Goal: Task Accomplishment & Management: Manage account settings

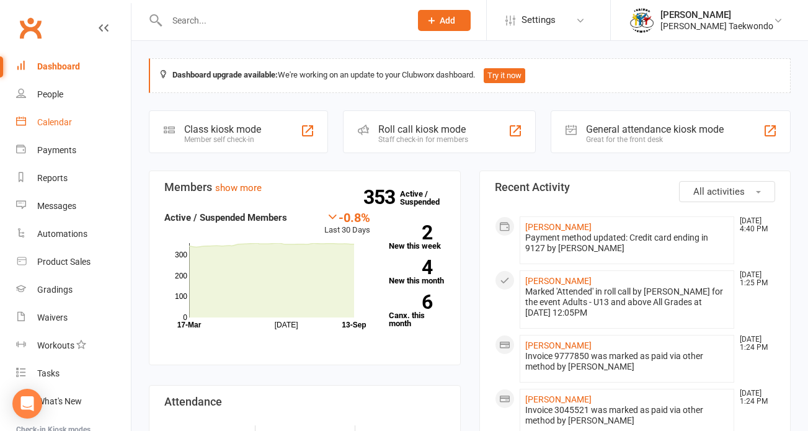
click at [51, 118] on div "Calendar" at bounding box center [54, 122] width 35 height 10
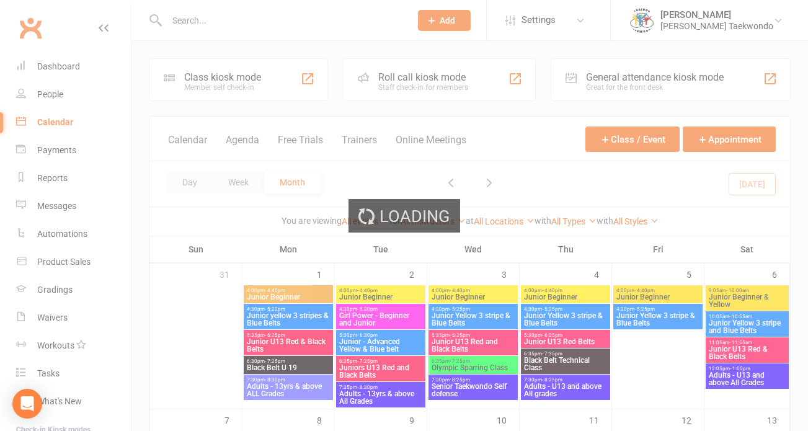
scroll to position [341, 0]
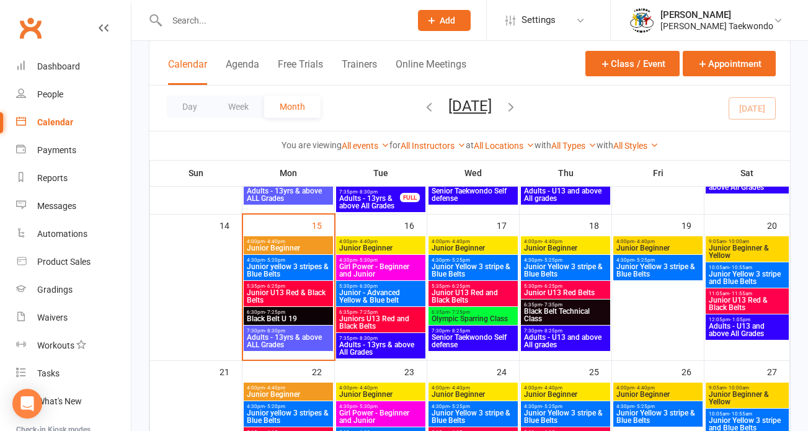
click at [294, 244] on span "Junior Beginner" at bounding box center [288, 247] width 84 height 7
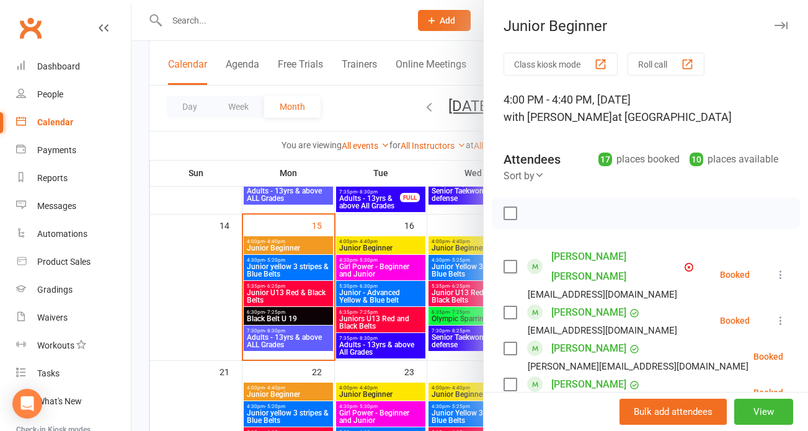
click at [647, 59] on button "Roll call" at bounding box center [665, 64] width 77 height 23
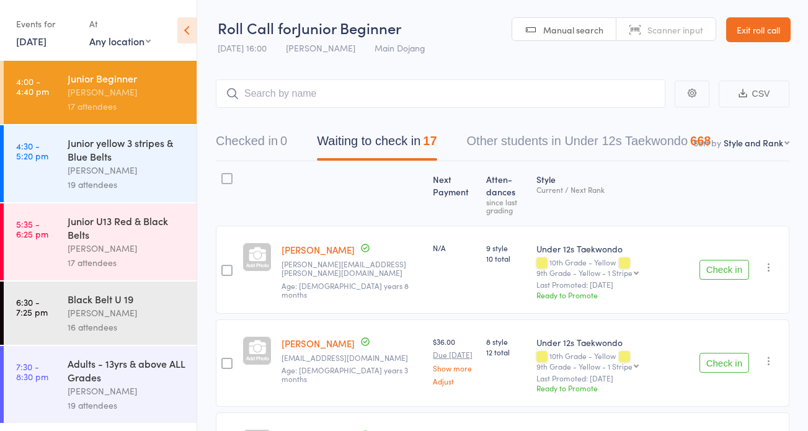
select select "12"
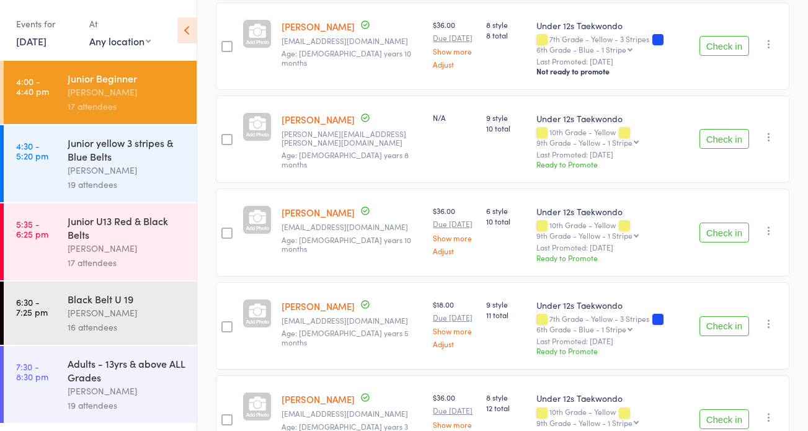
scroll to position [1427, 0]
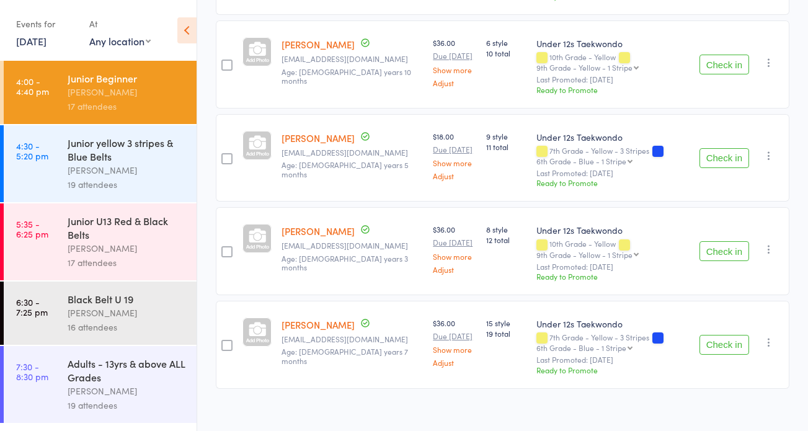
drag, startPoint x: 721, startPoint y: 326, endPoint x: 510, endPoint y: 305, distance: 212.5
click at [721, 335] on button "Check in" at bounding box center [724, 345] width 50 height 20
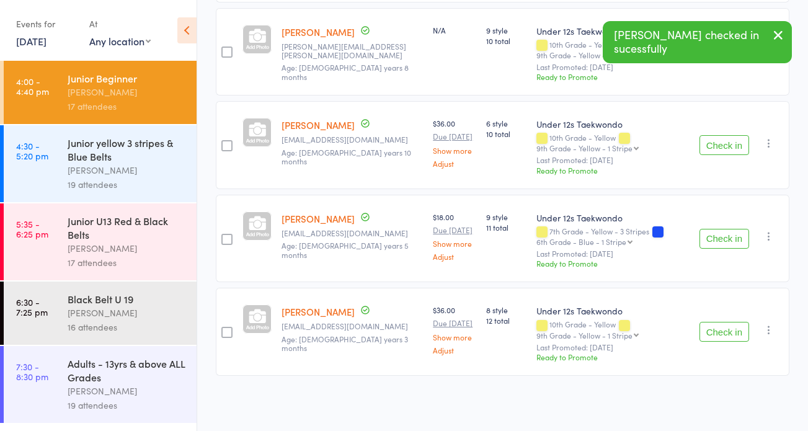
scroll to position [1334, 0]
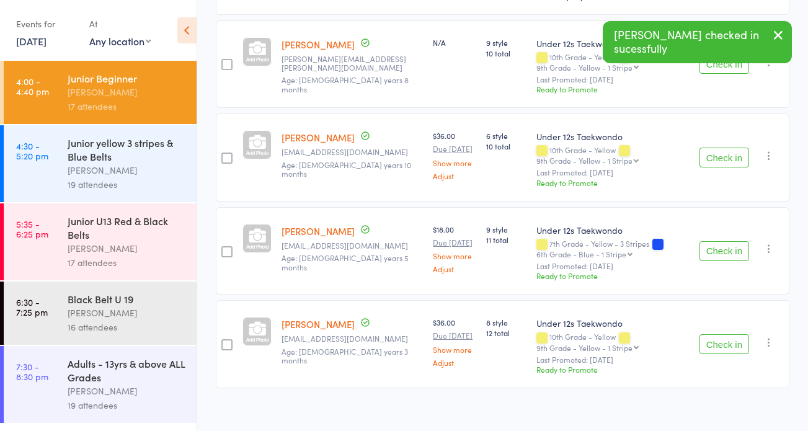
click at [730, 241] on button "Check in" at bounding box center [724, 251] width 50 height 20
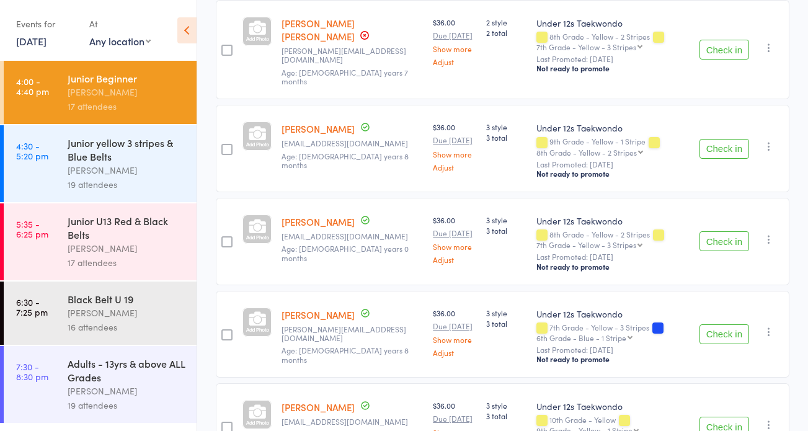
scroll to position [417, 0]
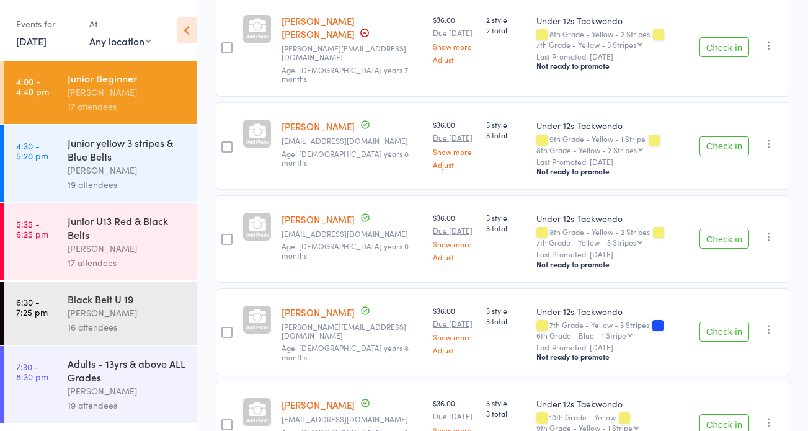
click at [719, 322] on button "Check in" at bounding box center [724, 332] width 50 height 20
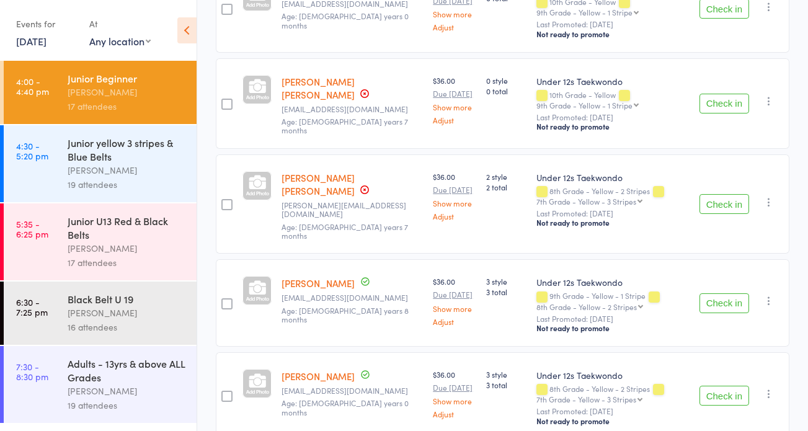
scroll to position [115, 0]
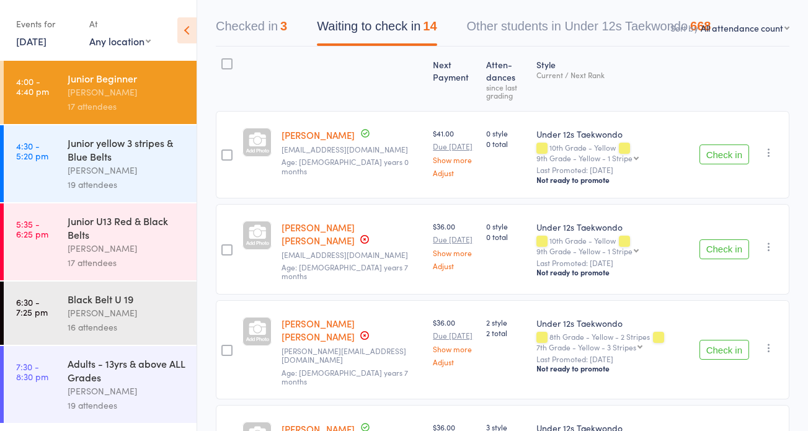
click at [718, 149] on button "Check in" at bounding box center [724, 154] width 50 height 20
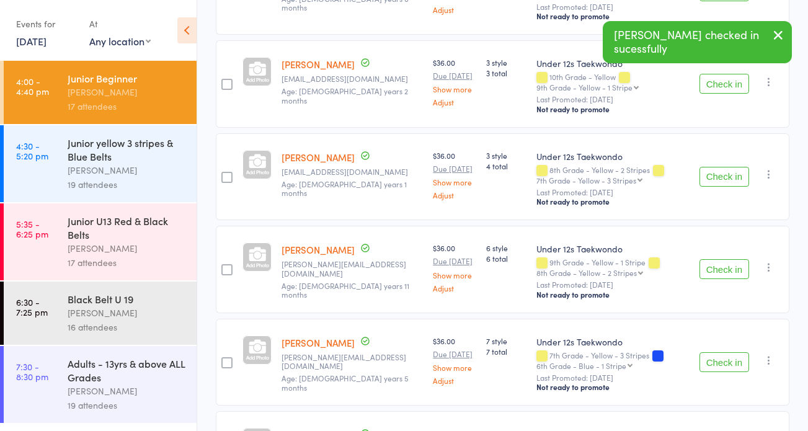
scroll to position [580, 0]
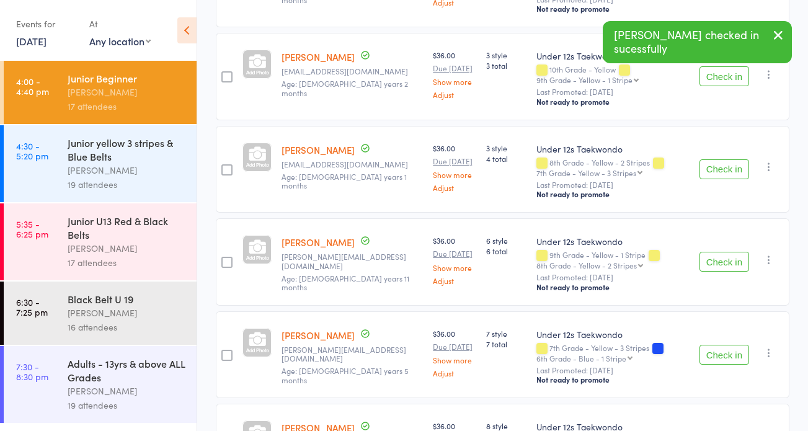
click at [723, 252] on button "Check in" at bounding box center [724, 262] width 50 height 20
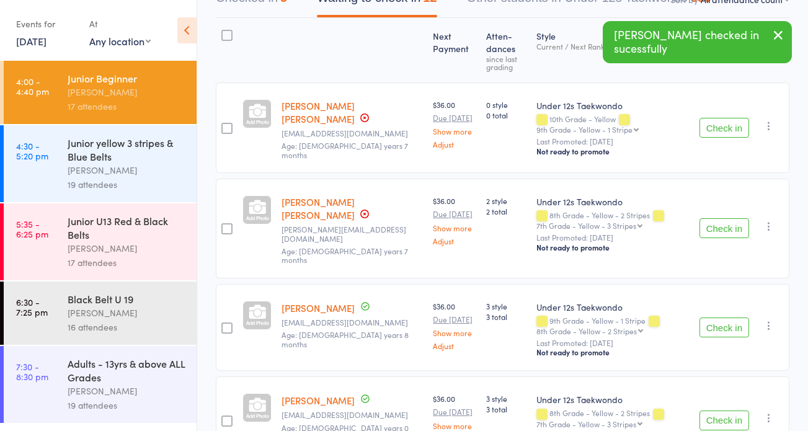
scroll to position [0, 0]
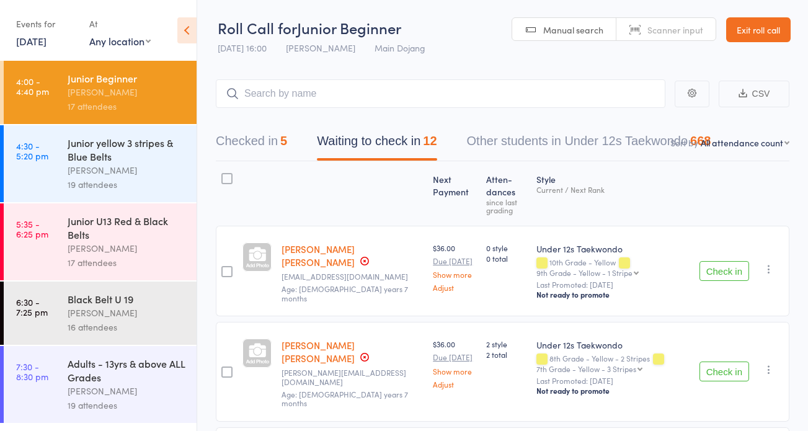
click at [246, 139] on button "Checked in 5" at bounding box center [251, 144] width 71 height 33
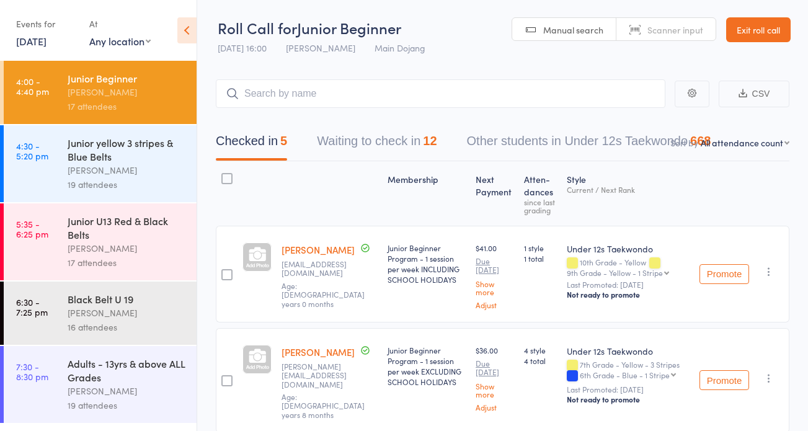
click at [342, 137] on button "Waiting to check in 12" at bounding box center [377, 144] width 120 height 33
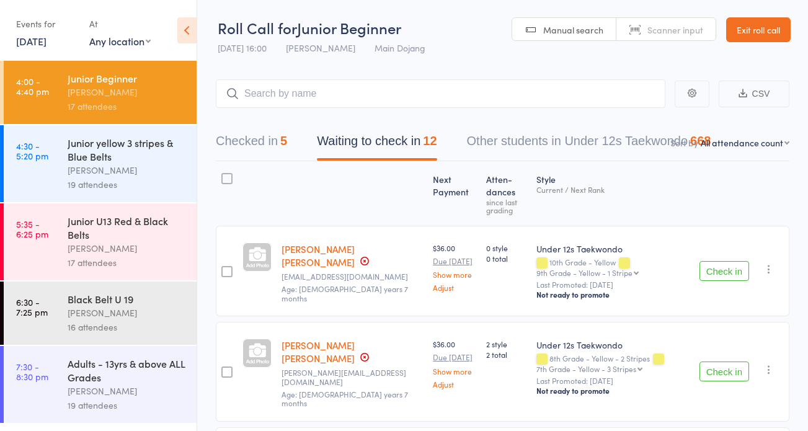
drag, startPoint x: 722, startPoint y: 361, endPoint x: 457, endPoint y: 331, distance: 267.0
click at [722, 361] on button "Check in" at bounding box center [724, 371] width 50 height 20
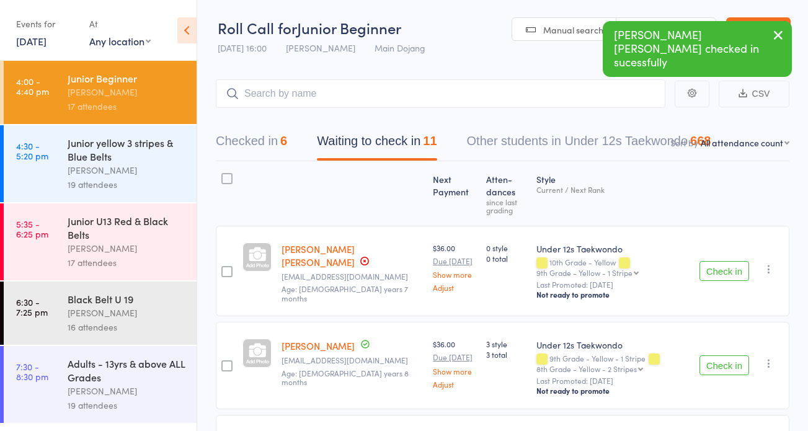
scroll to position [12, 0]
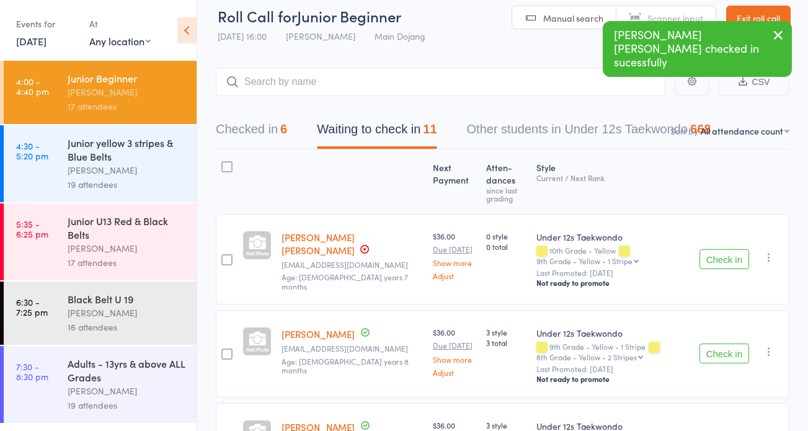
click at [233, 127] on button "Checked in 6" at bounding box center [251, 132] width 71 height 33
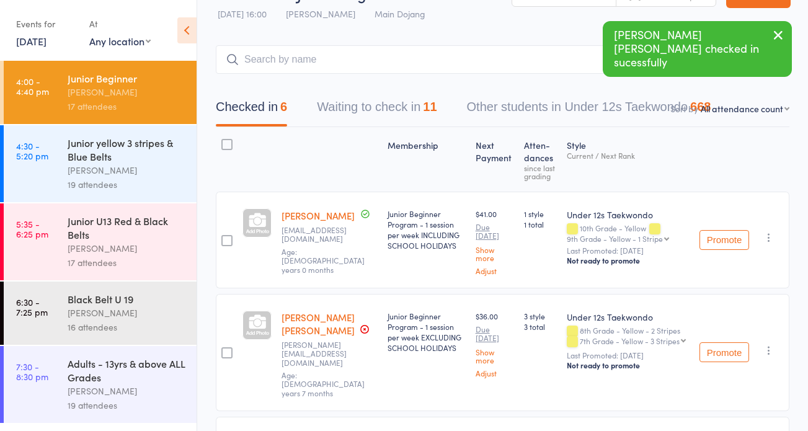
scroll to position [69, 0]
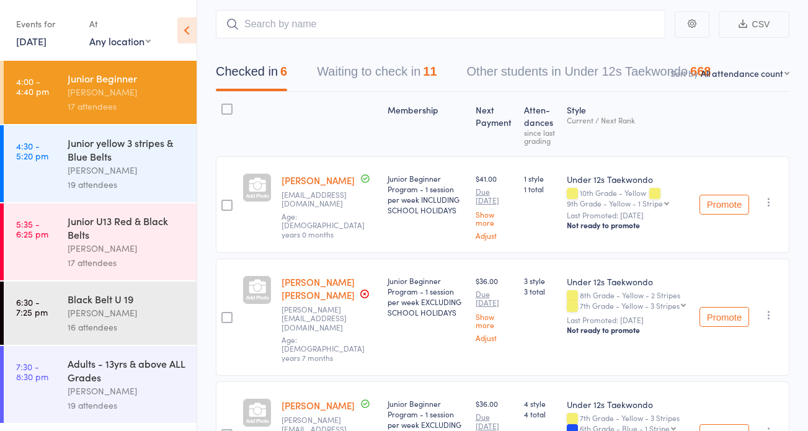
click at [339, 70] on button "Waiting to check in 11" at bounding box center [377, 74] width 120 height 33
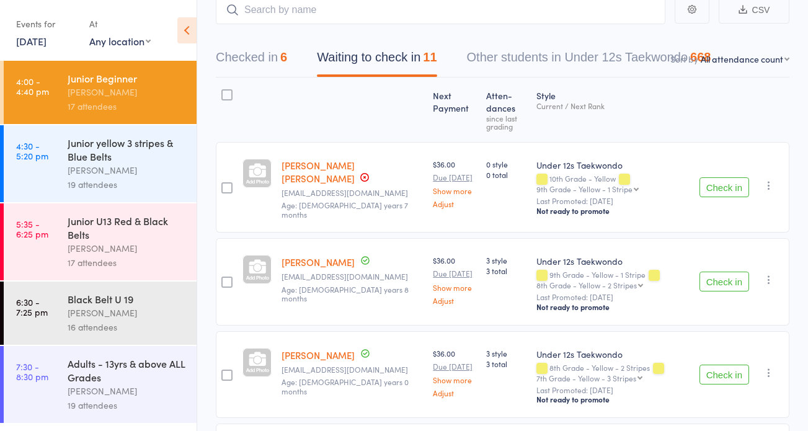
scroll to position [86, 0]
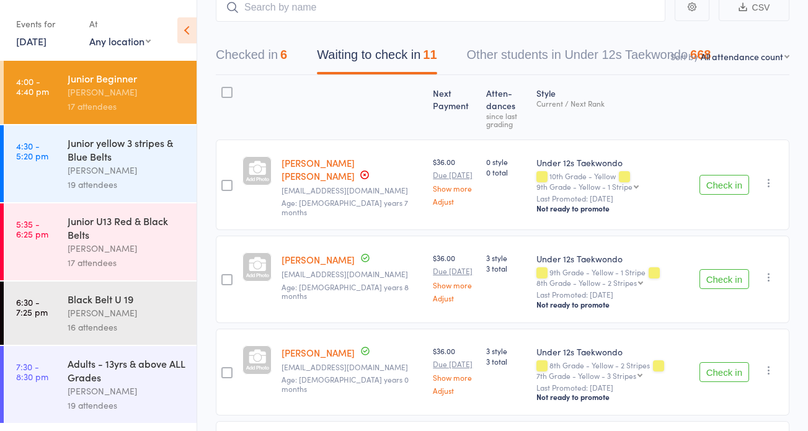
drag, startPoint x: 718, startPoint y: 273, endPoint x: 459, endPoint y: 267, distance: 258.6
click at [718, 273] on button "Check in" at bounding box center [724, 279] width 50 height 20
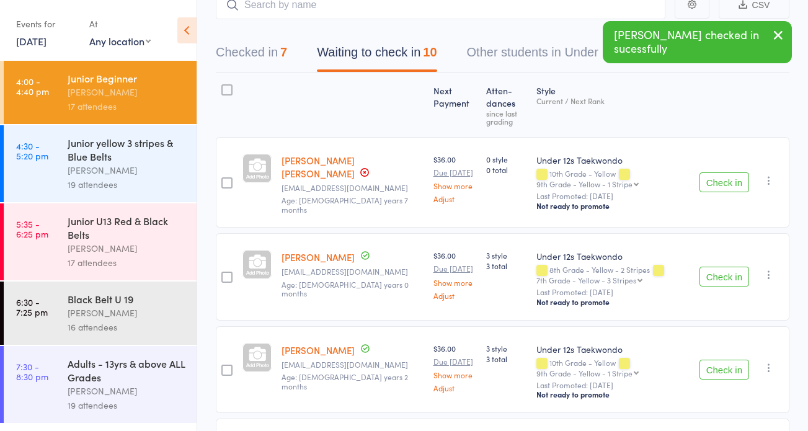
scroll to position [93, 0]
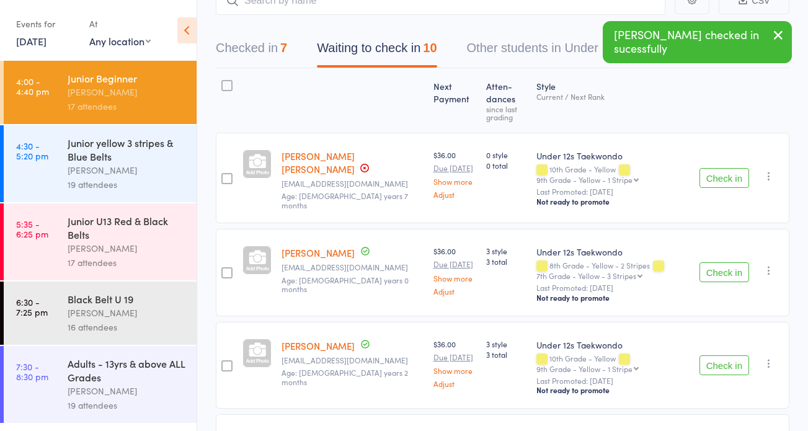
click at [716, 268] on button "Check in" at bounding box center [724, 272] width 50 height 20
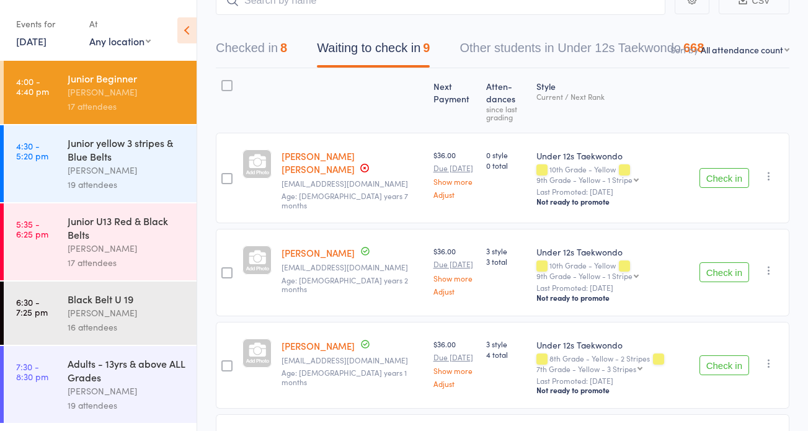
click at [339, 46] on button "Waiting to check in 9" at bounding box center [373, 51] width 113 height 33
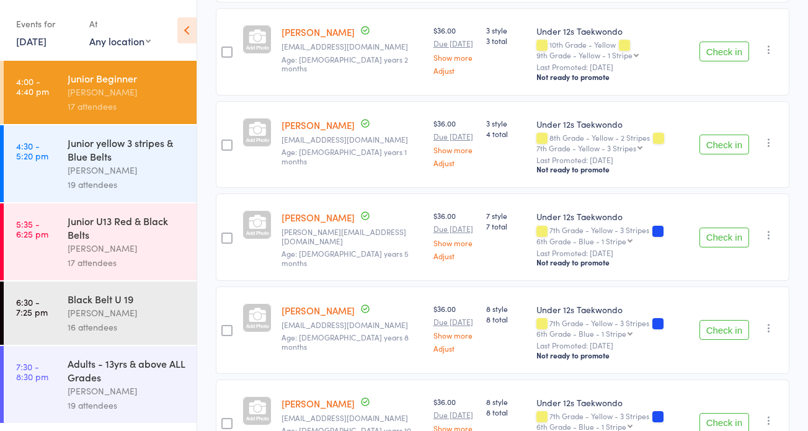
scroll to position [316, 0]
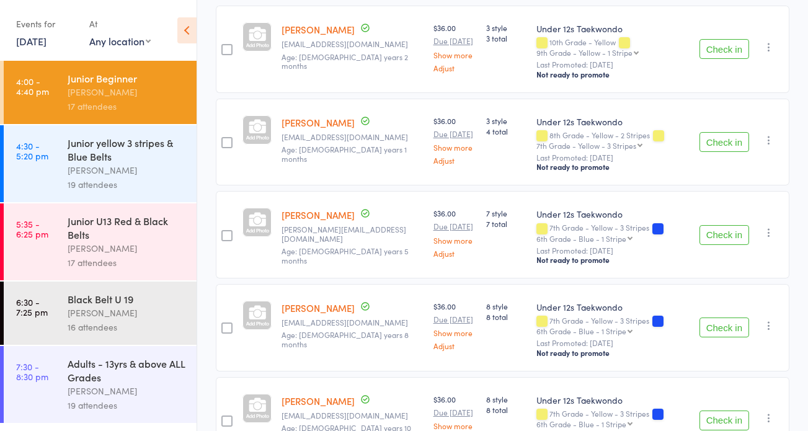
click at [717, 324] on button "Check in" at bounding box center [724, 327] width 50 height 20
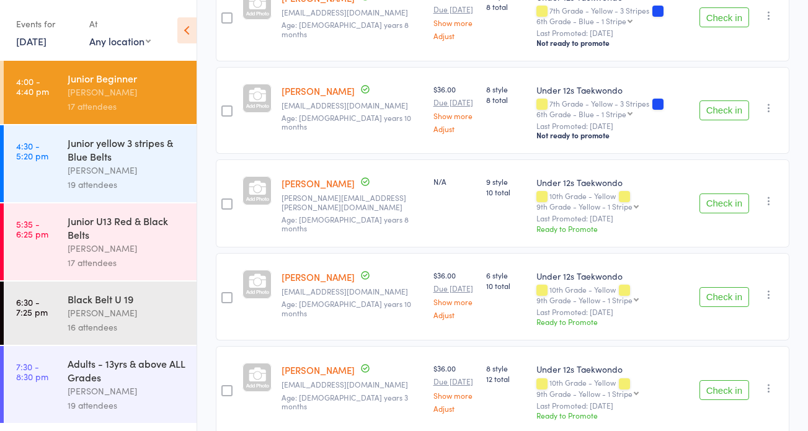
scroll to position [590, 0]
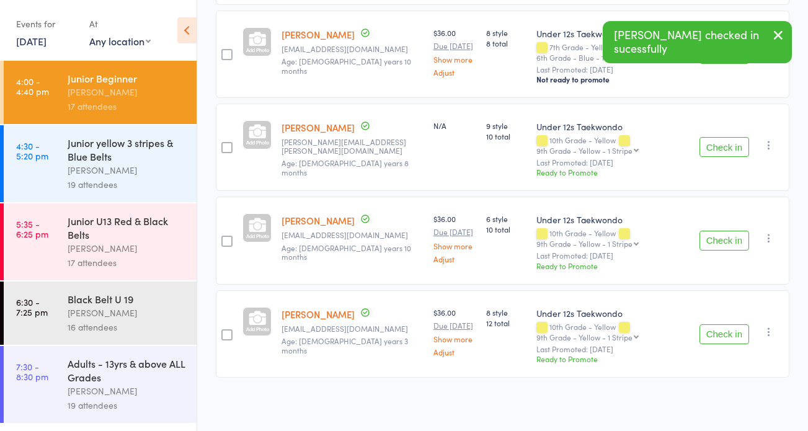
click at [717, 142] on button "Check in" at bounding box center [724, 147] width 50 height 20
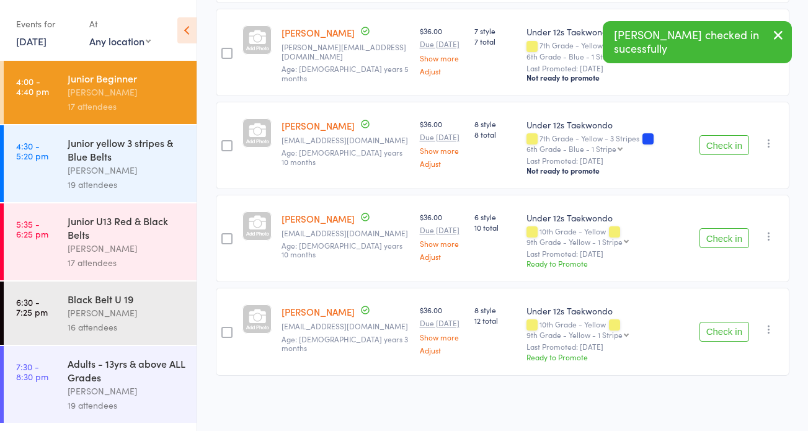
scroll to position [496, 0]
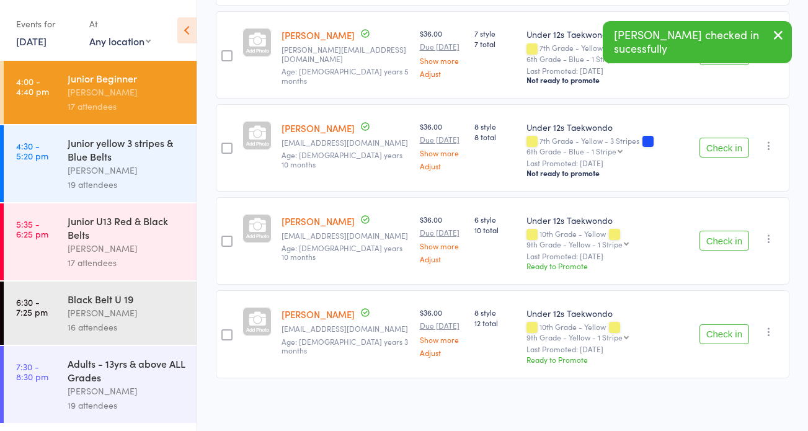
click at [720, 142] on button "Check in" at bounding box center [724, 148] width 50 height 20
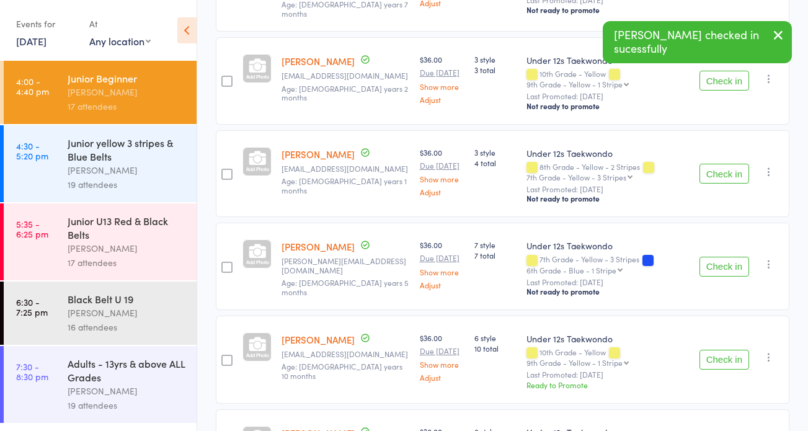
scroll to position [403, 0]
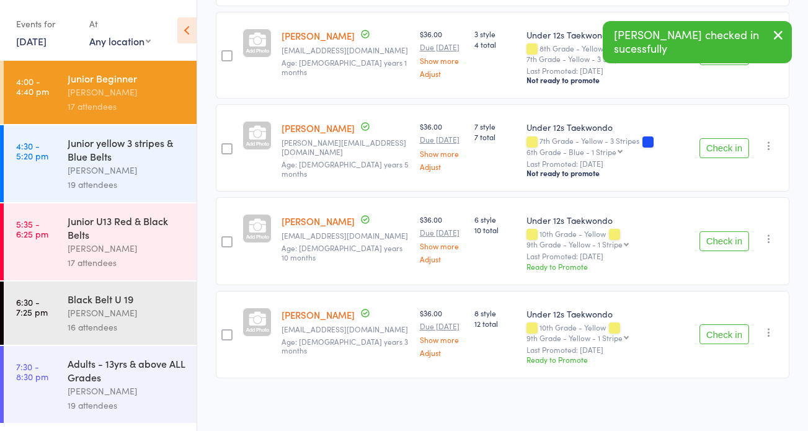
click at [720, 329] on button "Check in" at bounding box center [724, 334] width 50 height 20
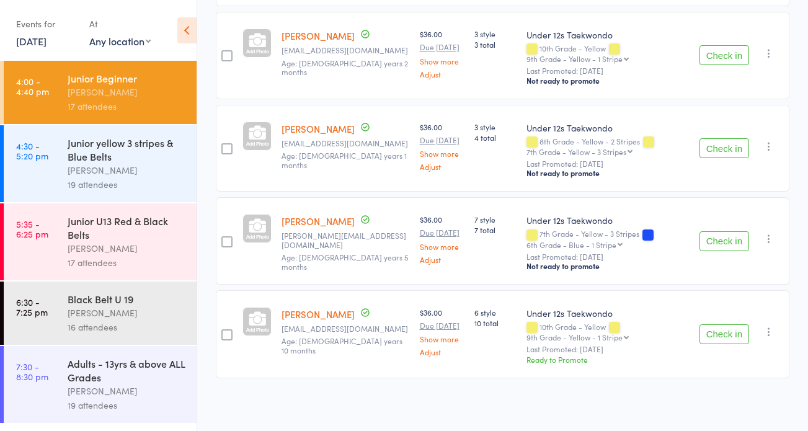
scroll to position [0, 0]
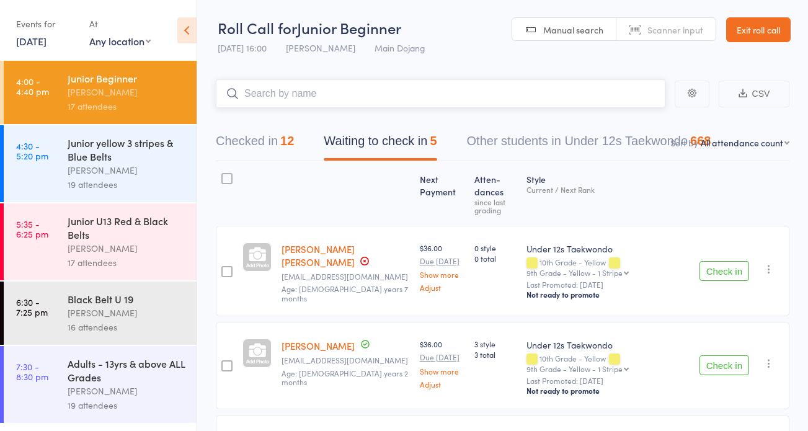
click at [309, 84] on input "search" at bounding box center [440, 93] width 449 height 29
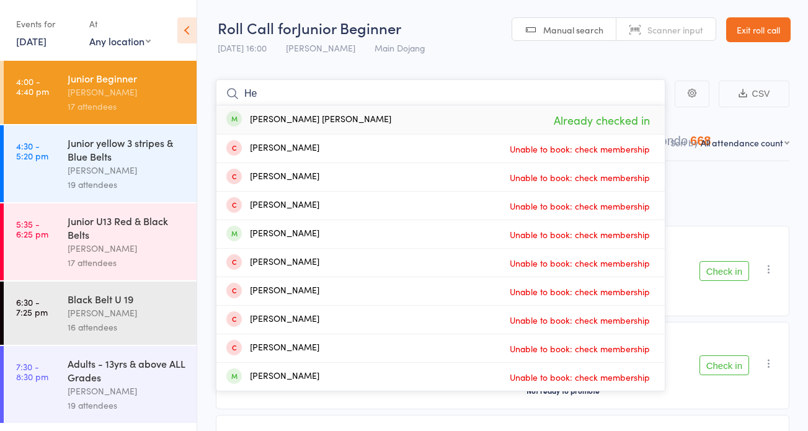
type input "H"
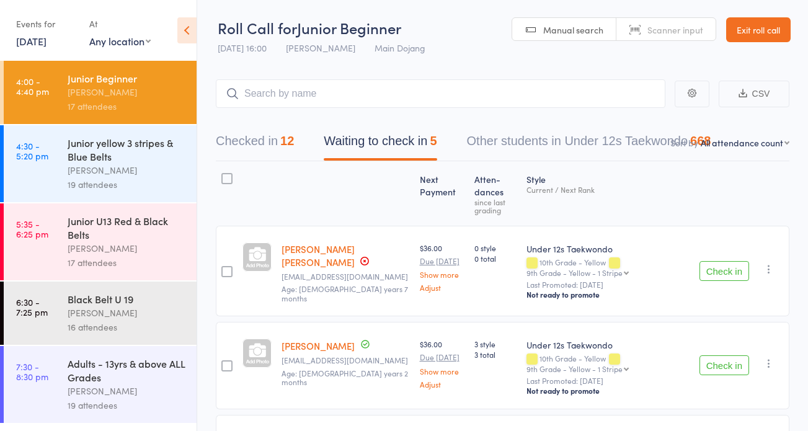
click at [763, 27] on link "Exit roll call" at bounding box center [758, 29] width 64 height 25
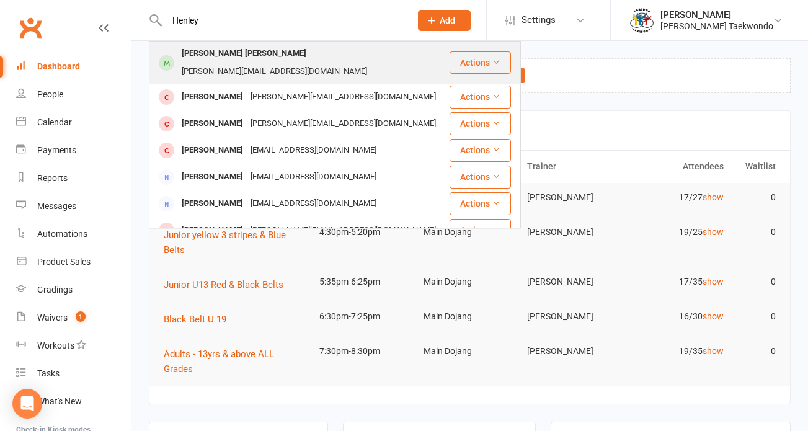
type input "Henley"
click at [260, 63] on div "[PERSON_NAME][EMAIL_ADDRESS][DOMAIN_NAME]" at bounding box center [274, 72] width 193 height 18
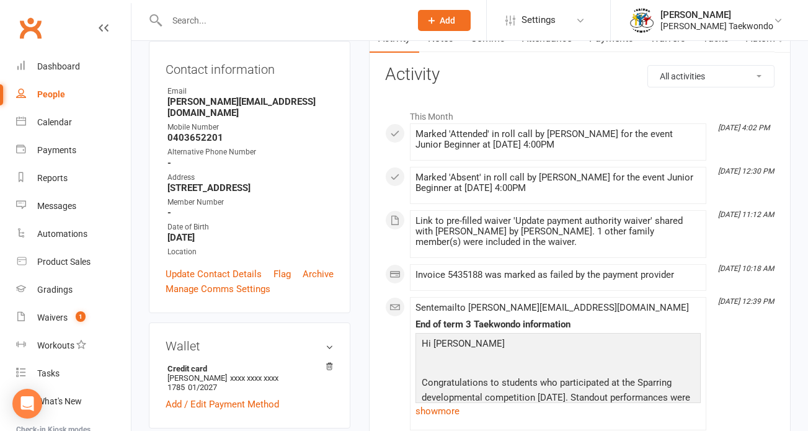
scroll to position [117, 0]
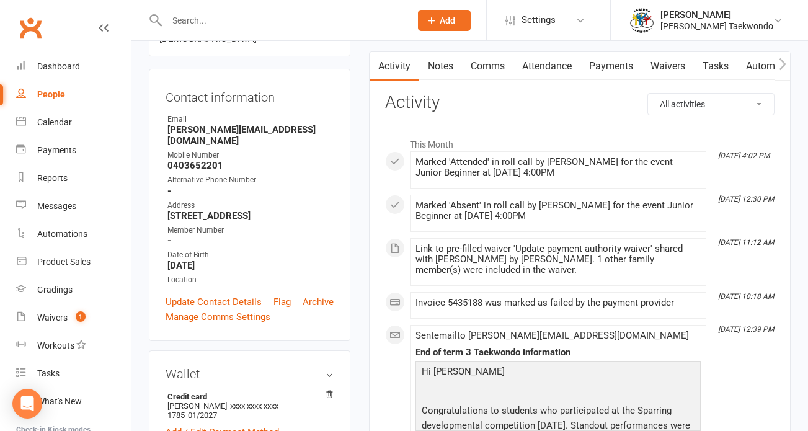
click at [609, 62] on link "Payments" at bounding box center [610, 66] width 61 height 29
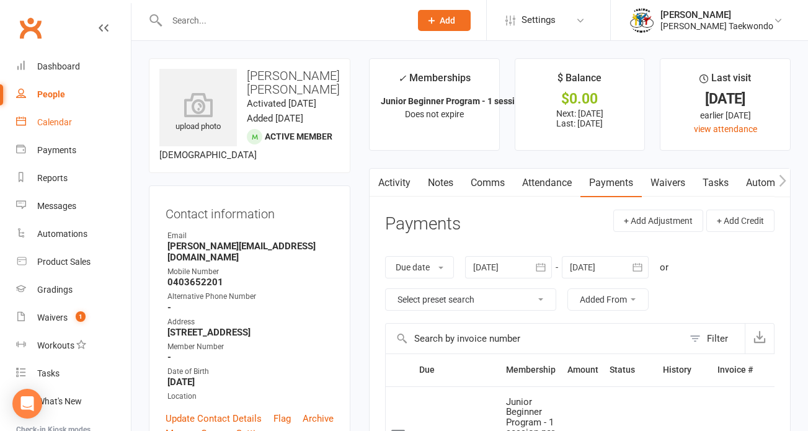
click at [53, 119] on div "Calendar" at bounding box center [54, 122] width 35 height 10
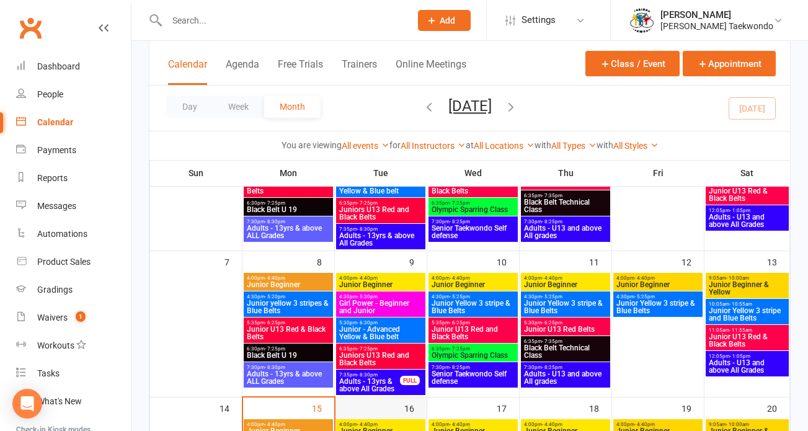
scroll to position [288, 0]
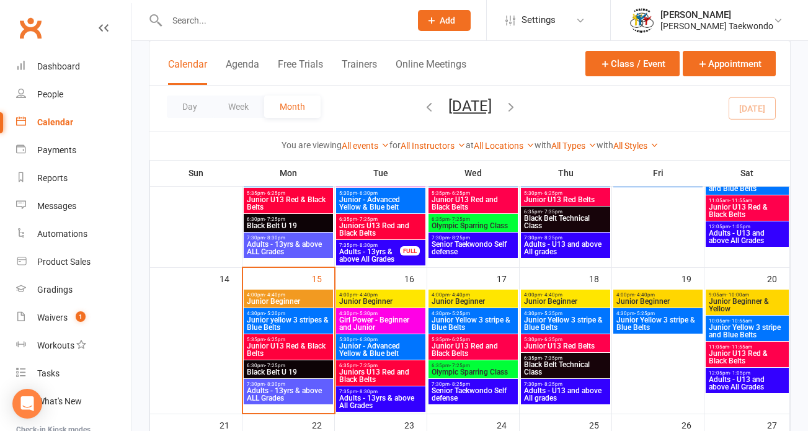
click at [291, 295] on span "4:00pm - 4:40pm" at bounding box center [288, 295] width 84 height 6
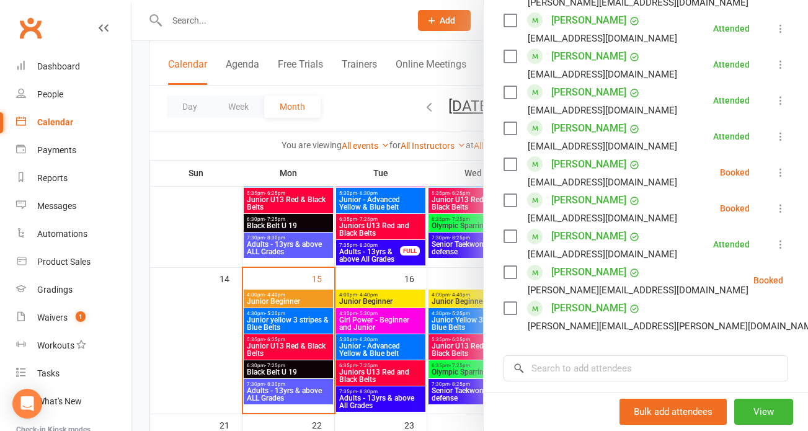
scroll to position [566, 0]
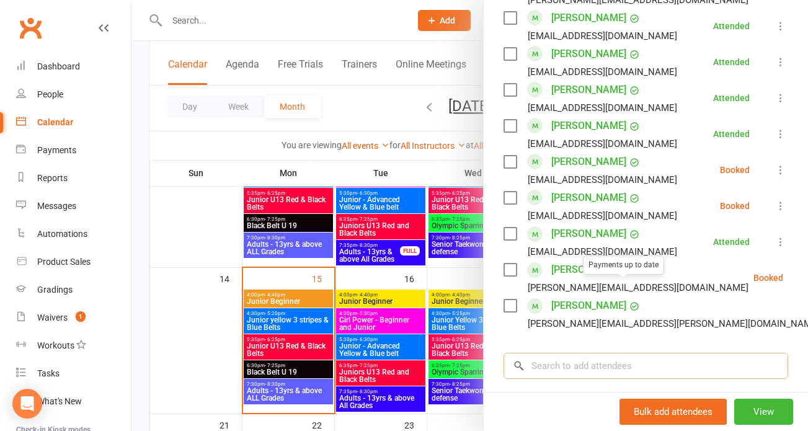
click at [560, 353] on input "search" at bounding box center [645, 366] width 285 height 26
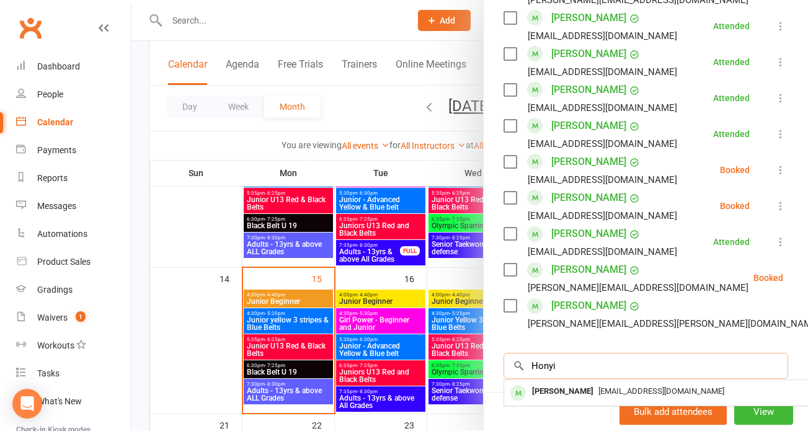
scroll to position [662, 0]
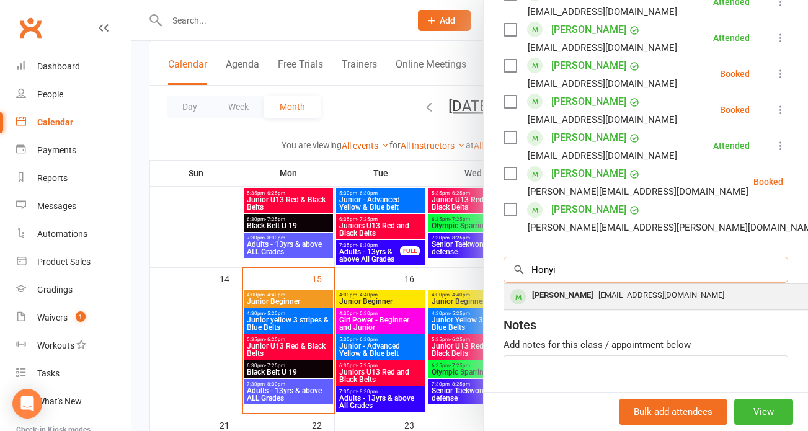
type input "Honyi"
click at [598, 290] on span "qqliu1224@gmail.com" at bounding box center [661, 294] width 126 height 9
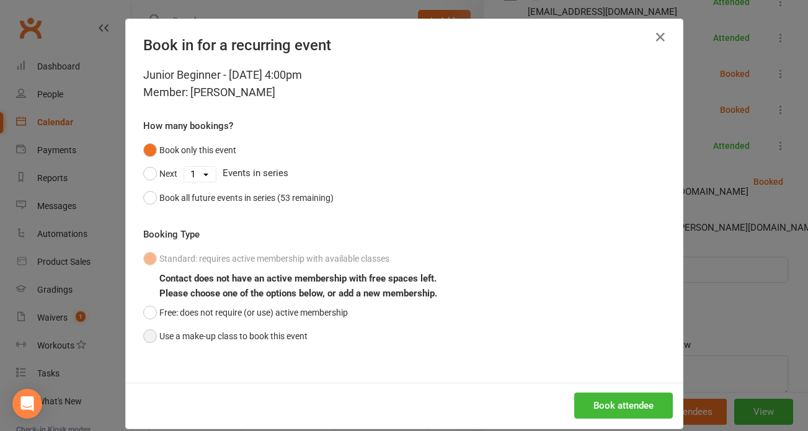
drag, startPoint x: 143, startPoint y: 332, endPoint x: 153, endPoint y: 329, distance: 10.2
click at [144, 331] on button "Use a make-up class to book this event" at bounding box center [225, 336] width 164 height 24
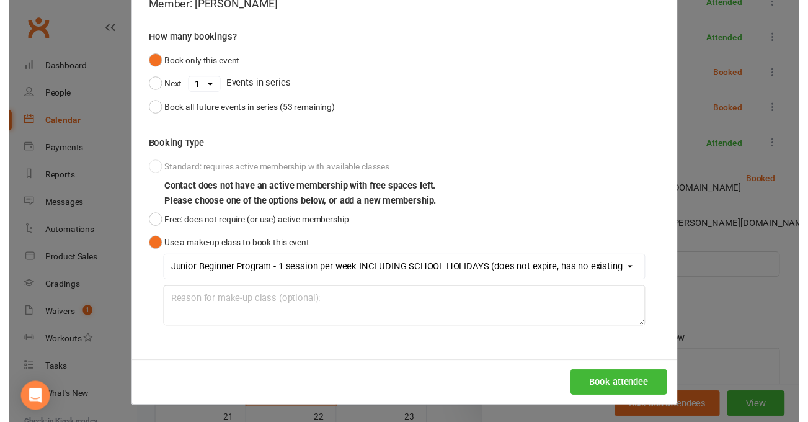
scroll to position [683, 0]
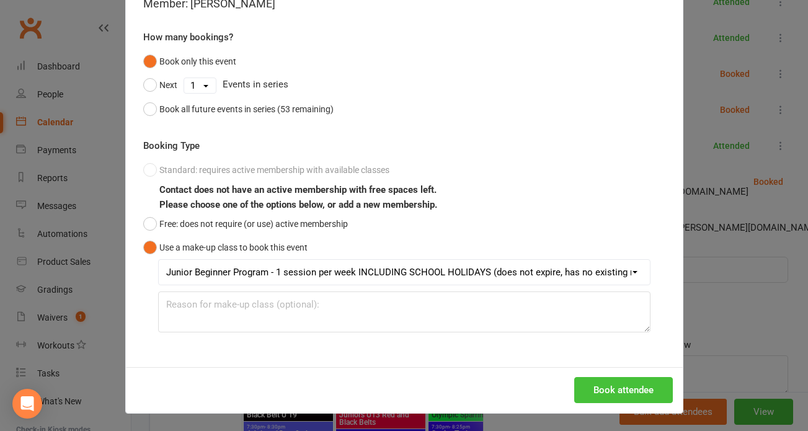
click at [604, 387] on button "Book attendee" at bounding box center [623, 390] width 99 height 26
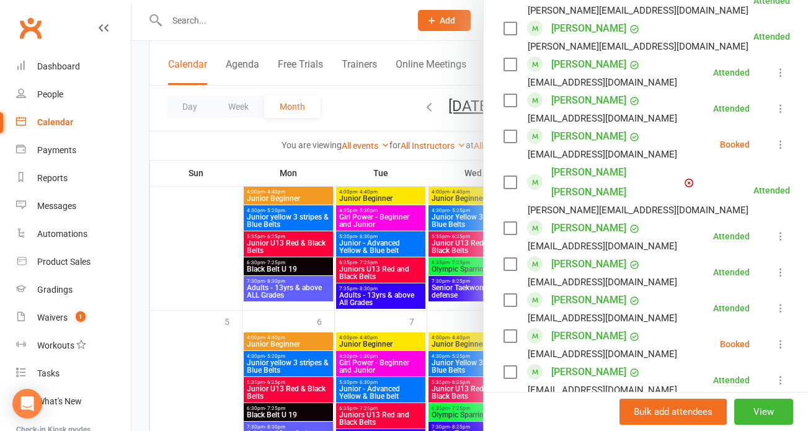
scroll to position [3, 0]
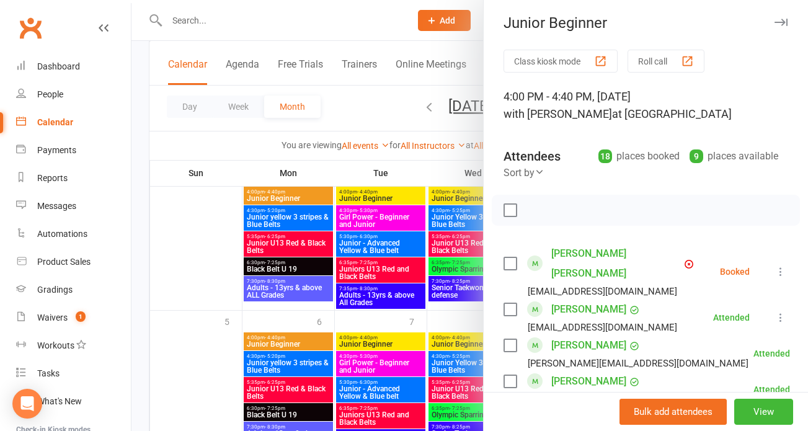
click at [648, 53] on button "Roll call" at bounding box center [665, 61] width 77 height 23
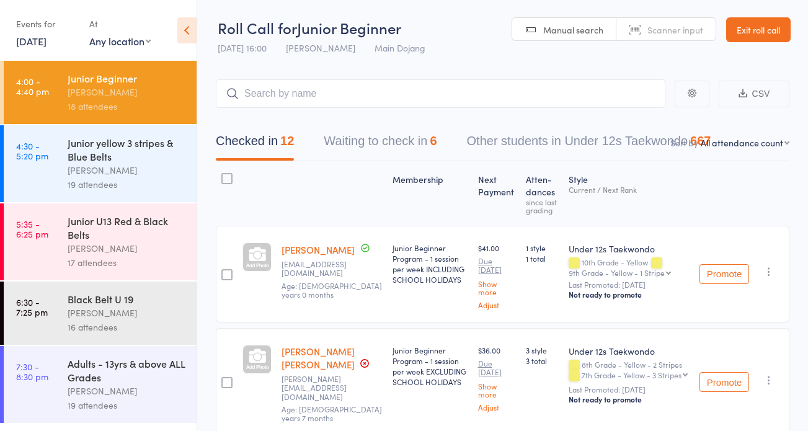
click at [355, 138] on button "Waiting to check in 6" at bounding box center [380, 144] width 113 height 33
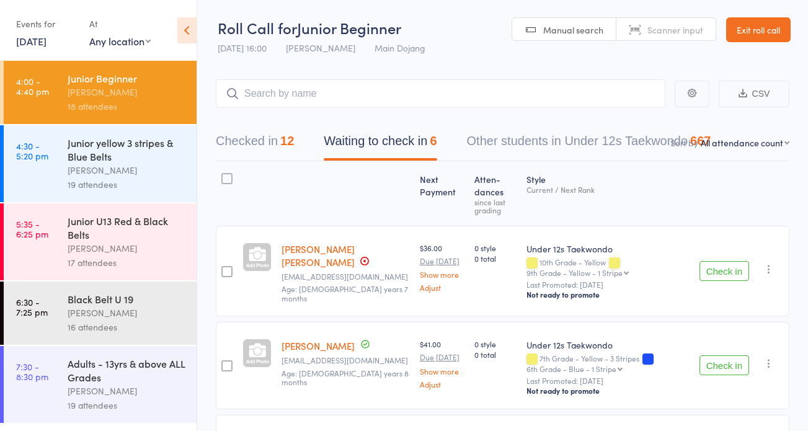
scroll to position [123, 0]
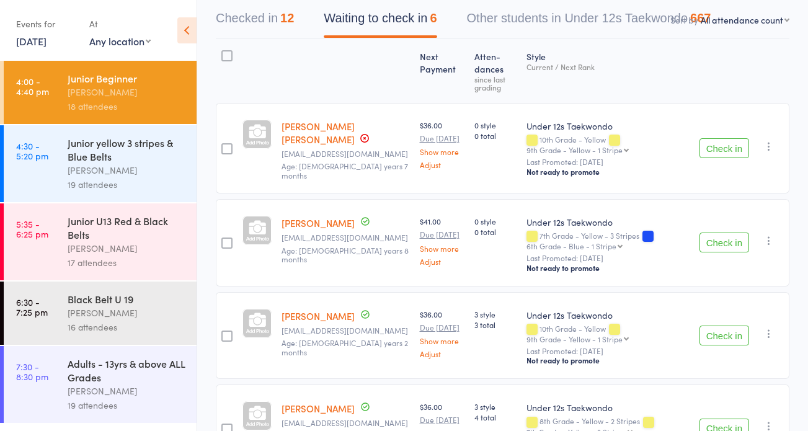
click at [712, 236] on button "Check in" at bounding box center [724, 242] width 50 height 20
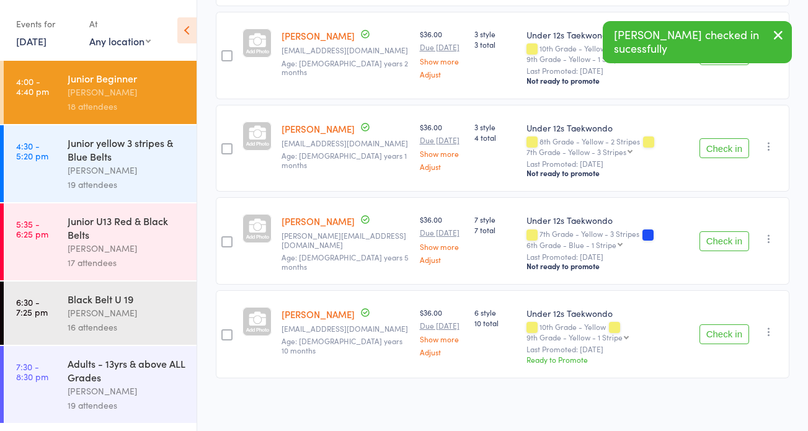
scroll to position [308, 0]
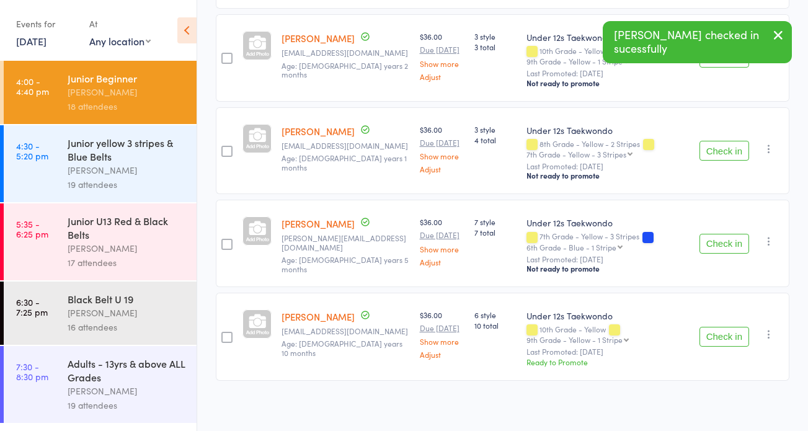
click at [714, 332] on button "Check in" at bounding box center [724, 337] width 50 height 20
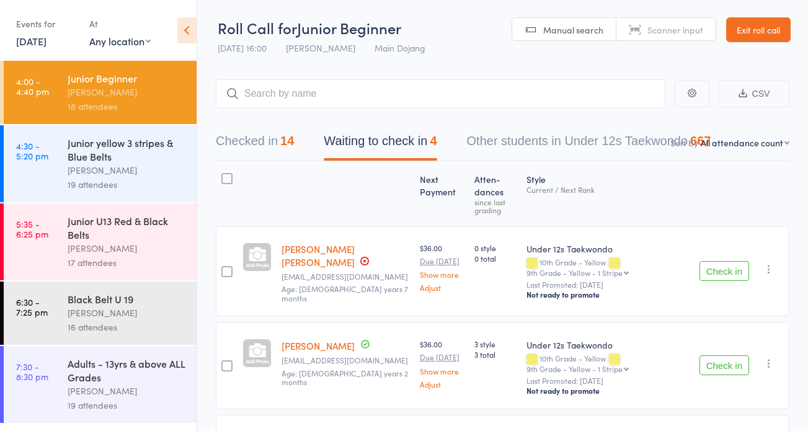
click at [244, 140] on button "Checked in 14" at bounding box center [255, 144] width 78 height 33
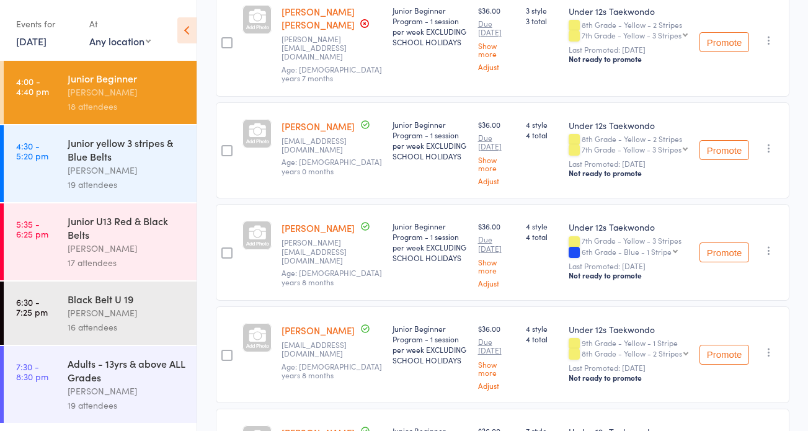
scroll to position [459, 0]
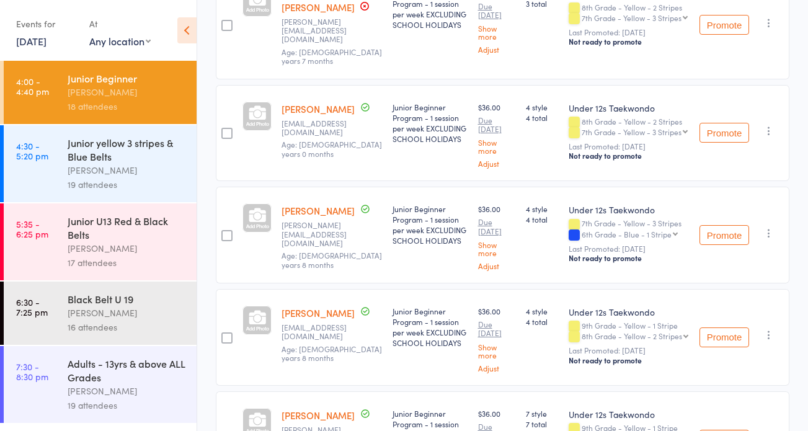
click at [768, 234] on icon "button" at bounding box center [769, 233] width 12 height 12
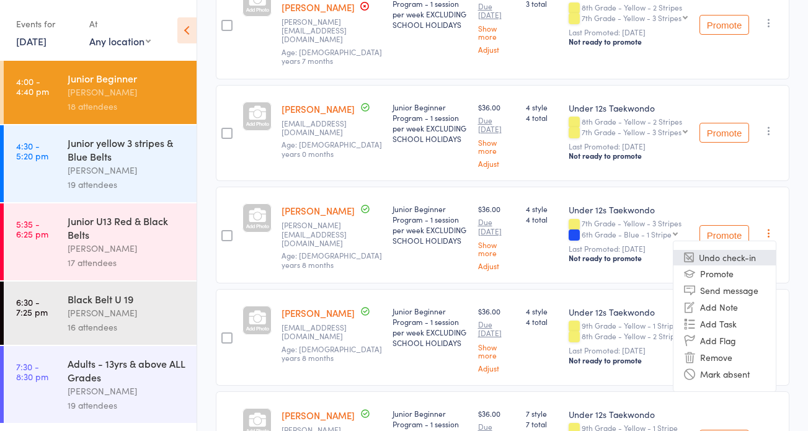
click at [740, 258] on li "Undo check-in" at bounding box center [724, 257] width 102 height 15
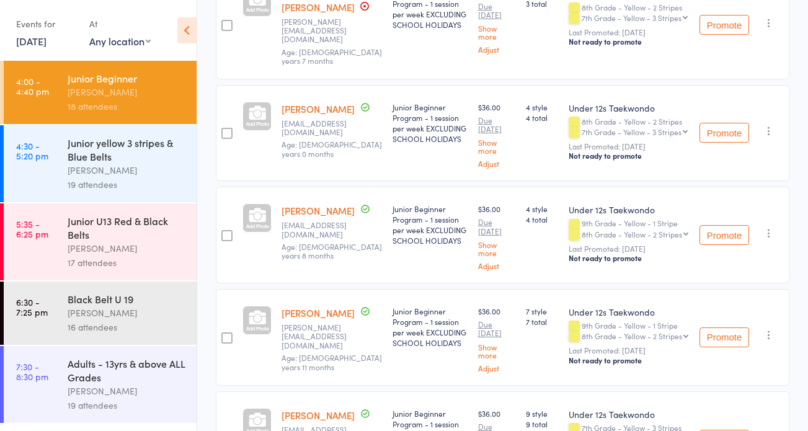
scroll to position [0, 0]
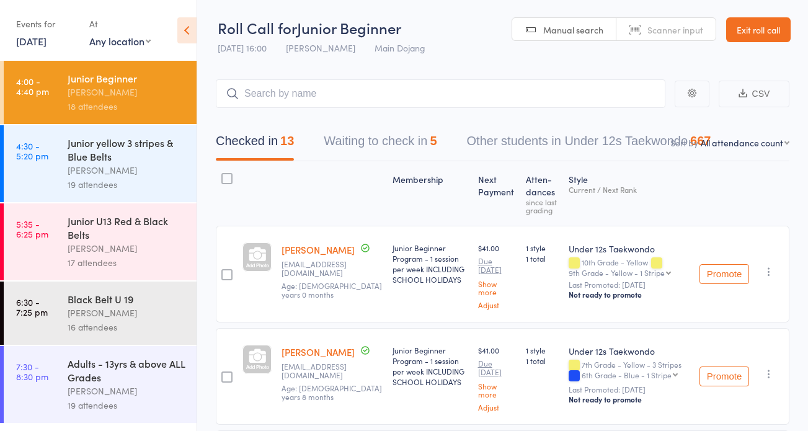
click at [345, 136] on button "Waiting to check in 5" at bounding box center [380, 144] width 113 height 33
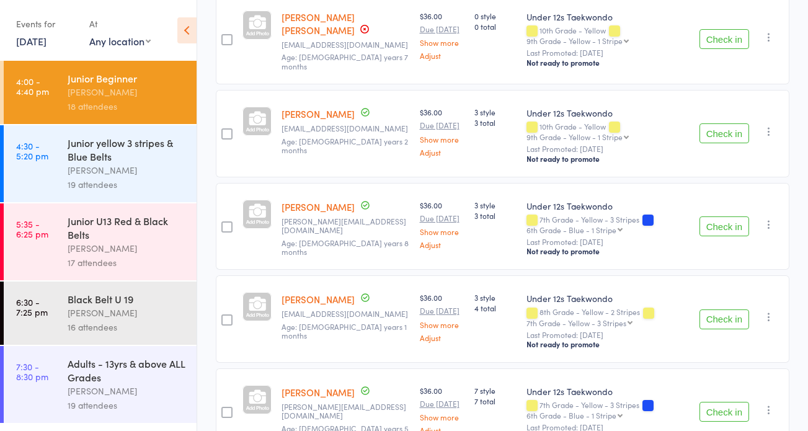
scroll to position [310, 0]
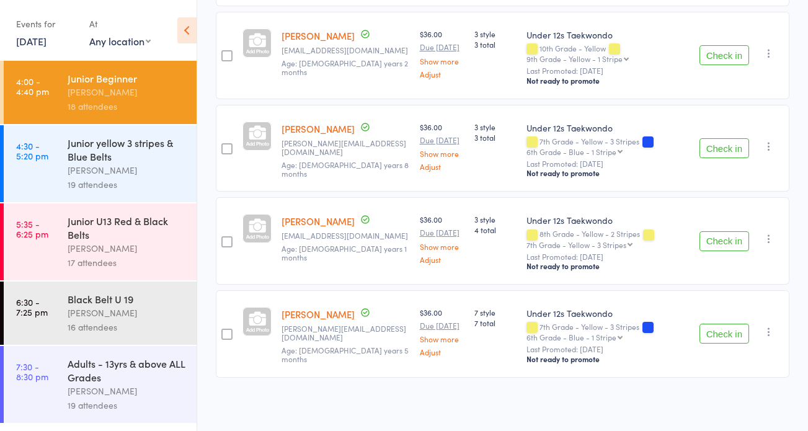
click at [770, 329] on icon "button" at bounding box center [769, 331] width 12 height 12
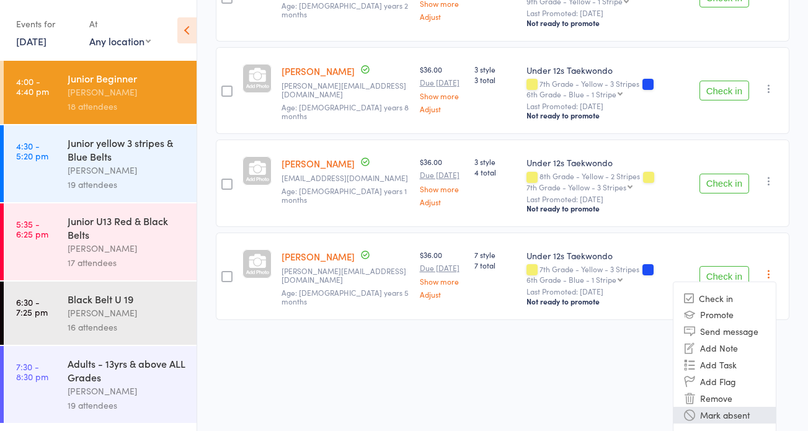
click at [733, 413] on li "Mark absent" at bounding box center [724, 415] width 102 height 17
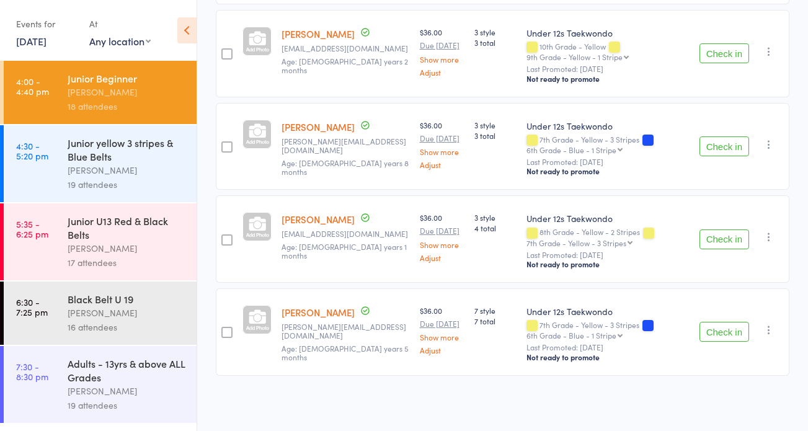
scroll to position [310, 0]
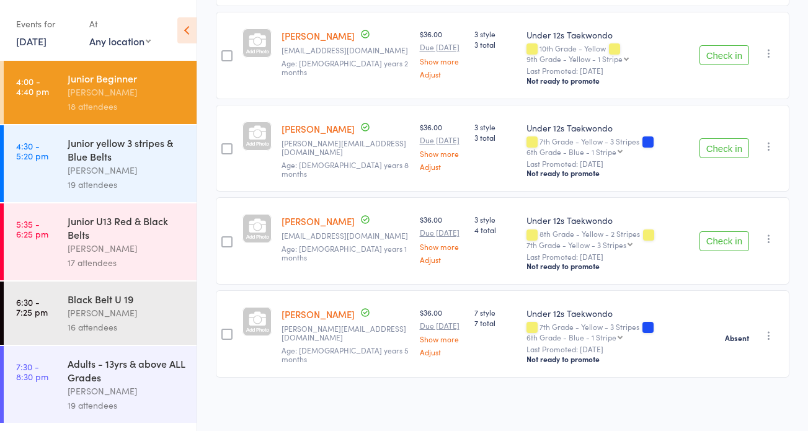
click at [765, 143] on icon "button" at bounding box center [769, 146] width 12 height 12
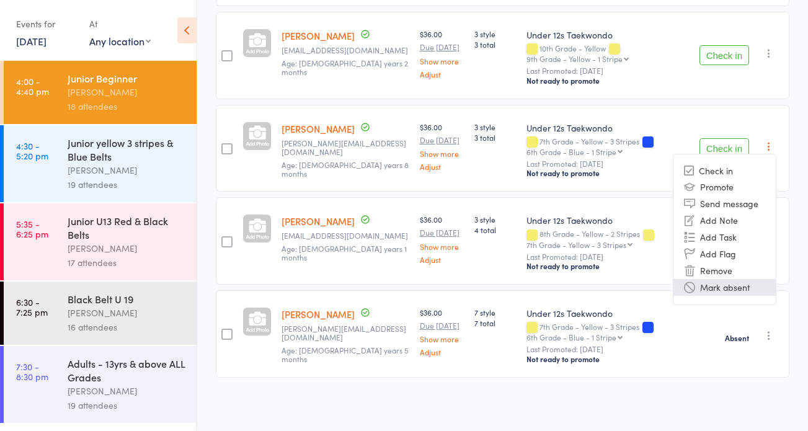
click at [722, 283] on li "Mark absent" at bounding box center [724, 287] width 102 height 17
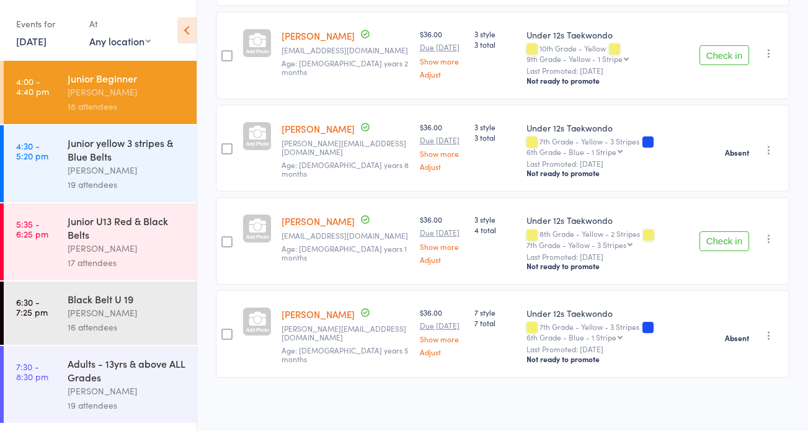
click at [766, 237] on icon "button" at bounding box center [769, 238] width 12 height 12
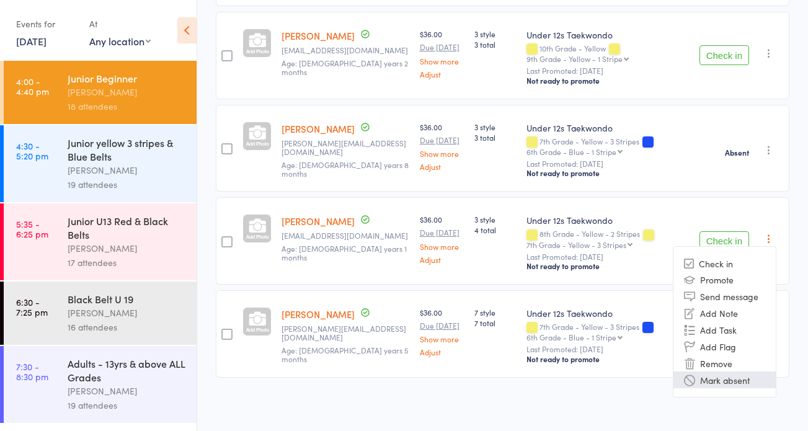
click at [730, 376] on li "Mark absent" at bounding box center [724, 379] width 102 height 17
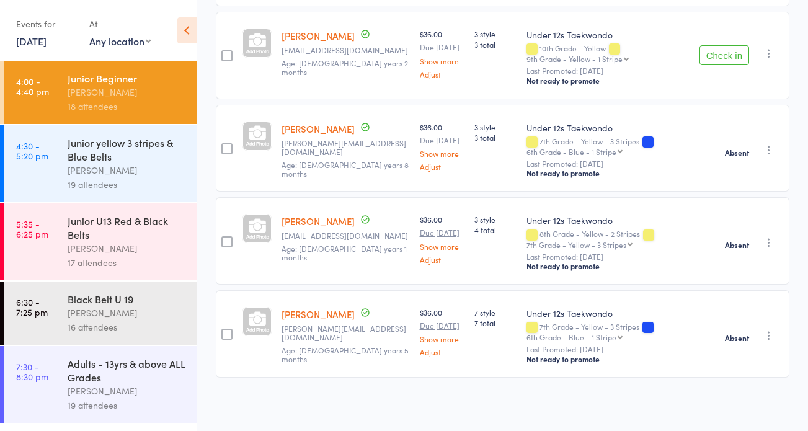
scroll to position [192, 0]
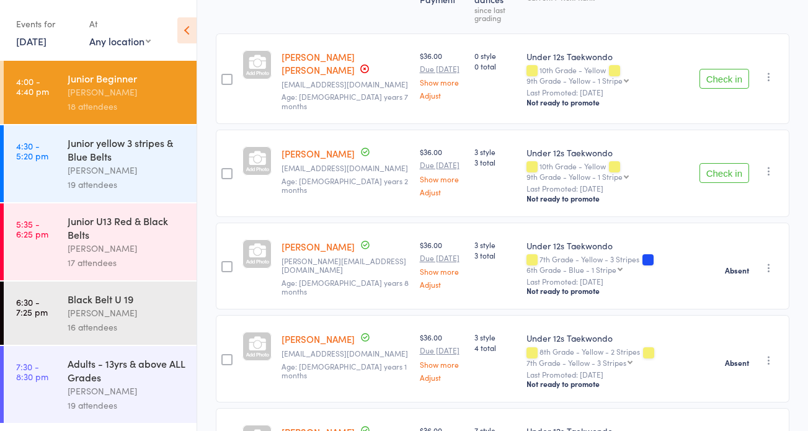
click at [765, 74] on icon "button" at bounding box center [769, 77] width 12 height 12
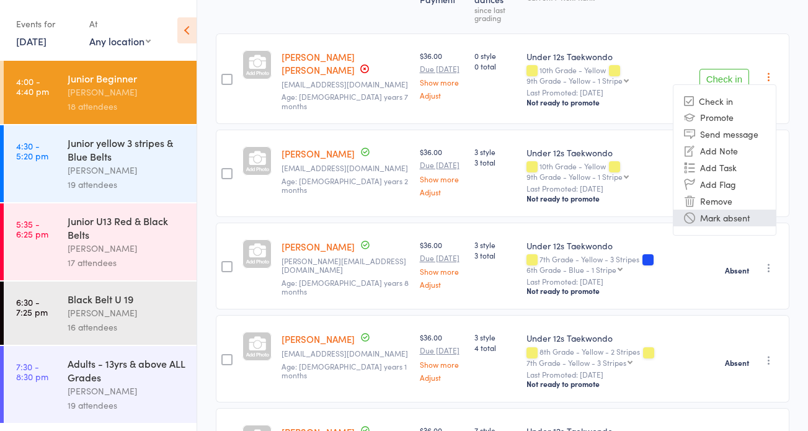
click at [743, 215] on li "Mark absent" at bounding box center [724, 218] width 102 height 17
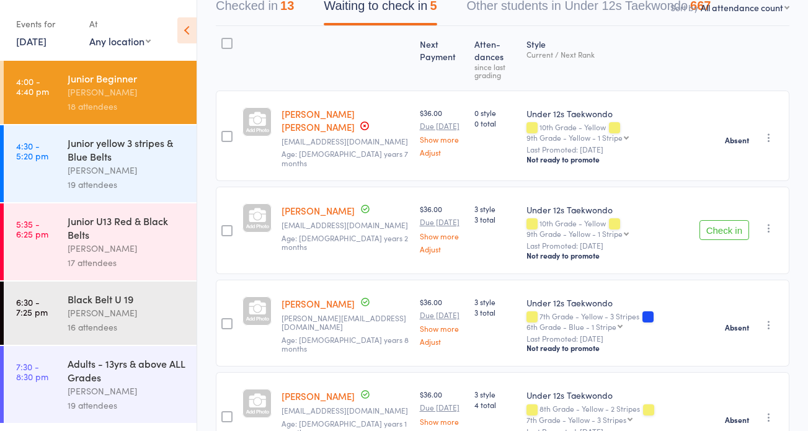
scroll to position [0, 0]
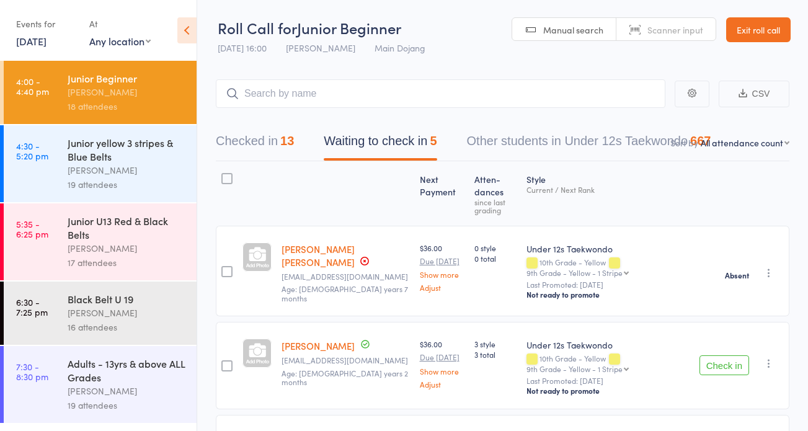
click at [232, 137] on button "Checked in 13" at bounding box center [255, 144] width 78 height 33
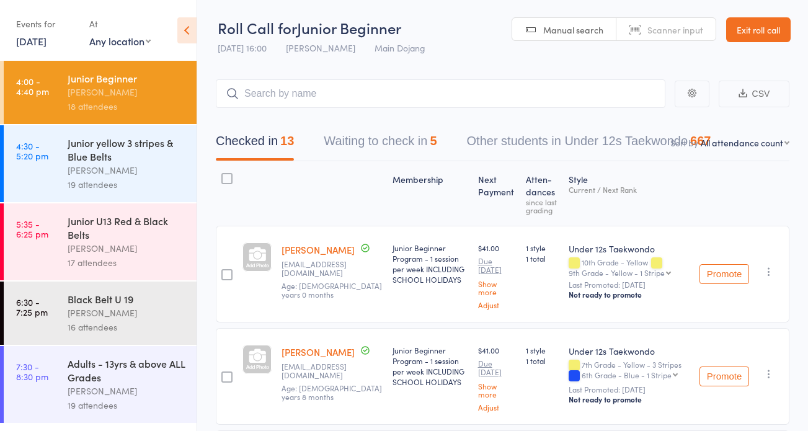
click at [236, 138] on button "Checked in 13" at bounding box center [255, 144] width 78 height 33
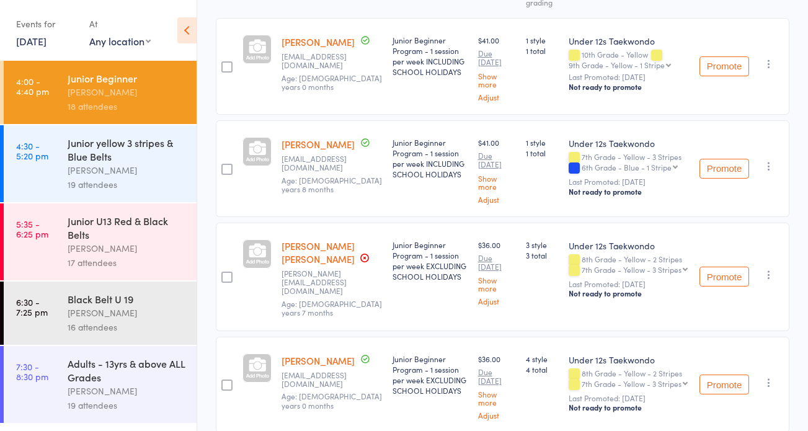
scroll to position [205, 0]
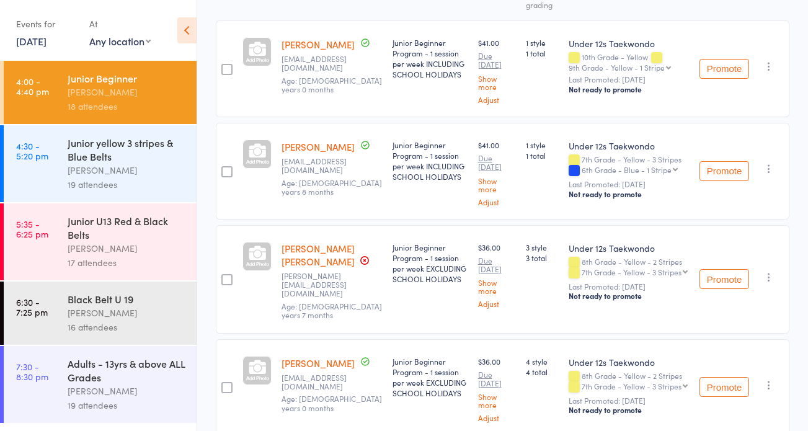
click at [65, 162] on link "4:30 - 5:20 pm Junior yellow 3 stripes & Blue Belts Janine Trainor 19 attendees" at bounding box center [100, 163] width 193 height 77
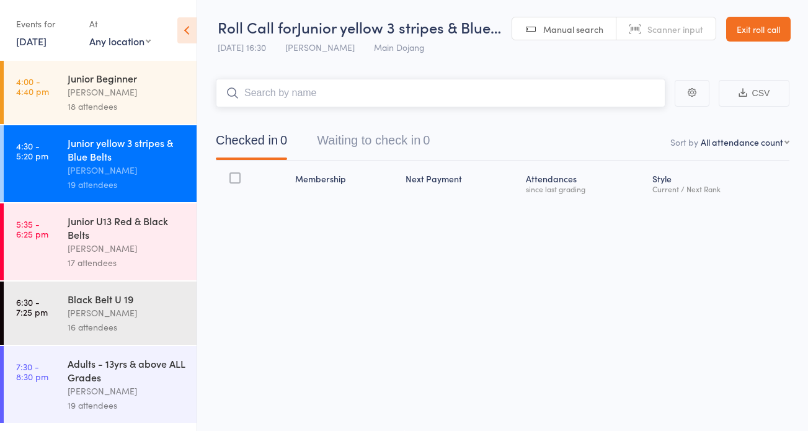
scroll to position [1, 0]
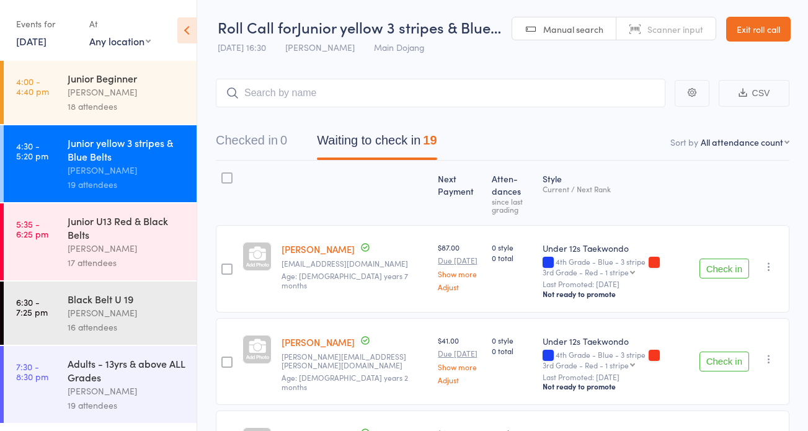
click at [748, 27] on link "Exit roll call" at bounding box center [758, 29] width 64 height 25
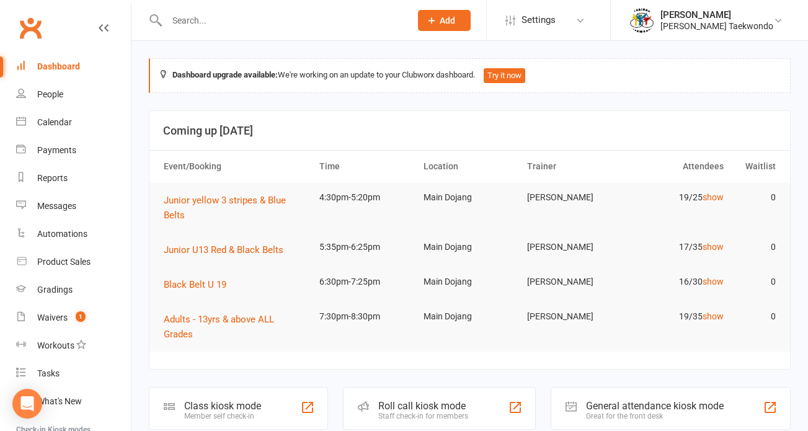
click at [211, 21] on input "text" at bounding box center [282, 20] width 239 height 17
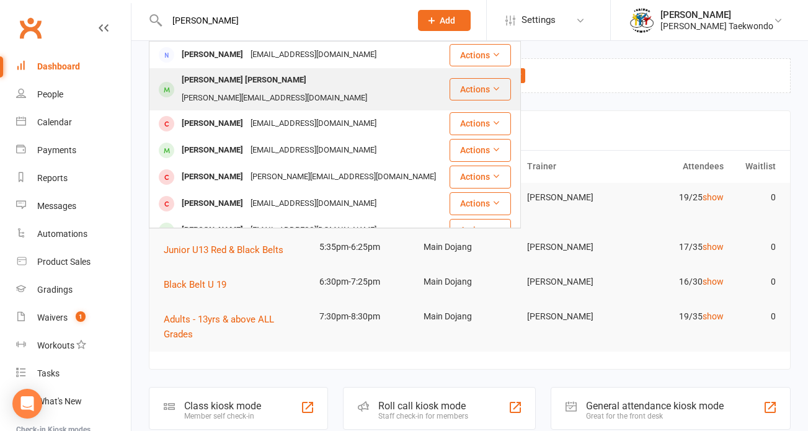
type input "[PERSON_NAME]"
click at [286, 89] on div "[PERSON_NAME][EMAIL_ADDRESS][DOMAIN_NAME]" at bounding box center [274, 98] width 193 height 18
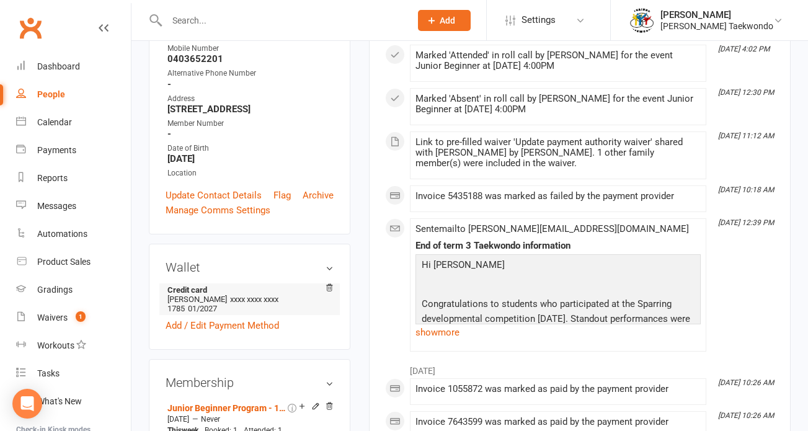
scroll to position [246, 0]
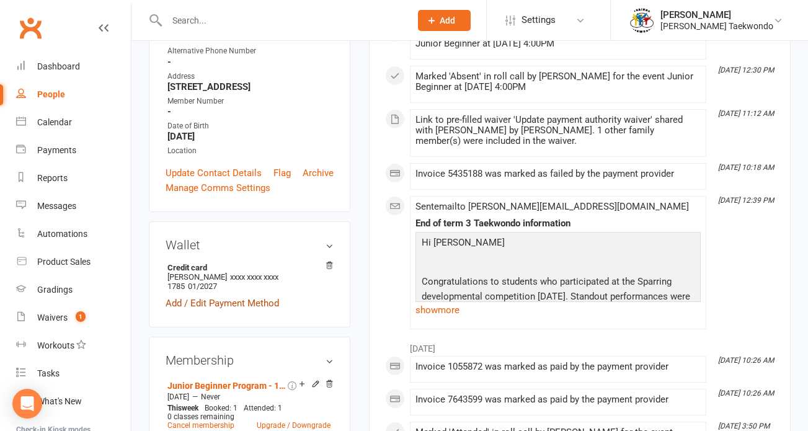
click at [231, 306] on link "Add / Edit Payment Method" at bounding box center [222, 303] width 113 height 15
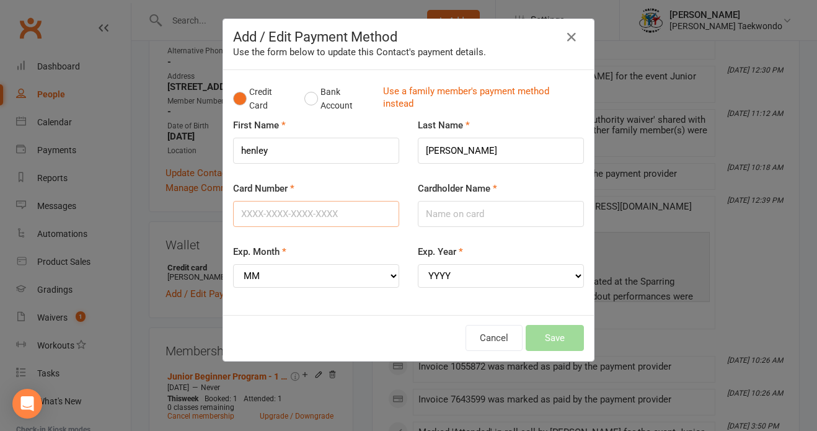
click at [285, 210] on input "Card Number" at bounding box center [316, 214] width 166 height 26
type input "[CREDIT_CARD_NUMBER]"
click at [507, 215] on input "Cardholder Name" at bounding box center [501, 214] width 166 height 26
type input "[PERSON_NAME]"
select select "09"
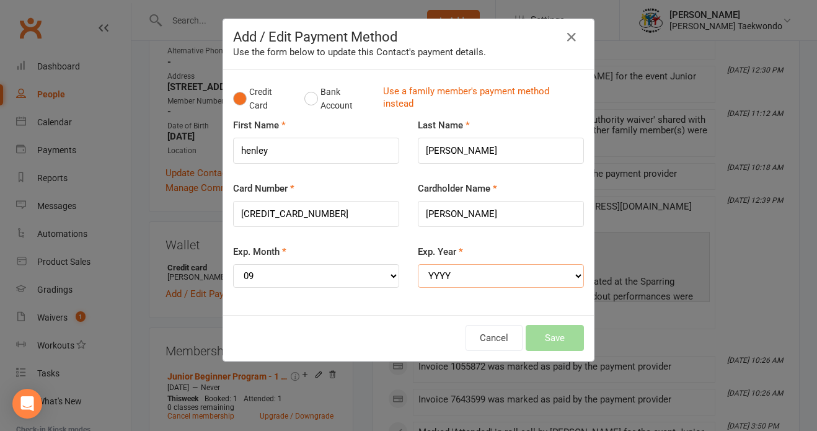
select select "2027"
click at [549, 325] on button "Save" at bounding box center [555, 338] width 58 height 26
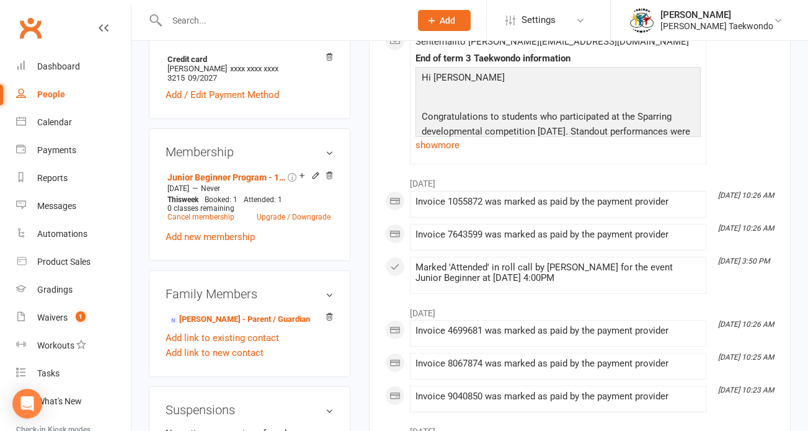
scroll to position [56, 0]
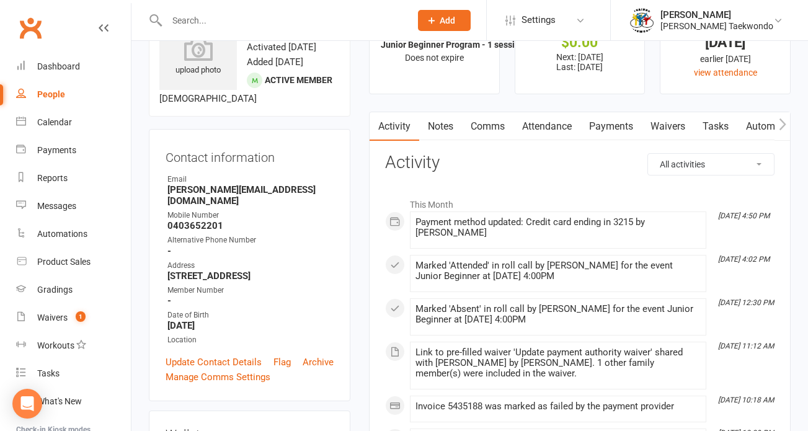
click at [255, 205] on strong "[PERSON_NAME][EMAIL_ADDRESS][DOMAIN_NAME]" at bounding box center [250, 195] width 166 height 22
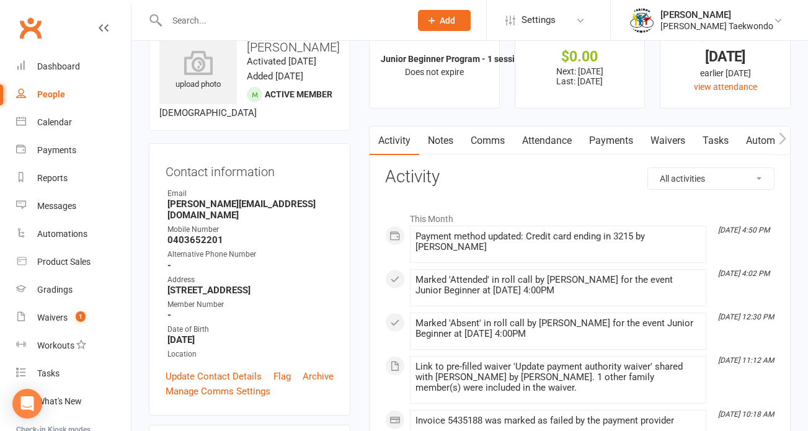
scroll to position [81, 0]
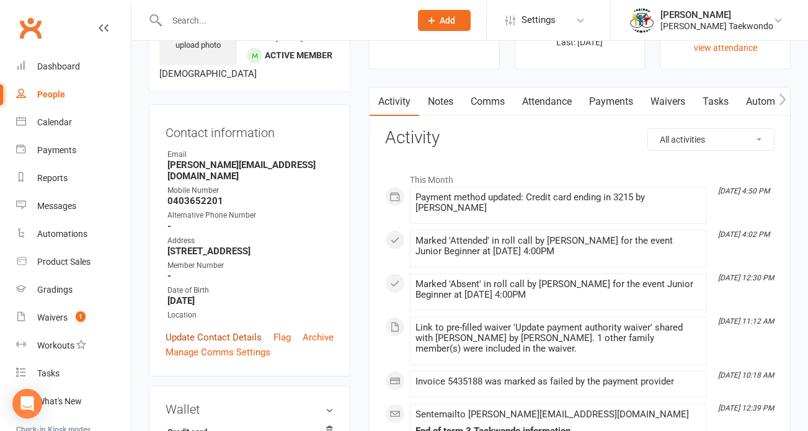
click at [246, 341] on link "Update Contact Details" at bounding box center [214, 337] width 96 height 15
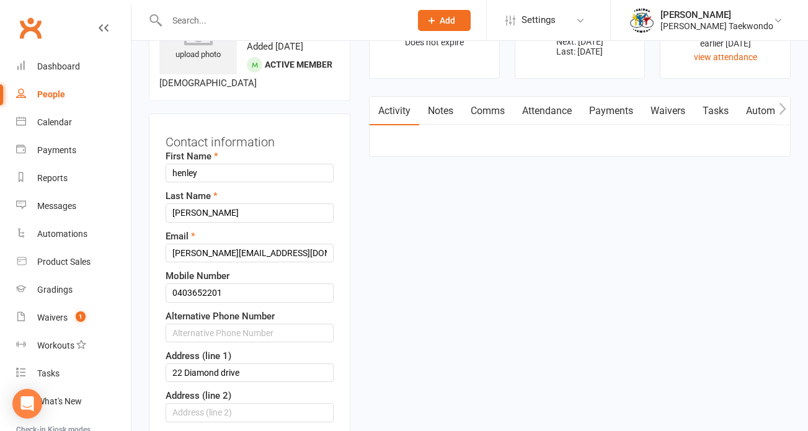
scroll to position [74, 0]
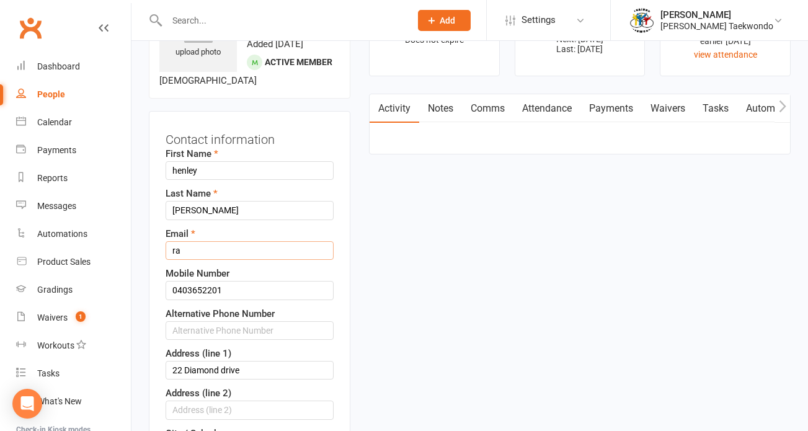
type input "r"
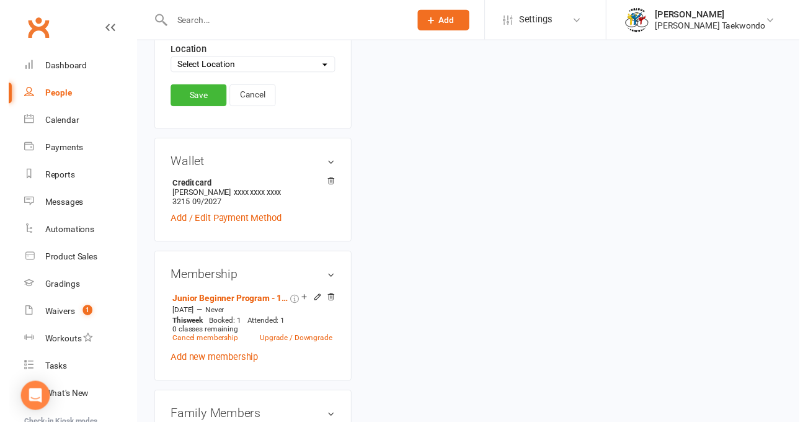
scroll to position [585, 0]
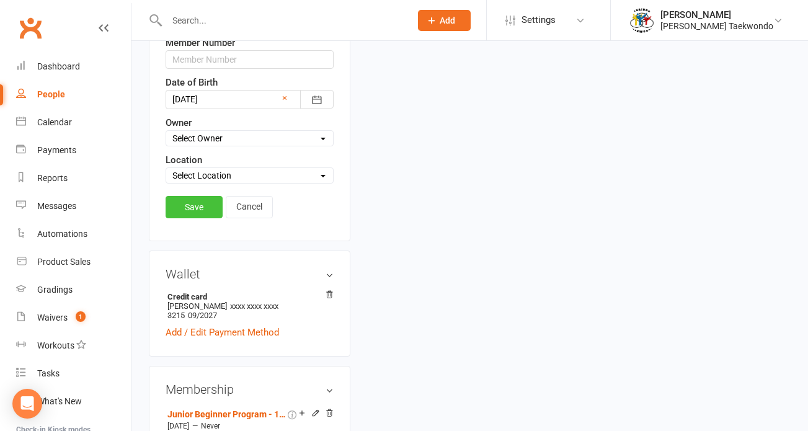
type input "[EMAIL_ADDRESS][DOMAIN_NAME]"
click at [192, 213] on link "Save" at bounding box center [194, 207] width 57 height 22
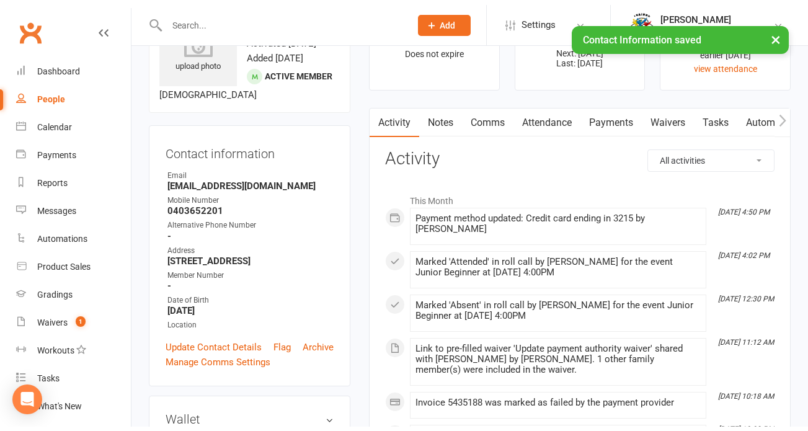
scroll to position [36, 0]
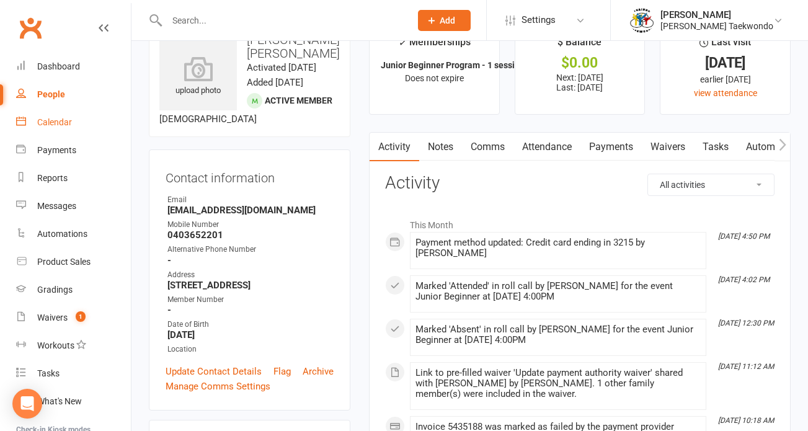
click at [48, 117] on div "Calendar" at bounding box center [54, 122] width 35 height 10
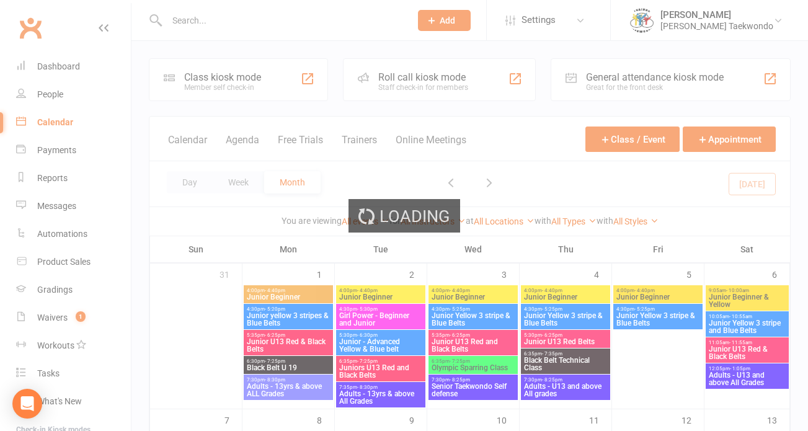
click at [294, 287] on div "Loading" at bounding box center [404, 215] width 808 height 431
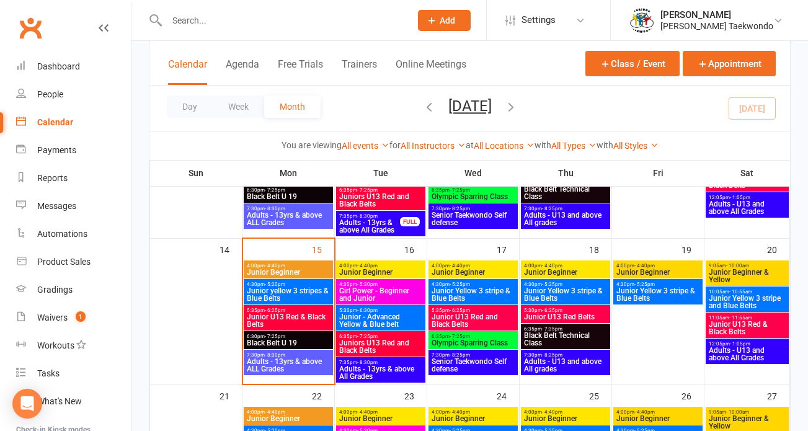
click at [300, 287] on span "Junior yellow 3 stripes & Blue Belts" at bounding box center [288, 294] width 84 height 15
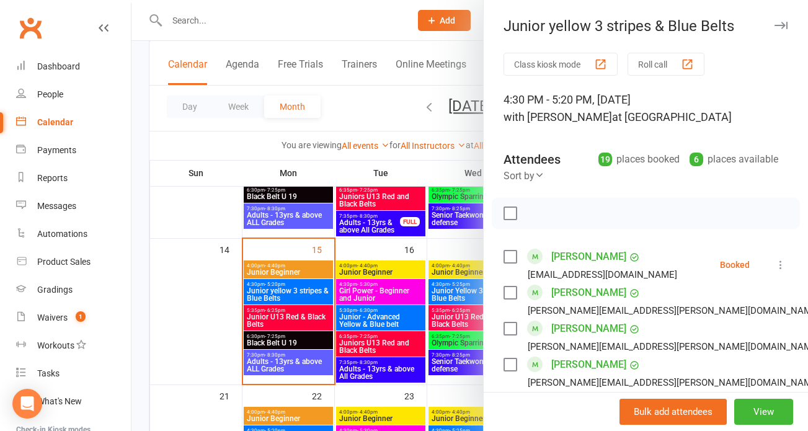
click at [642, 58] on button "Roll call" at bounding box center [665, 64] width 77 height 23
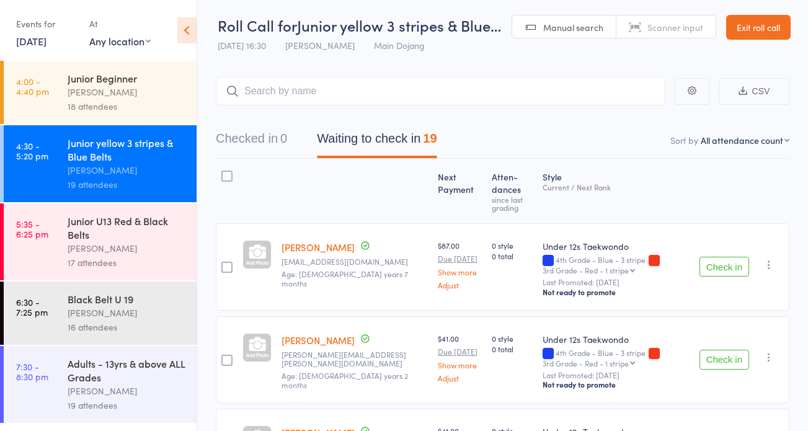
scroll to position [20, 0]
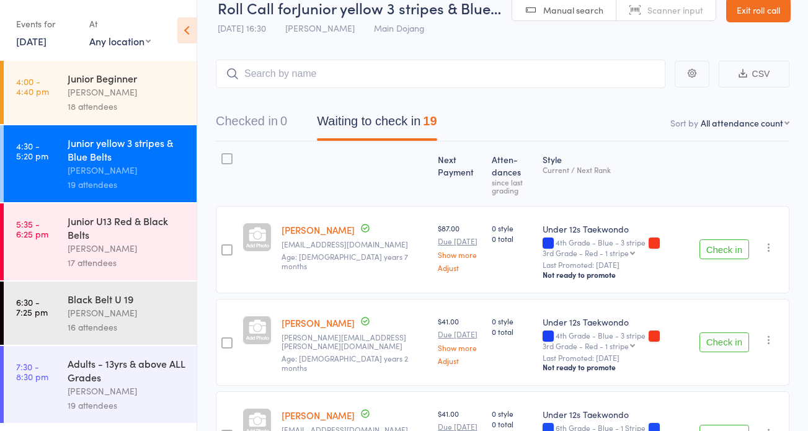
click at [719, 338] on button "Check in" at bounding box center [724, 342] width 50 height 20
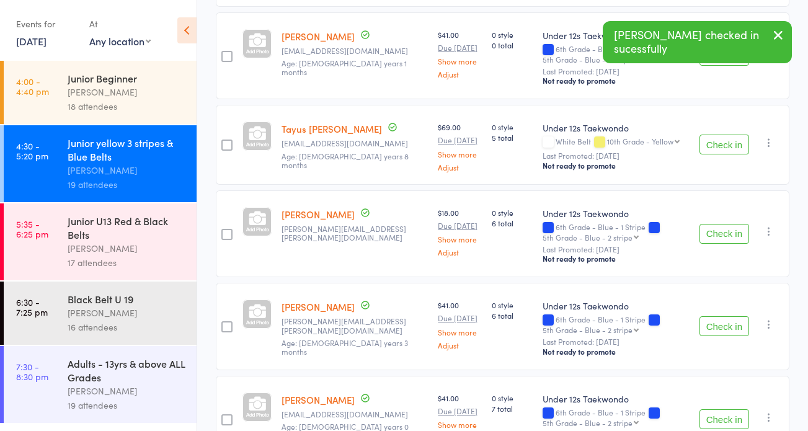
scroll to position [193, 0]
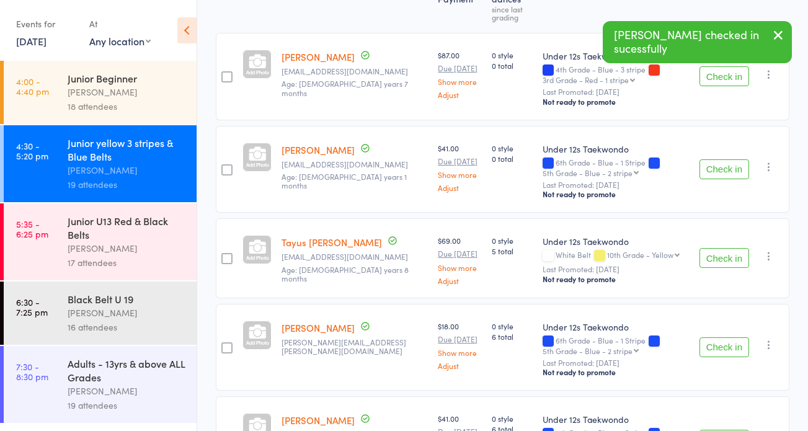
click at [716, 71] on button "Check in" at bounding box center [724, 76] width 50 height 20
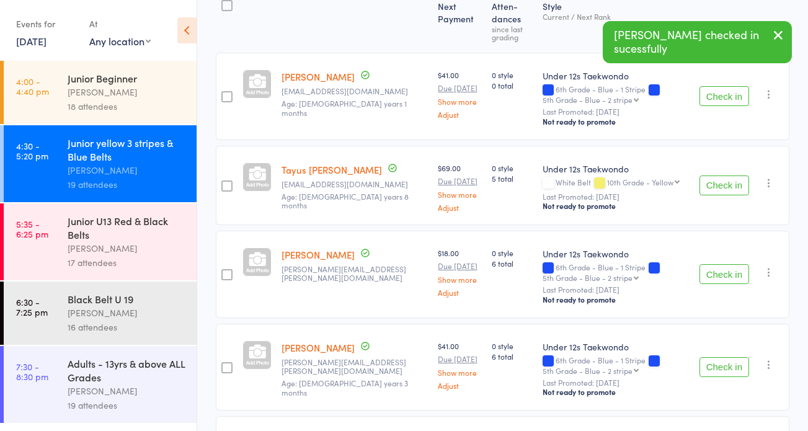
scroll to position [35, 0]
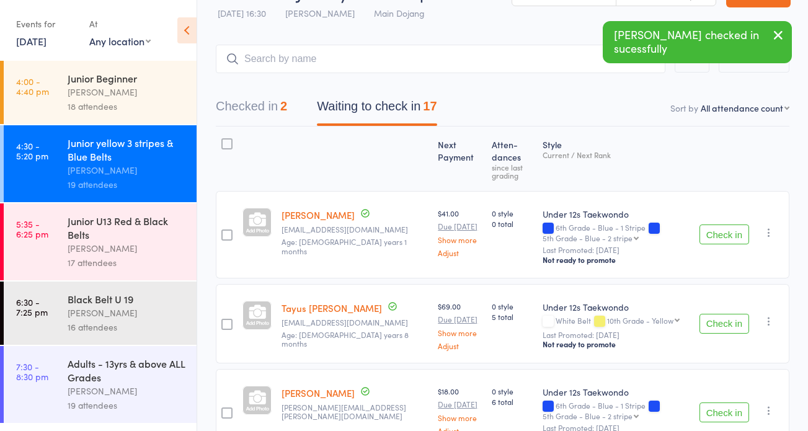
click at [234, 105] on button "Checked in 2" at bounding box center [251, 109] width 71 height 33
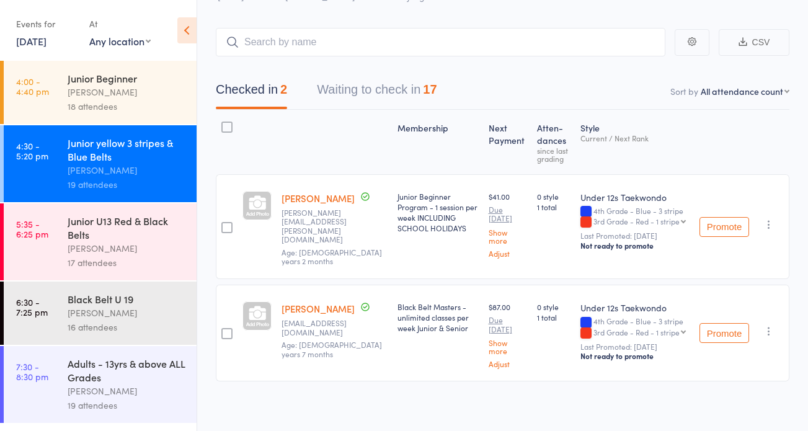
scroll to position [60, 0]
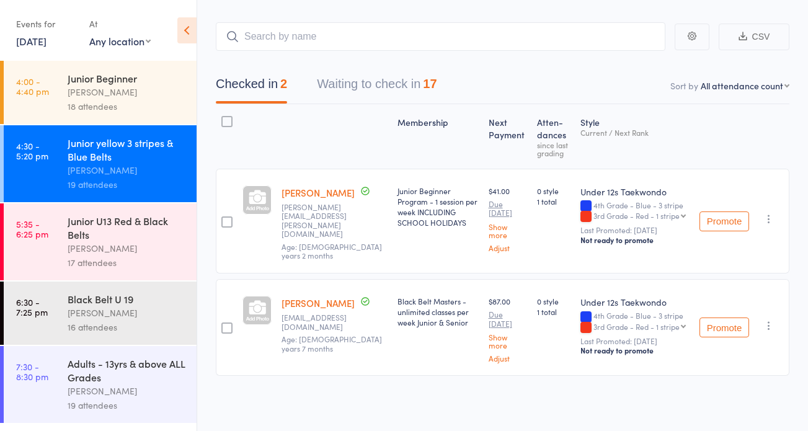
click at [768, 324] on icon "button" at bounding box center [769, 325] width 12 height 12
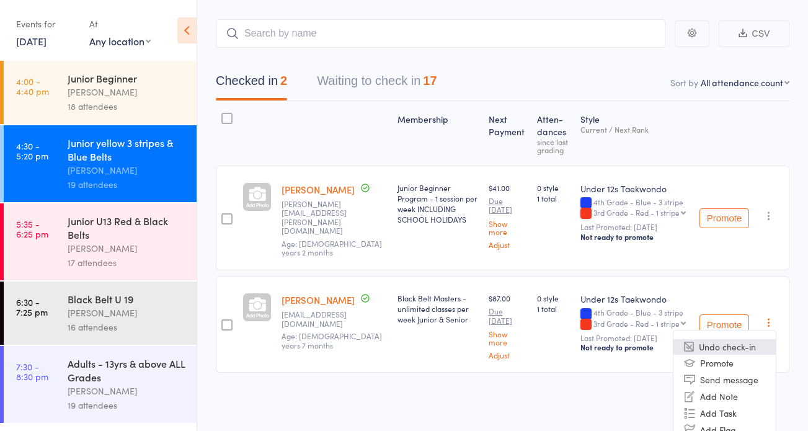
click at [745, 348] on li "Undo check-in" at bounding box center [724, 346] width 102 height 15
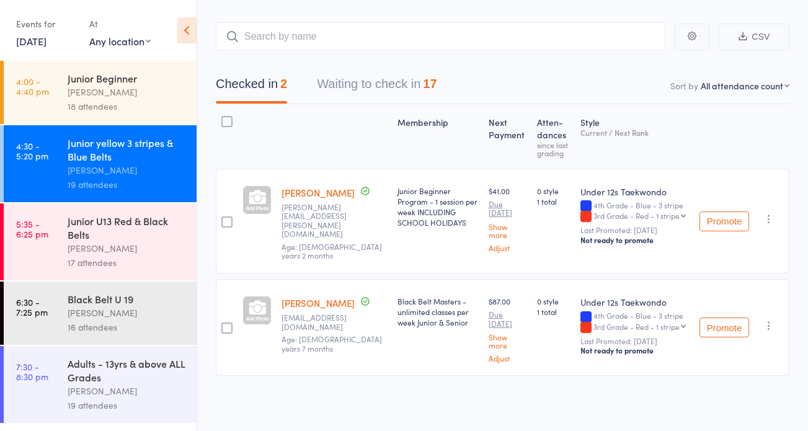
scroll to position [1, 0]
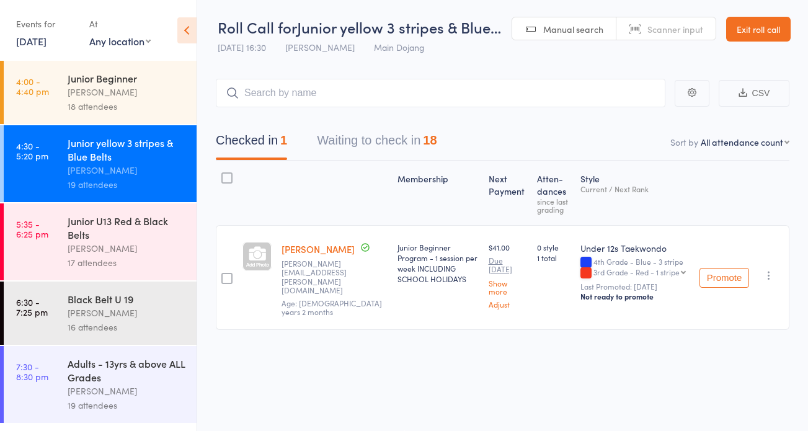
click at [337, 135] on button "Waiting to check in 18" at bounding box center [377, 143] width 120 height 33
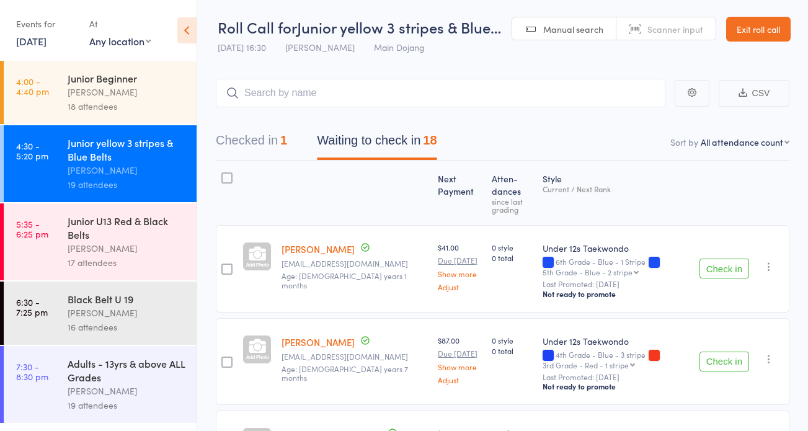
scroll to position [166, 0]
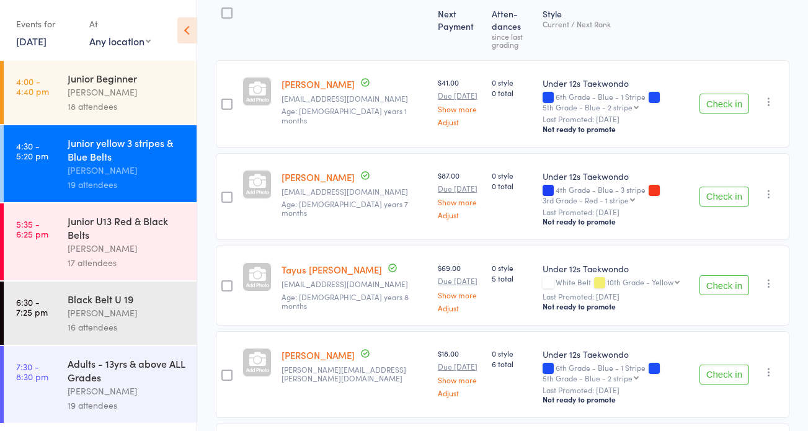
click at [714, 99] on button "Check in" at bounding box center [724, 104] width 50 height 20
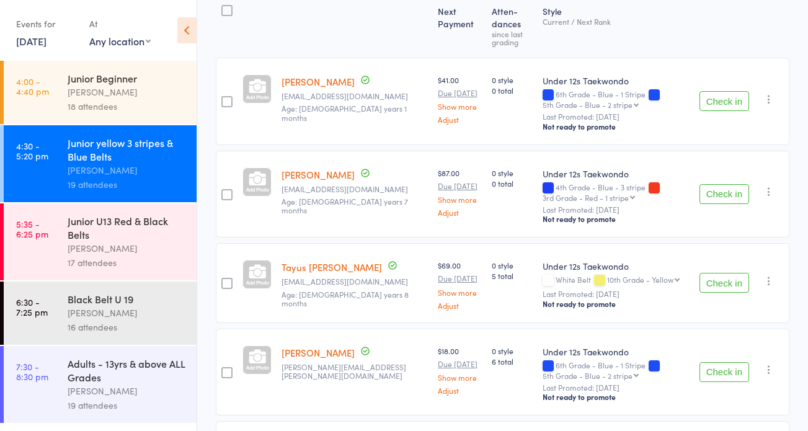
scroll to position [272, 0]
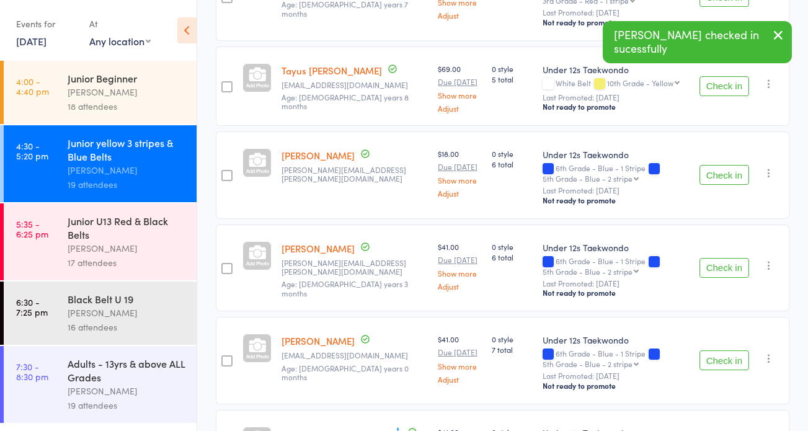
click at [720, 174] on button "Check in" at bounding box center [724, 175] width 50 height 20
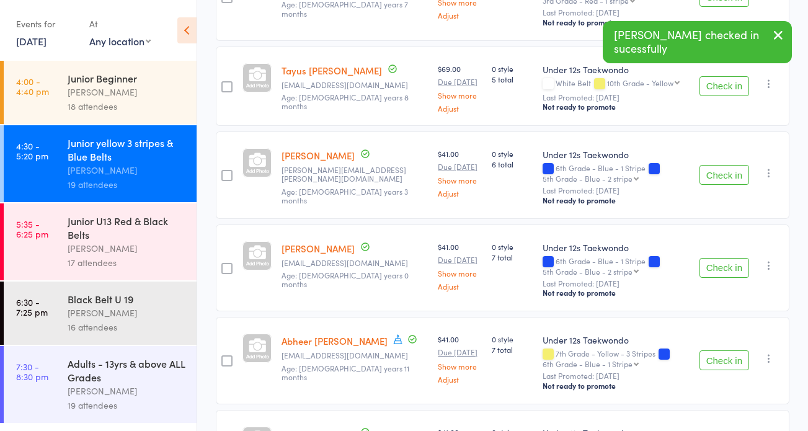
click at [722, 174] on button "Check in" at bounding box center [724, 175] width 50 height 20
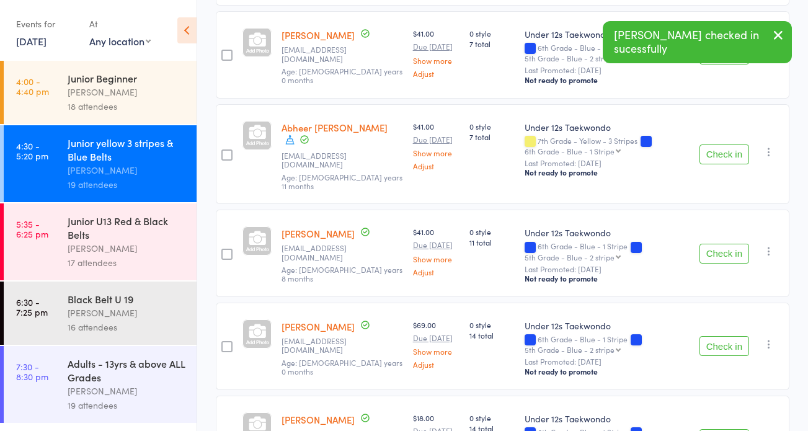
scroll to position [523, 0]
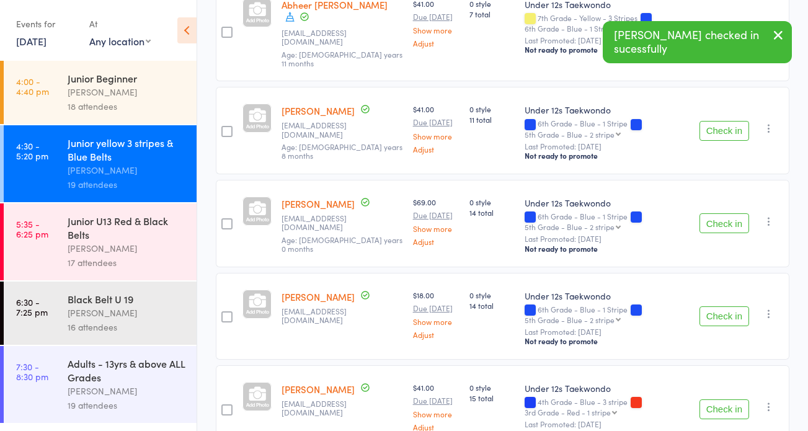
click at [722, 213] on button "Check in" at bounding box center [724, 223] width 50 height 20
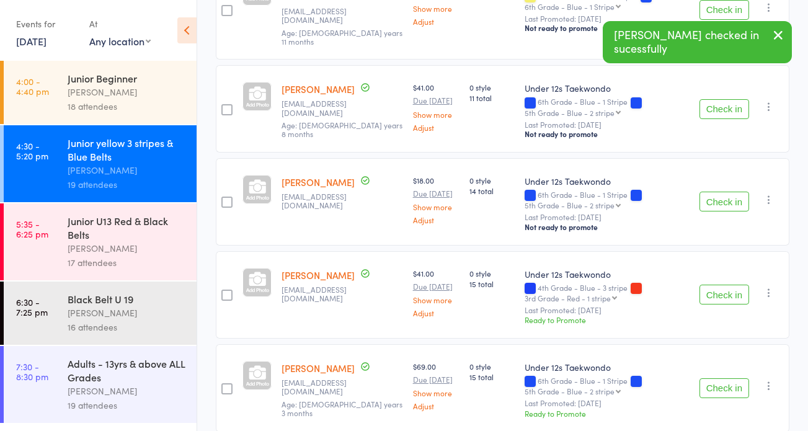
scroll to position [583, 0]
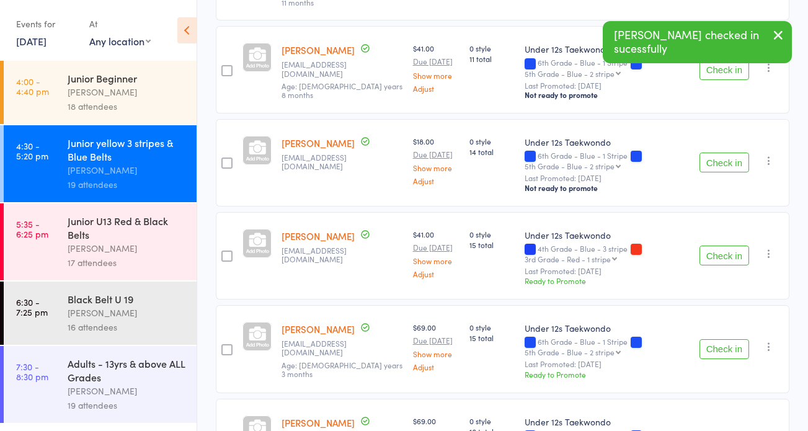
click at [715, 153] on button "Check in" at bounding box center [724, 163] width 50 height 20
click at [721, 153] on button "Check in" at bounding box center [724, 163] width 50 height 20
click at [726, 246] on button "Check in" at bounding box center [724, 256] width 50 height 20
click at [721, 246] on button "Check in" at bounding box center [724, 256] width 50 height 20
click at [720, 246] on button "Check in" at bounding box center [724, 256] width 50 height 20
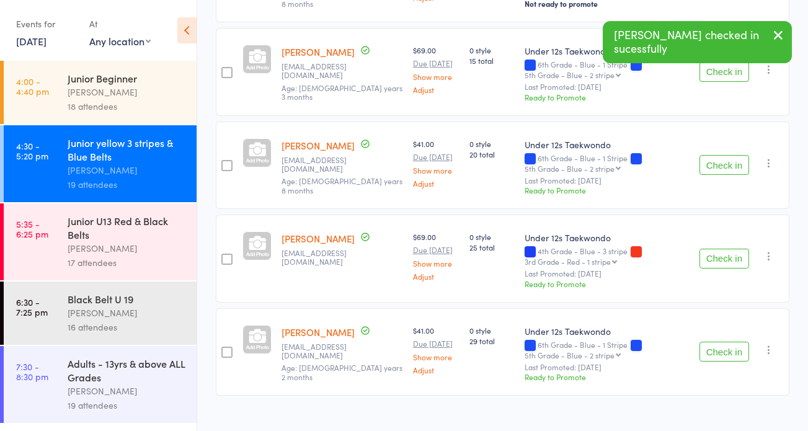
scroll to position [659, 0]
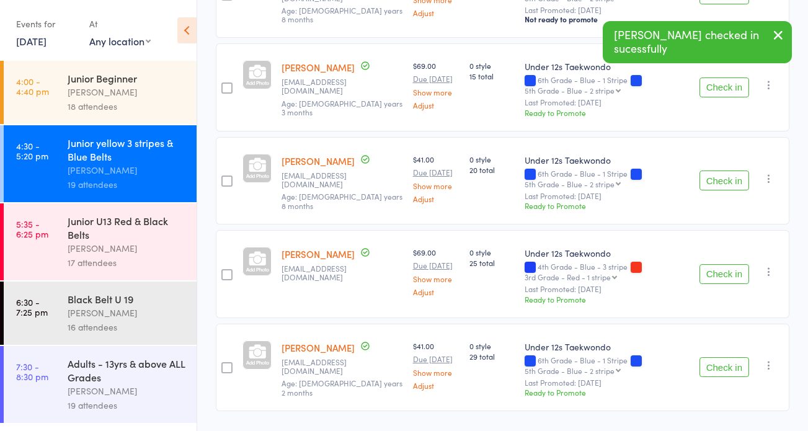
click at [716, 170] on button "Check in" at bounding box center [724, 180] width 50 height 20
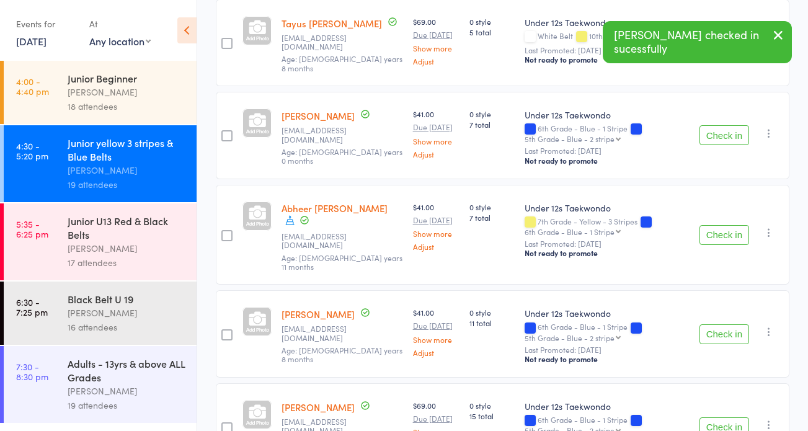
scroll to position [0, 0]
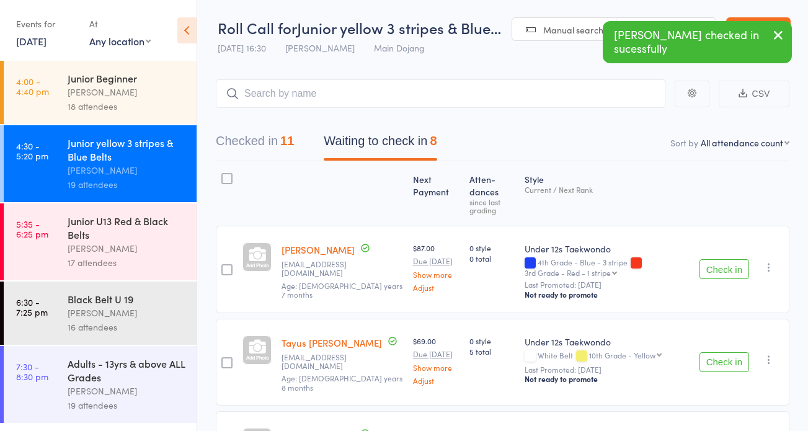
click at [234, 138] on button "Checked in 11" at bounding box center [255, 144] width 78 height 33
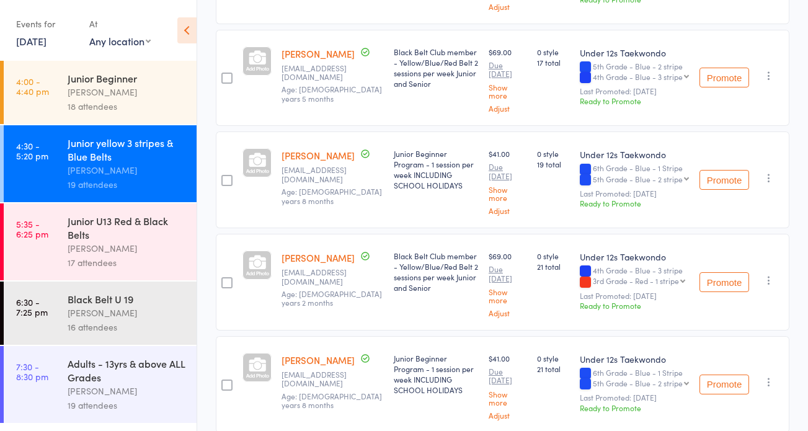
scroll to position [931, 0]
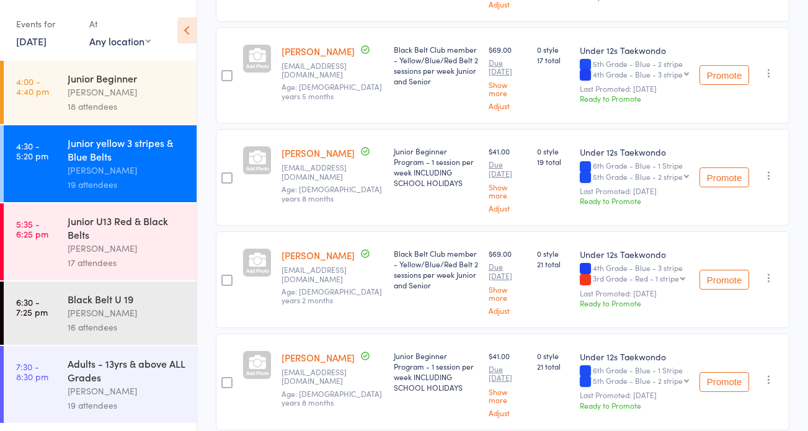
click at [768, 283] on icon "button" at bounding box center [769, 278] width 12 height 12
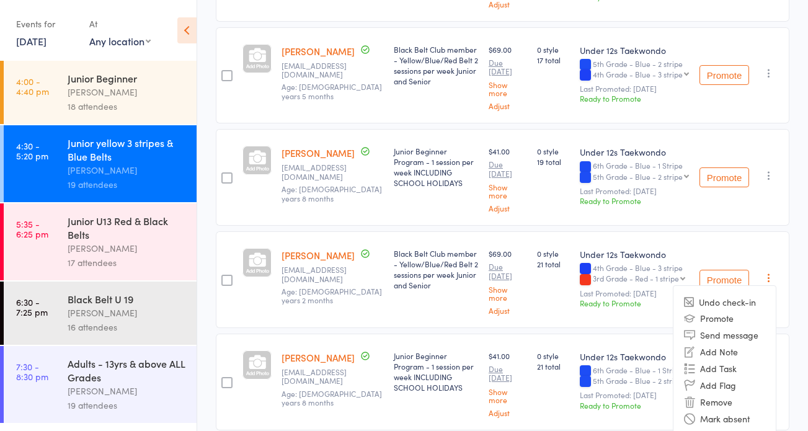
click at [741, 309] on li "Undo check-in" at bounding box center [724, 301] width 102 height 15
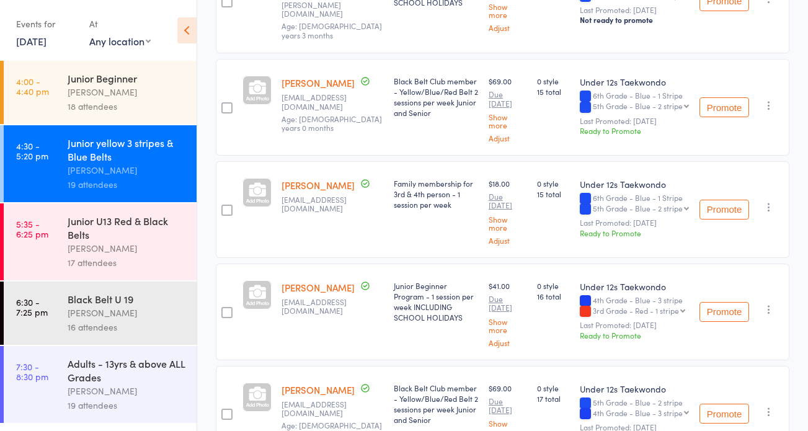
scroll to position [0, 0]
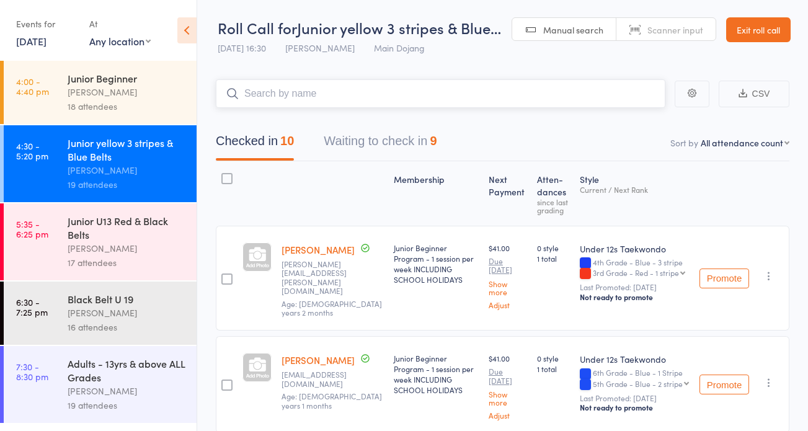
drag, startPoint x: 321, startPoint y: 88, endPoint x: 329, endPoint y: 89, distance: 8.7
click at [321, 88] on input "search" at bounding box center [440, 93] width 449 height 29
type input "T"
click at [741, 29] on link "Exit roll call" at bounding box center [758, 29] width 64 height 25
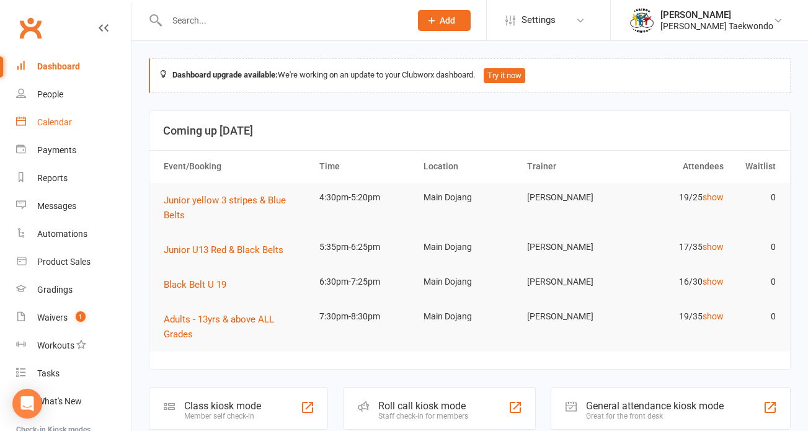
click at [48, 117] on div "Calendar" at bounding box center [54, 122] width 35 height 10
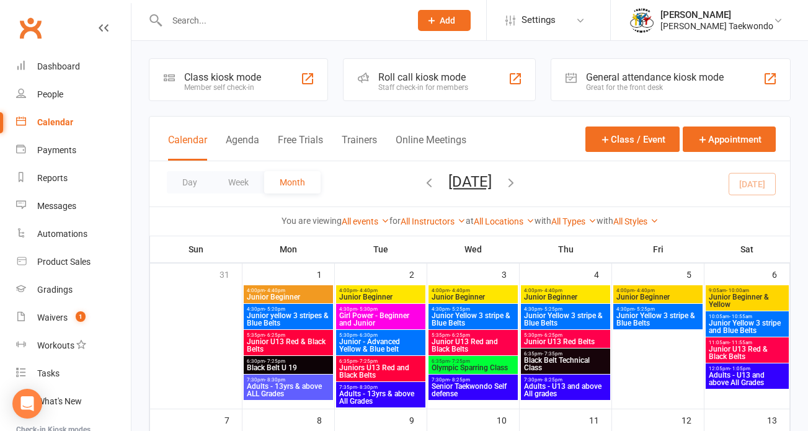
scroll to position [422, 0]
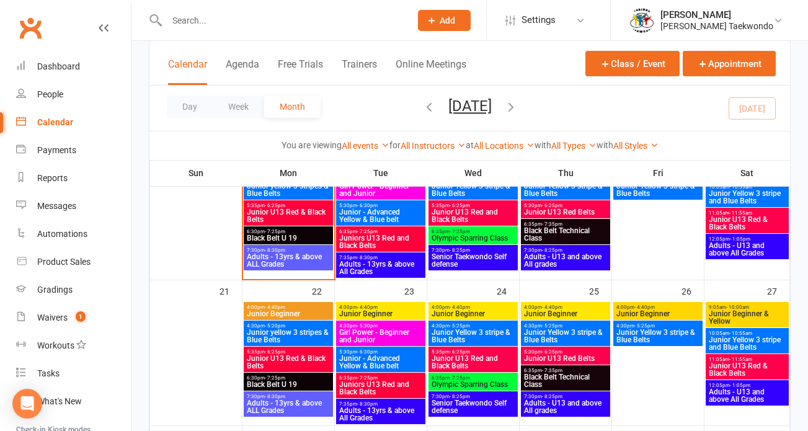
click at [281, 332] on span "Junior yellow 3 stripes & Blue Belts" at bounding box center [288, 336] width 84 height 15
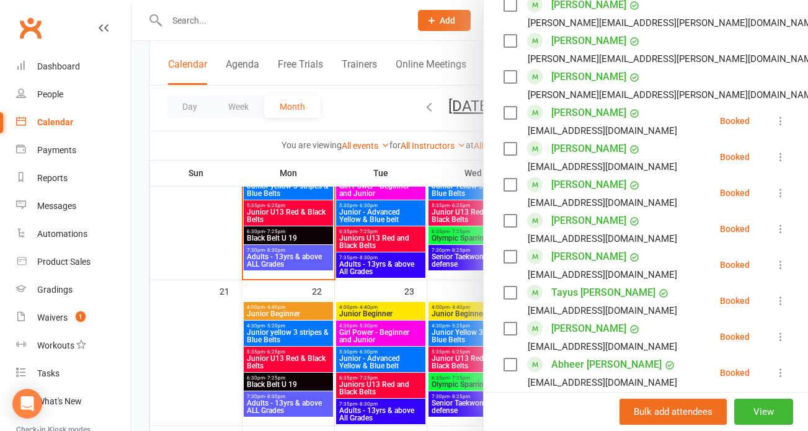
scroll to position [634, 0]
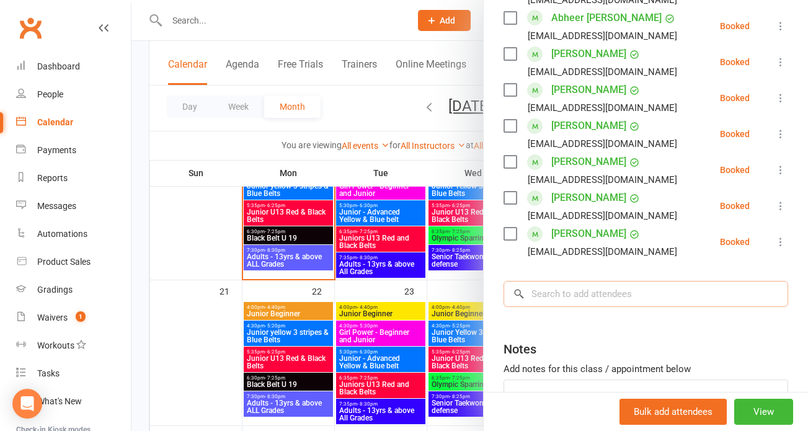
click at [572, 288] on input "search" at bounding box center [645, 294] width 285 height 26
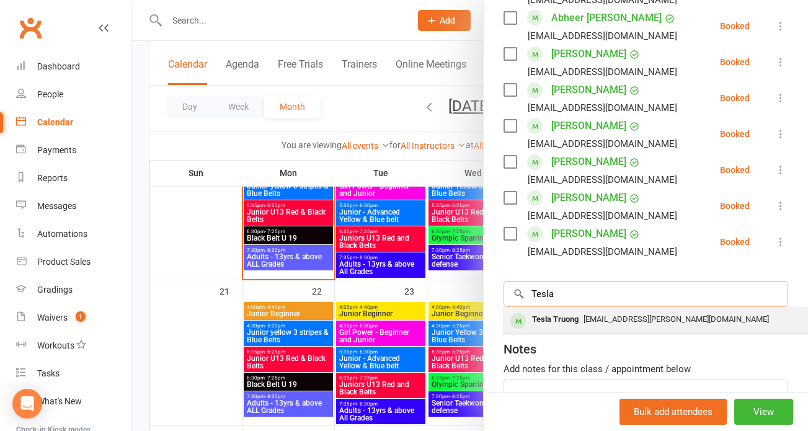
type input "Tesla"
click at [583, 318] on span "[EMAIL_ADDRESS][PERSON_NAME][DOMAIN_NAME]" at bounding box center [675, 318] width 185 height 9
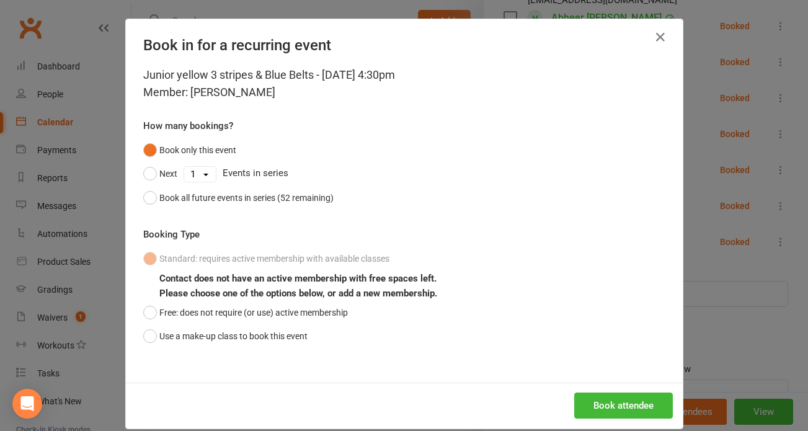
scroll to position [15, 0]
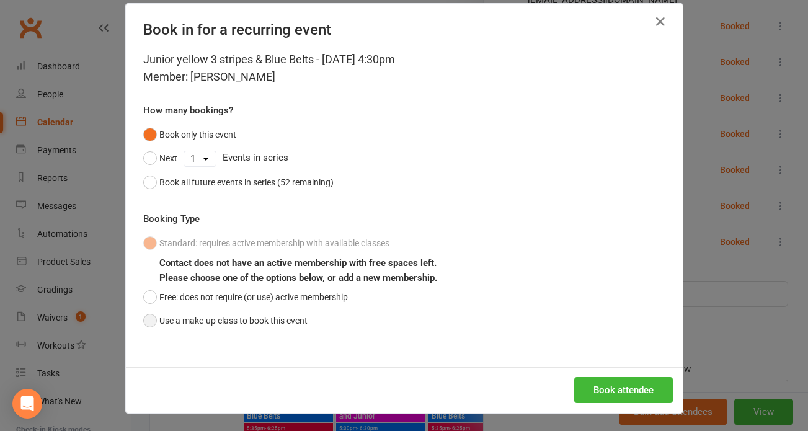
click at [146, 317] on button "Use a make-up class to book this event" at bounding box center [225, 321] width 164 height 24
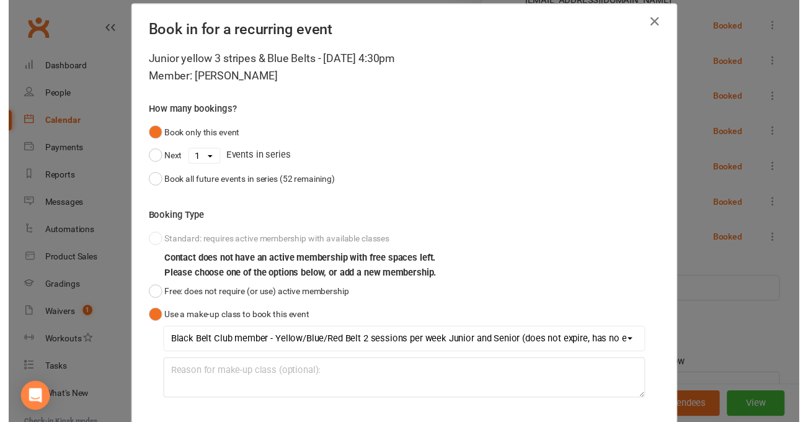
scroll to position [672, 0]
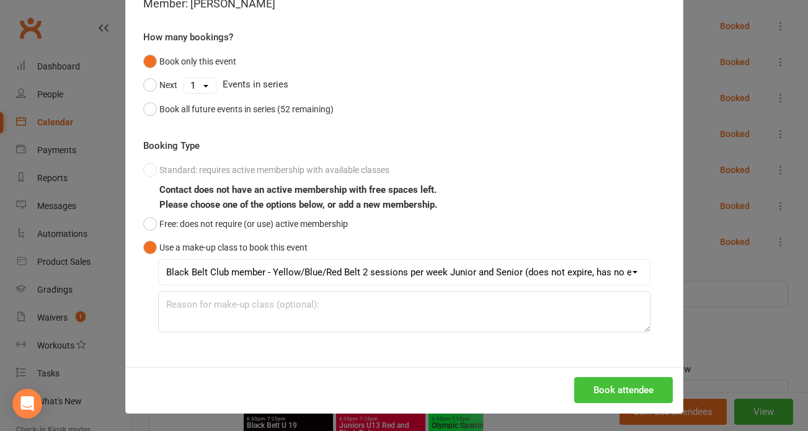
click at [619, 383] on button "Book attendee" at bounding box center [623, 390] width 99 height 26
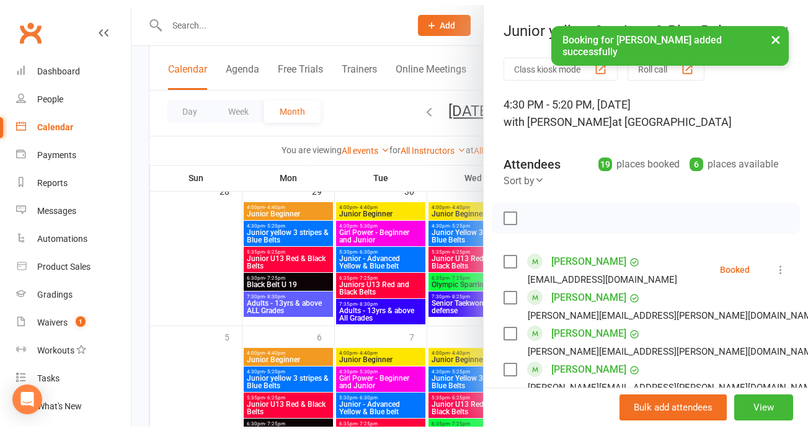
scroll to position [443, 0]
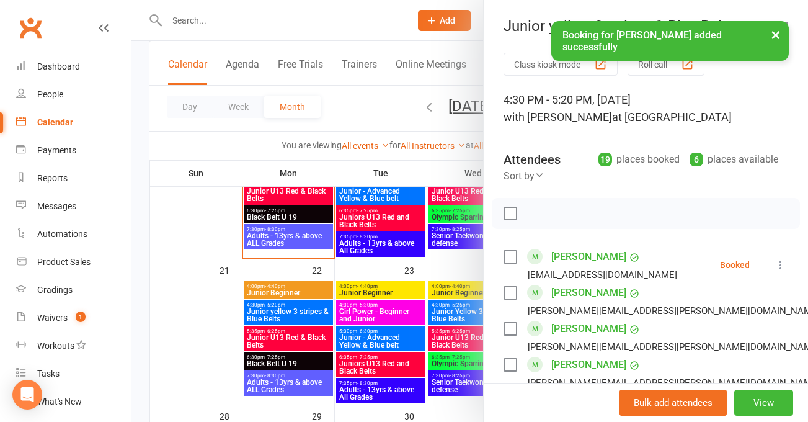
click at [777, 32] on button "×" at bounding box center [775, 34] width 22 height 27
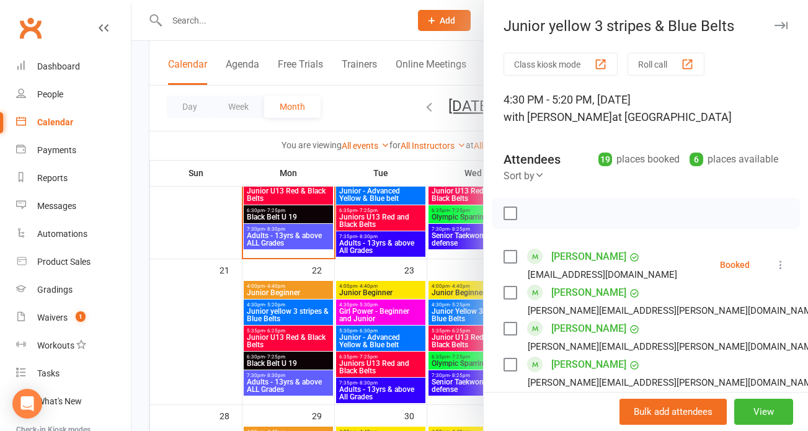
click at [642, 61] on button "Roll call" at bounding box center [665, 64] width 77 height 23
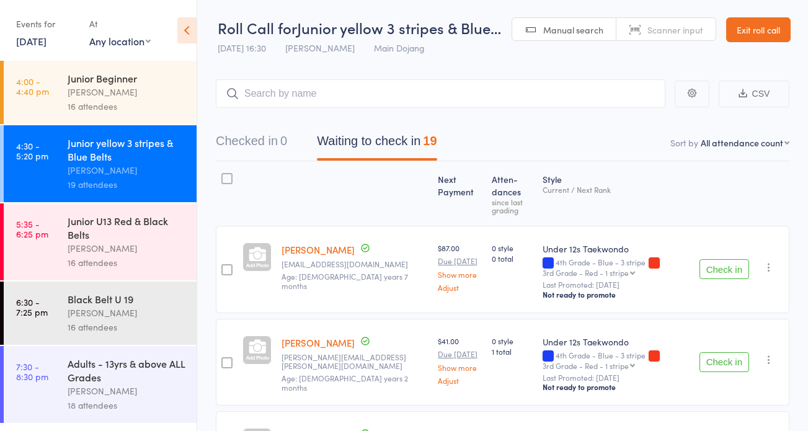
click at [131, 170] on div "[PERSON_NAME]" at bounding box center [127, 170] width 118 height 14
drag, startPoint x: 746, startPoint y: 27, endPoint x: 712, endPoint y: 29, distance: 34.8
click at [746, 26] on link "Exit roll call" at bounding box center [758, 29] width 64 height 25
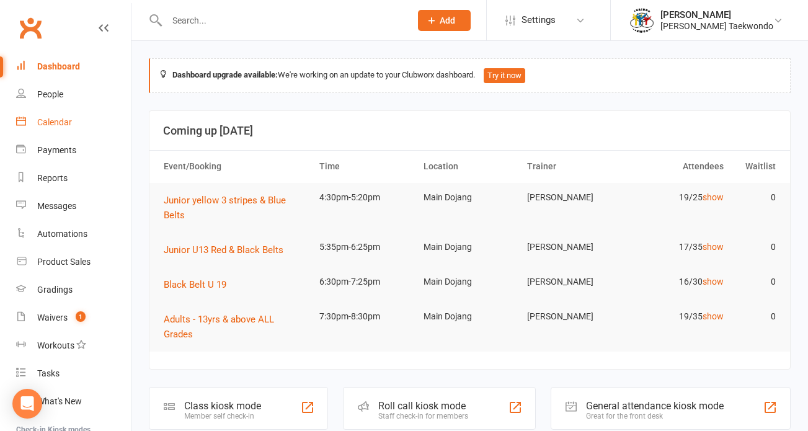
click at [47, 119] on div "Calendar" at bounding box center [54, 122] width 35 height 10
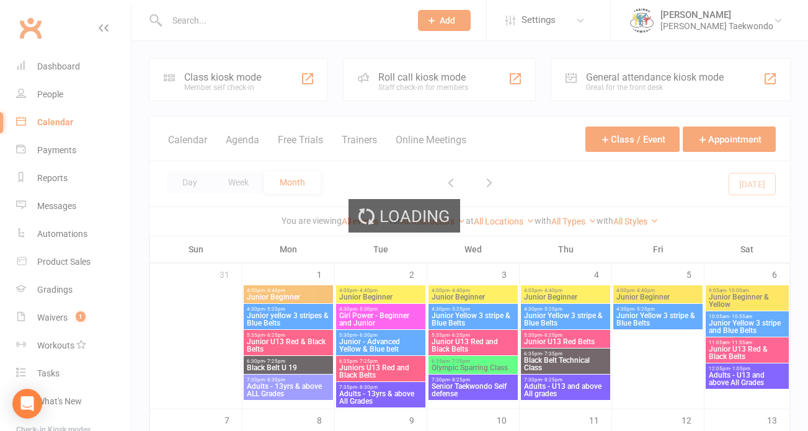
scroll to position [237, 0]
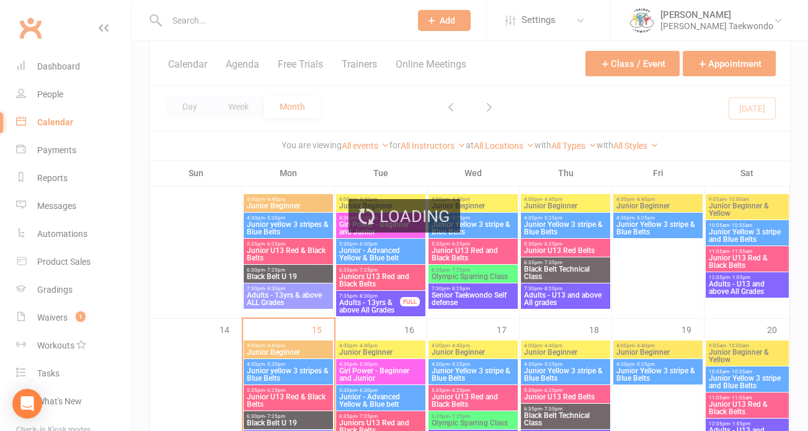
click at [271, 373] on span "Junior yellow 3 stripes & Blue Belts" at bounding box center [288, 374] width 84 height 15
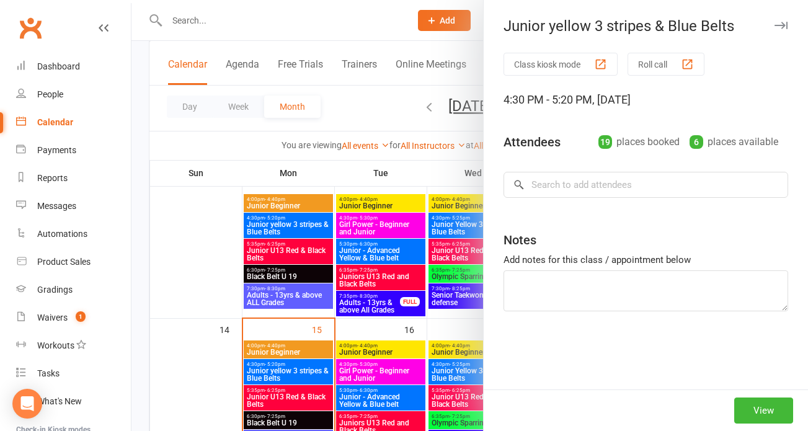
click at [272, 371] on div at bounding box center [469, 215] width 676 height 431
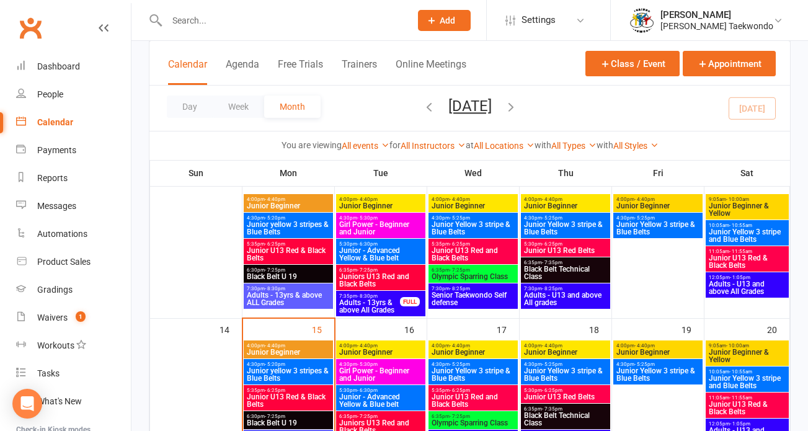
click at [291, 371] on span "Junior yellow 3 stripes & Blue Belts" at bounding box center [288, 374] width 84 height 15
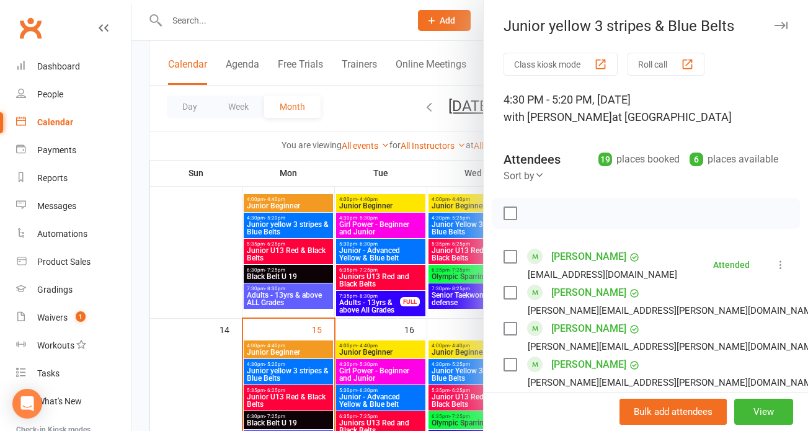
click at [641, 57] on button "Roll call" at bounding box center [665, 64] width 77 height 23
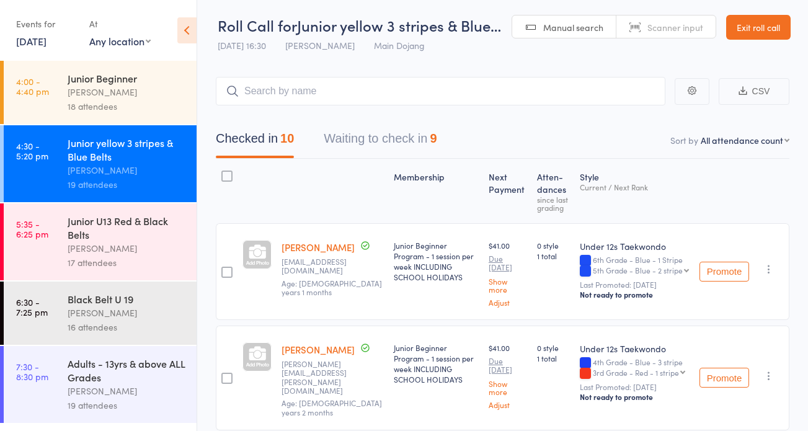
scroll to position [25, 0]
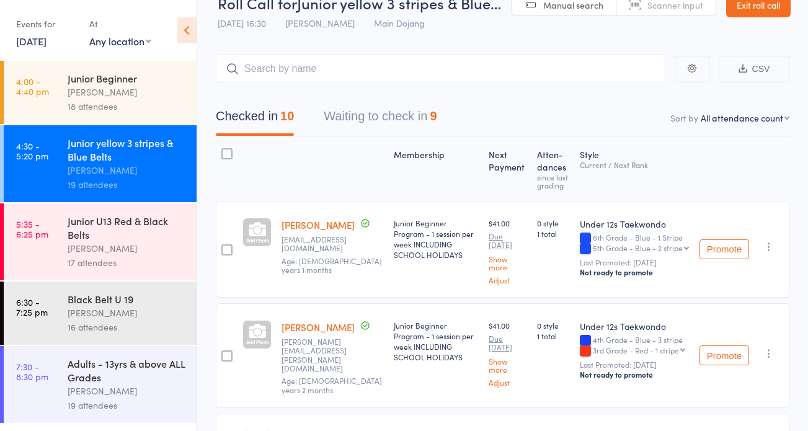
click at [355, 112] on button "Waiting to check in 9" at bounding box center [380, 119] width 113 height 33
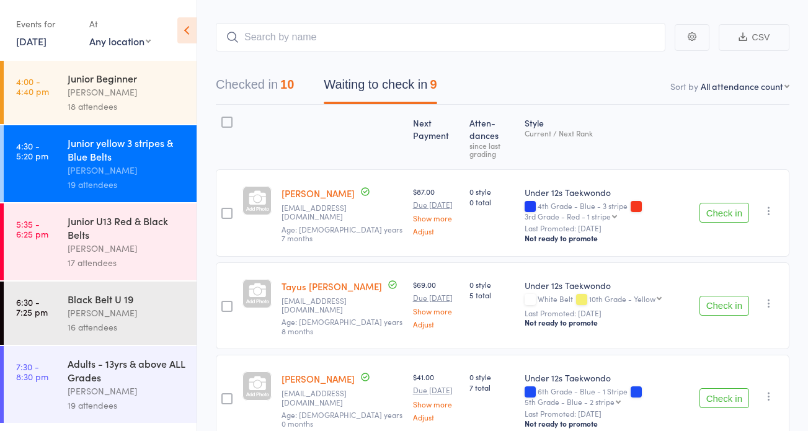
scroll to position [0, 0]
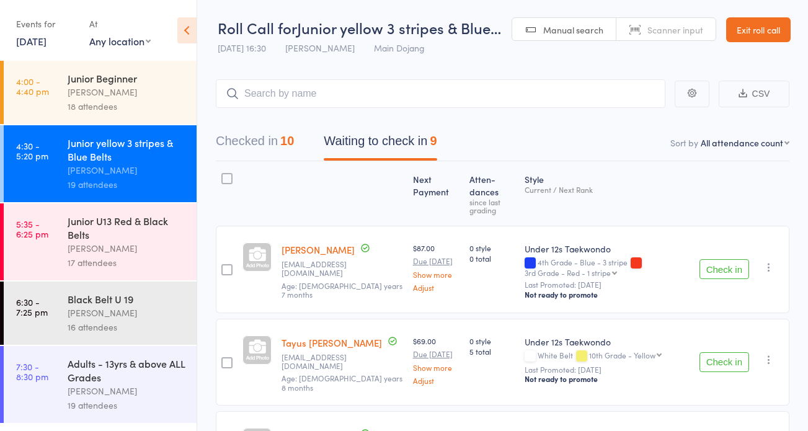
drag, startPoint x: 743, startPoint y: 27, endPoint x: 737, endPoint y: 32, distance: 7.9
click at [743, 27] on link "Exit roll call" at bounding box center [758, 29] width 64 height 25
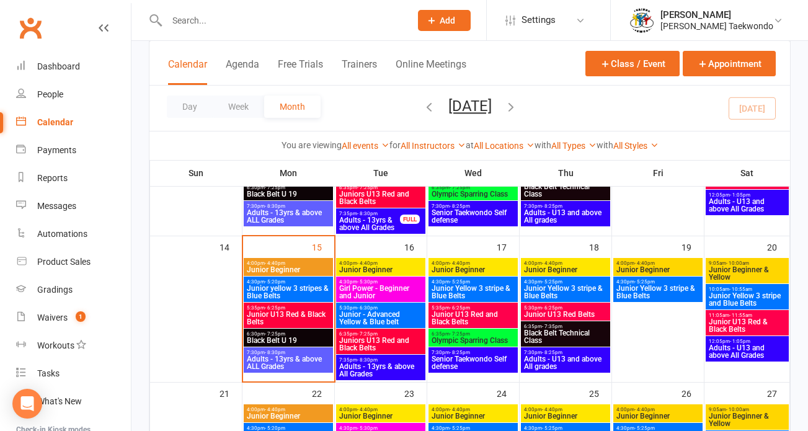
scroll to position [335, 0]
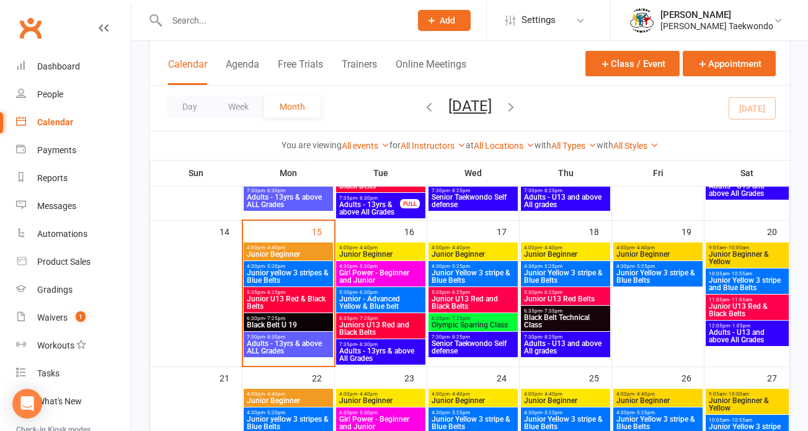
click at [287, 269] on span "Junior yellow 3 stripes & Blue Belts" at bounding box center [288, 276] width 84 height 15
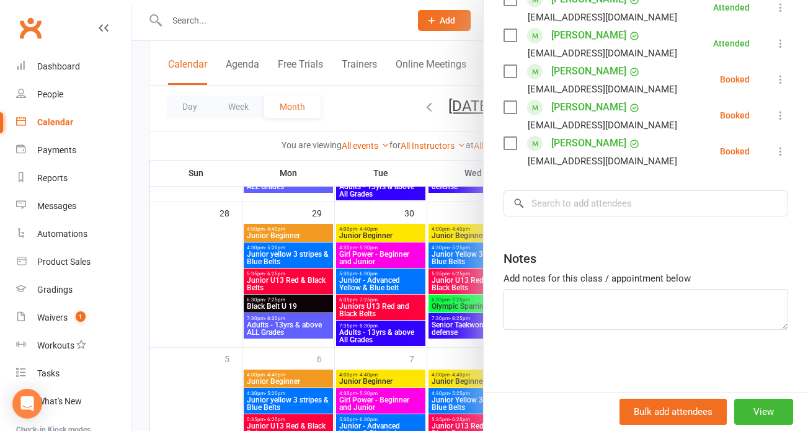
scroll to position [744, 0]
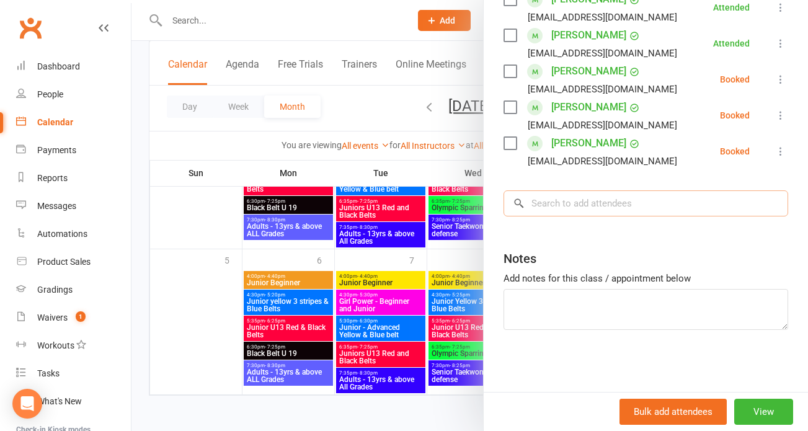
click at [587, 210] on input "search" at bounding box center [645, 203] width 285 height 26
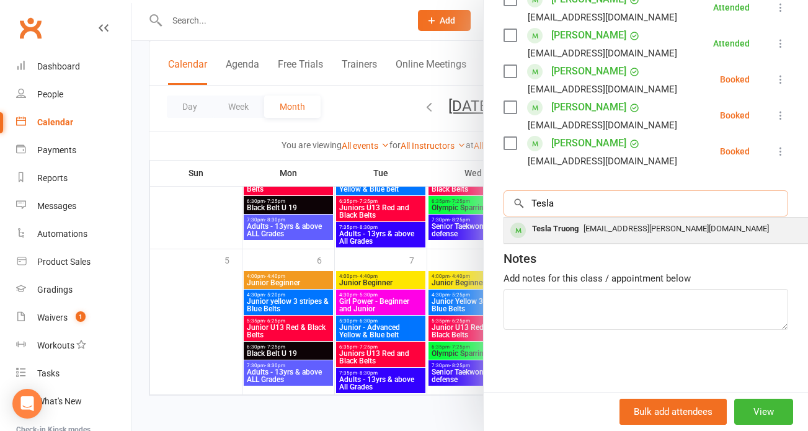
type input "Tesla"
click at [583, 226] on span "[EMAIL_ADDRESS][PERSON_NAME][DOMAIN_NAME]" at bounding box center [675, 228] width 185 height 9
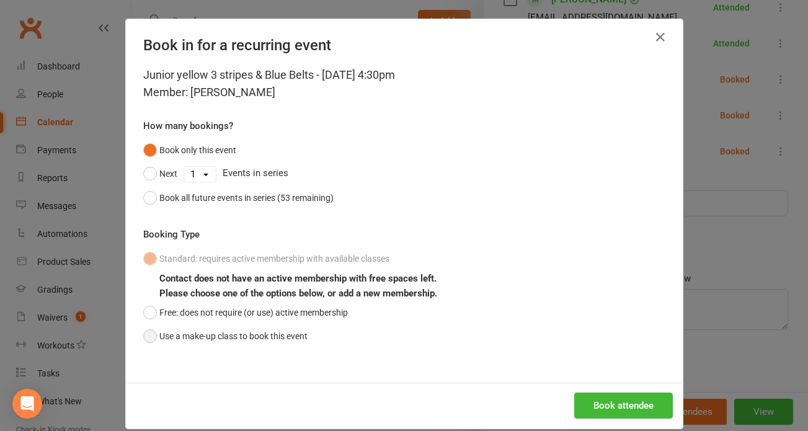
click at [146, 334] on button "Use a make-up class to book this event" at bounding box center [225, 336] width 164 height 24
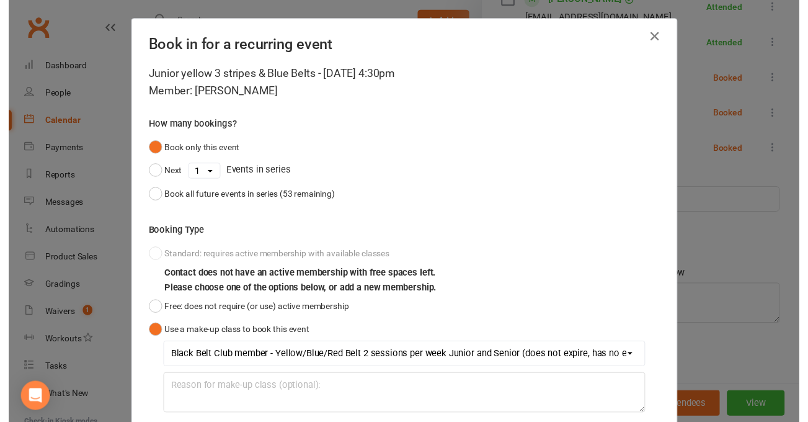
scroll to position [89, 0]
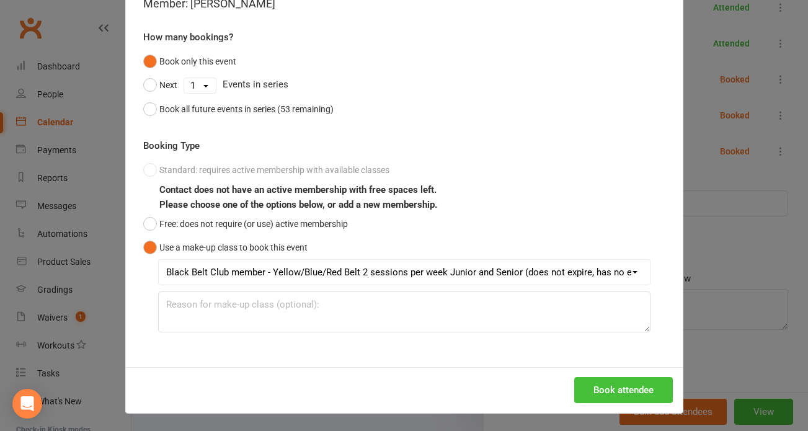
click at [609, 389] on button "Book attendee" at bounding box center [623, 390] width 99 height 26
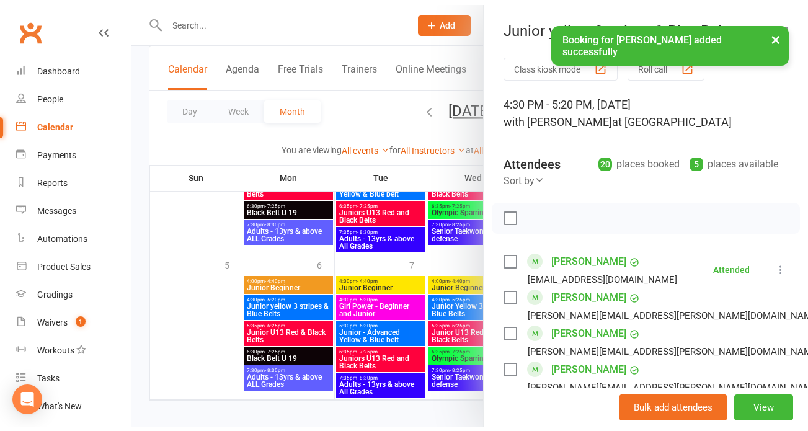
scroll to position [167, 0]
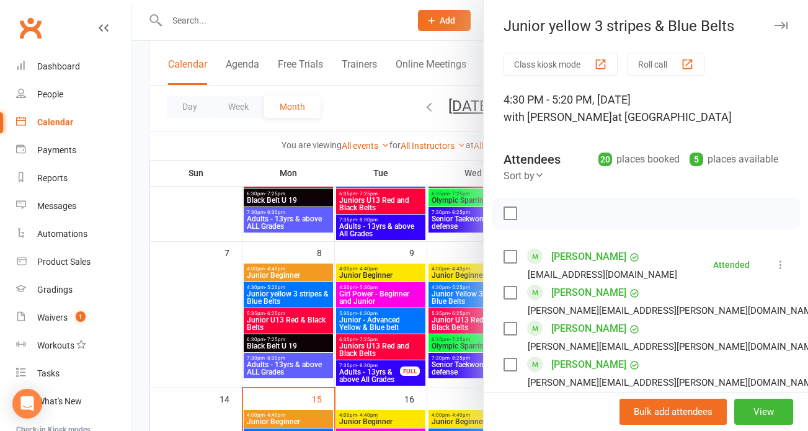
click at [650, 63] on button "Roll call" at bounding box center [665, 64] width 77 height 23
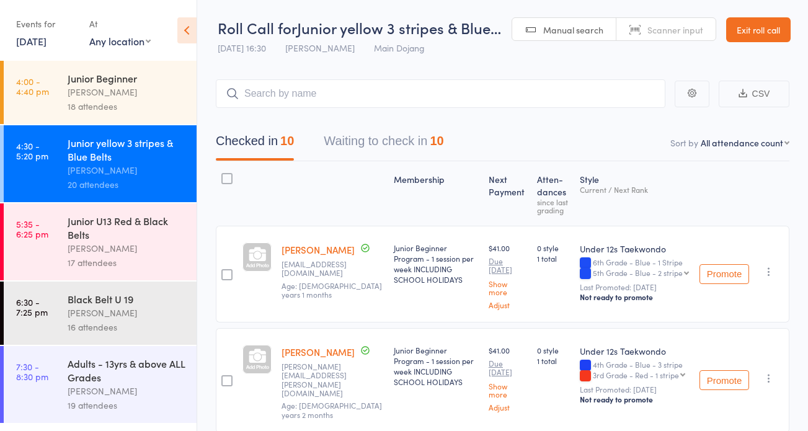
click at [379, 141] on button "Waiting to check in 10" at bounding box center [384, 144] width 120 height 33
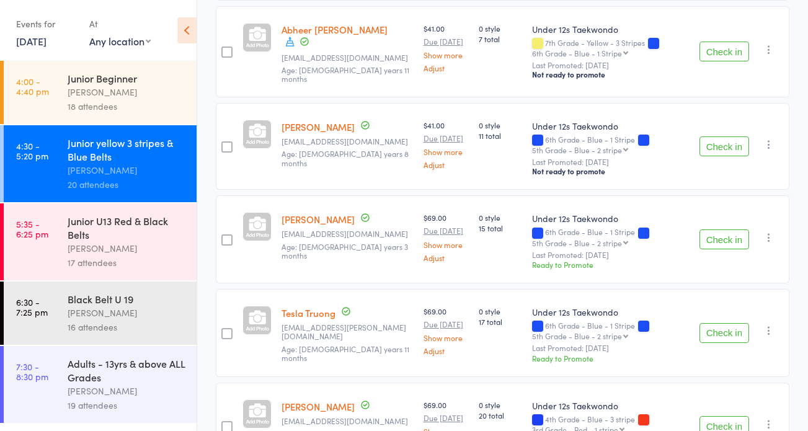
scroll to position [515, 0]
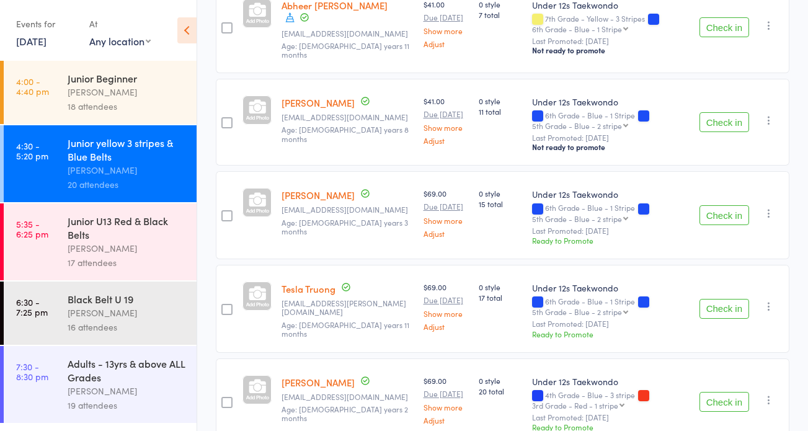
click at [714, 299] on button "Check in" at bounding box center [724, 309] width 50 height 20
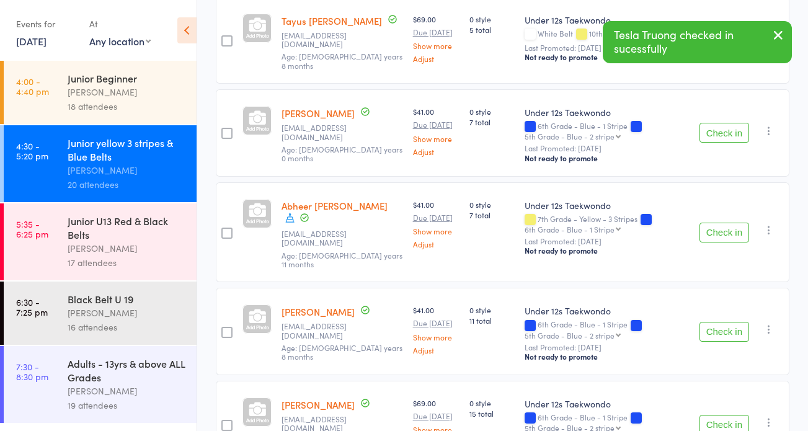
scroll to position [0, 0]
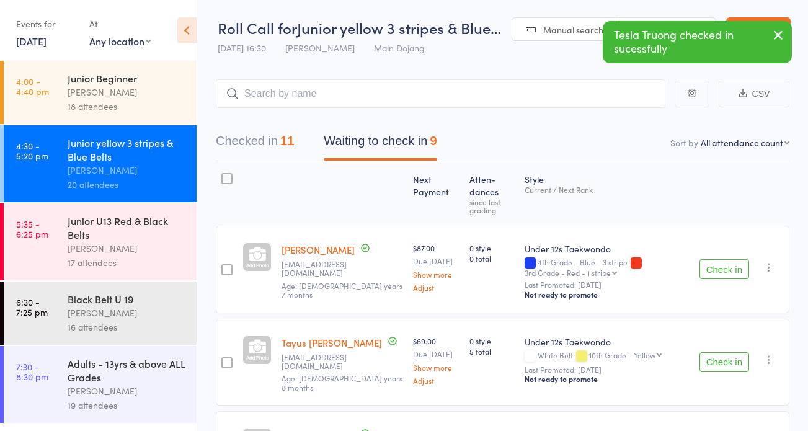
click at [231, 135] on button "Checked in 11" at bounding box center [255, 144] width 78 height 33
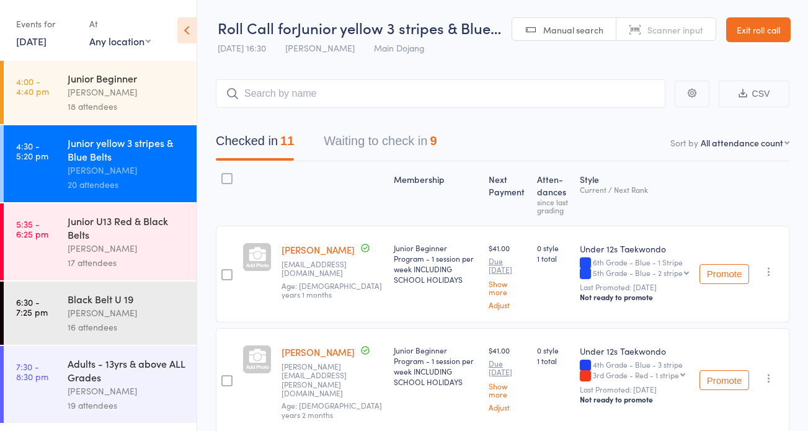
click at [146, 237] on div "Junior U13 Red & Black Belts" at bounding box center [127, 227] width 118 height 27
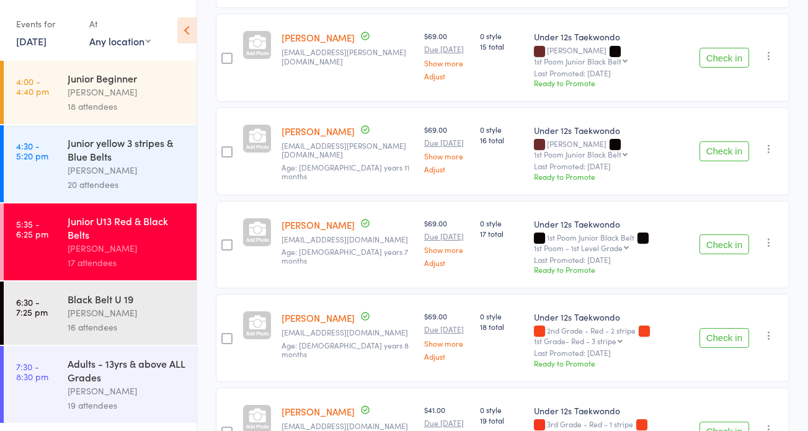
scroll to position [664, 0]
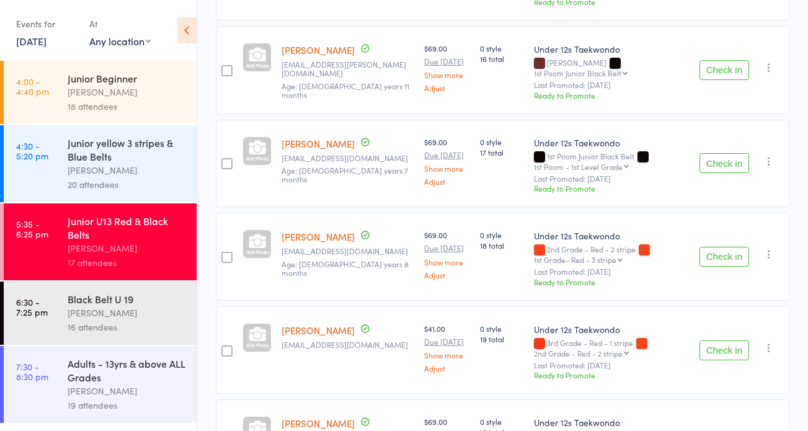
click at [715, 340] on button "Check in" at bounding box center [724, 350] width 50 height 20
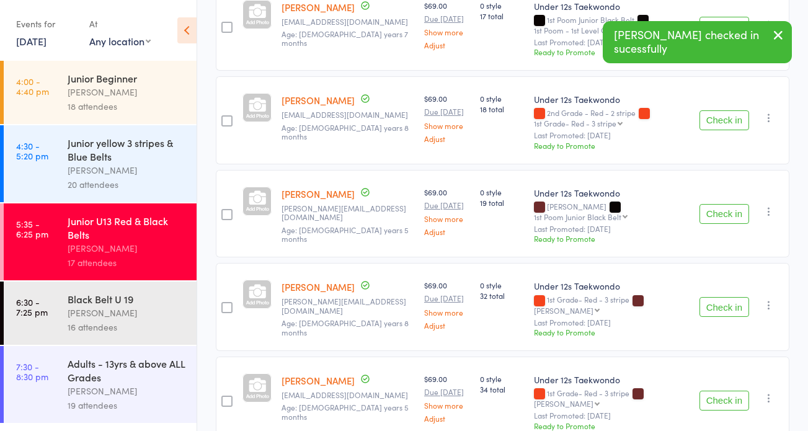
scroll to position [820, 0]
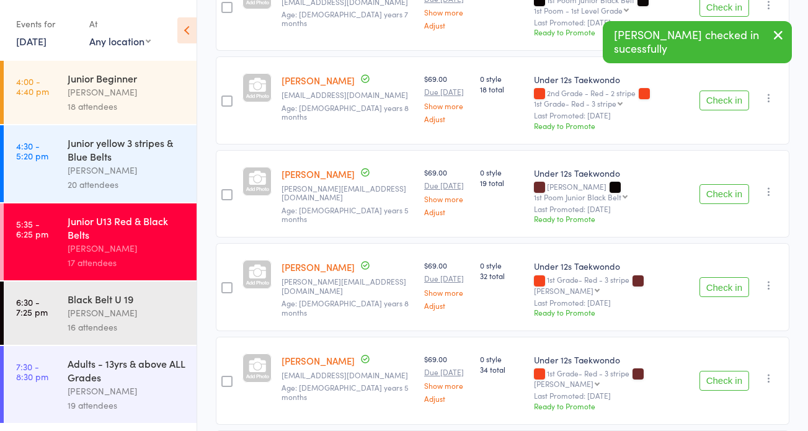
click at [715, 371] on button "Check in" at bounding box center [724, 381] width 50 height 20
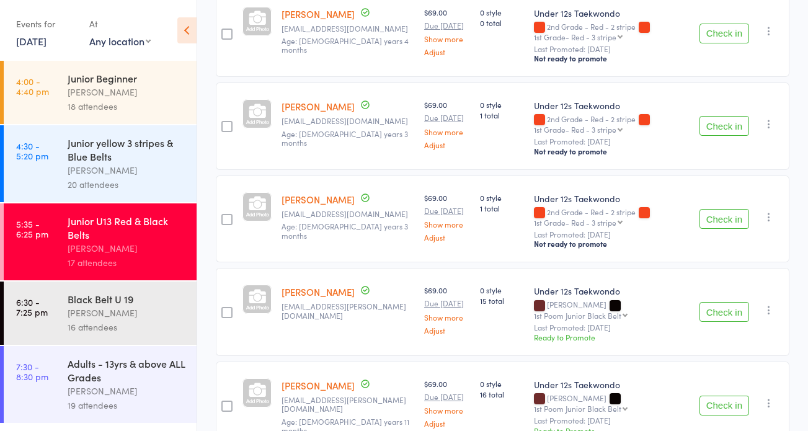
scroll to position [0, 0]
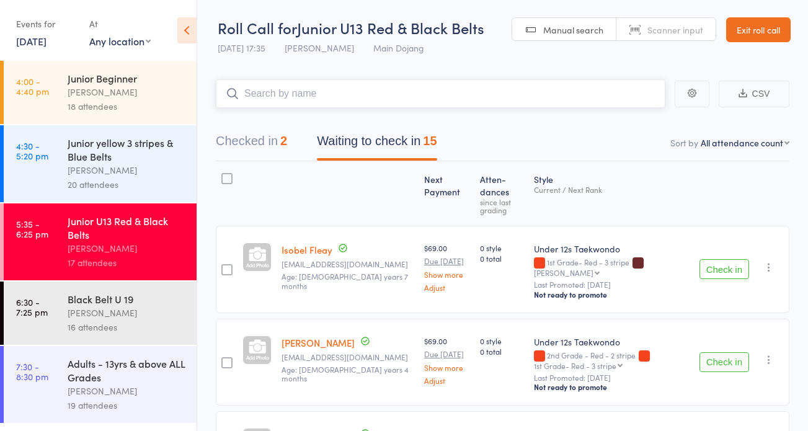
click at [299, 97] on input "search" at bounding box center [440, 93] width 449 height 29
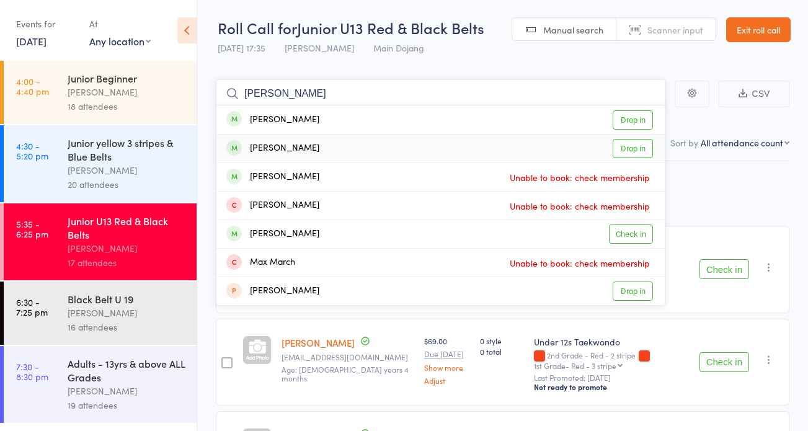
type input "[PERSON_NAME]"
click at [634, 145] on link "Drop in" at bounding box center [633, 148] width 40 height 19
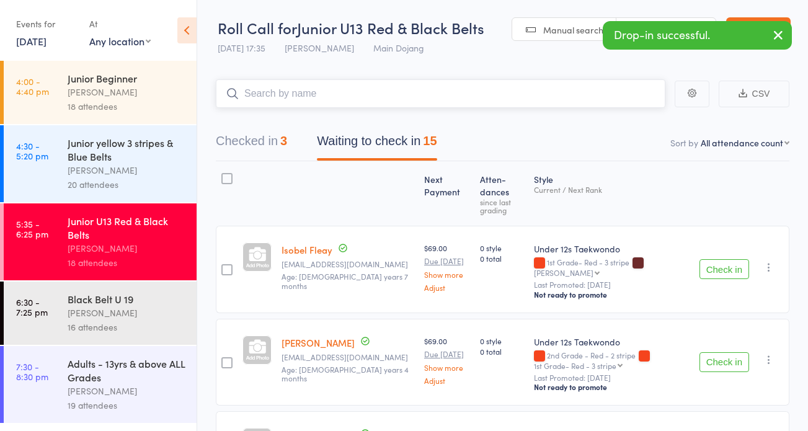
click at [352, 138] on button "Waiting to check in 15" at bounding box center [377, 144] width 120 height 33
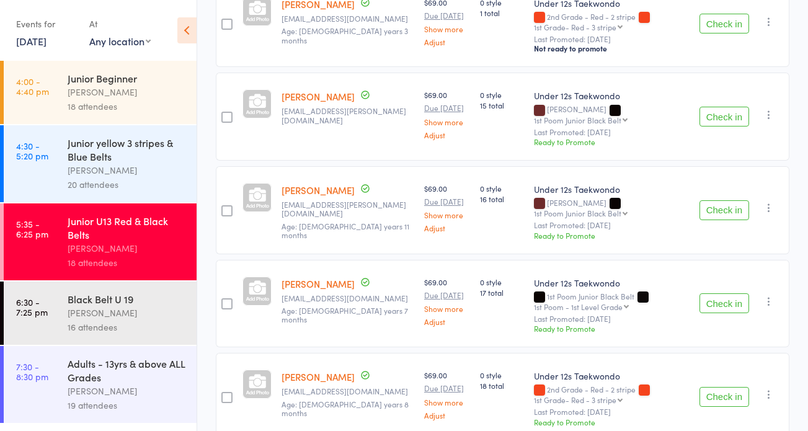
scroll to position [498, 0]
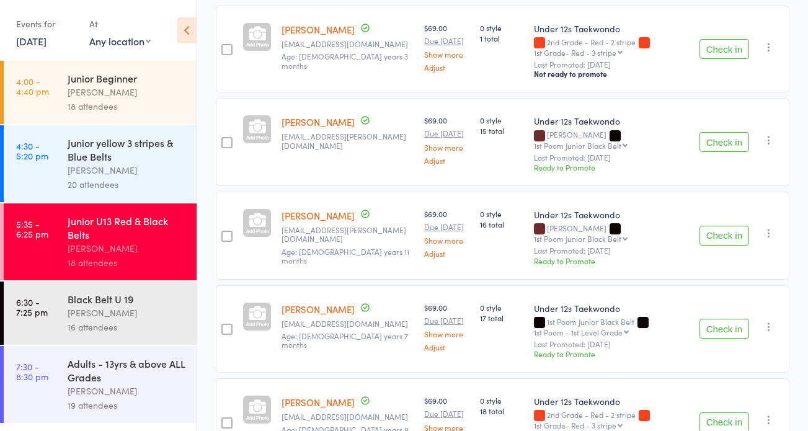
click at [722, 132] on button "Check in" at bounding box center [724, 142] width 50 height 20
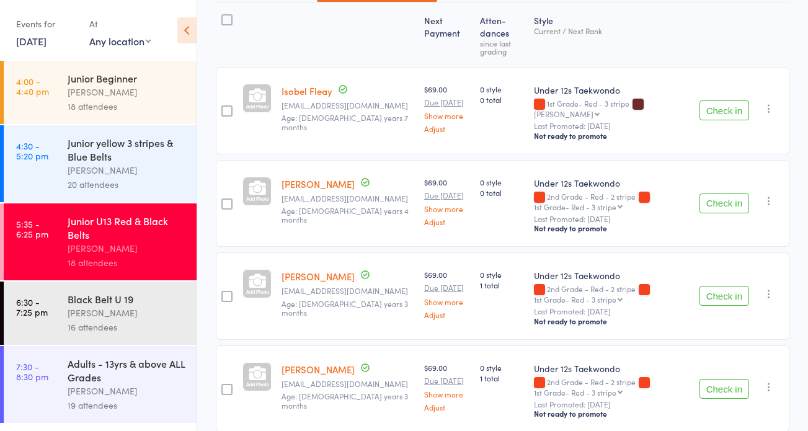
scroll to position [0, 0]
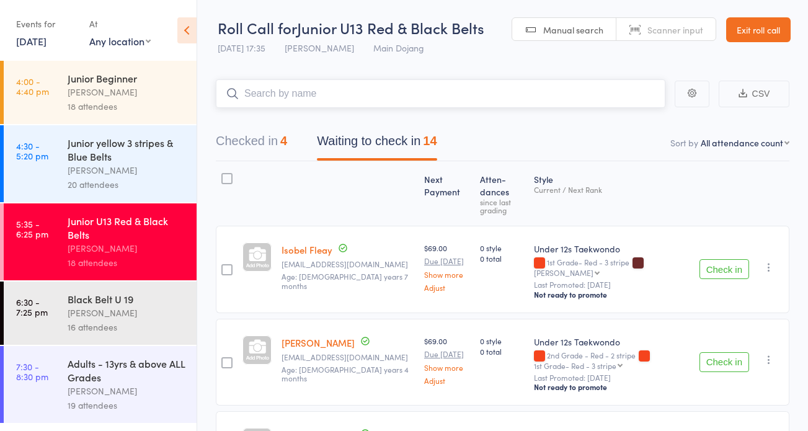
click at [286, 87] on input "search" at bounding box center [440, 93] width 449 height 29
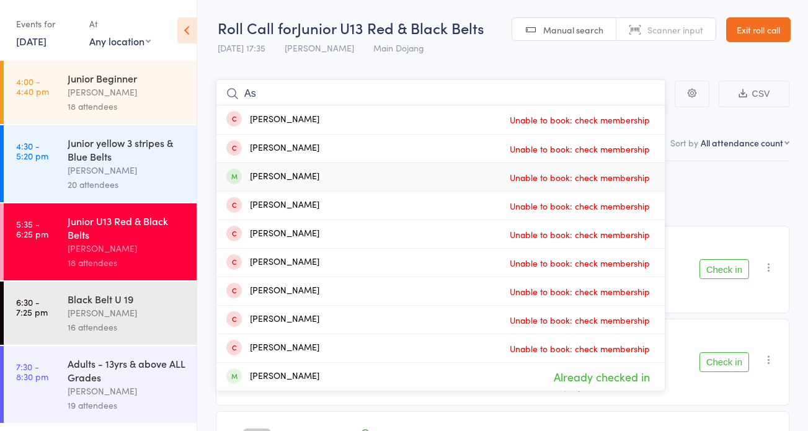
type input "A"
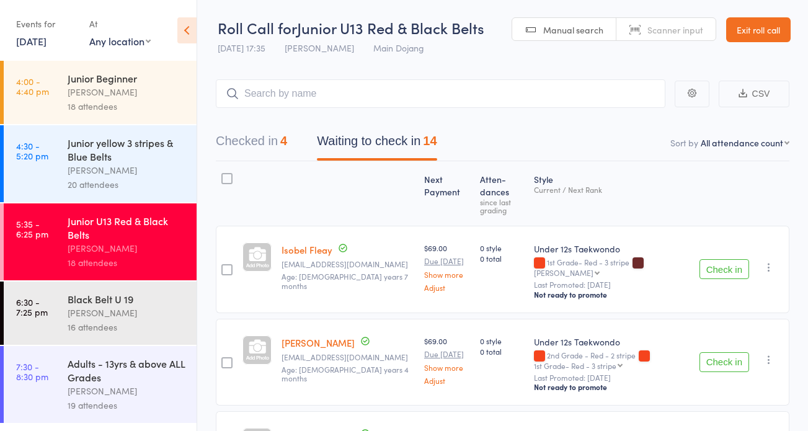
click at [99, 155] on div "Junior yellow 3 stripes & Blue Belts" at bounding box center [127, 149] width 118 height 27
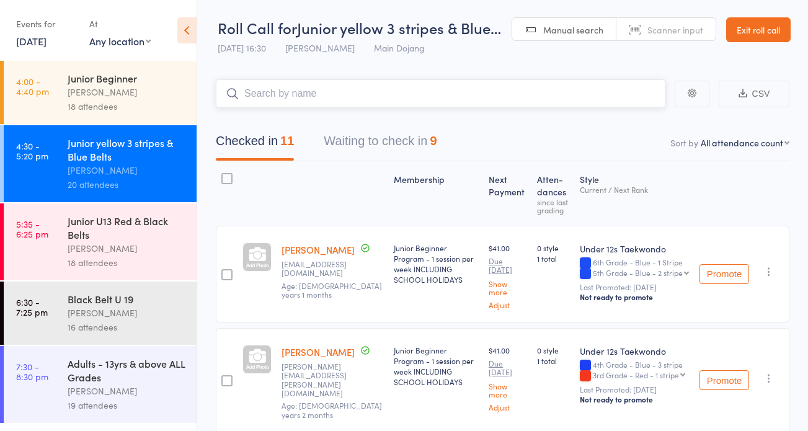
click at [378, 139] on button "Waiting to check in 9" at bounding box center [380, 144] width 113 height 33
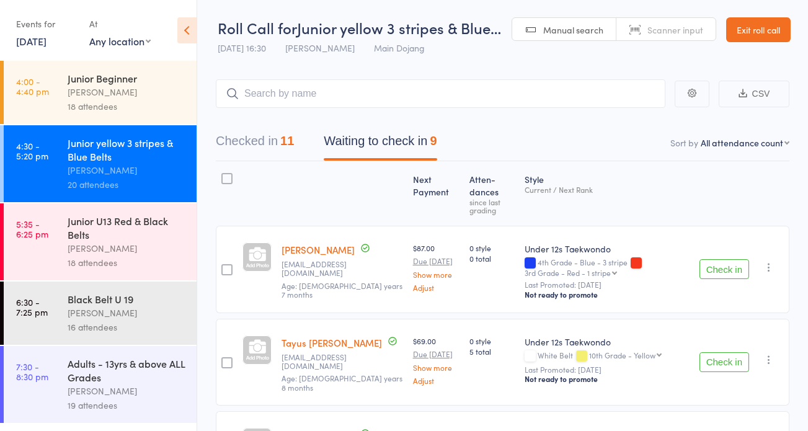
click at [743, 28] on link "Exit roll call" at bounding box center [758, 29] width 64 height 25
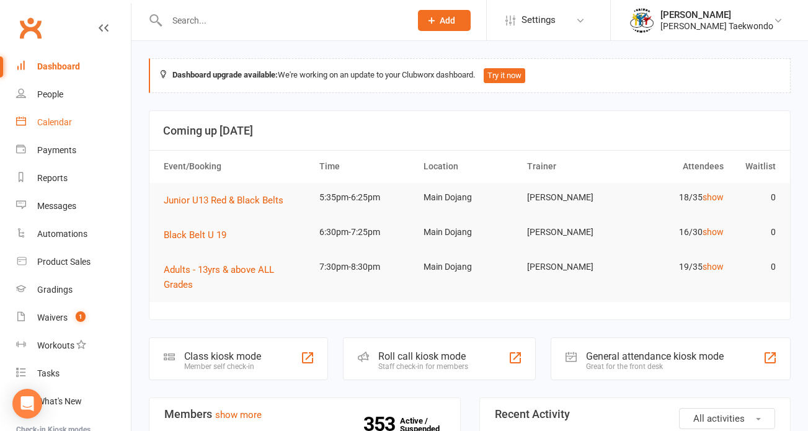
click at [50, 120] on div "Calendar" at bounding box center [54, 122] width 35 height 10
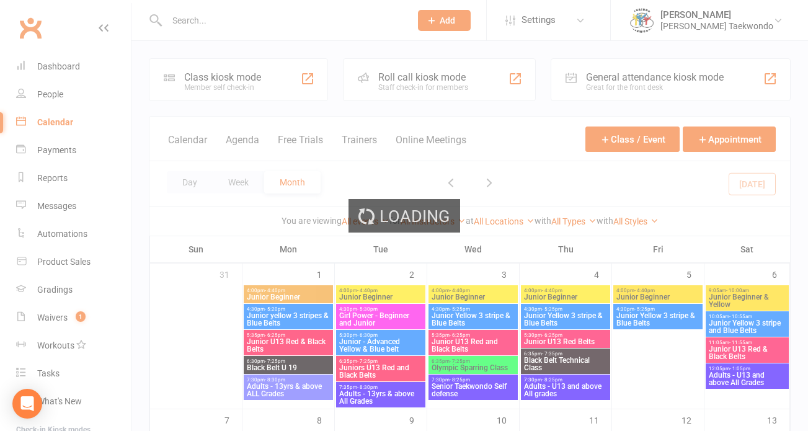
scroll to position [340, 0]
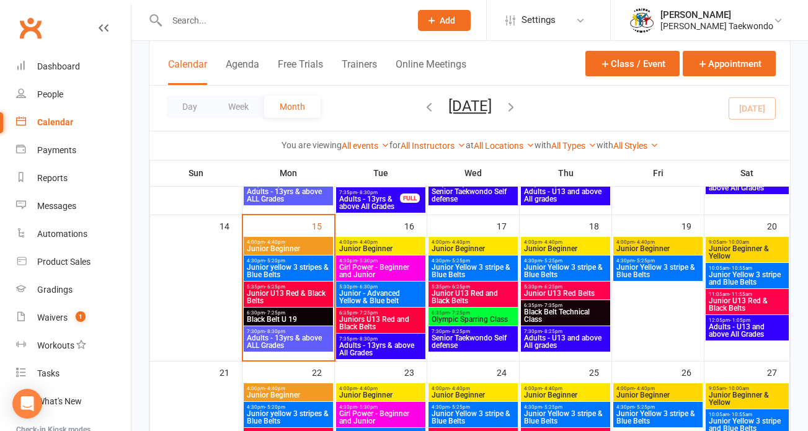
click at [283, 290] on span "Junior U13 Red & Black Belts" at bounding box center [288, 297] width 84 height 15
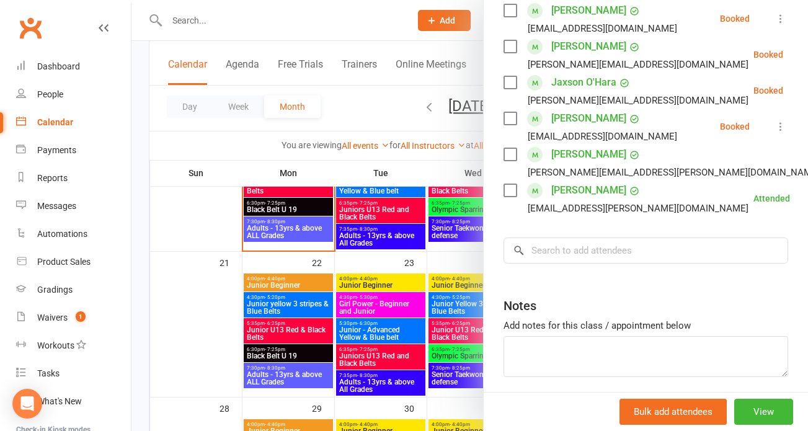
scroll to position [704, 0]
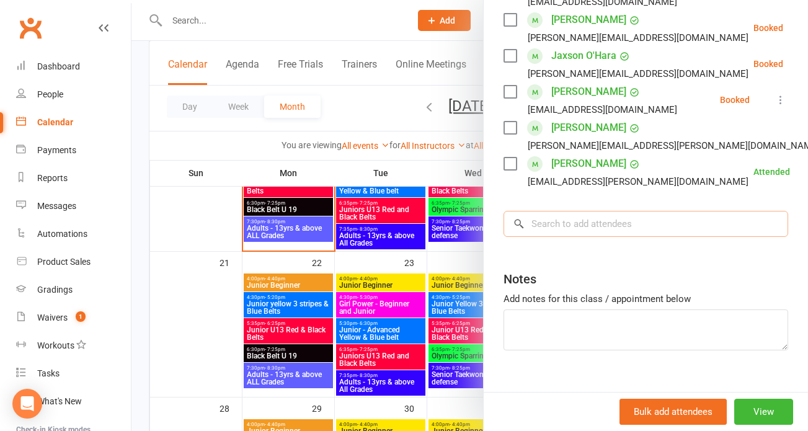
click at [556, 213] on input "search" at bounding box center [645, 224] width 285 height 26
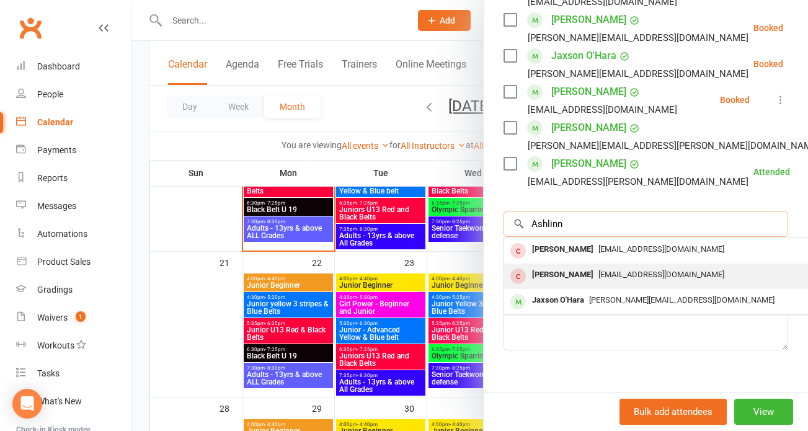
scroll to position [731, 0]
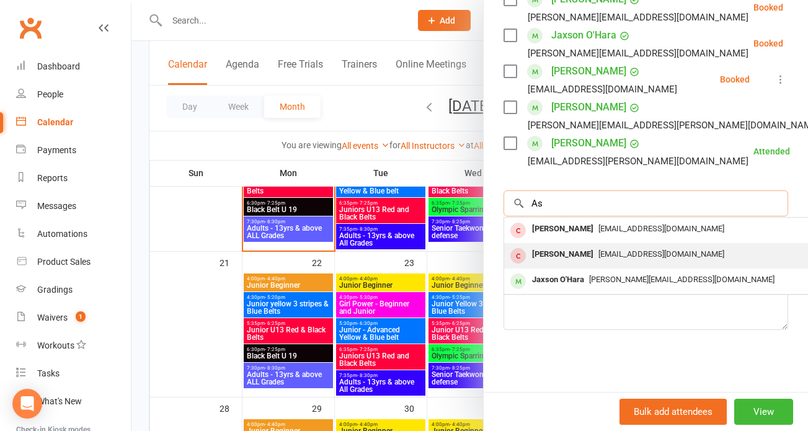
type input "A"
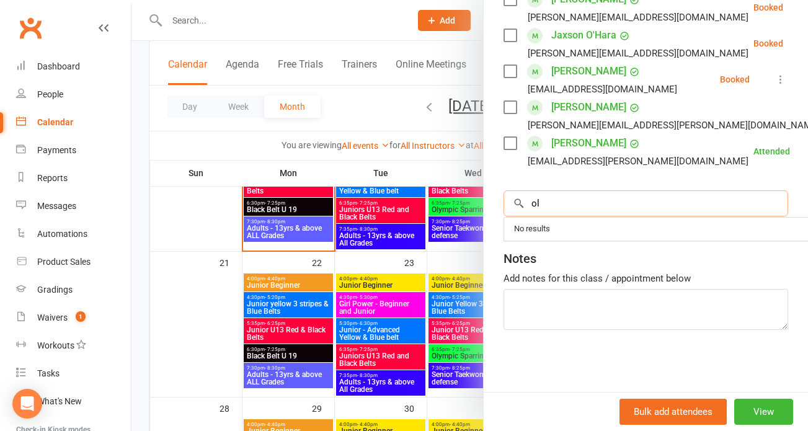
type input "o"
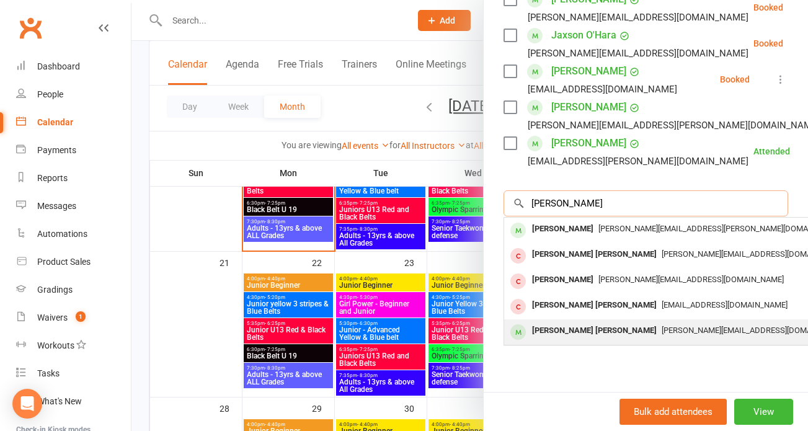
type input "Flynn"
click at [662, 326] on span "[PERSON_NAME][EMAIL_ADDRESS][DOMAIN_NAME]" at bounding box center [754, 329] width 185 height 9
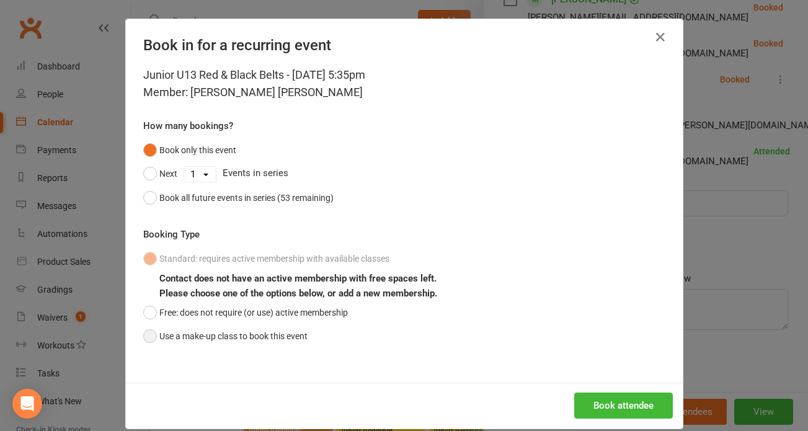
click at [148, 332] on button "Use a make-up class to book this event" at bounding box center [225, 336] width 164 height 24
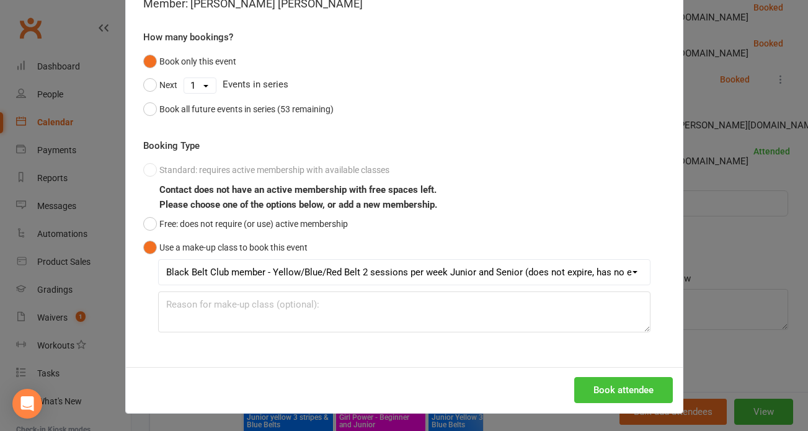
scroll to position [744, 0]
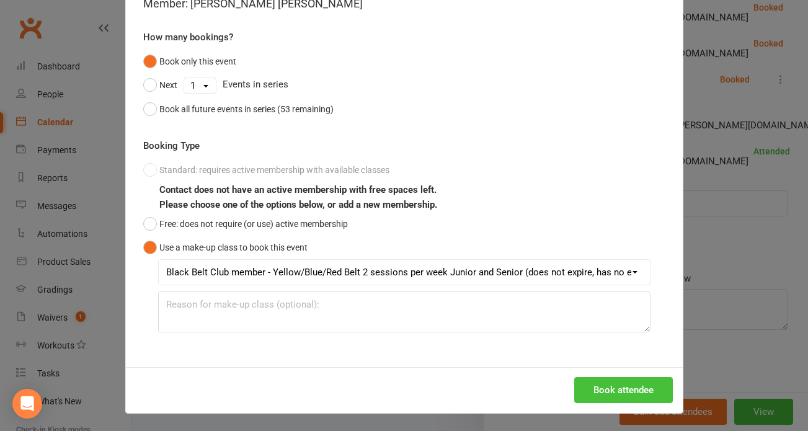
click at [613, 386] on button "Book attendee" at bounding box center [623, 390] width 99 height 26
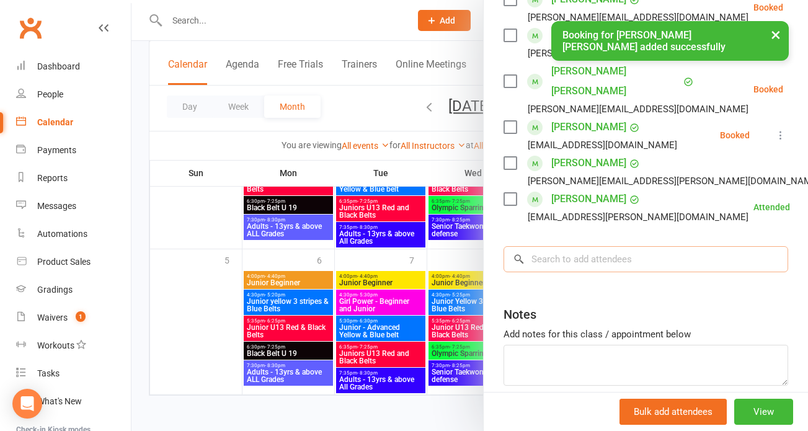
click at [552, 246] on input "search" at bounding box center [645, 259] width 285 height 26
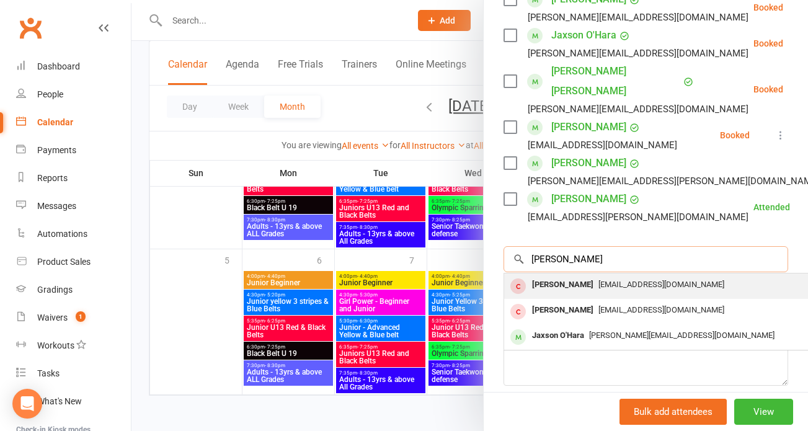
scroll to position [745, 0]
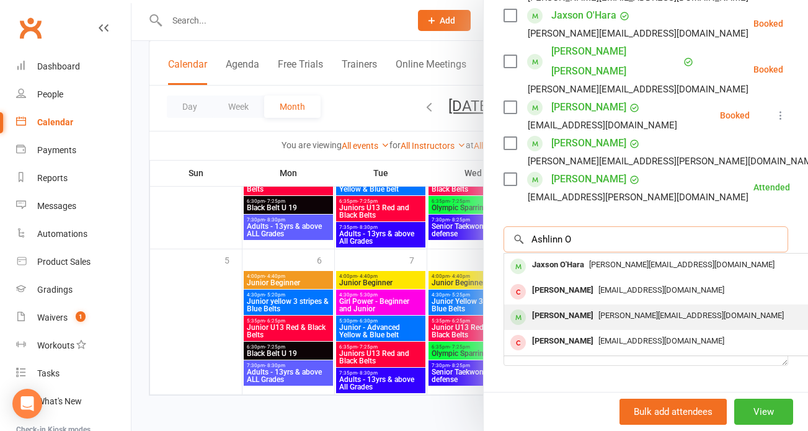
type input "Ashlinn O"
click at [627, 311] on span "[PERSON_NAME][EMAIL_ADDRESS][DOMAIN_NAME]" at bounding box center [690, 315] width 185 height 9
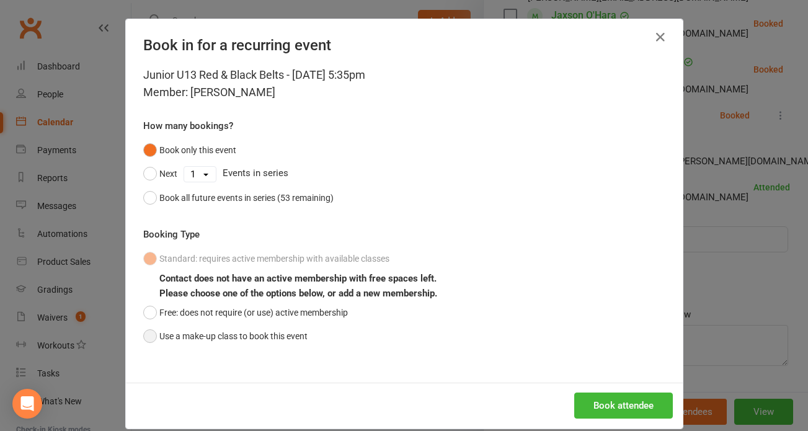
click at [143, 332] on button "Use a make-up class to book this event" at bounding box center [225, 336] width 164 height 24
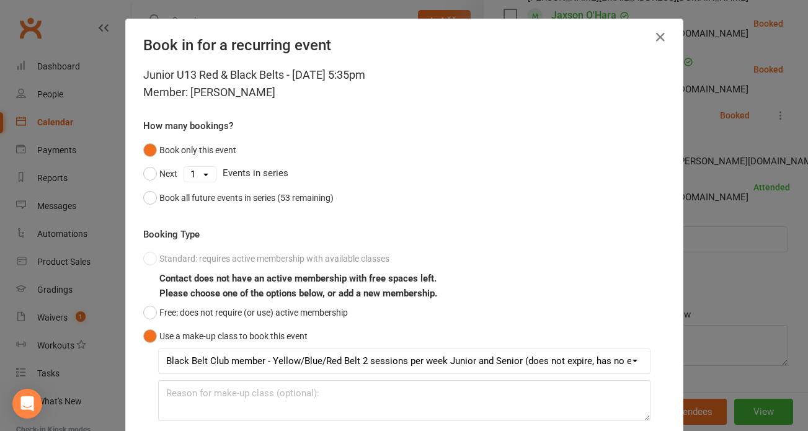
scroll to position [89, 0]
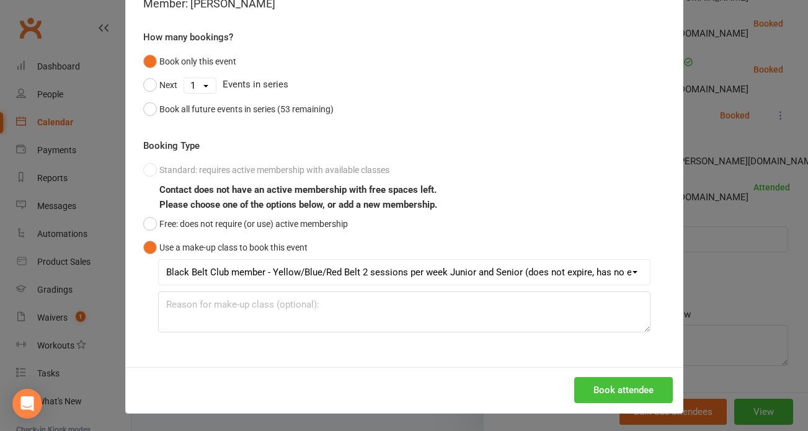
click at [598, 386] on button "Book attendee" at bounding box center [623, 390] width 99 height 26
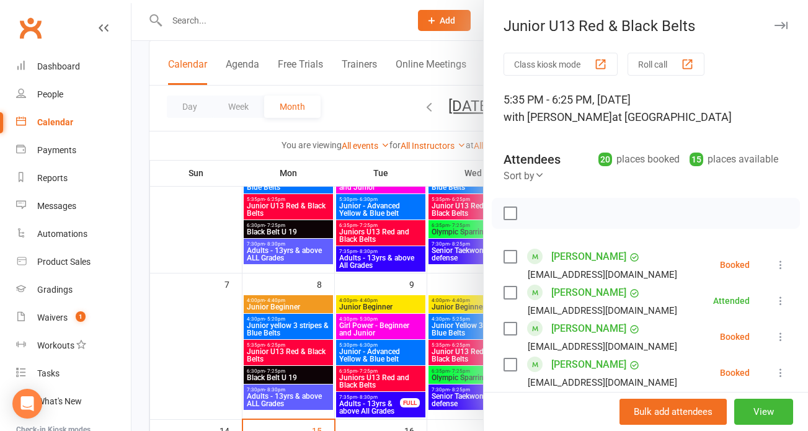
scroll to position [0, 0]
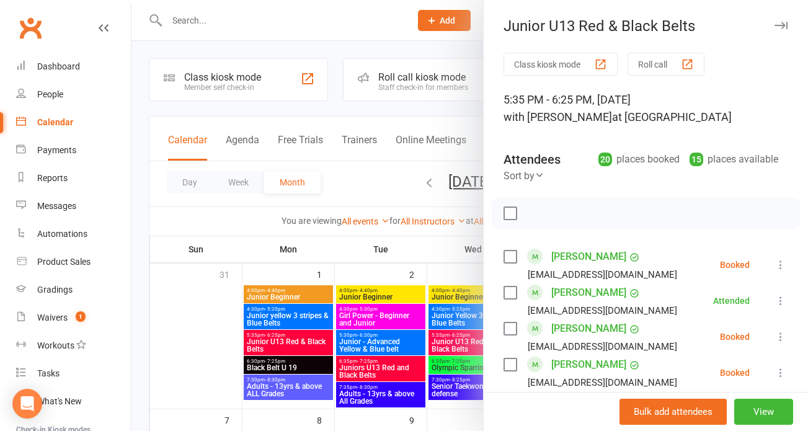
click at [637, 61] on button "Roll call" at bounding box center [665, 64] width 77 height 23
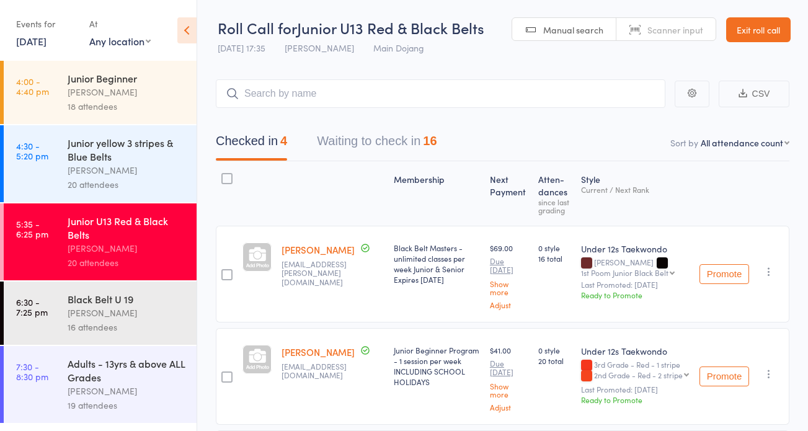
drag, startPoint x: 338, startPoint y: 139, endPoint x: 364, endPoint y: 160, distance: 33.5
click at [338, 139] on button "Waiting to check in 16" at bounding box center [377, 144] width 120 height 33
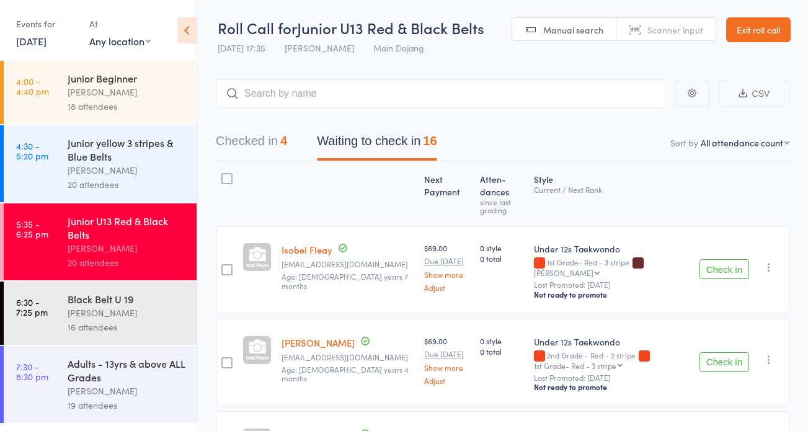
scroll to position [24, 0]
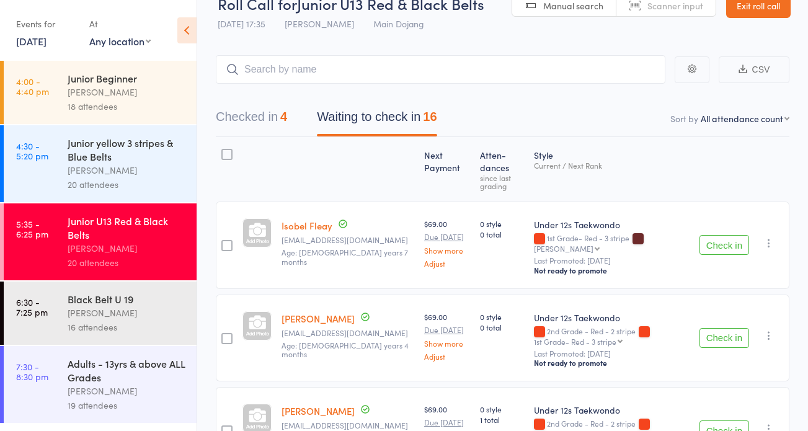
click at [728, 333] on button "Check in" at bounding box center [724, 338] width 50 height 20
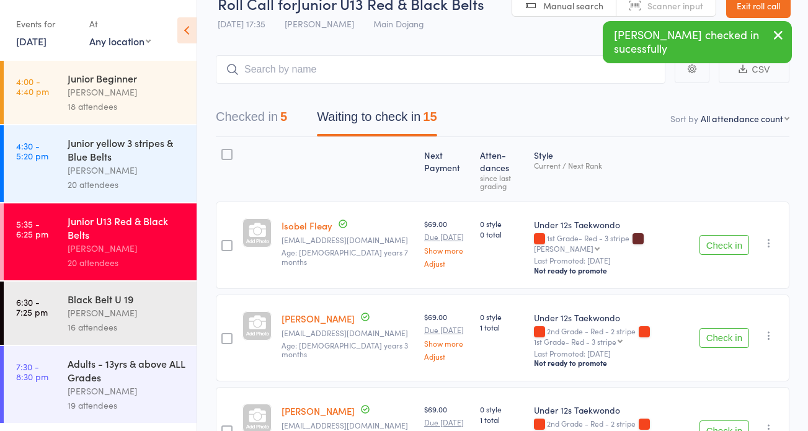
click at [711, 328] on button "Check in" at bounding box center [724, 338] width 50 height 20
click at [709, 329] on button "Check in" at bounding box center [724, 338] width 50 height 20
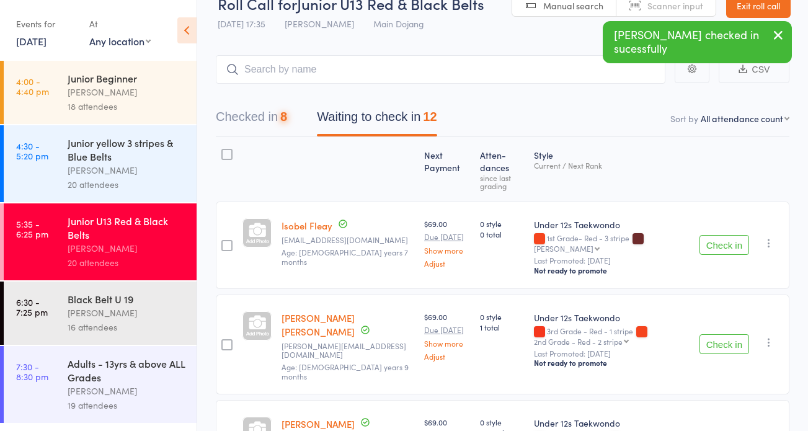
click at [709, 334] on button "Check in" at bounding box center [724, 344] width 50 height 20
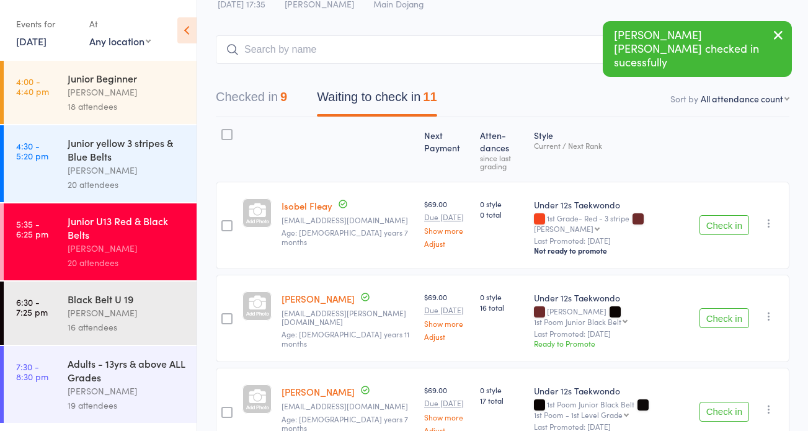
scroll to position [46, 0]
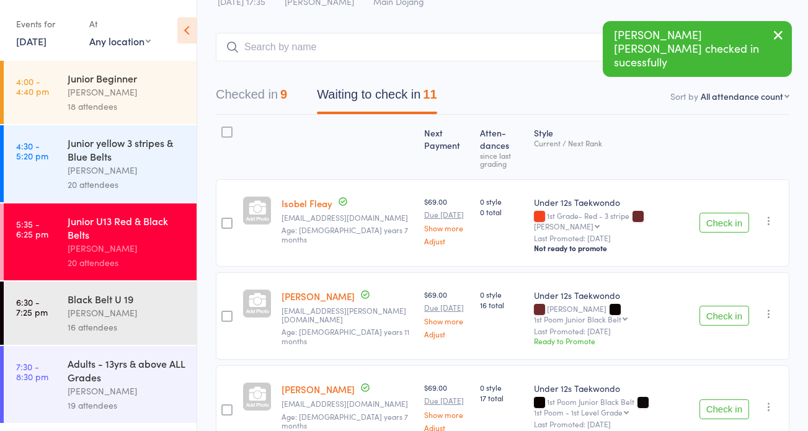
click at [716, 399] on button "Check in" at bounding box center [724, 409] width 50 height 20
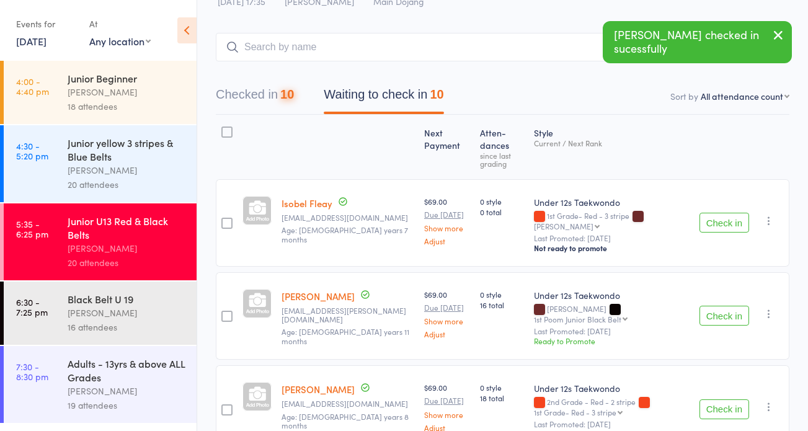
click at [707, 98] on select "First name Last name Birthday [DATE]? Behind on payments? Check in time Next pa…" at bounding box center [745, 96] width 89 height 12
select select "1"
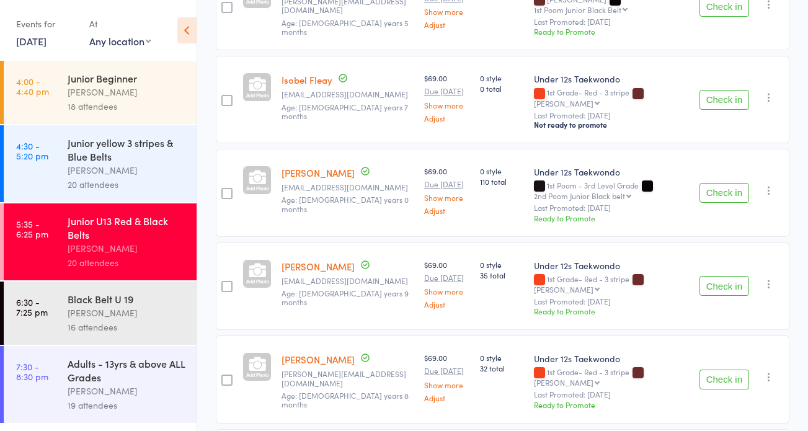
scroll to position [541, 0]
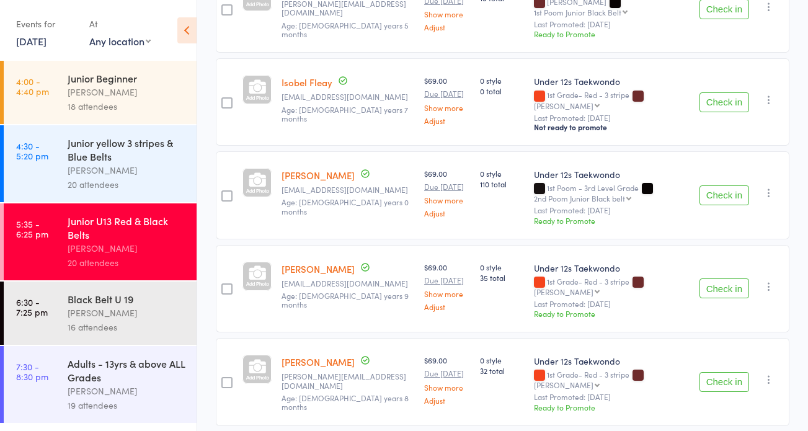
click at [723, 185] on button "Check in" at bounding box center [724, 195] width 50 height 20
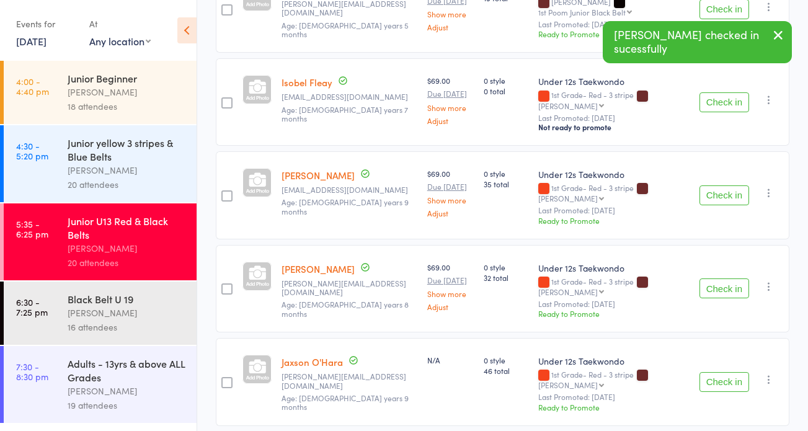
click at [720, 185] on button "Check in" at bounding box center [724, 195] width 50 height 20
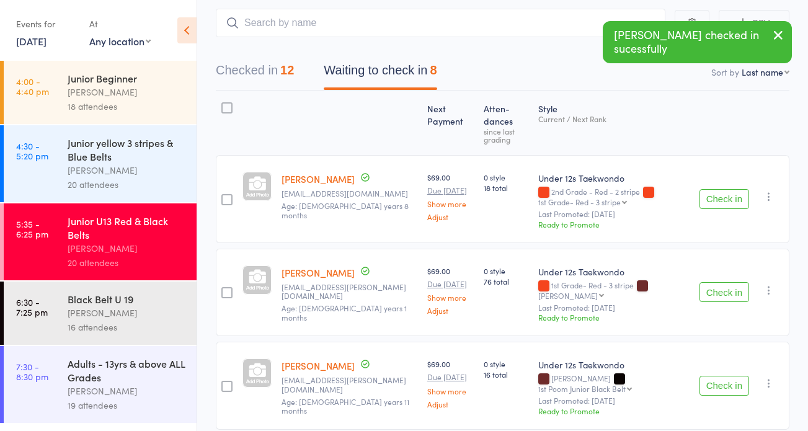
scroll to position [0, 0]
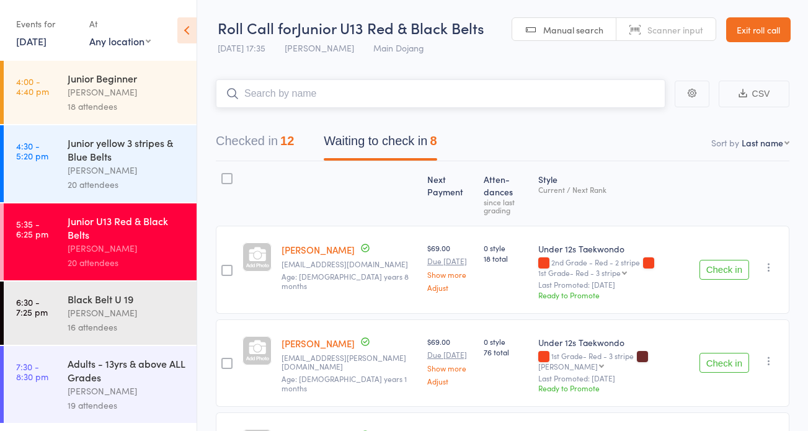
click at [379, 89] on input "search" at bounding box center [440, 93] width 449 height 29
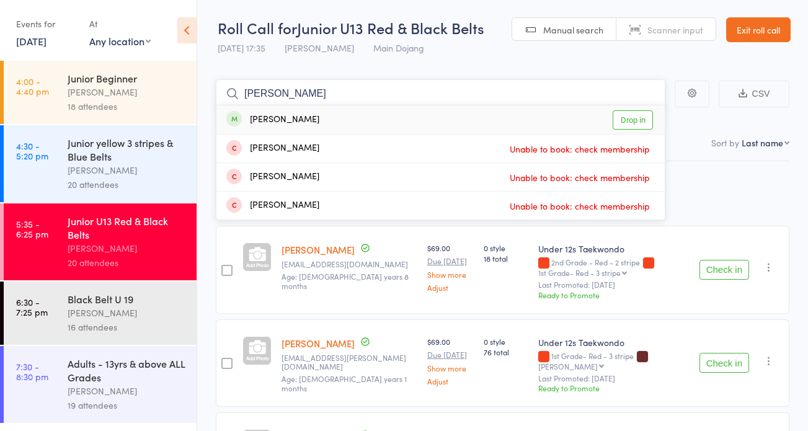
type input "leanne"
click at [644, 121] on link "Drop in" at bounding box center [633, 119] width 40 height 19
type input "jarvis"
click at [641, 118] on link "Drop in" at bounding box center [633, 119] width 40 height 19
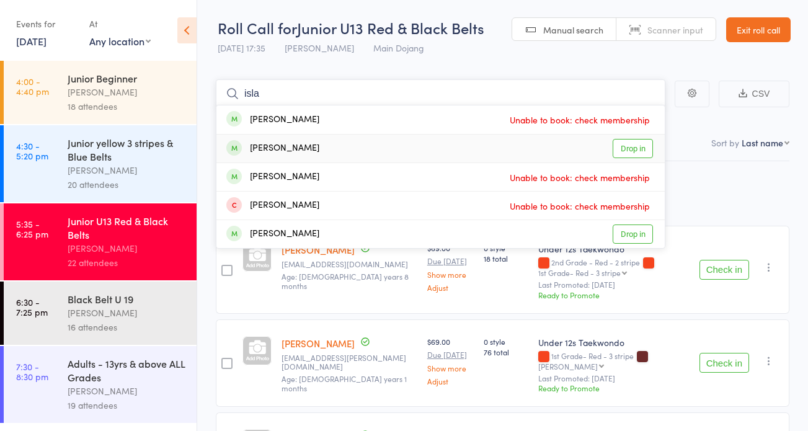
type input "isla"
click at [637, 153] on link "Drop in" at bounding box center [633, 148] width 40 height 19
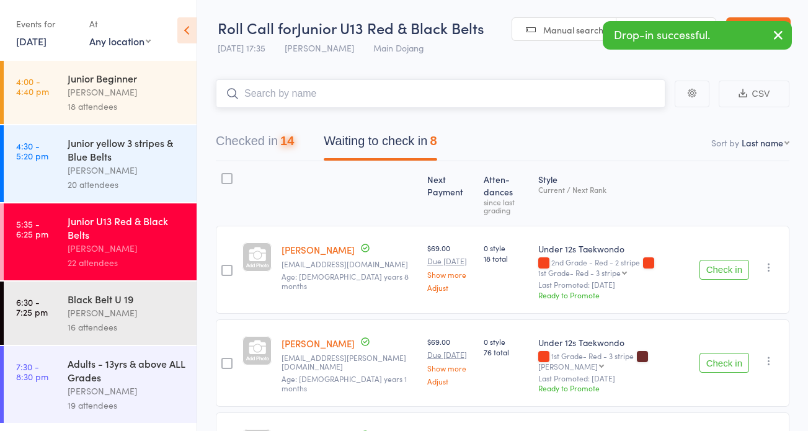
click at [287, 143] on div "14" at bounding box center [287, 141] width 14 height 14
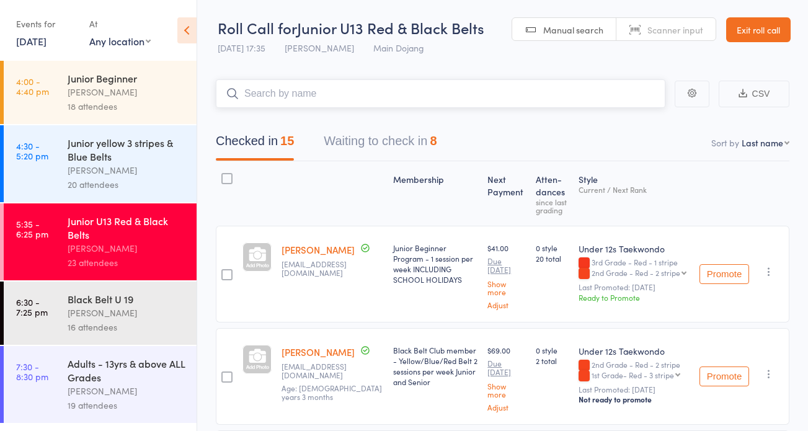
click at [453, 102] on input "search" at bounding box center [440, 93] width 449 height 29
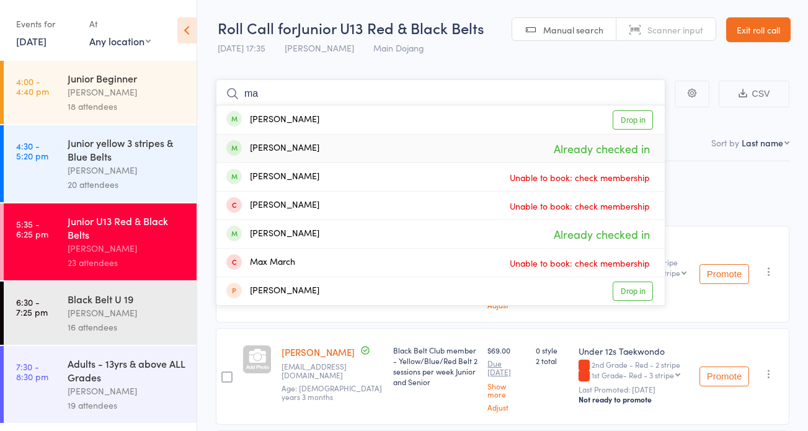
type input "m"
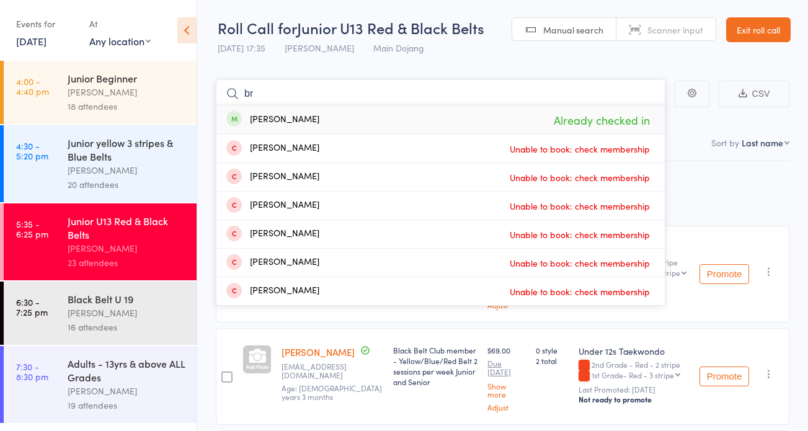
type input "b"
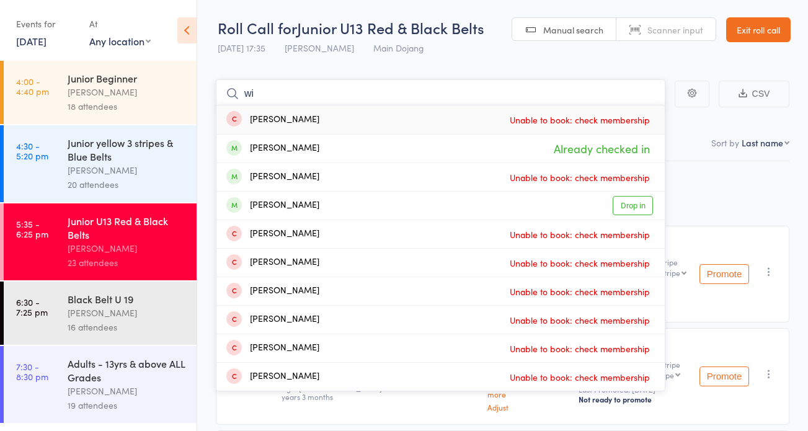
type input "w"
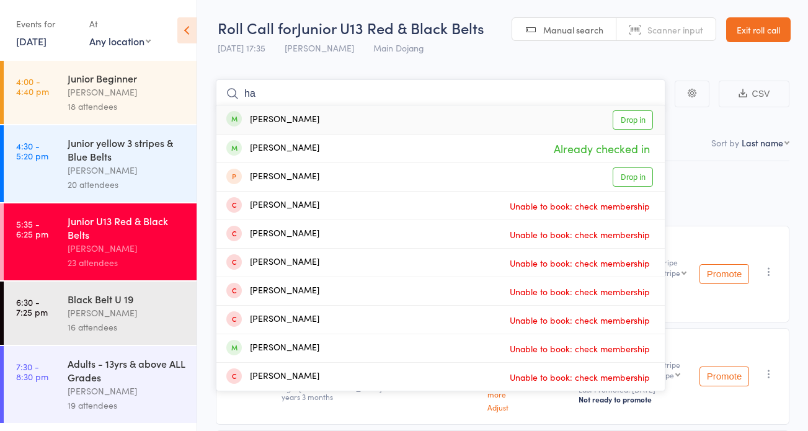
type input "h"
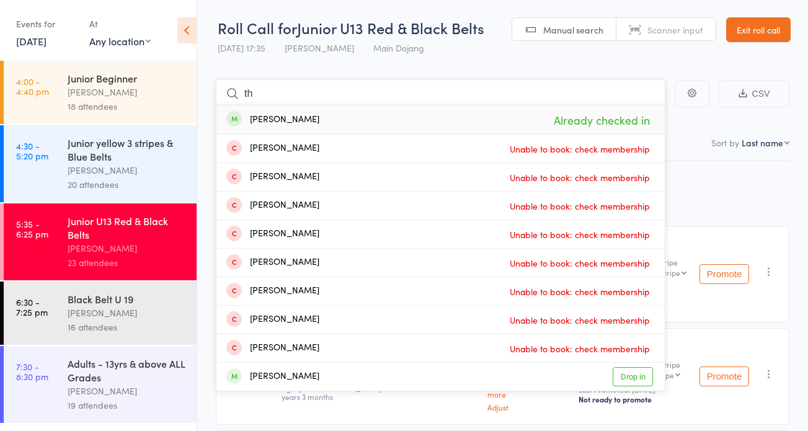
type input "t"
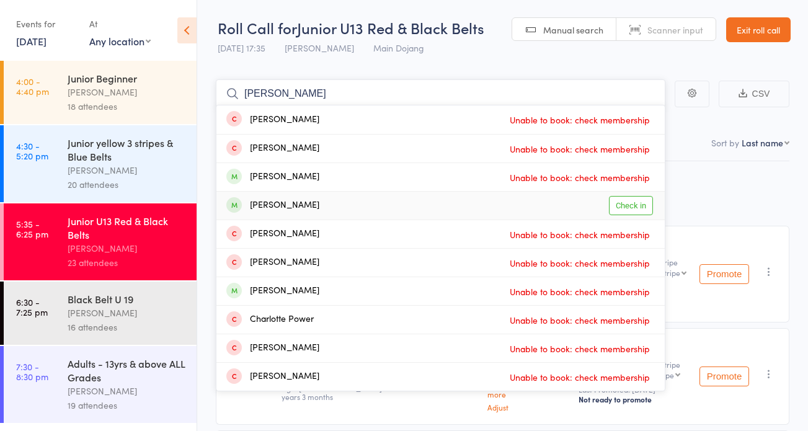
type input "charlie"
click at [620, 203] on link "Check in" at bounding box center [631, 205] width 44 height 19
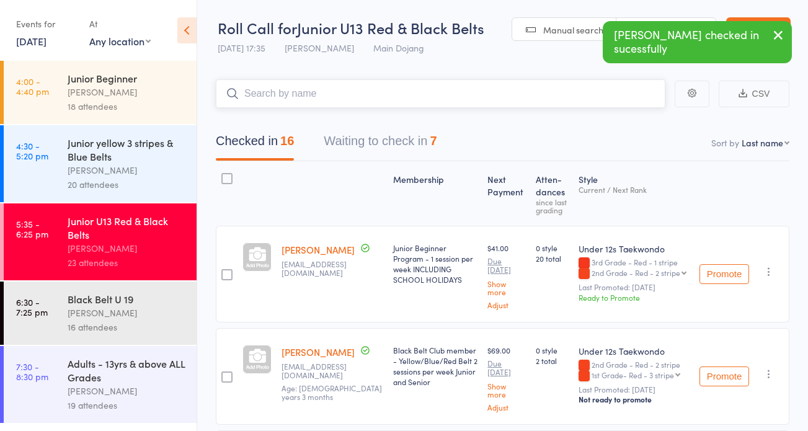
click at [402, 137] on button "Waiting to check in 7" at bounding box center [380, 144] width 113 height 33
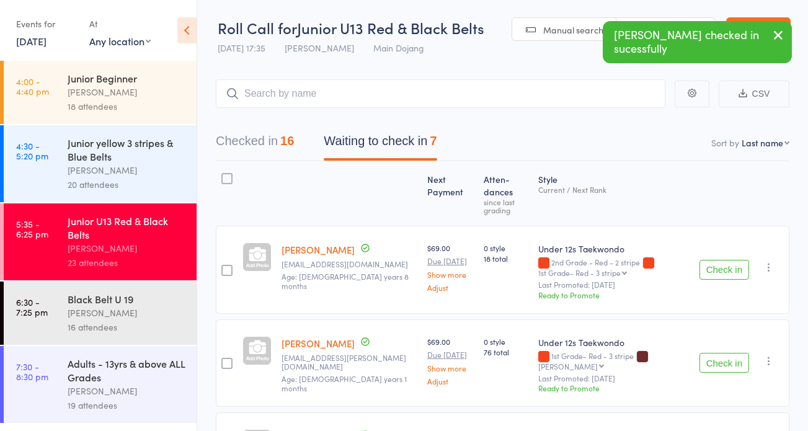
click at [226, 175] on div at bounding box center [226, 178] width 11 height 11
click at [224, 175] on input "checkbox" at bounding box center [224, 175] width 0 height 0
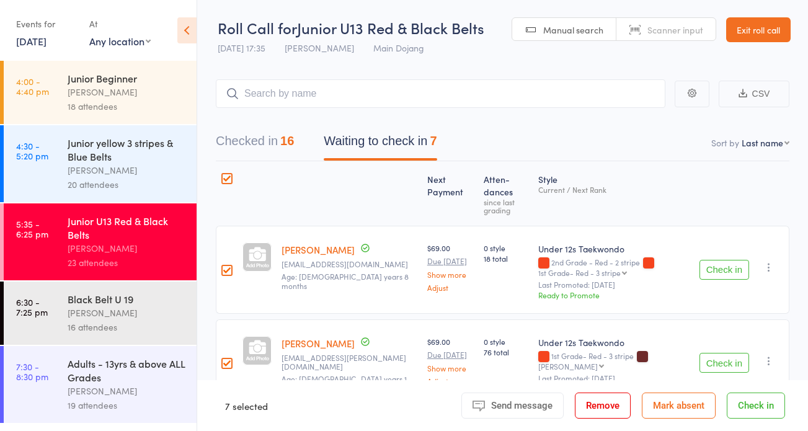
click at [670, 406] on button "Mark absent" at bounding box center [679, 405] width 74 height 26
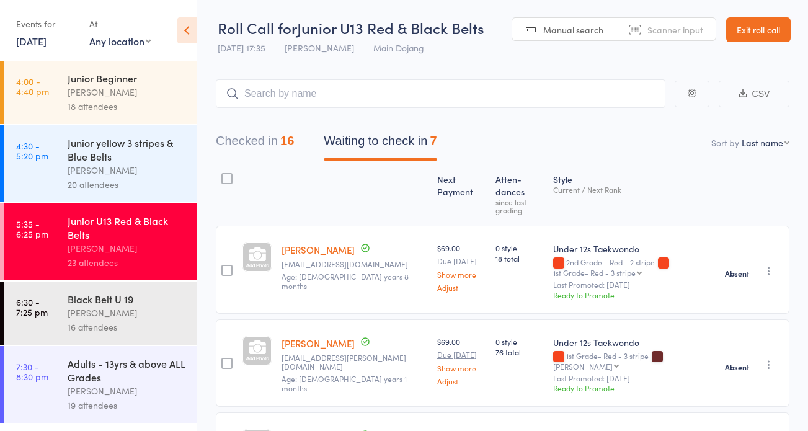
click at [349, 138] on button "Waiting to check in 7" at bounding box center [380, 144] width 113 height 33
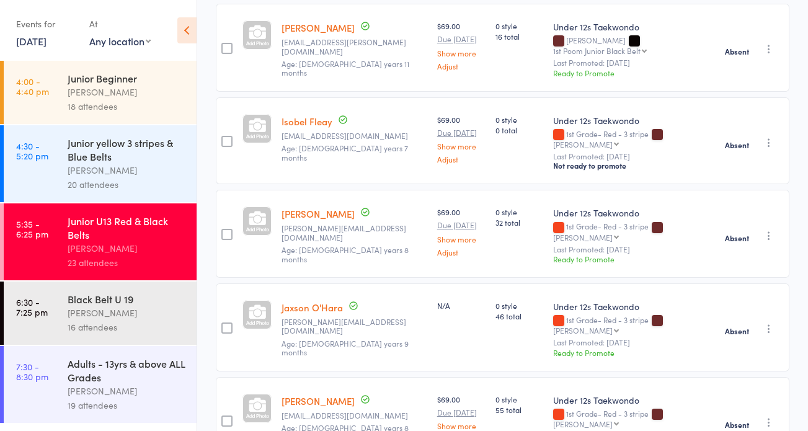
scroll to position [435, 0]
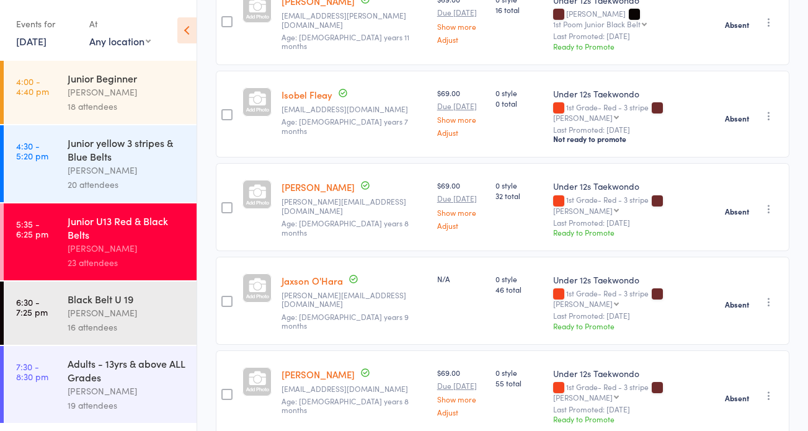
click at [105, 309] on div "[PERSON_NAME]" at bounding box center [127, 313] width 118 height 14
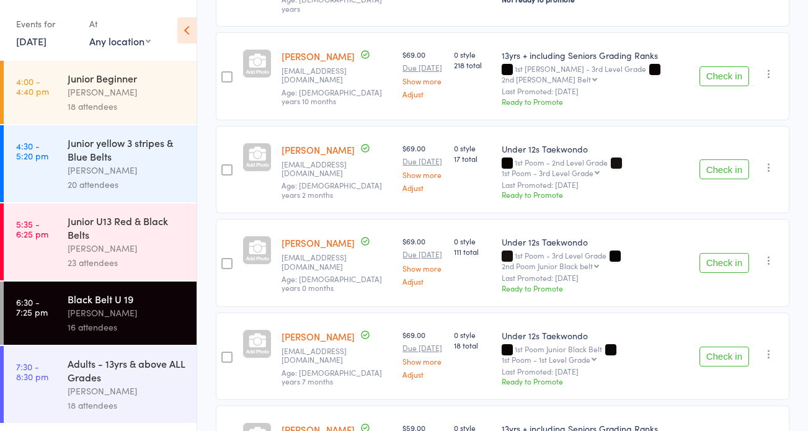
scroll to position [378, 0]
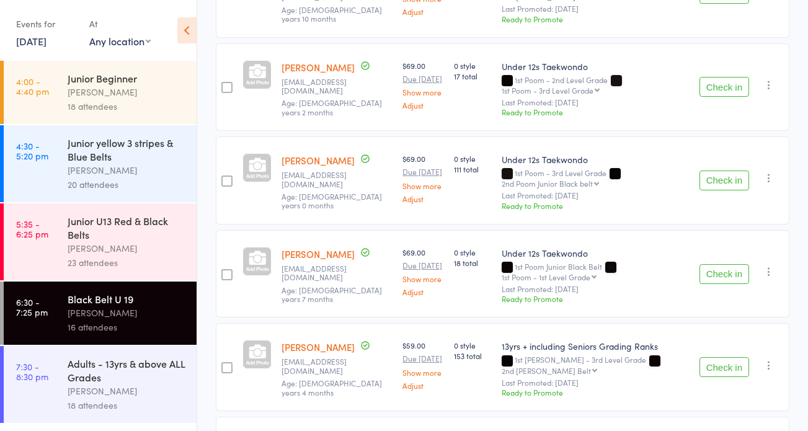
click at [721, 264] on button "Check in" at bounding box center [724, 274] width 50 height 20
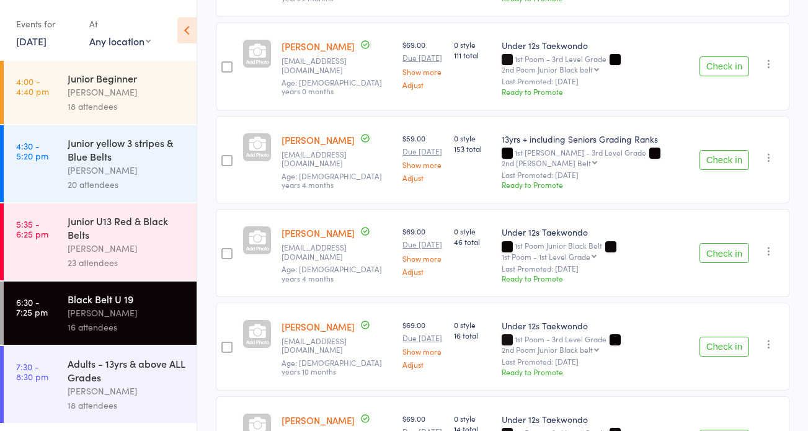
scroll to position [387, 0]
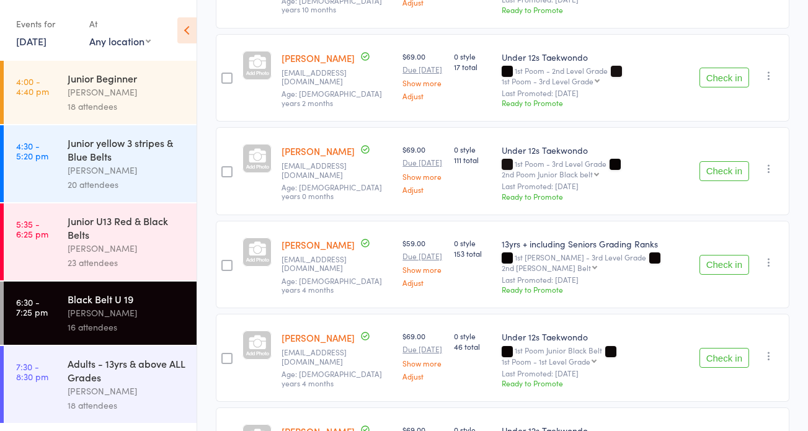
click at [722, 255] on button "Check in" at bounding box center [724, 265] width 50 height 20
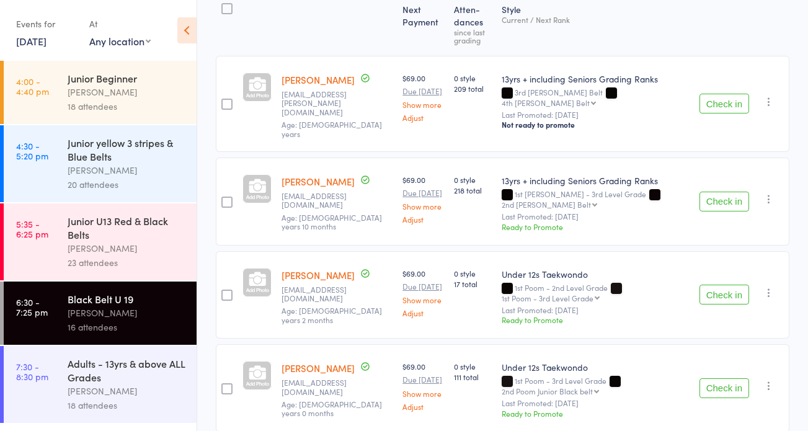
scroll to position [268, 0]
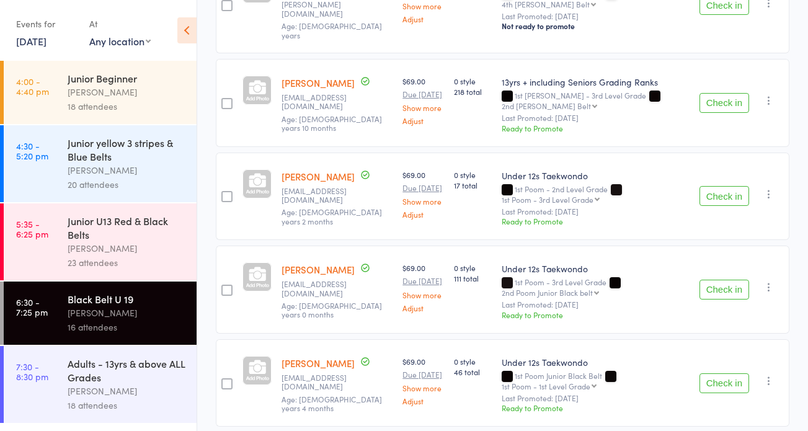
click at [715, 280] on button "Check in" at bounding box center [724, 290] width 50 height 20
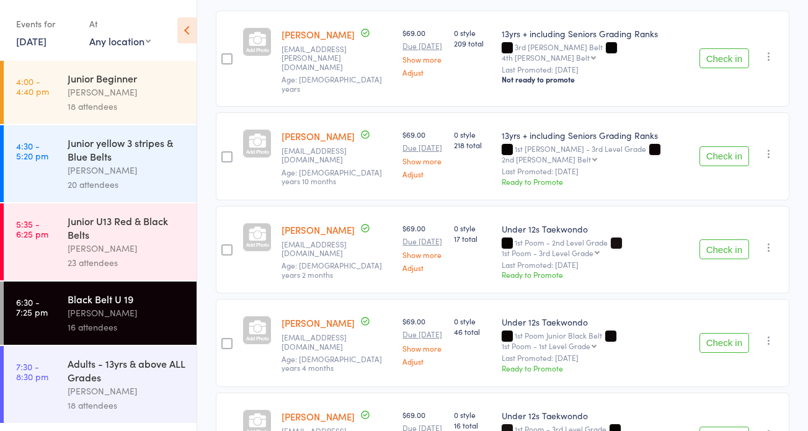
scroll to position [119, 0]
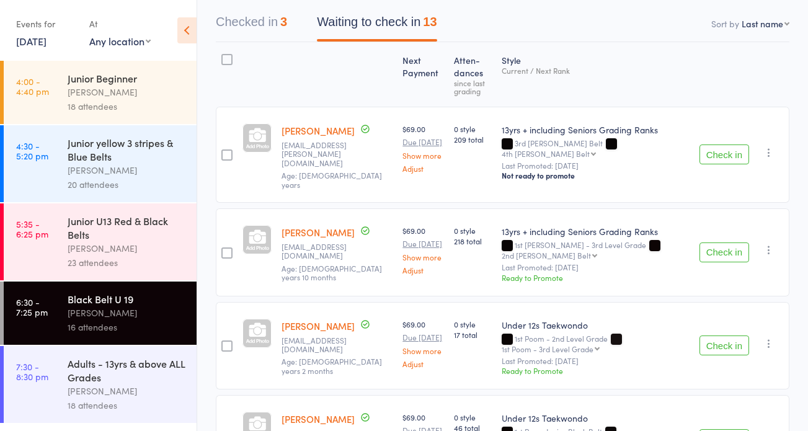
drag, startPoint x: 332, startPoint y: 17, endPoint x: 474, endPoint y: 126, distance: 179.1
click at [332, 17] on button "Waiting to check in 13" at bounding box center [377, 25] width 120 height 33
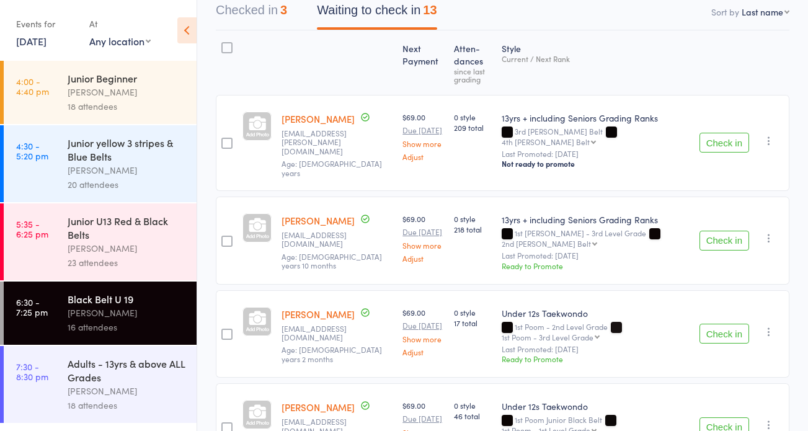
scroll to position [116, 0]
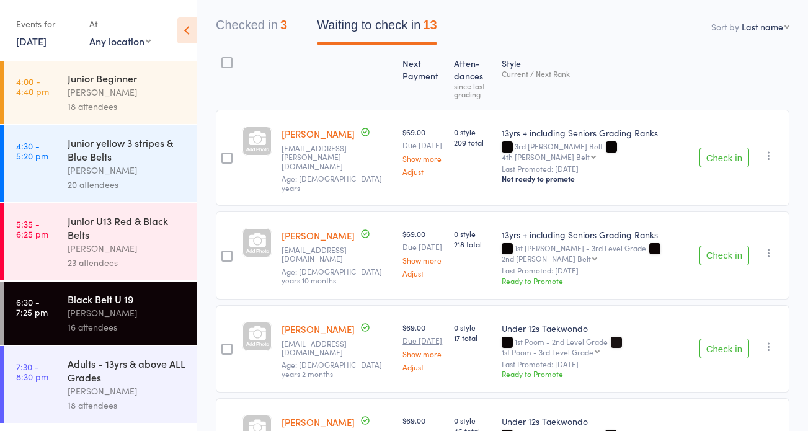
click at [232, 23] on button "Checked in 3" at bounding box center [251, 28] width 71 height 33
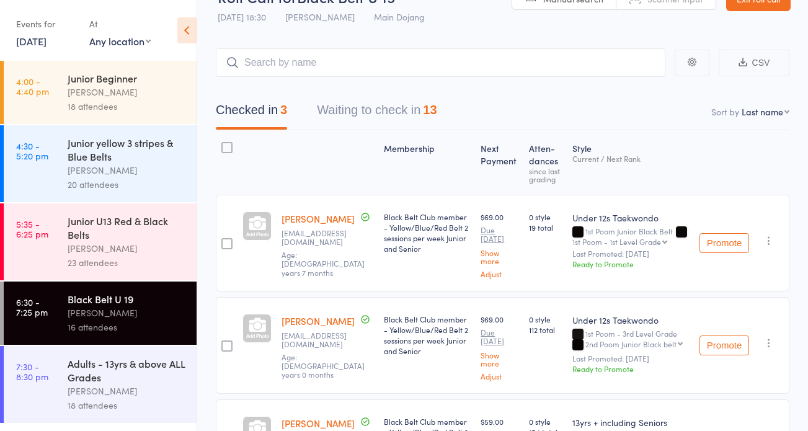
scroll to position [0, 0]
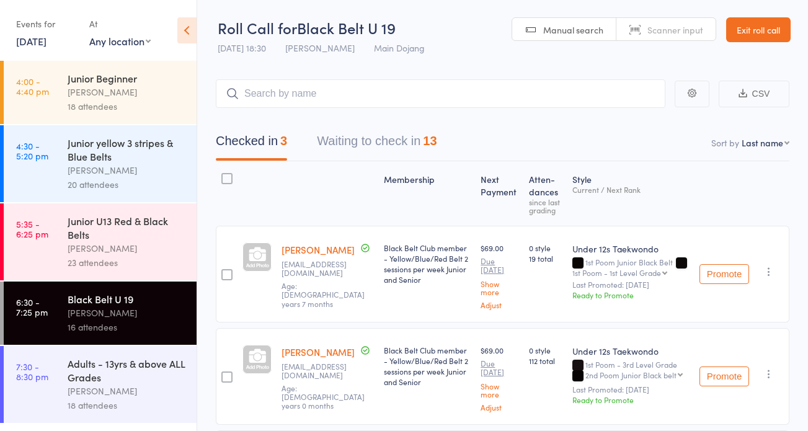
click at [348, 139] on button "Waiting to check in 13" at bounding box center [377, 144] width 120 height 33
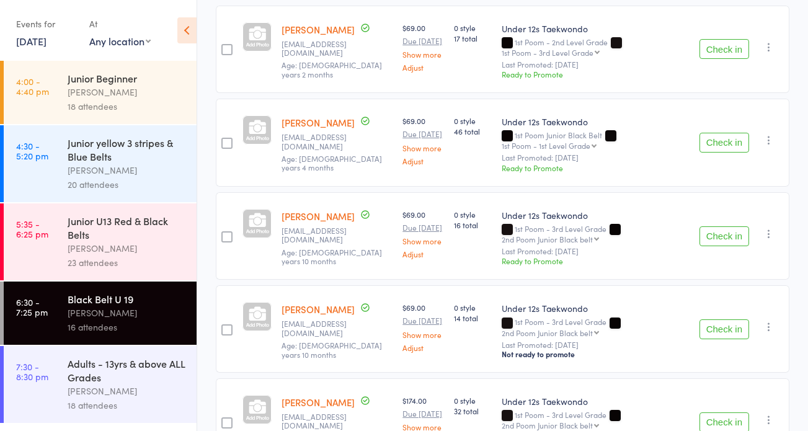
scroll to position [536, 0]
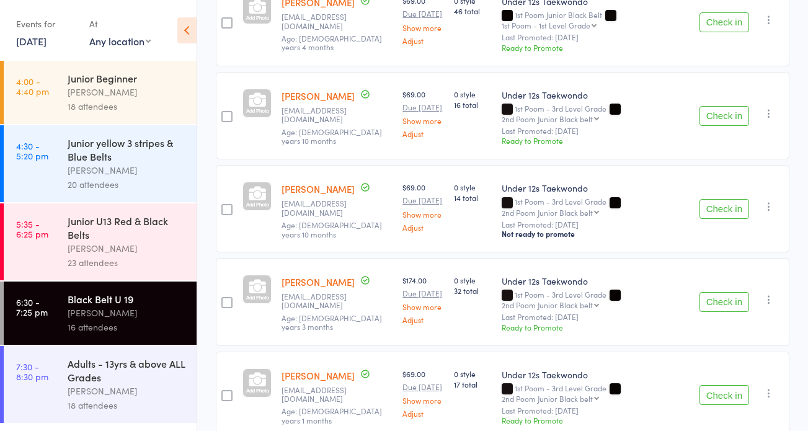
click at [720, 292] on button "Check in" at bounding box center [724, 302] width 50 height 20
click at [719, 199] on button "Check in" at bounding box center [724, 209] width 50 height 20
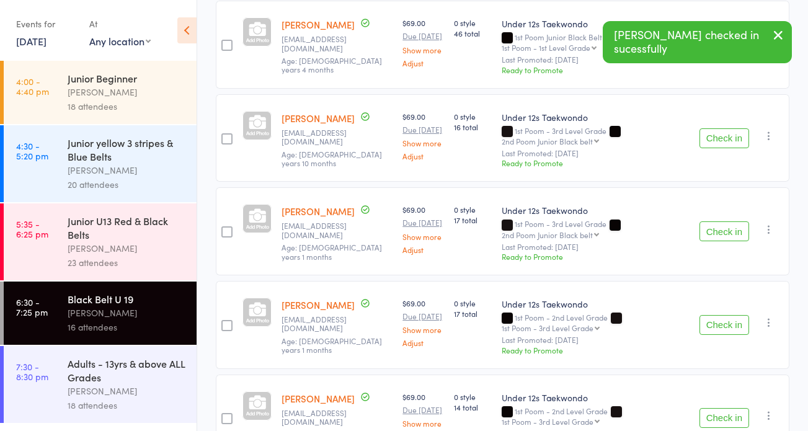
scroll to position [491, 0]
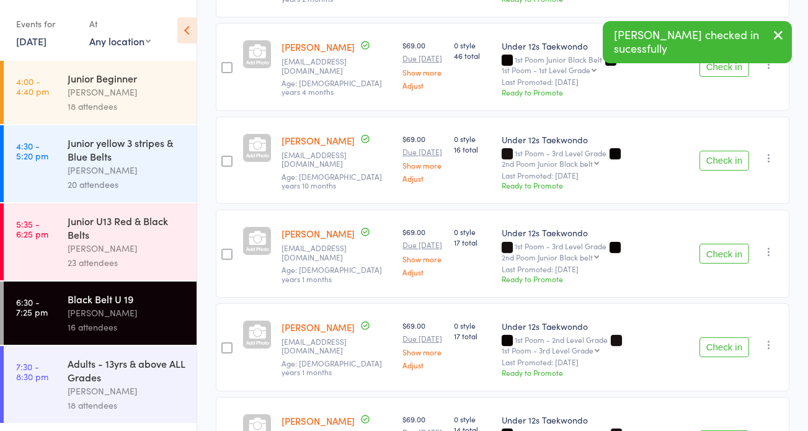
drag, startPoint x: 725, startPoint y: 141, endPoint x: 716, endPoint y: 133, distance: 11.9
click at [725, 151] on button "Check in" at bounding box center [724, 161] width 50 height 20
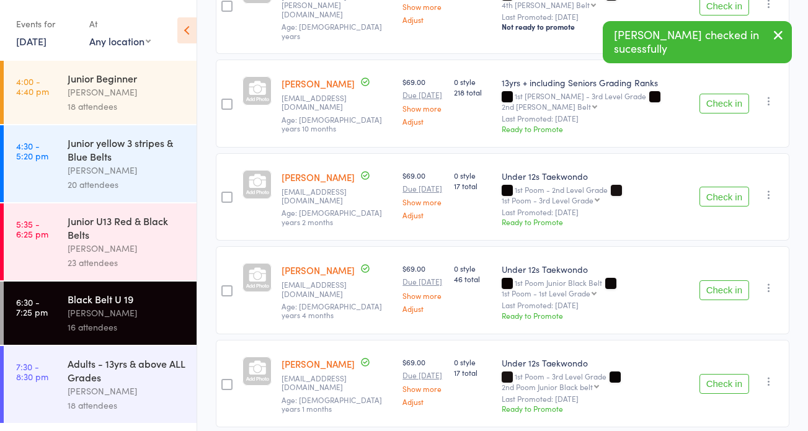
scroll to position [246, 0]
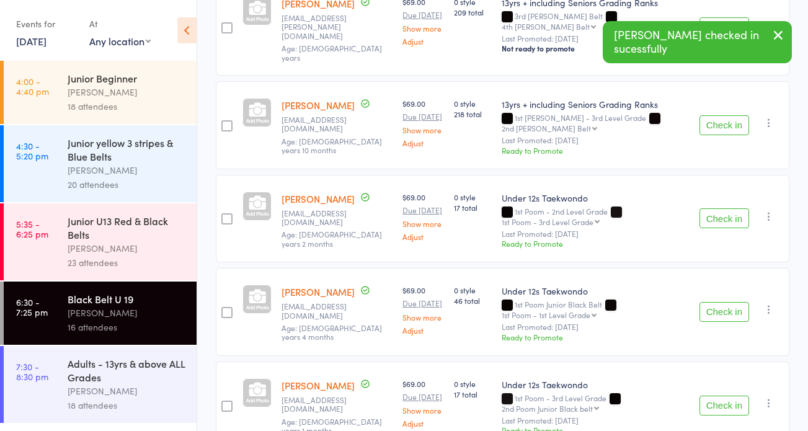
click at [723, 208] on button "Check in" at bounding box center [724, 218] width 50 height 20
click at [720, 208] on button "Check in" at bounding box center [724, 218] width 50 height 20
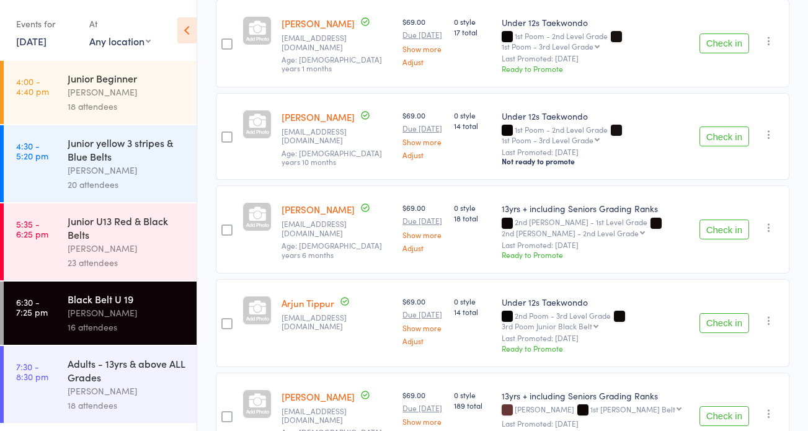
scroll to position [553, 0]
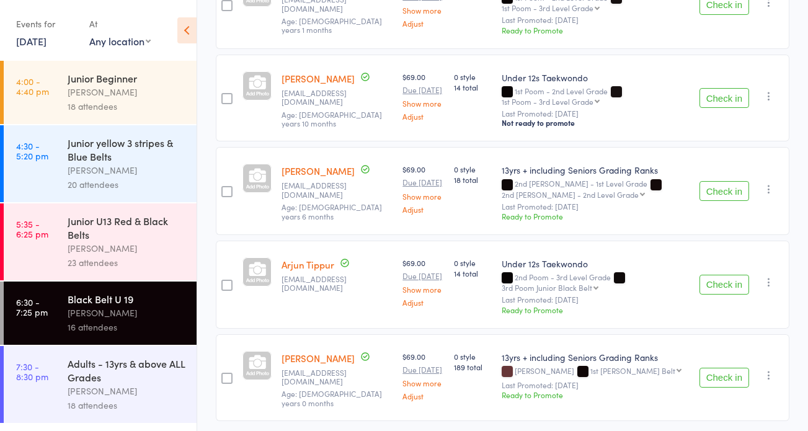
click at [722, 368] on button "Check in" at bounding box center [724, 378] width 50 height 20
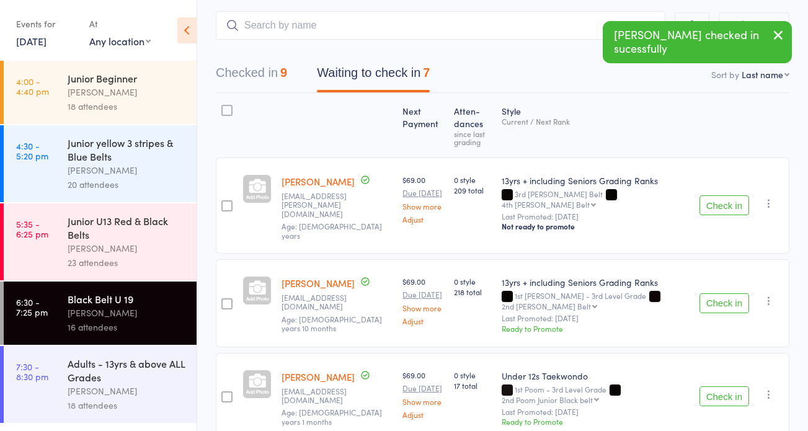
scroll to position [0, 0]
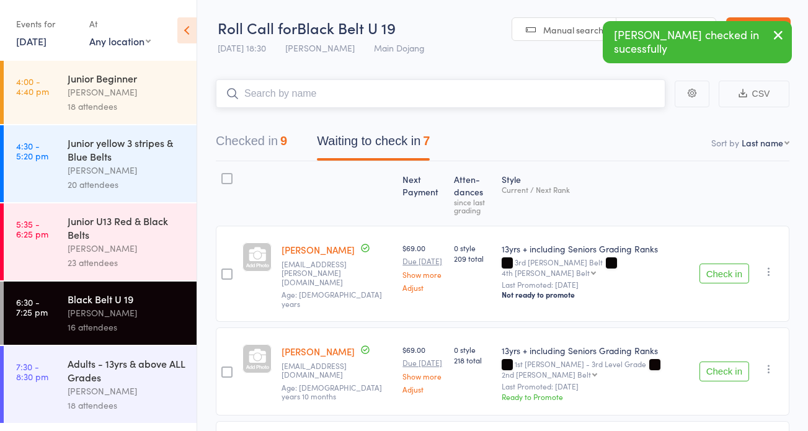
click at [314, 92] on input "search" at bounding box center [440, 93] width 449 height 29
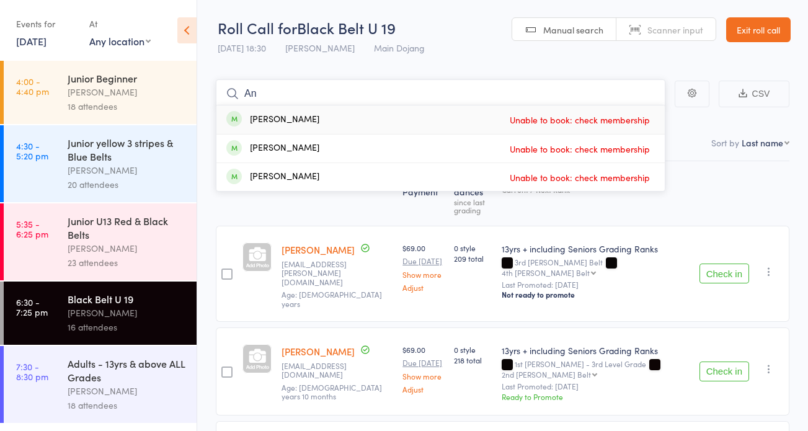
type input "A"
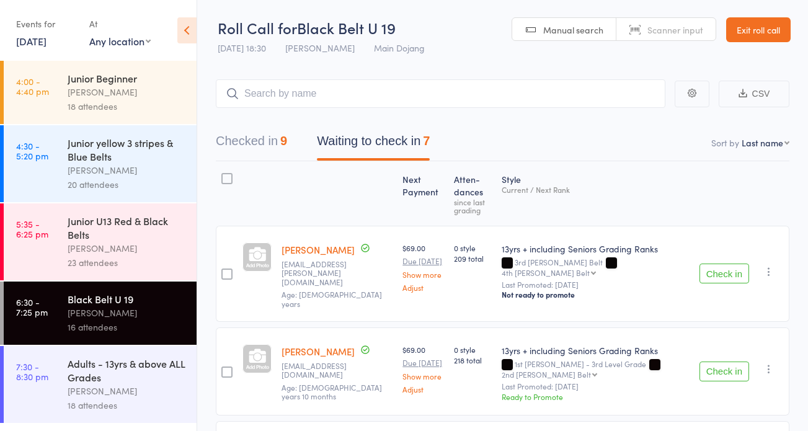
click at [753, 26] on link "Exit roll call" at bounding box center [758, 29] width 64 height 25
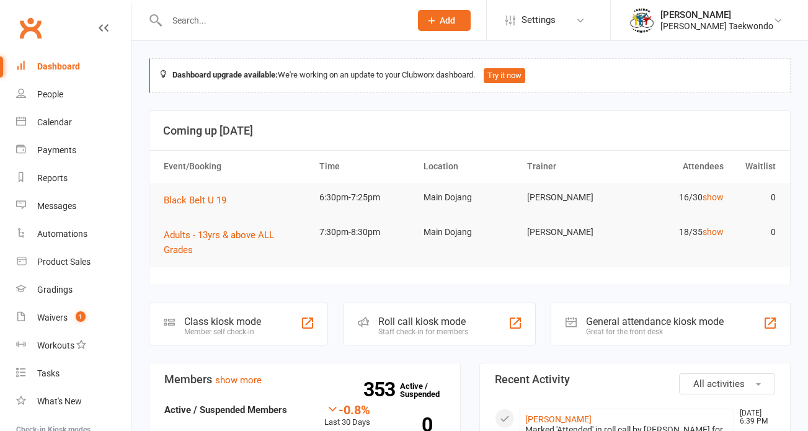
click at [47, 119] on div "Calendar" at bounding box center [54, 122] width 35 height 10
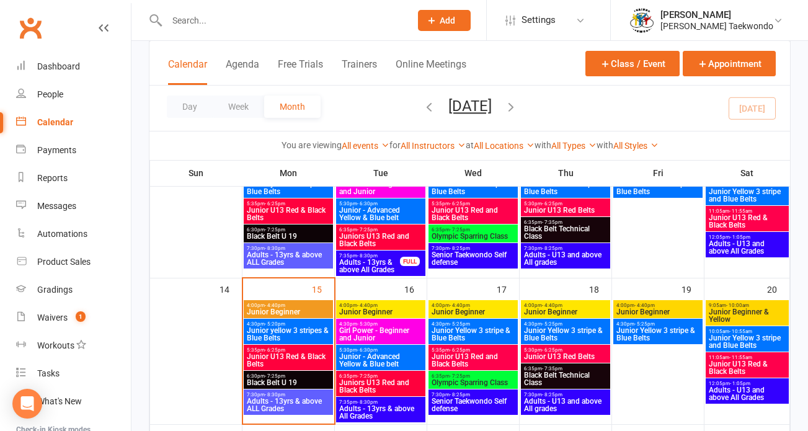
click at [265, 377] on span "- 7:25pm" at bounding box center [275, 376] width 20 height 6
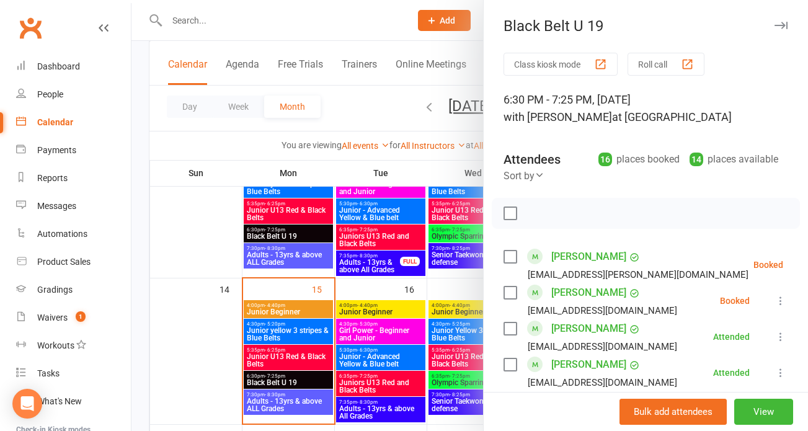
scroll to position [528, 0]
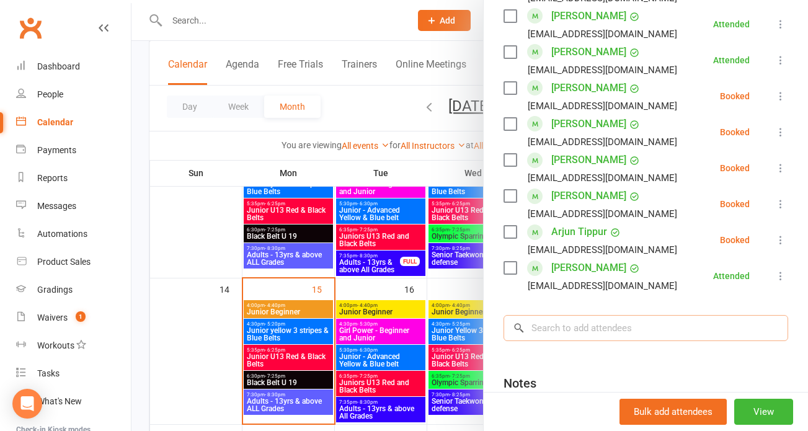
click at [561, 331] on input "search" at bounding box center [645, 328] width 285 height 26
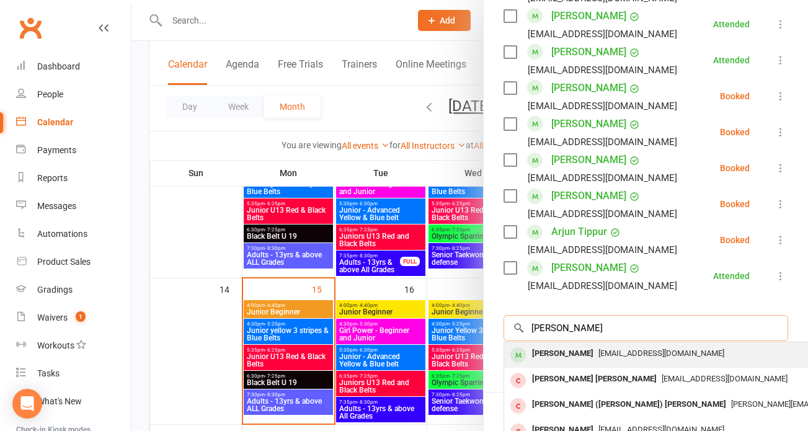
type input "Andrea J"
click at [603, 351] on span "[EMAIL_ADDRESS][DOMAIN_NAME]" at bounding box center [661, 352] width 126 height 9
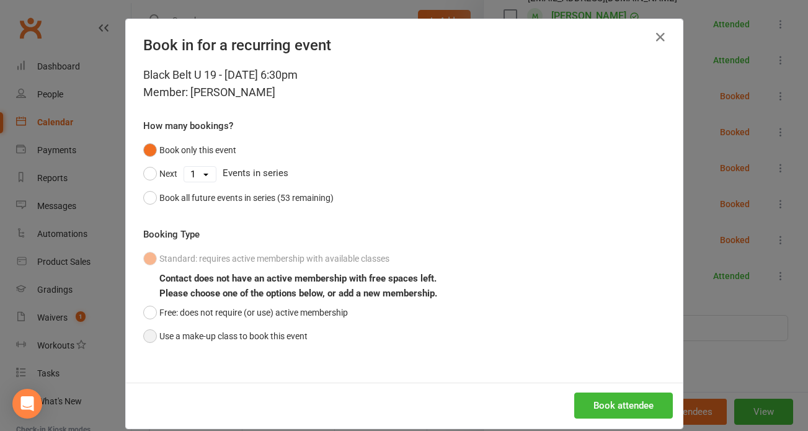
click at [148, 330] on button "Use a make-up class to book this event" at bounding box center [225, 336] width 164 height 24
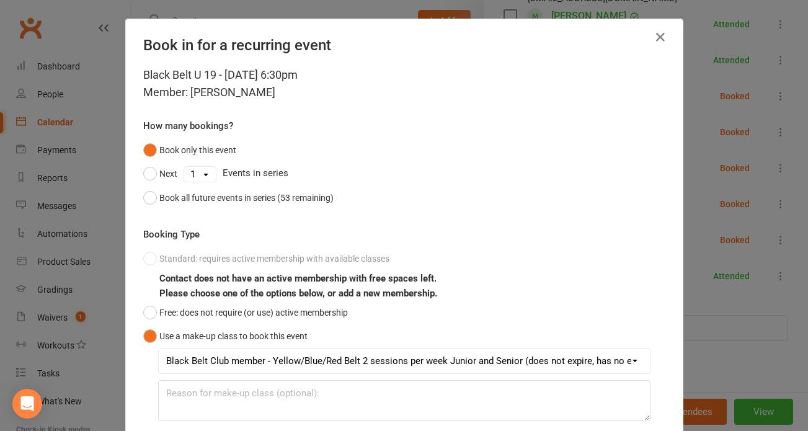
scroll to position [89, 0]
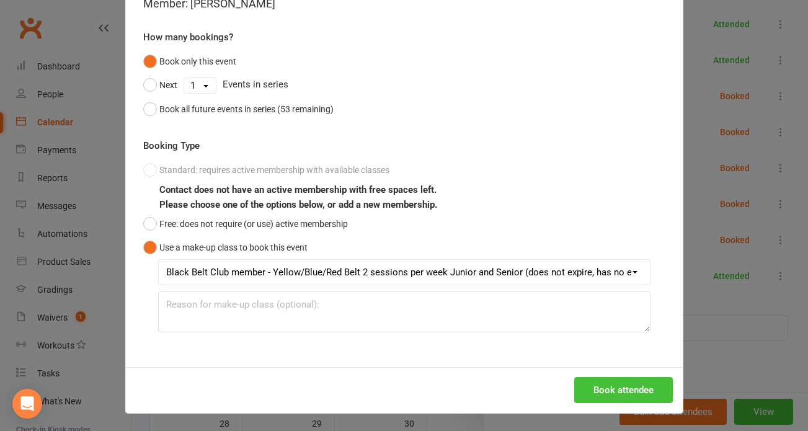
click at [616, 384] on button "Book attendee" at bounding box center [623, 390] width 99 height 26
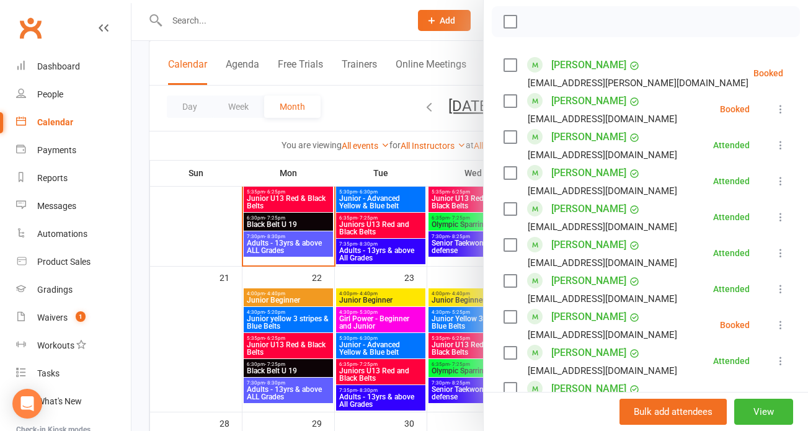
scroll to position [0, 0]
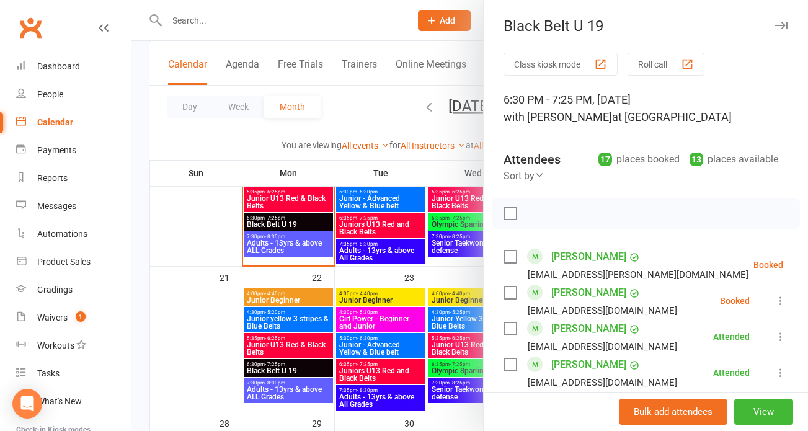
click at [648, 58] on button "Roll call" at bounding box center [665, 64] width 77 height 23
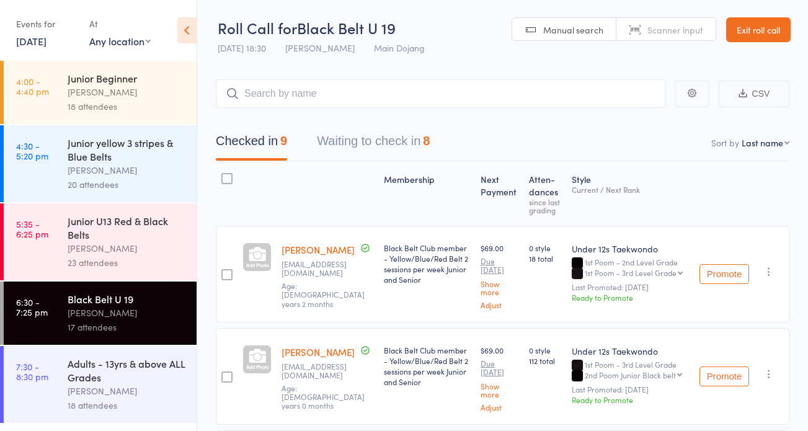
click at [335, 135] on button "Waiting to check in 8" at bounding box center [373, 144] width 113 height 33
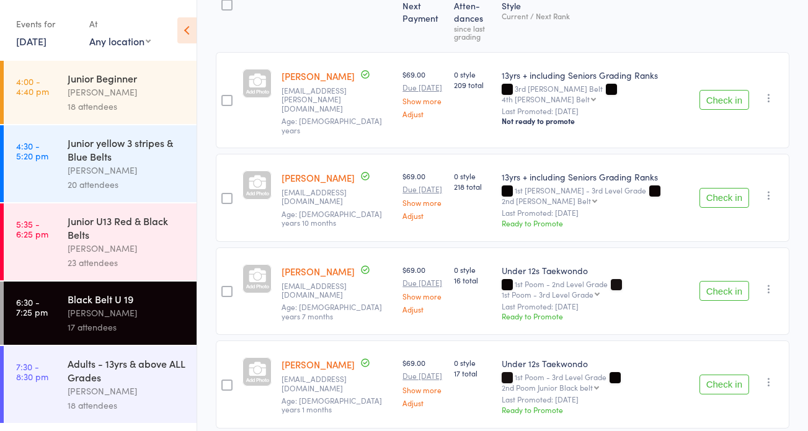
scroll to position [199, 0]
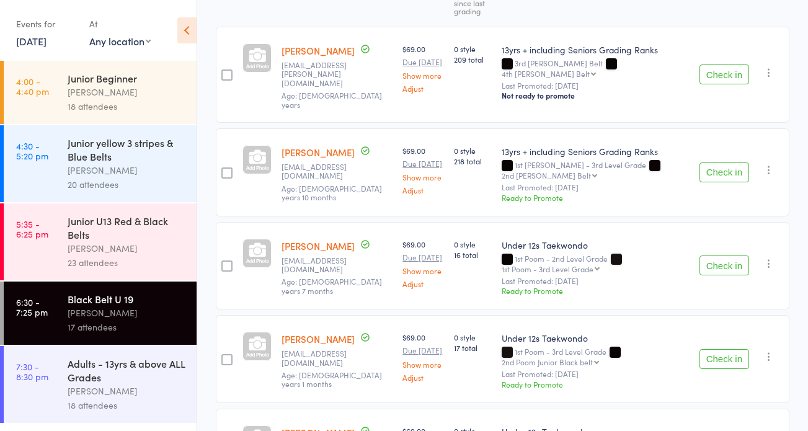
click at [715, 255] on button "Check in" at bounding box center [724, 265] width 50 height 20
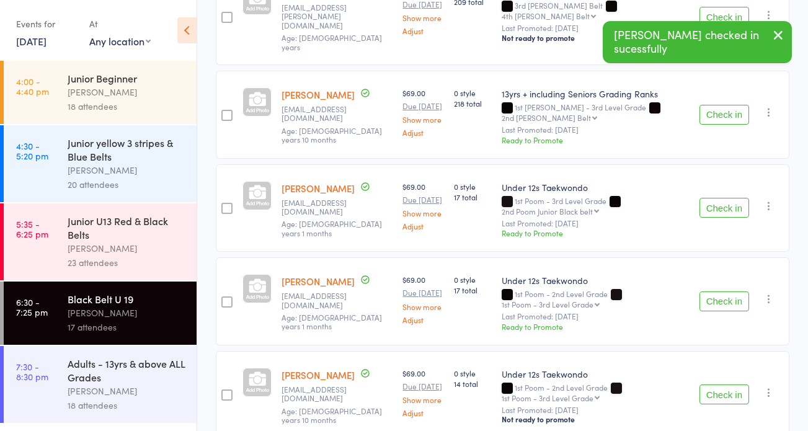
scroll to position [0, 0]
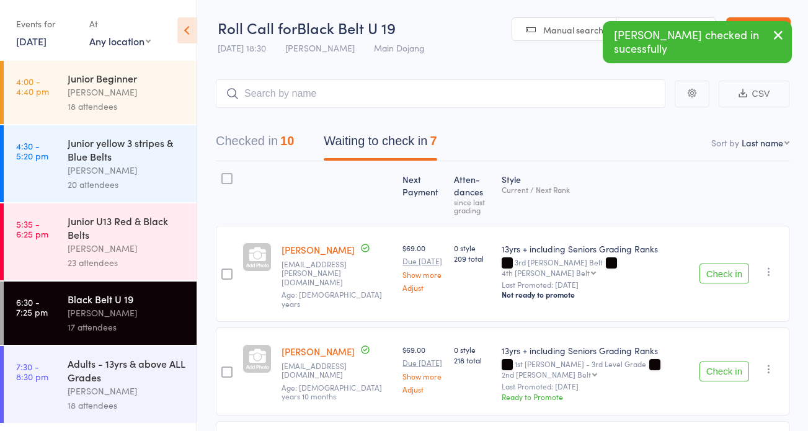
click at [229, 138] on button "Checked in 10" at bounding box center [255, 144] width 78 height 33
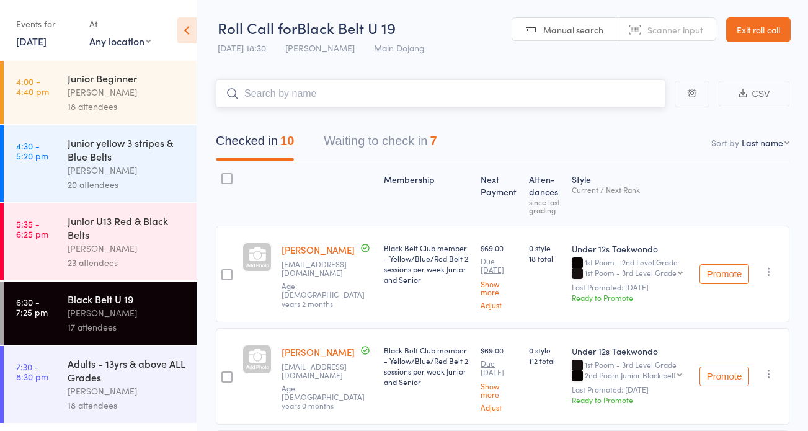
click at [281, 93] on input "search" at bounding box center [440, 93] width 449 height 29
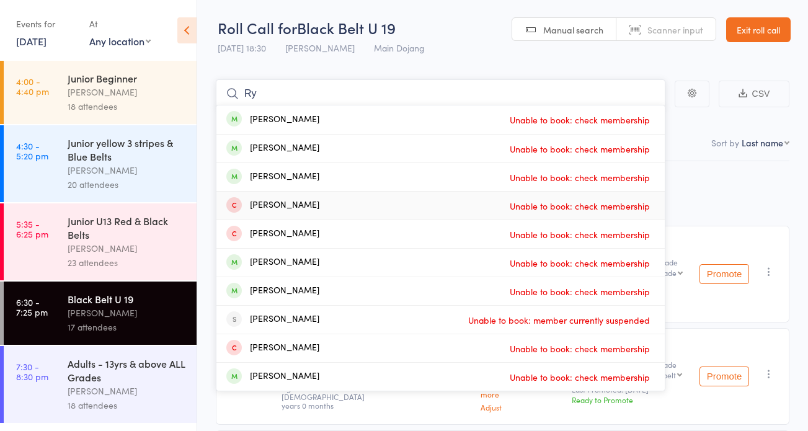
type input "R"
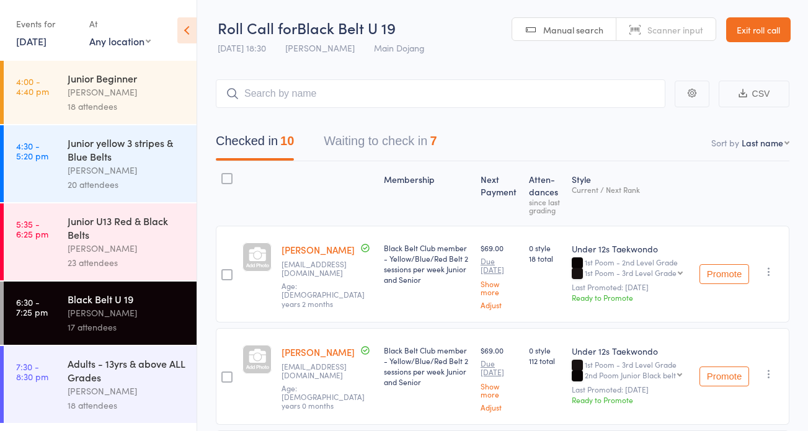
click at [739, 26] on link "Exit roll call" at bounding box center [758, 29] width 64 height 25
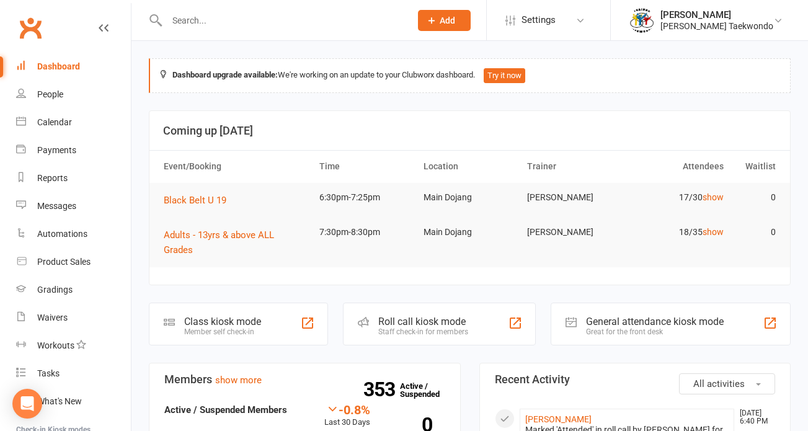
click at [47, 117] on div "Calendar" at bounding box center [54, 122] width 35 height 10
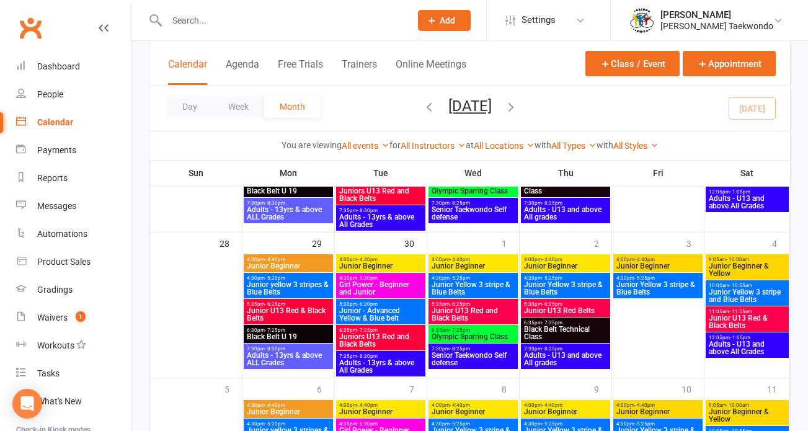
scroll to position [268, 0]
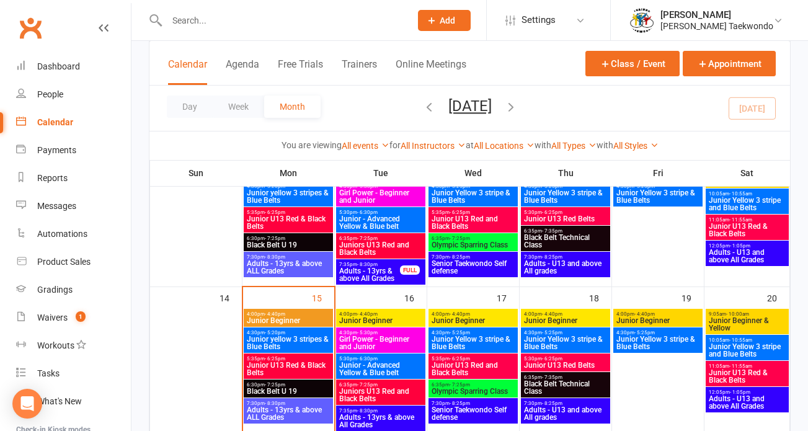
click at [302, 386] on span "6:30pm - 7:25pm" at bounding box center [288, 385] width 84 height 6
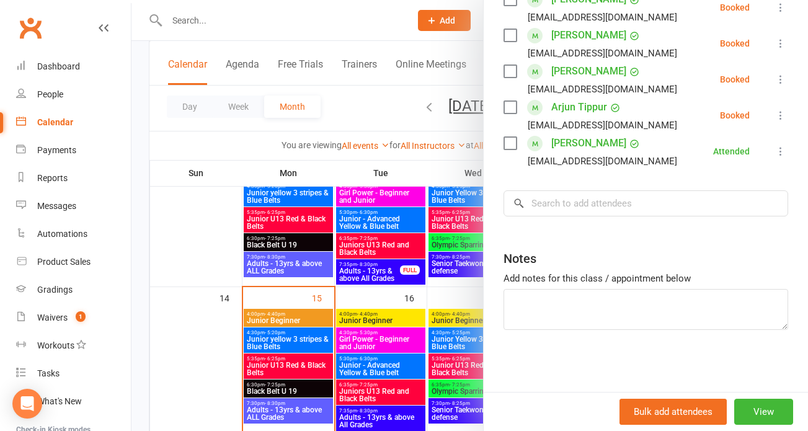
scroll to position [495, 0]
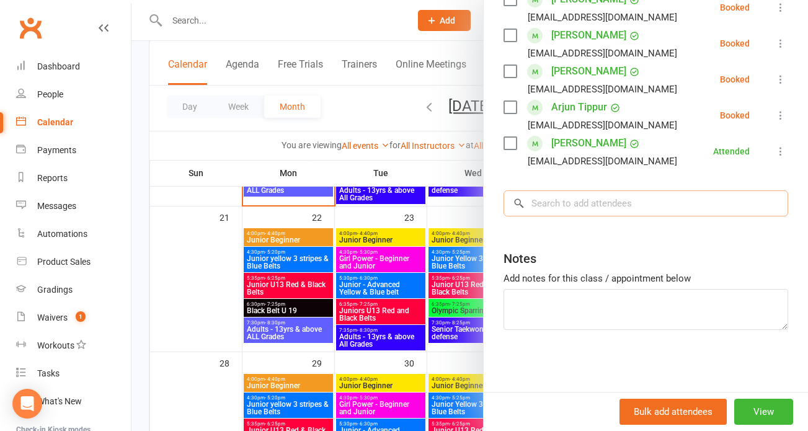
click at [559, 201] on input "search" at bounding box center [645, 203] width 285 height 26
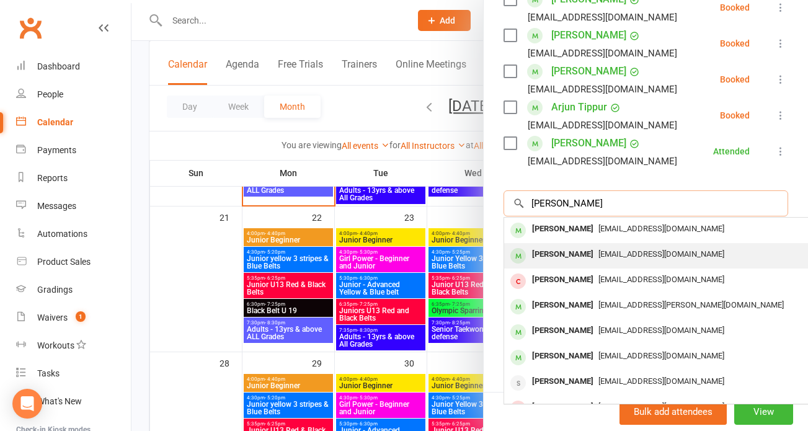
type input "[PERSON_NAME]"
click at [601, 249] on span "[EMAIL_ADDRESS][DOMAIN_NAME]" at bounding box center [661, 253] width 126 height 9
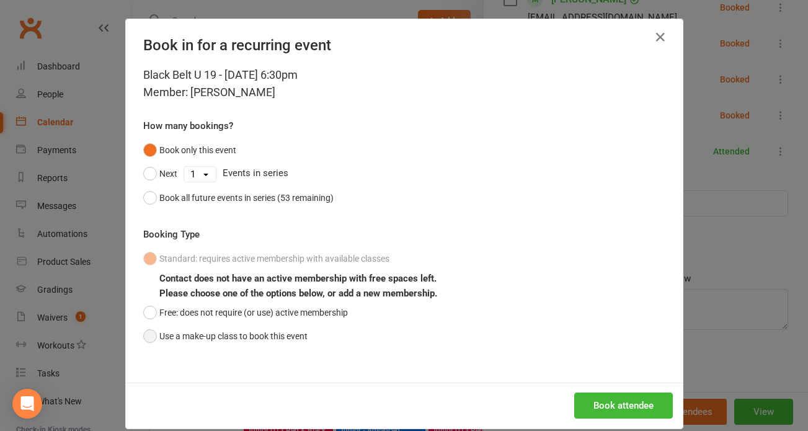
click at [144, 330] on button "Use a make-up class to book this event" at bounding box center [225, 336] width 164 height 24
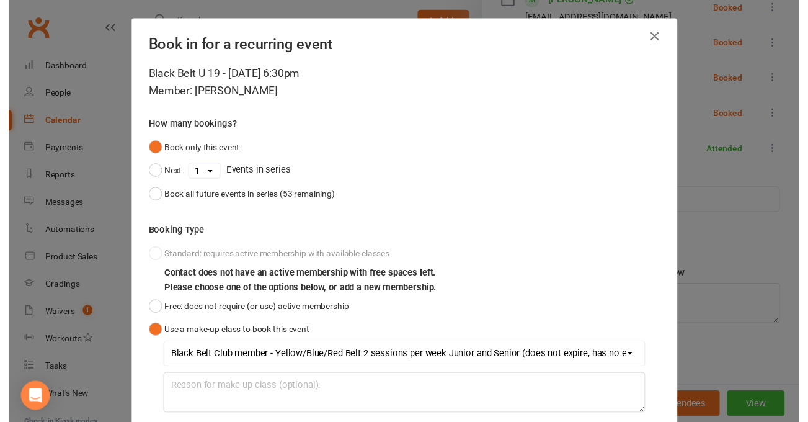
scroll to position [89, 0]
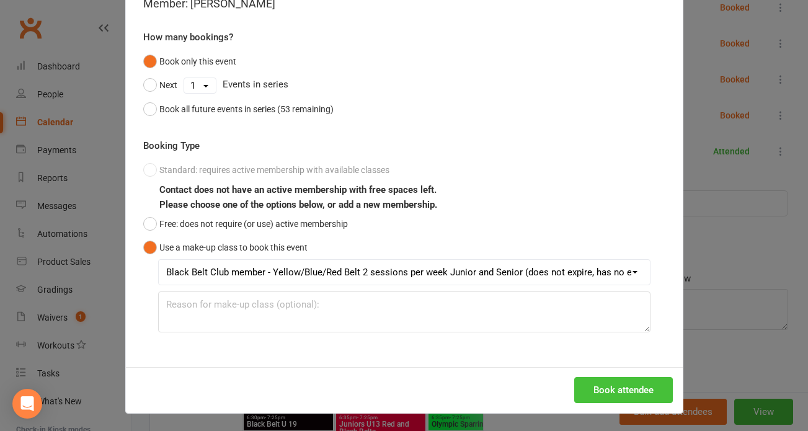
click at [600, 384] on button "Book attendee" at bounding box center [623, 390] width 99 height 26
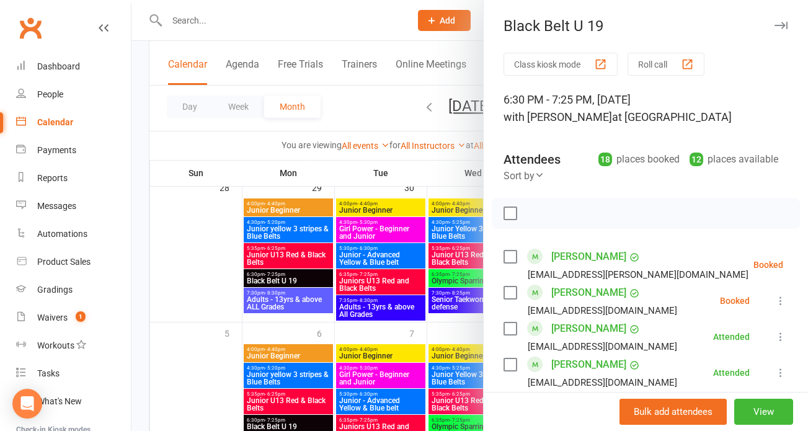
scroll to position [487, 0]
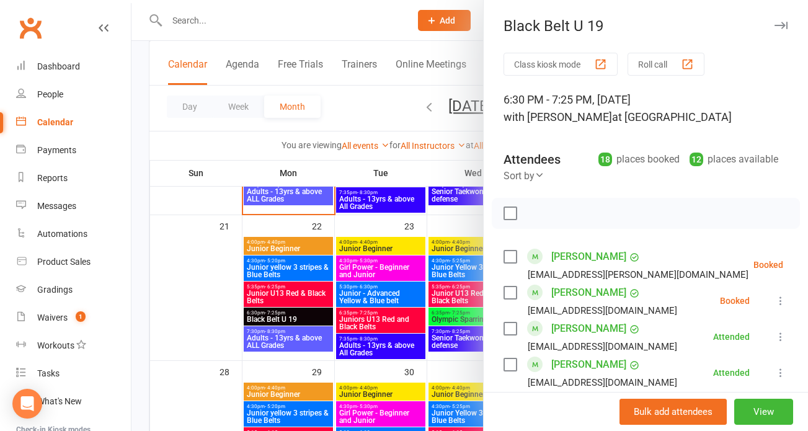
click at [640, 60] on button "Roll call" at bounding box center [665, 64] width 77 height 23
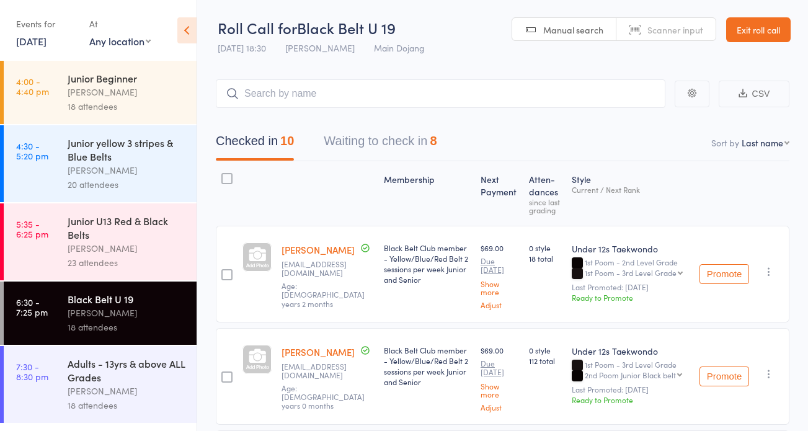
click at [342, 140] on button "Waiting to check in 8" at bounding box center [380, 144] width 113 height 33
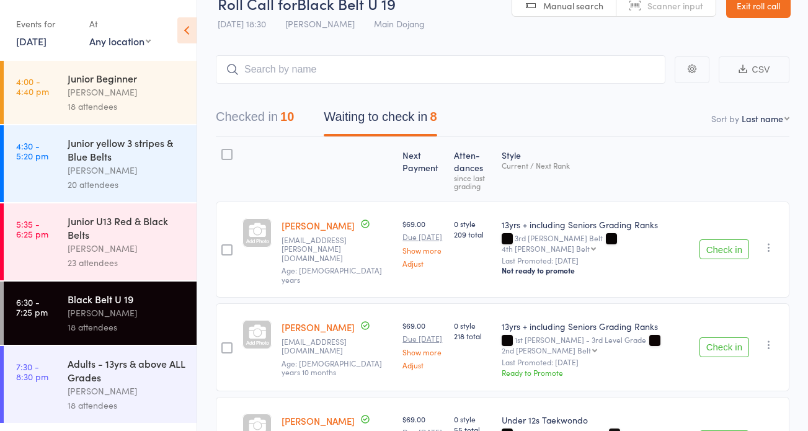
scroll to position [75, 0]
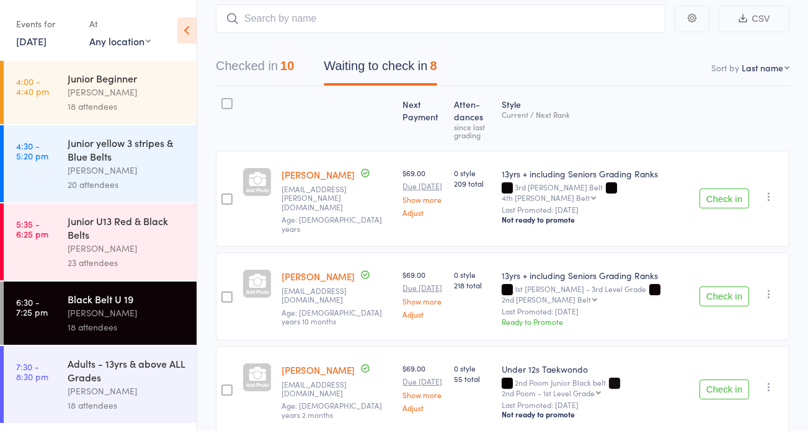
click at [725, 379] on button "Check in" at bounding box center [724, 389] width 50 height 20
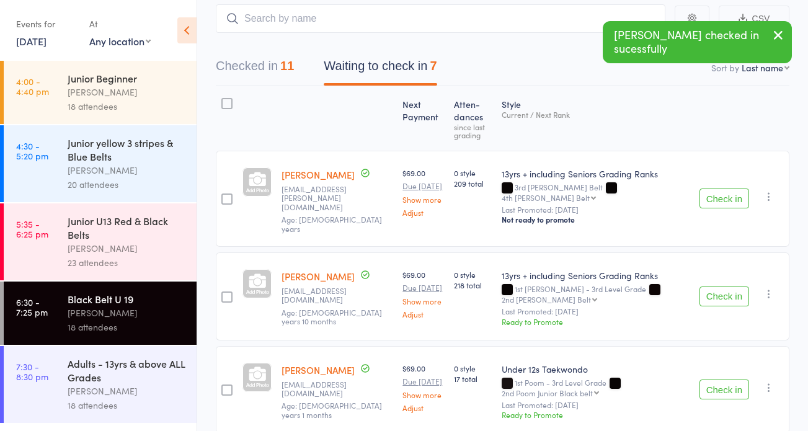
click at [109, 383] on div "Adults - 13yrs & above ALL Grades" at bounding box center [127, 369] width 118 height 27
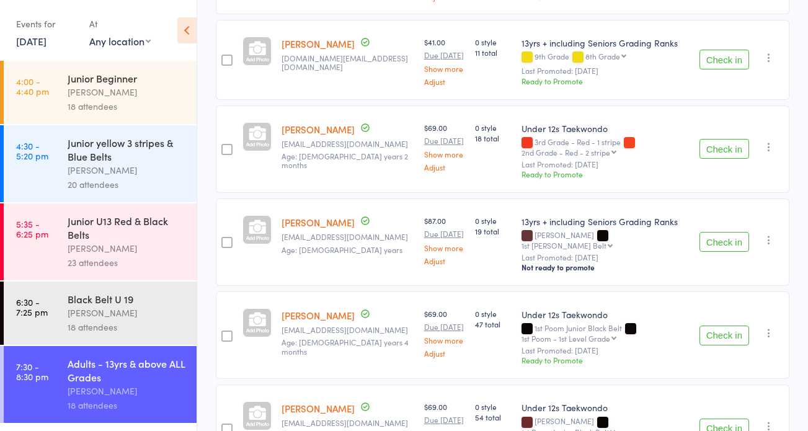
scroll to position [702, 0]
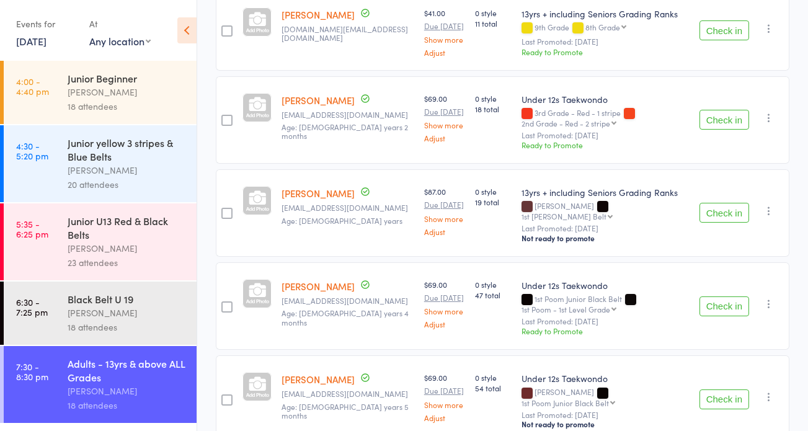
click at [717, 296] on button "Check in" at bounding box center [724, 306] width 50 height 20
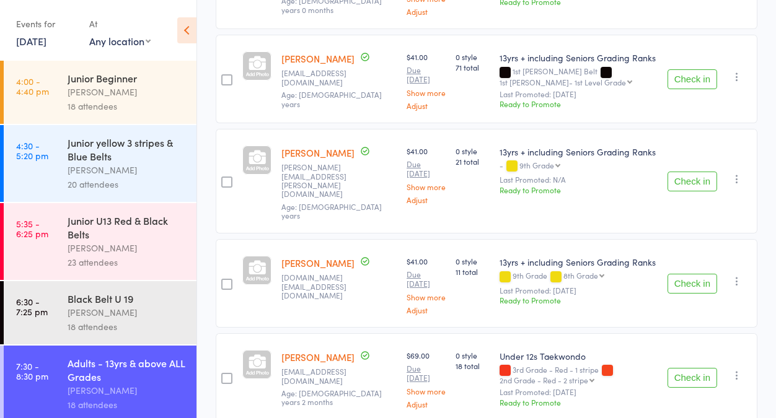
scroll to position [0, 0]
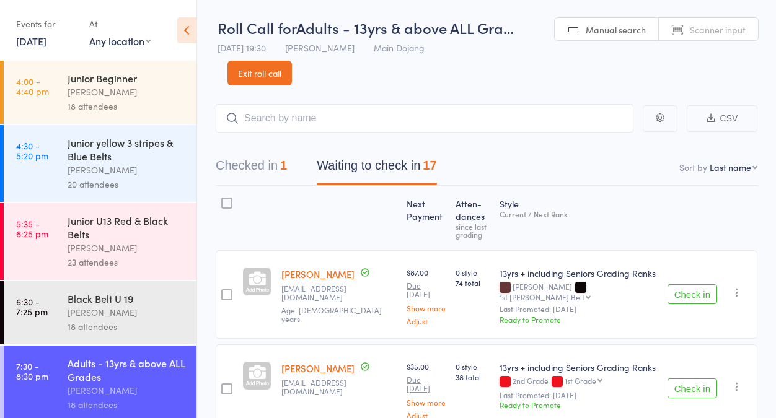
select select "12"
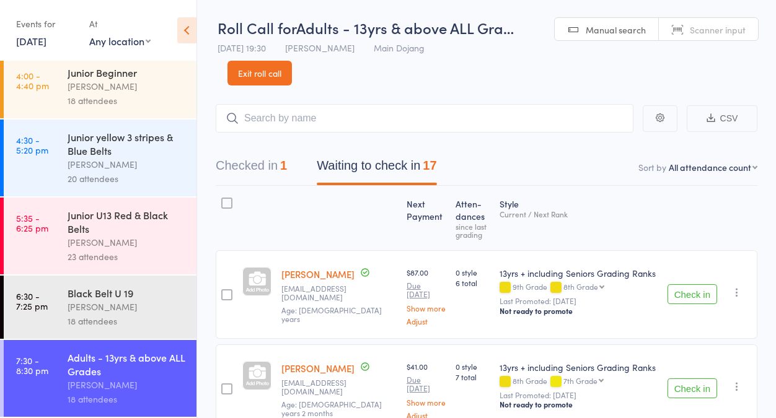
scroll to position [103, 0]
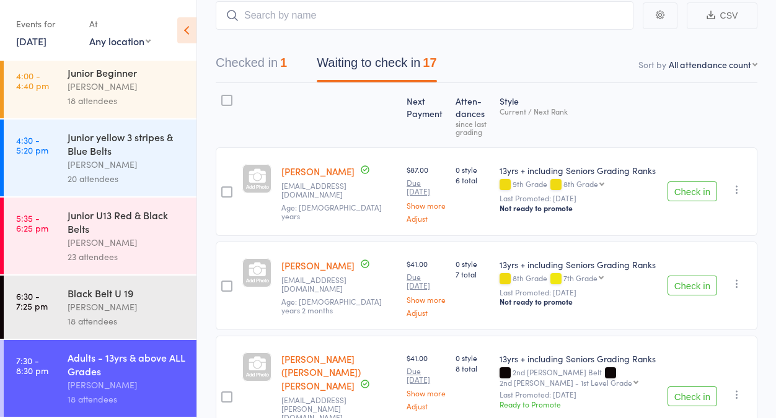
click at [106, 381] on div "[PERSON_NAME]" at bounding box center [127, 385] width 118 height 14
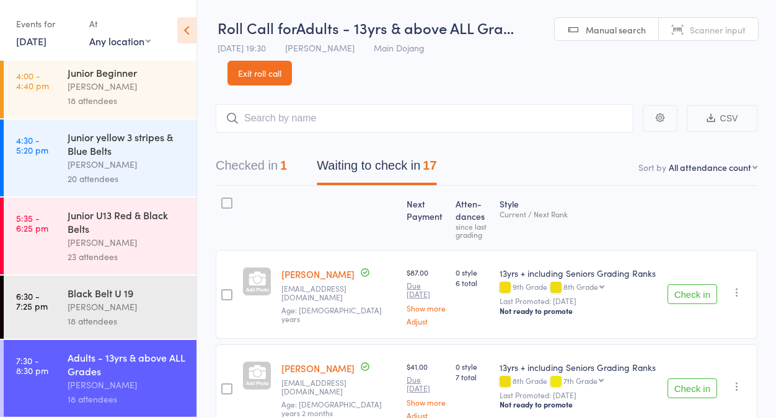
click at [263, 69] on link "Exit roll call" at bounding box center [260, 73] width 64 height 25
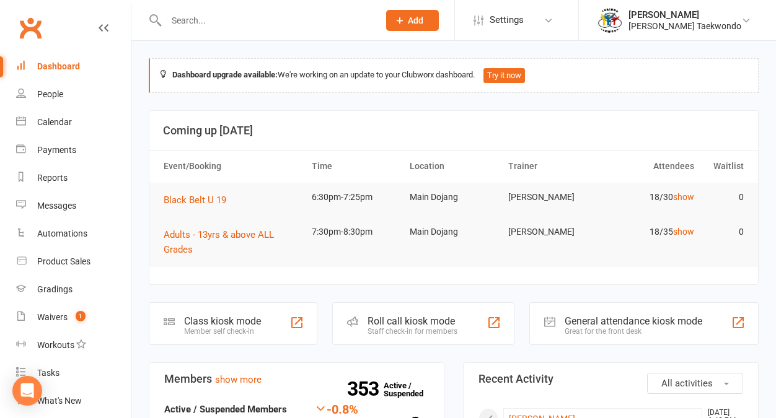
click at [51, 119] on div "Calendar" at bounding box center [54, 122] width 35 height 10
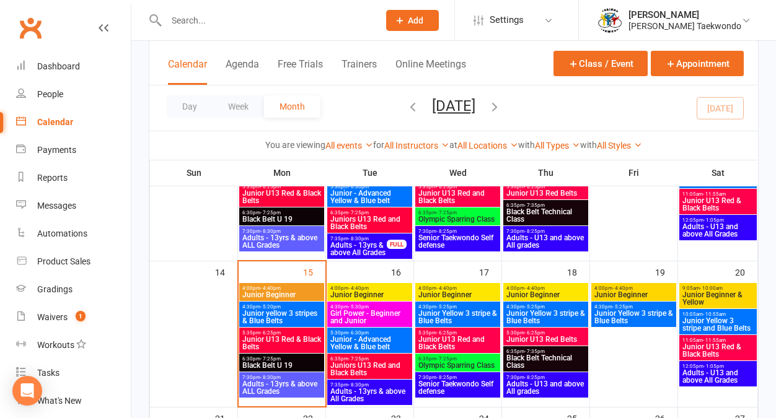
scroll to position [334, 0]
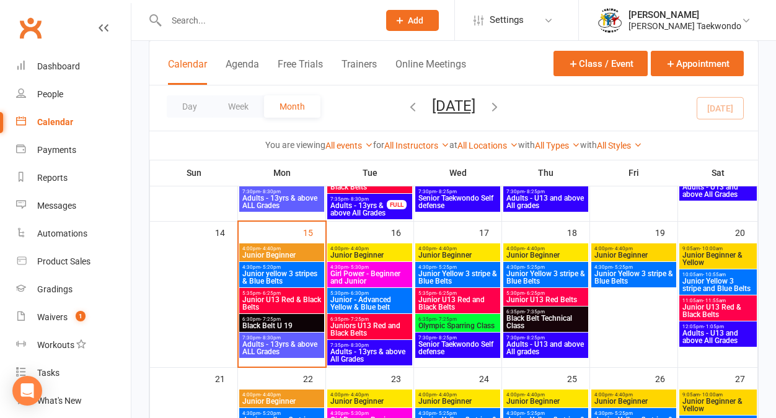
click at [337, 297] on span "Junior - Advanced Yellow & Blue belt" at bounding box center [370, 303] width 80 height 15
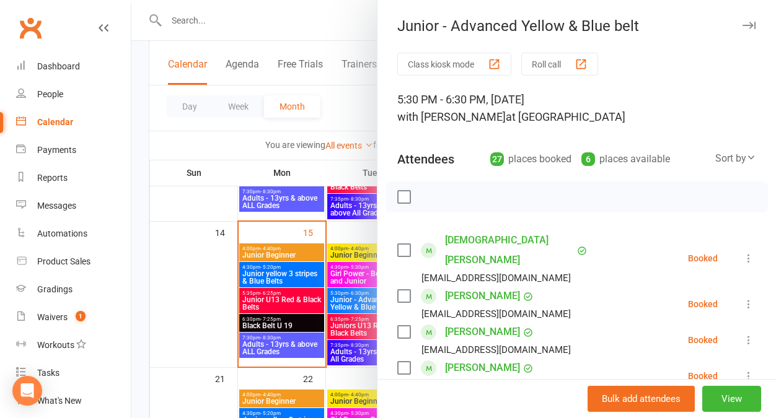
click at [536, 57] on button "Roll call" at bounding box center [559, 64] width 77 height 23
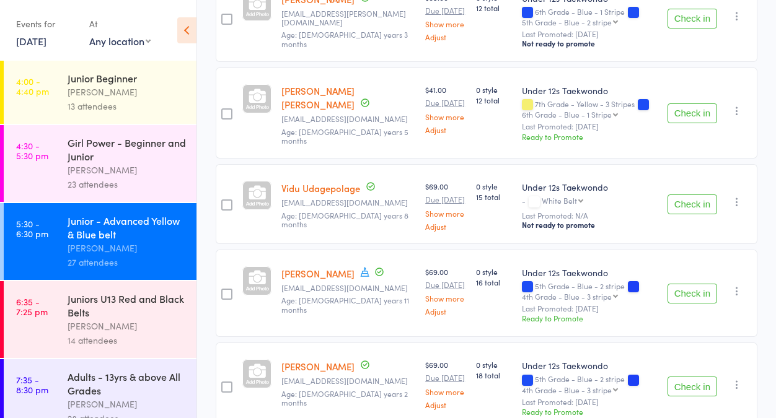
scroll to position [1536, 0]
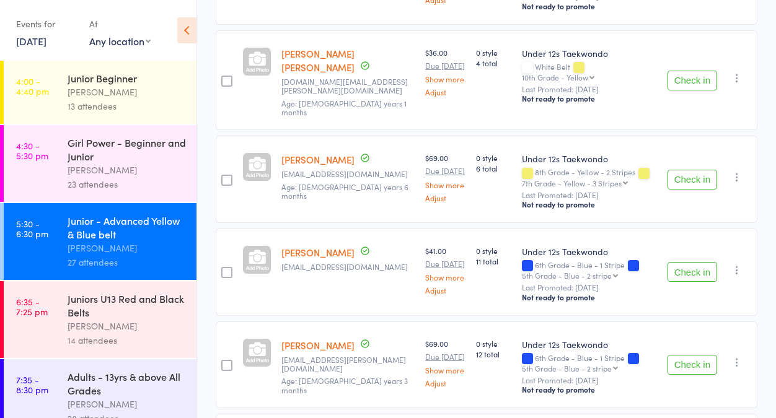
click at [124, 314] on div "Juniors U13 Red and Black Belts" at bounding box center [127, 305] width 118 height 27
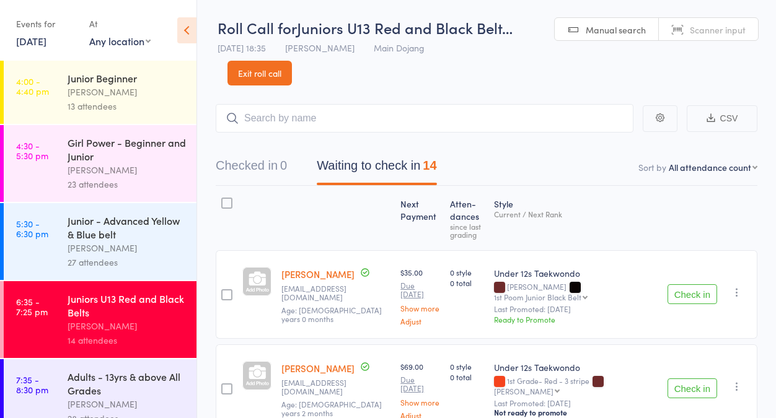
click at [261, 69] on link "Exit roll call" at bounding box center [260, 73] width 64 height 25
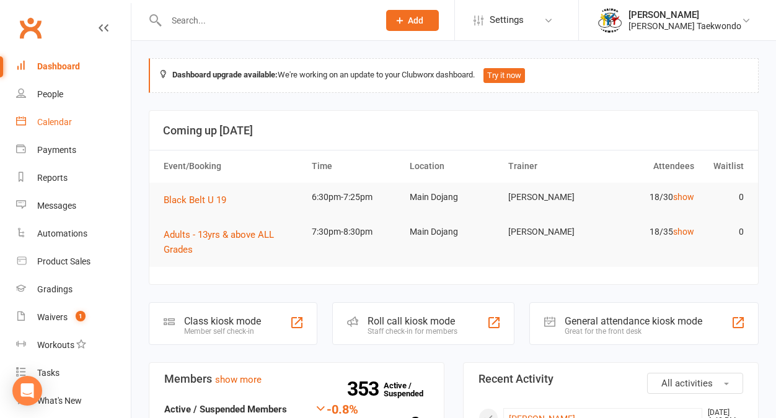
click at [54, 118] on div "Calendar" at bounding box center [54, 122] width 35 height 10
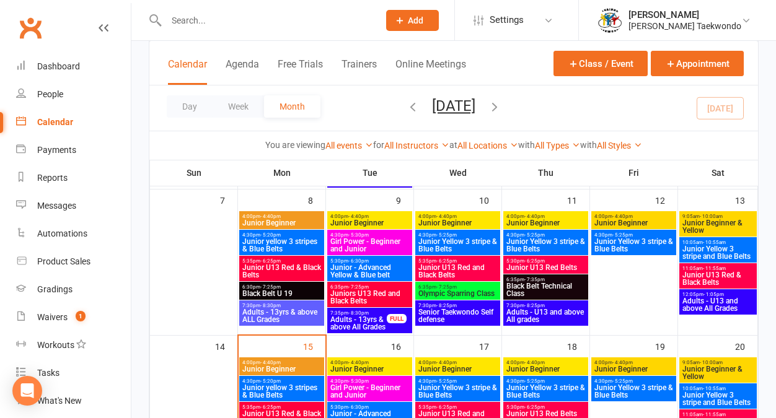
scroll to position [277, 0]
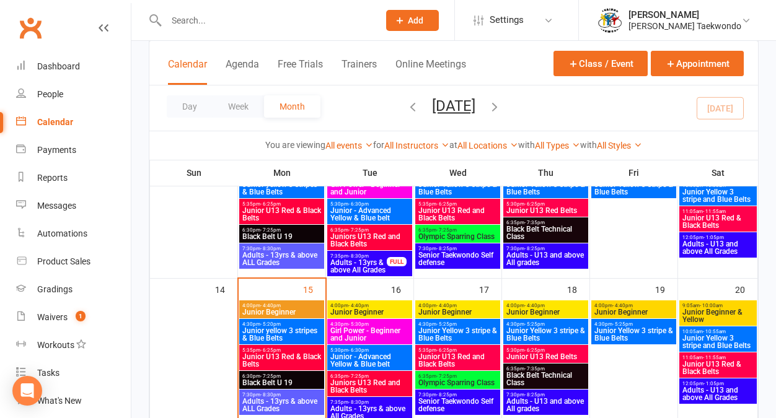
click at [435, 353] on span "Junior U13 Red and Black Belts" at bounding box center [458, 360] width 80 height 15
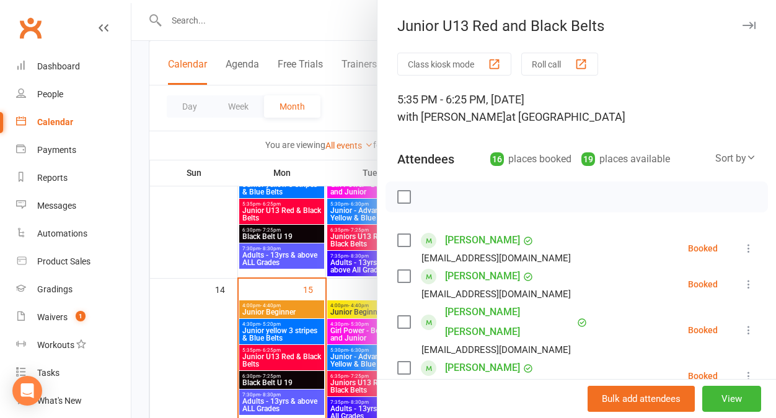
scroll to position [41, 0]
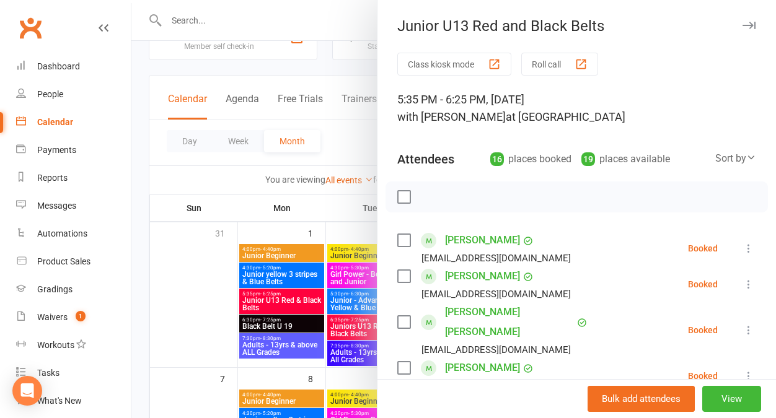
drag, startPoint x: 731, startPoint y: 21, endPoint x: 717, endPoint y: 27, distance: 15.5
click at [741, 21] on button "button" at bounding box center [748, 25] width 15 height 15
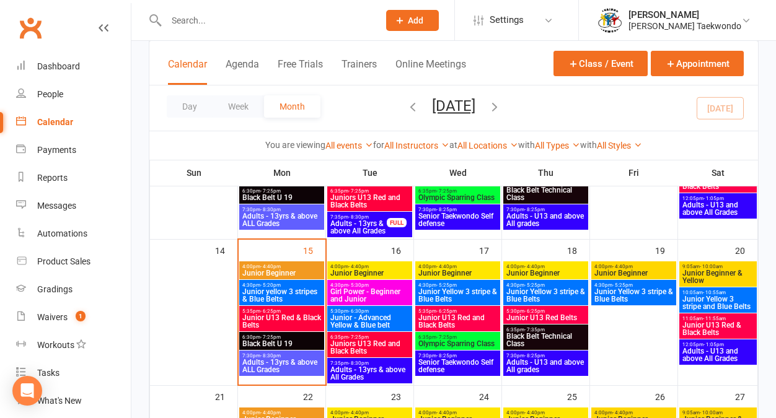
scroll to position [335, 0]
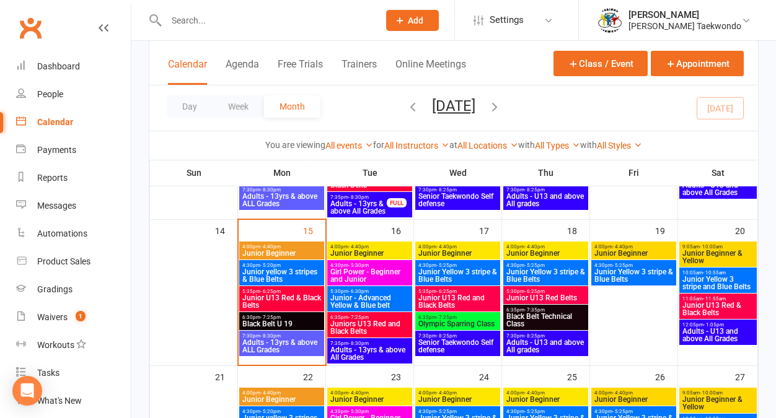
click at [280, 337] on span "7:30pm - 8:30pm" at bounding box center [282, 337] width 80 height 6
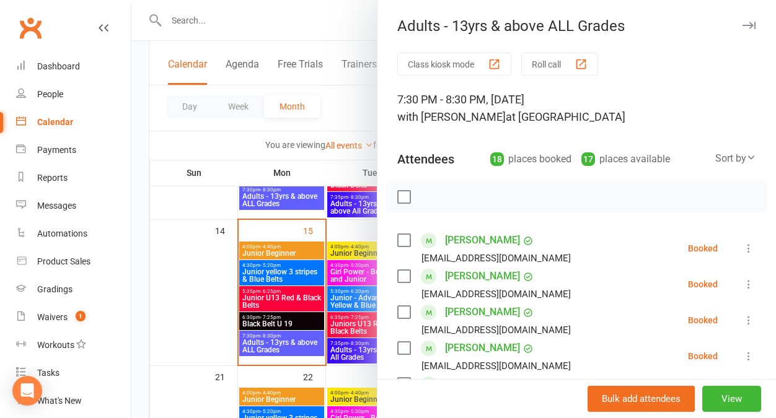
click at [534, 56] on button "Roll call" at bounding box center [559, 64] width 77 height 23
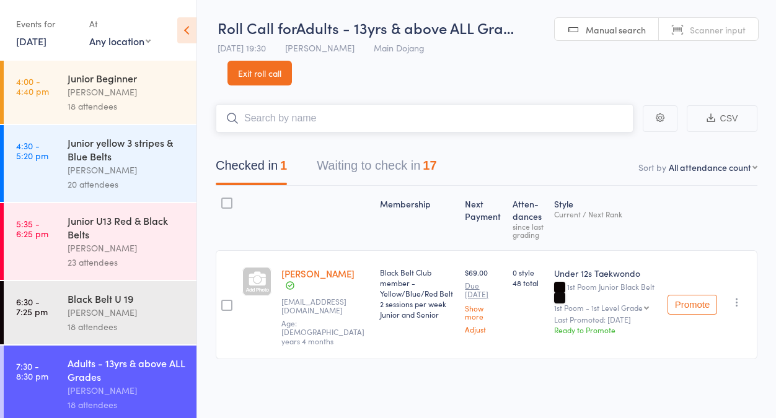
click at [367, 174] on button "Waiting to check in 17" at bounding box center [377, 169] width 120 height 33
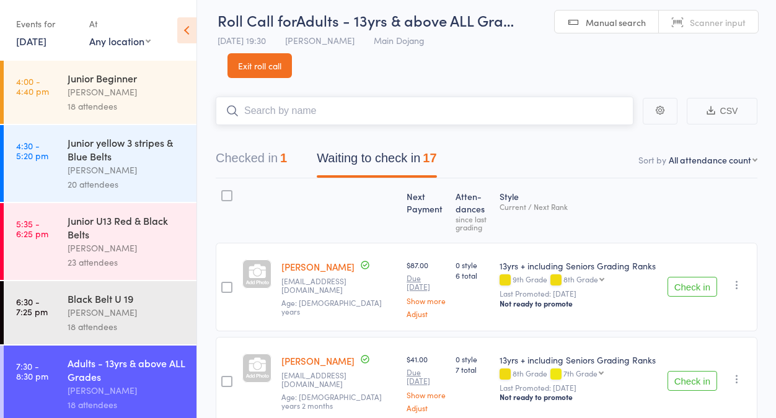
scroll to position [200, 0]
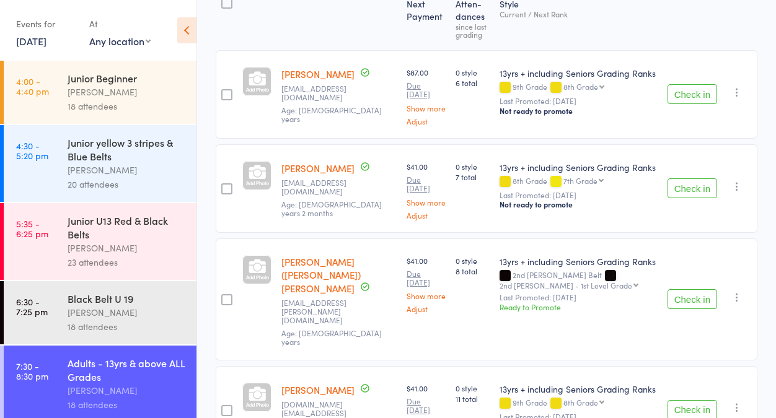
click at [679, 98] on button "Check in" at bounding box center [693, 94] width 50 height 20
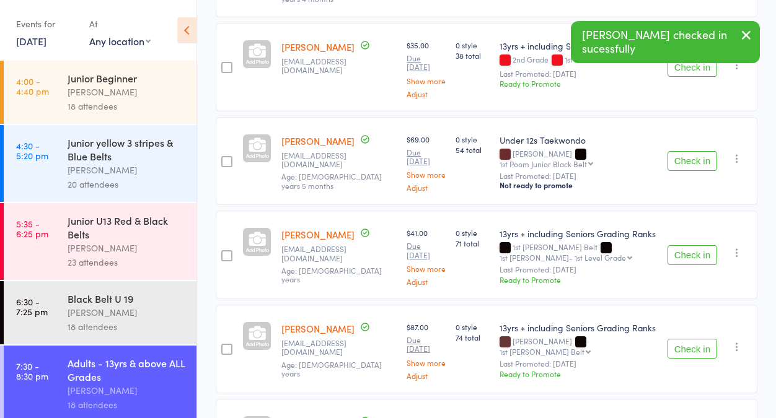
scroll to position [1272, 0]
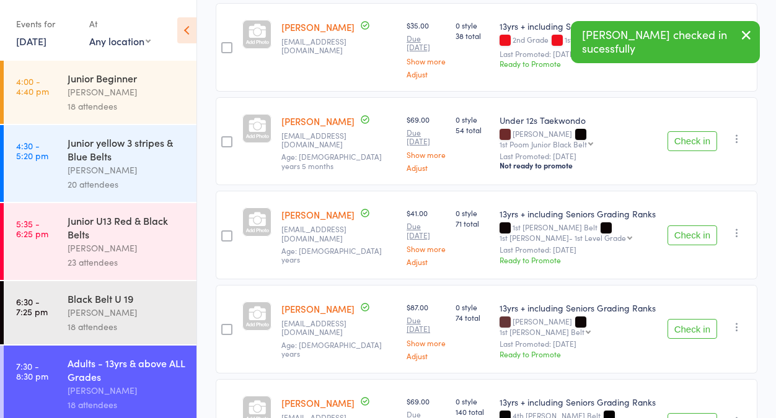
click at [681, 319] on button "Check in" at bounding box center [693, 329] width 50 height 20
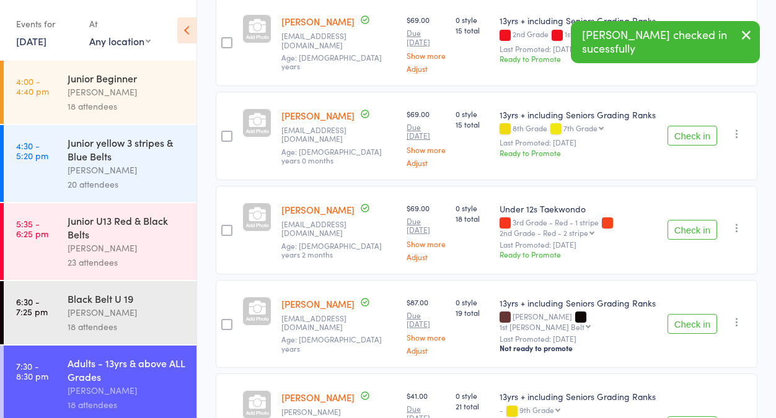
scroll to position [0, 0]
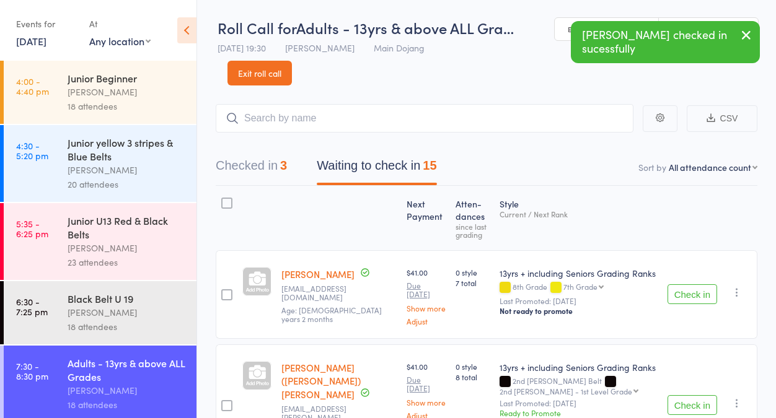
click at [240, 161] on button "Checked in 3" at bounding box center [251, 169] width 71 height 33
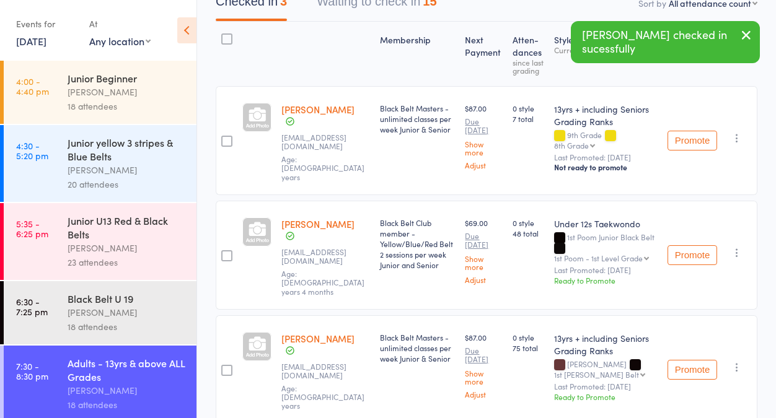
scroll to position [222, 0]
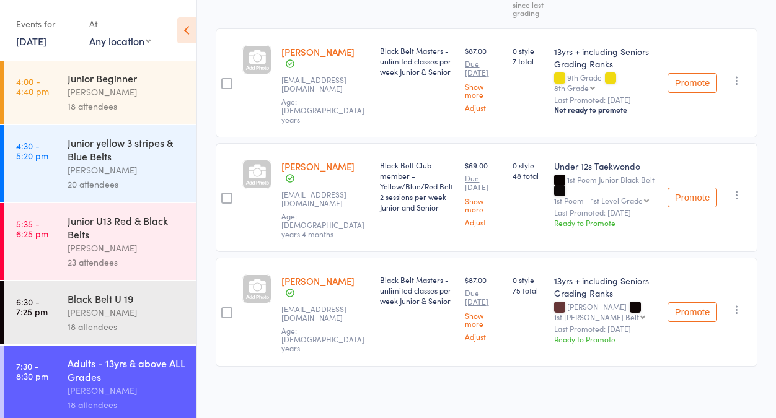
click at [93, 322] on div "18 attendees" at bounding box center [127, 327] width 118 height 14
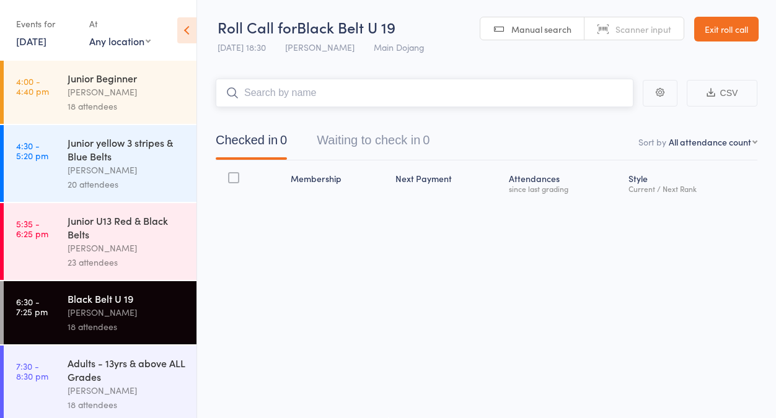
scroll to position [1, 0]
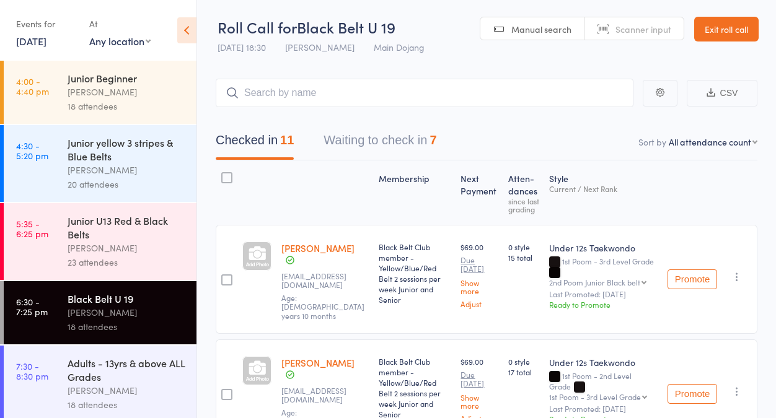
click at [443, 211] on div "Membership" at bounding box center [415, 192] width 82 height 53
click at [147, 369] on div "Adults - 13yrs & above ALL Grades" at bounding box center [127, 369] width 118 height 27
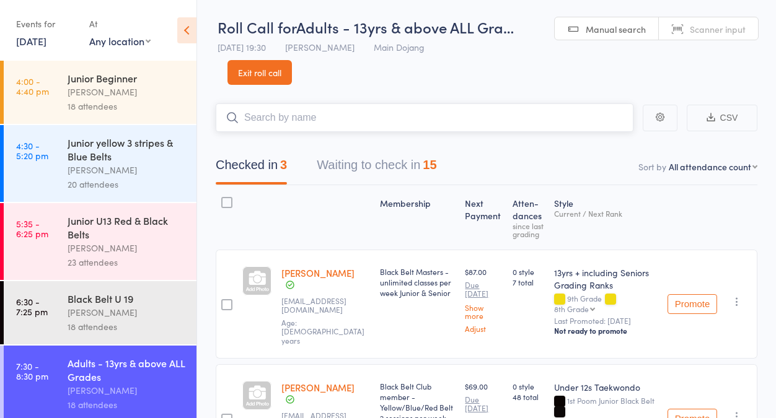
click at [352, 173] on button "Waiting to check in 15" at bounding box center [377, 168] width 120 height 33
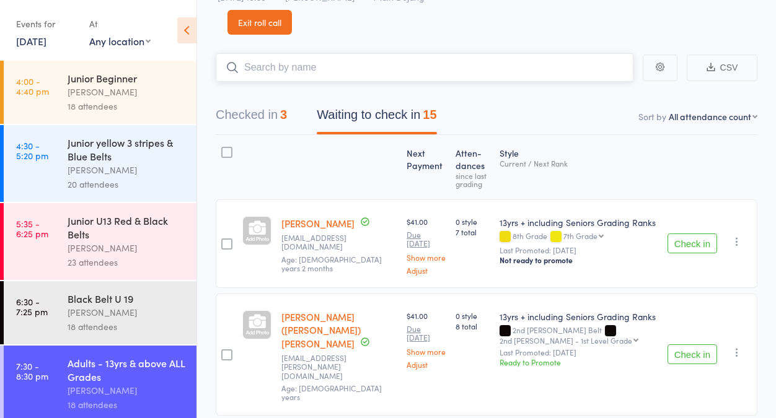
scroll to position [61, 0]
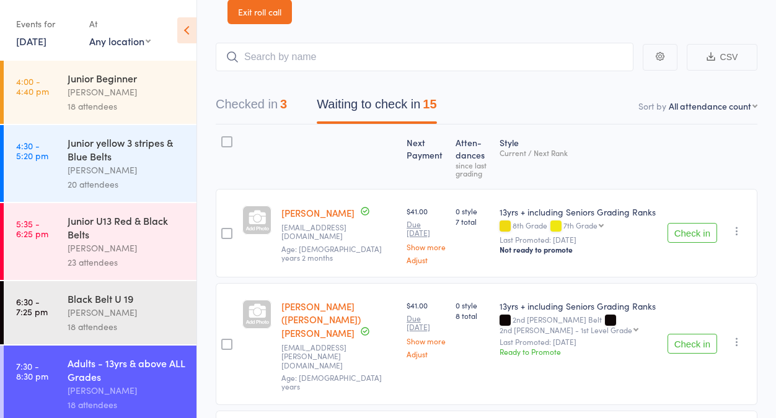
click at [678, 241] on button "Check in" at bounding box center [693, 233] width 50 height 20
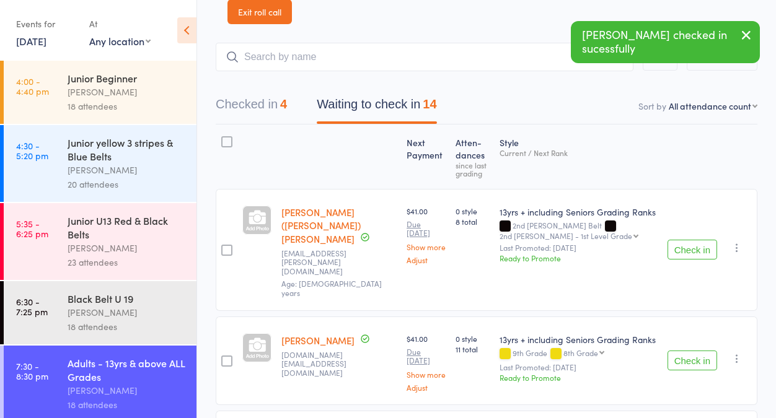
click at [678, 241] on button "Check in" at bounding box center [693, 250] width 50 height 20
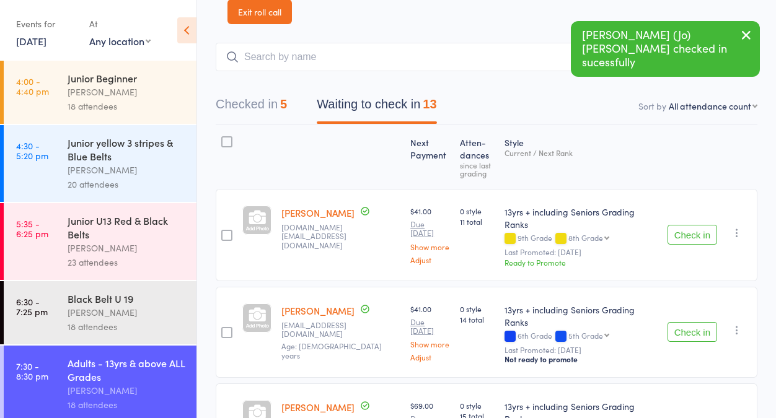
click at [678, 241] on button "Check in" at bounding box center [693, 235] width 50 height 20
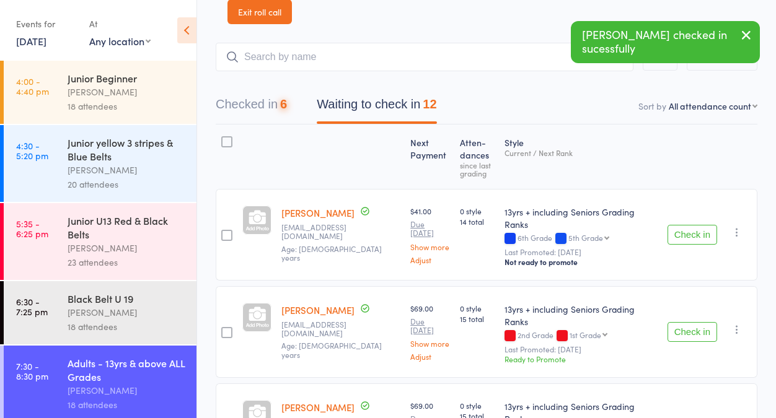
click at [678, 241] on button "Check in" at bounding box center [693, 235] width 50 height 20
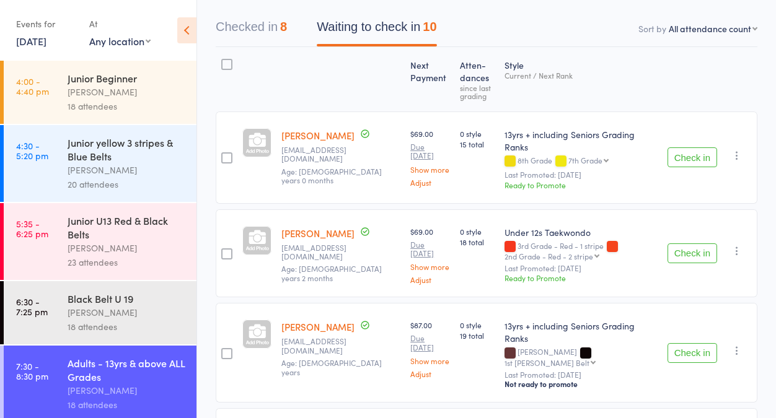
scroll to position [151, 0]
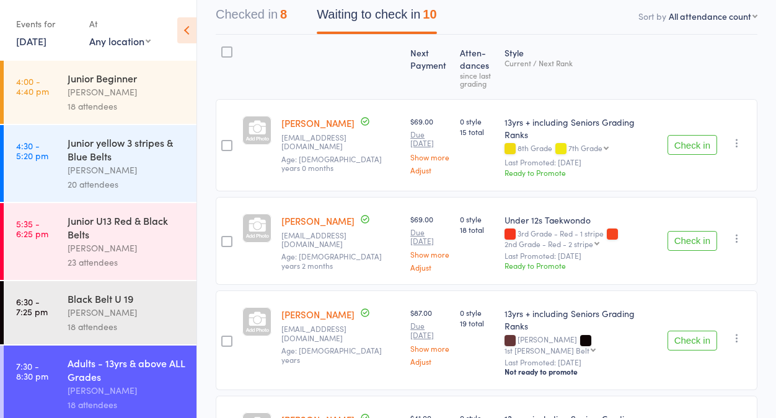
click at [676, 244] on button "Check in" at bounding box center [693, 241] width 50 height 20
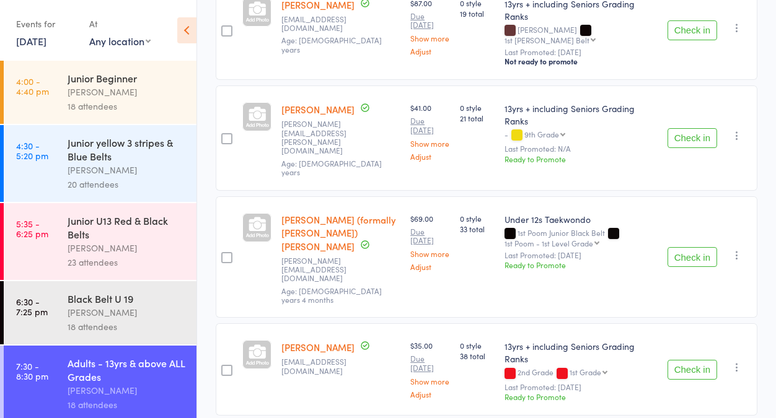
scroll to position [371, 0]
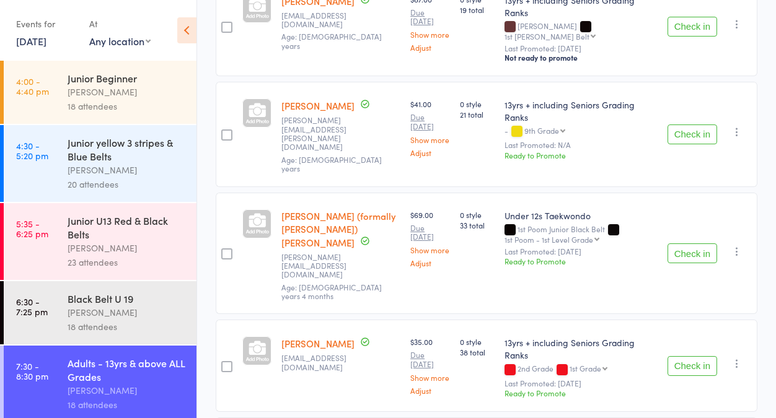
click at [676, 244] on button "Check in" at bounding box center [693, 254] width 50 height 20
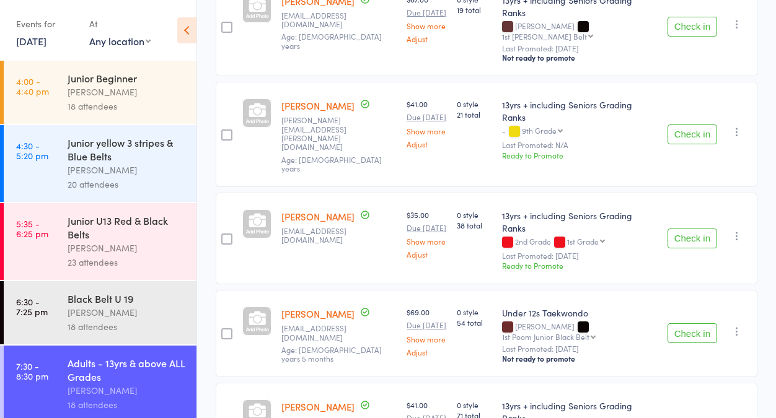
click at [676, 229] on button "Check in" at bounding box center [693, 239] width 50 height 20
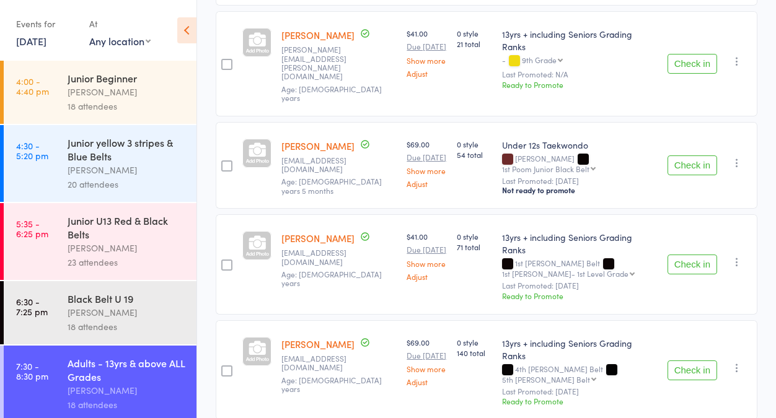
scroll to position [443, 0]
click at [686, 254] on button "Check in" at bounding box center [693, 264] width 50 height 20
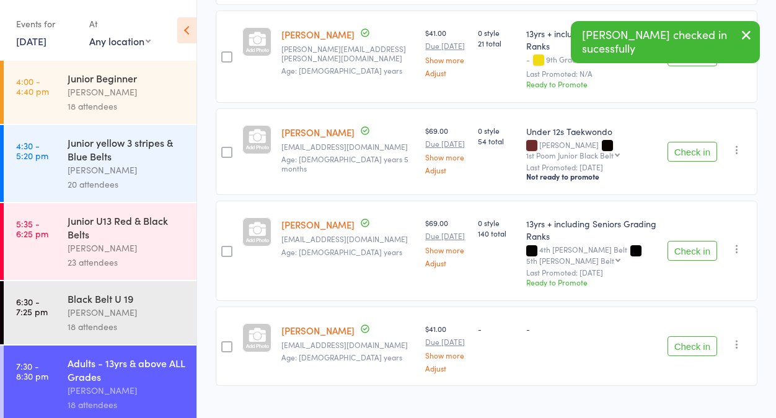
click at [686, 244] on button "Check in" at bounding box center [693, 251] width 50 height 20
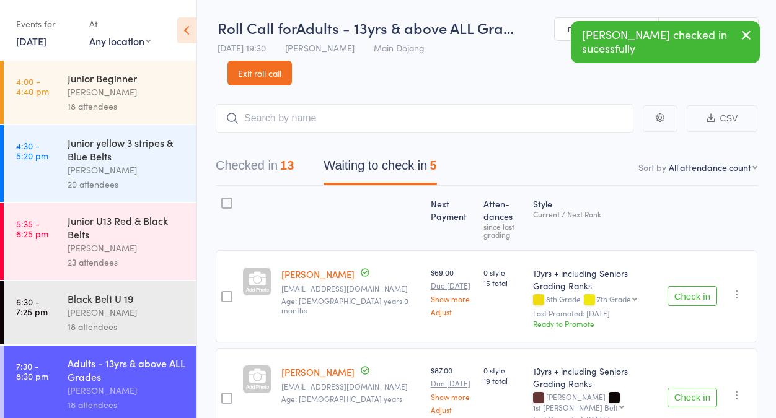
scroll to position [0, 0]
click at [500, 117] on input "search" at bounding box center [425, 118] width 418 height 29
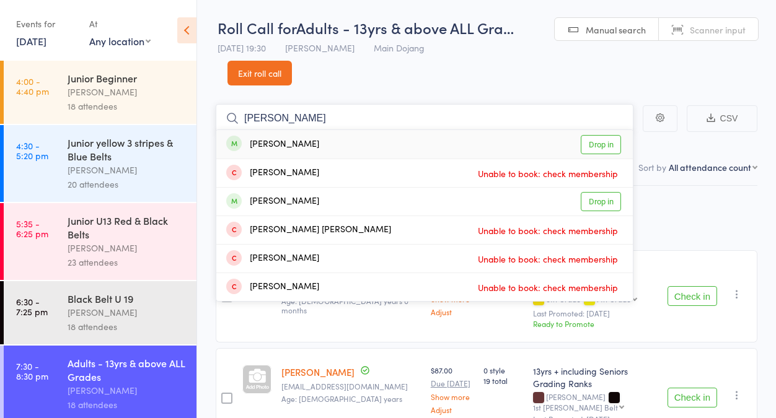
type input "sebastian r"
click at [588, 149] on link "Drop in" at bounding box center [601, 144] width 40 height 19
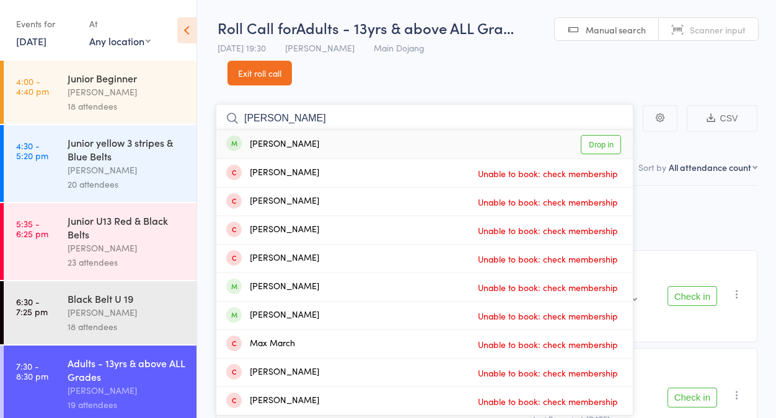
type input "maggie"
click at [606, 152] on link "Drop in" at bounding box center [601, 144] width 40 height 19
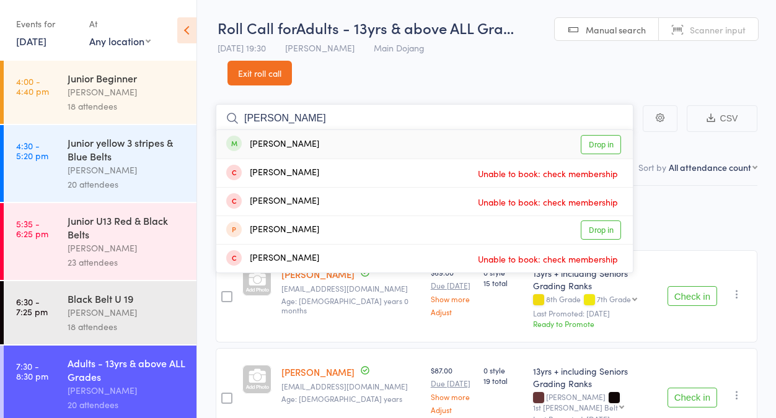
type input "kimberley"
click at [601, 140] on link "Drop in" at bounding box center [601, 144] width 40 height 19
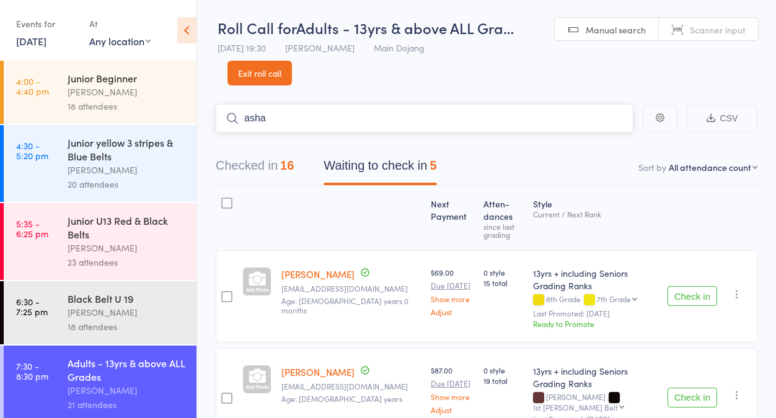
click at [406, 127] on input "asha" at bounding box center [425, 118] width 418 height 29
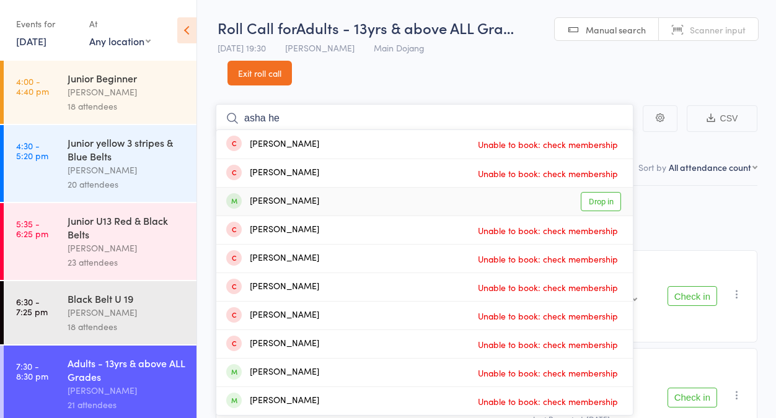
type input "asha he"
click at [596, 206] on link "Drop in" at bounding box center [601, 201] width 40 height 19
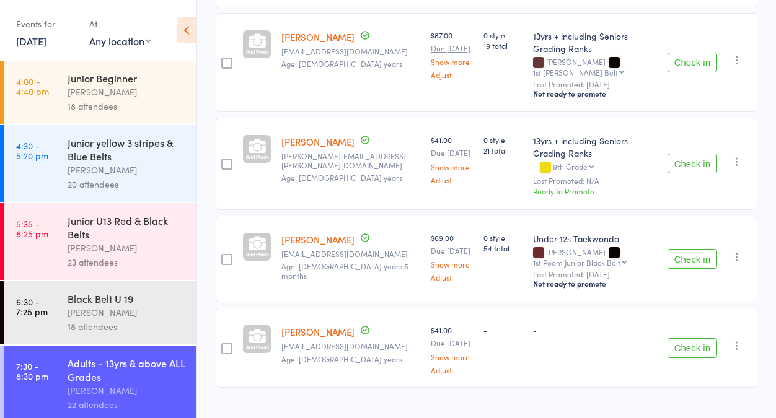
scroll to position [337, 0]
click at [687, 158] on button "Check in" at bounding box center [693, 162] width 50 height 20
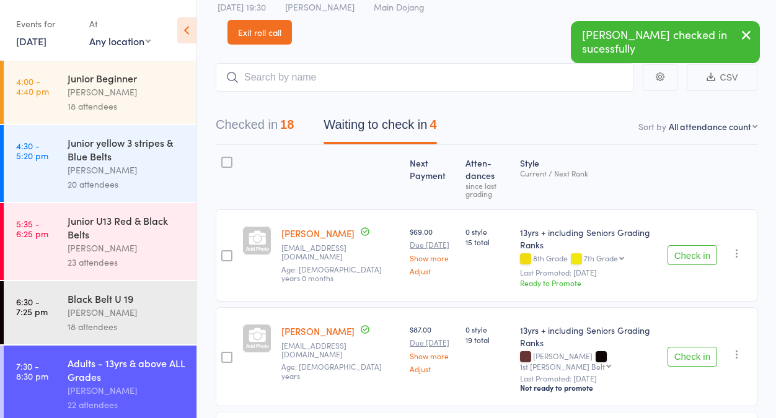
scroll to position [42, 0]
click at [236, 124] on button "Checked in 18" at bounding box center [255, 126] width 78 height 33
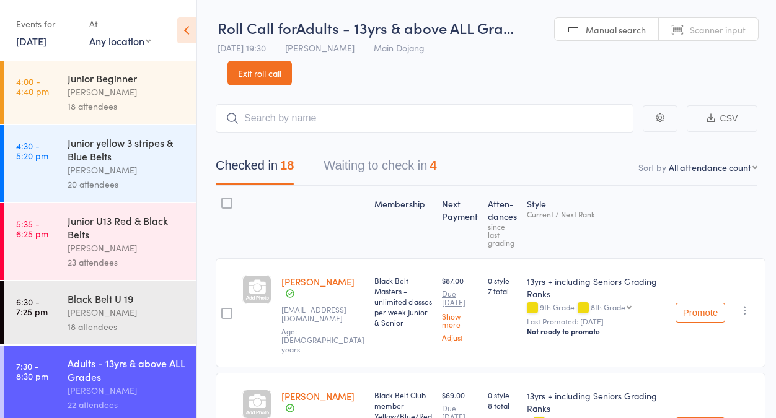
scroll to position [0, 0]
click at [334, 128] on input "search" at bounding box center [425, 118] width 418 height 29
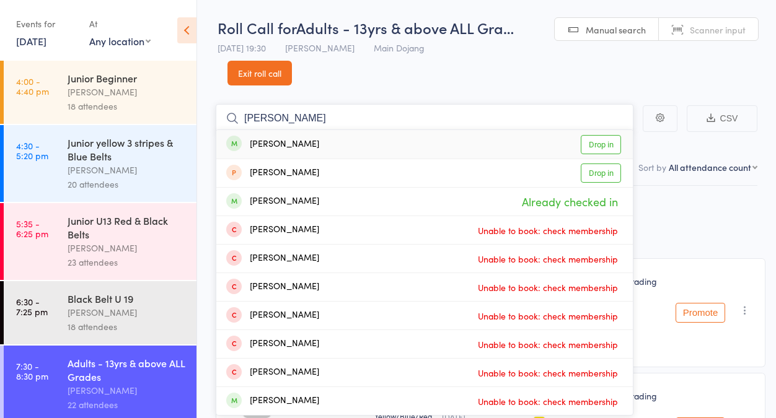
type input "lara"
click at [611, 138] on link "Drop in" at bounding box center [601, 144] width 40 height 19
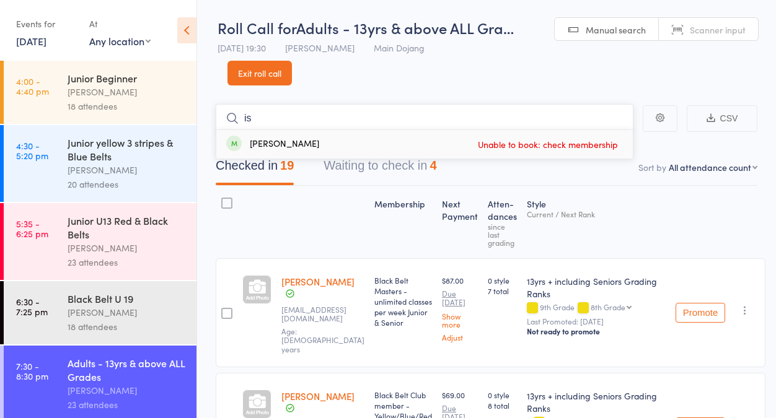
type input "i"
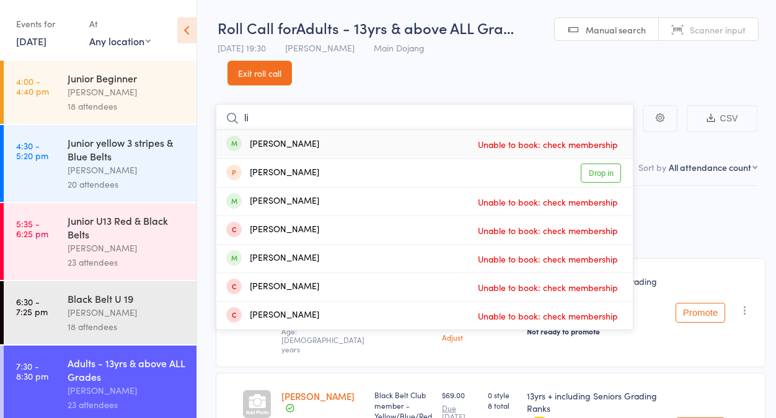
type input "l"
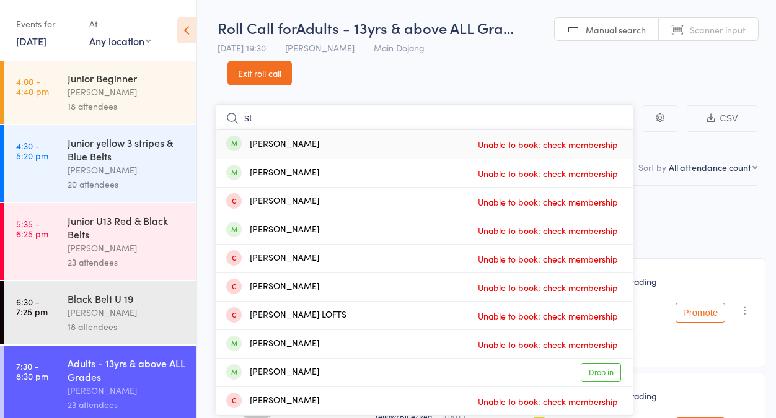
type input "s"
type input "a"
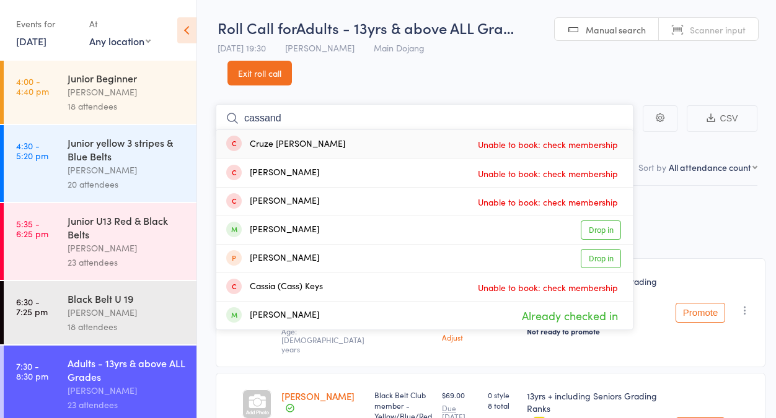
type input "cassandra"
drag, startPoint x: 440, startPoint y: 117, endPoint x: 605, endPoint y: 236, distance: 203.4
click at [605, 236] on link "Drop in" at bounding box center [601, 230] width 40 height 19
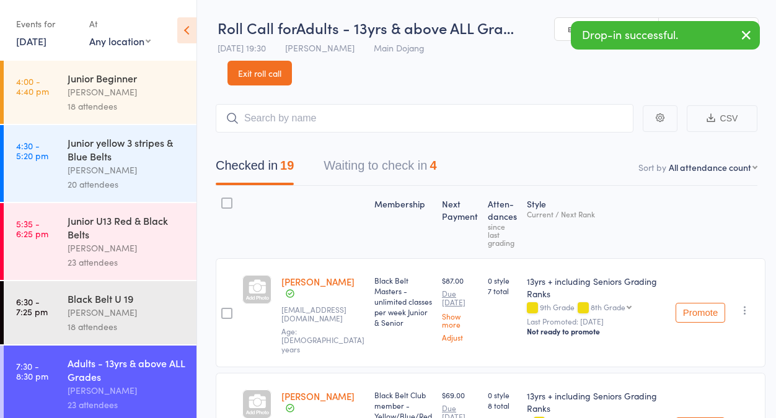
click at [255, 79] on link "Exit roll call" at bounding box center [260, 73] width 64 height 25
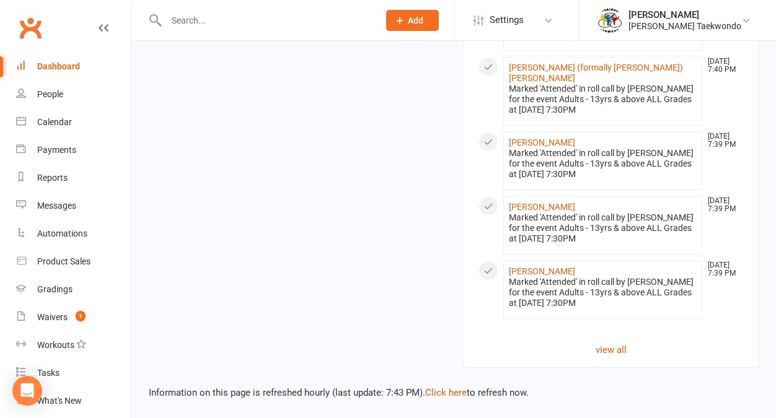
scroll to position [1315, 0]
click at [611, 358] on link "view all" at bounding box center [611, 350] width 265 height 15
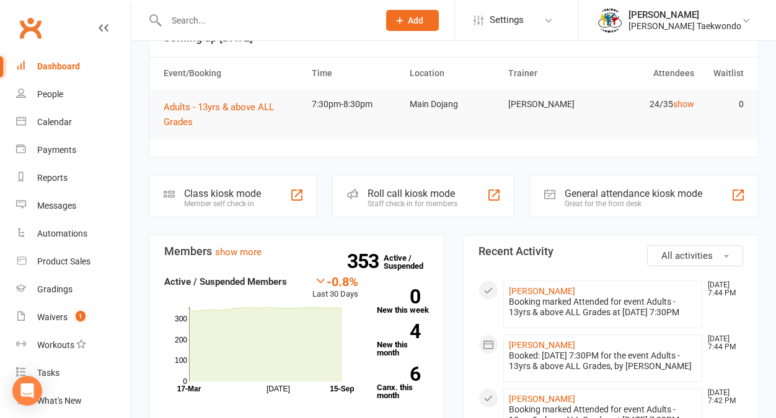
scroll to position [94, 0]
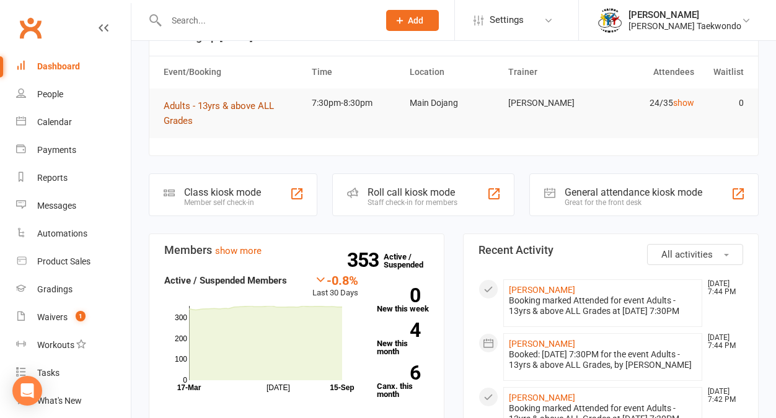
click at [252, 107] on span "Adults - 13yrs & above ALL Grades" at bounding box center [219, 113] width 110 height 26
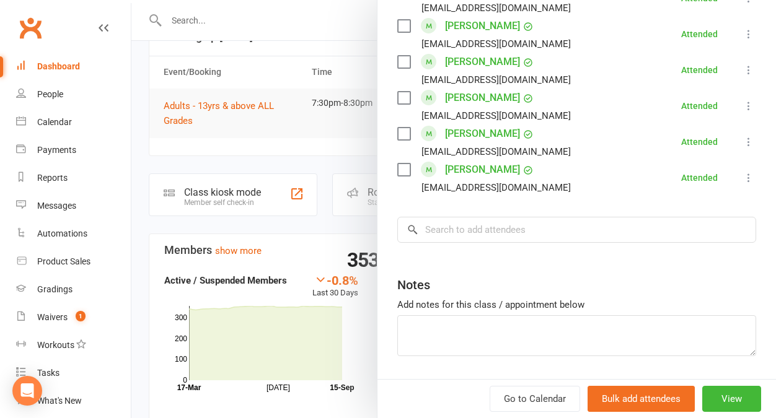
scroll to position [977, 0]
click at [488, 218] on input "search" at bounding box center [576, 231] width 359 height 26
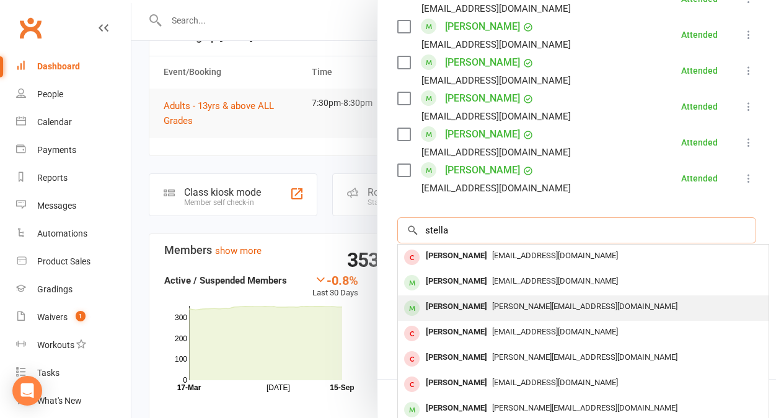
type input "stella"
click at [459, 298] on div "[PERSON_NAME]" at bounding box center [456, 307] width 71 height 18
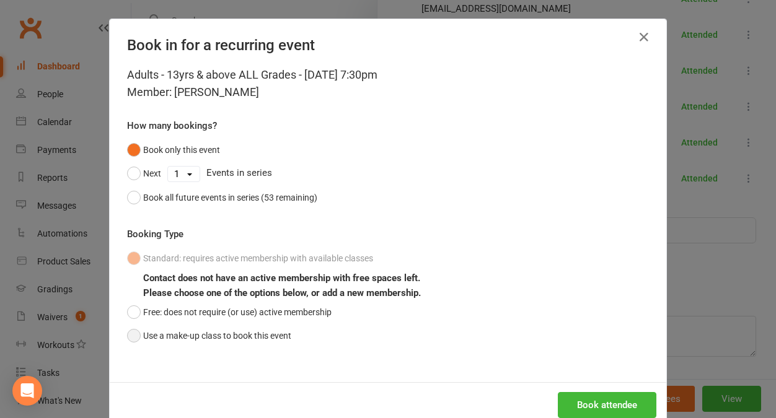
click at [273, 334] on button "Use a make-up class to book this event" at bounding box center [209, 336] width 164 height 24
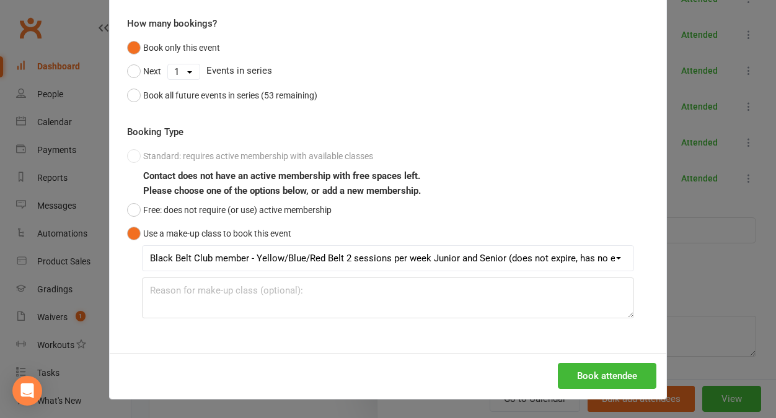
scroll to position [101, 0]
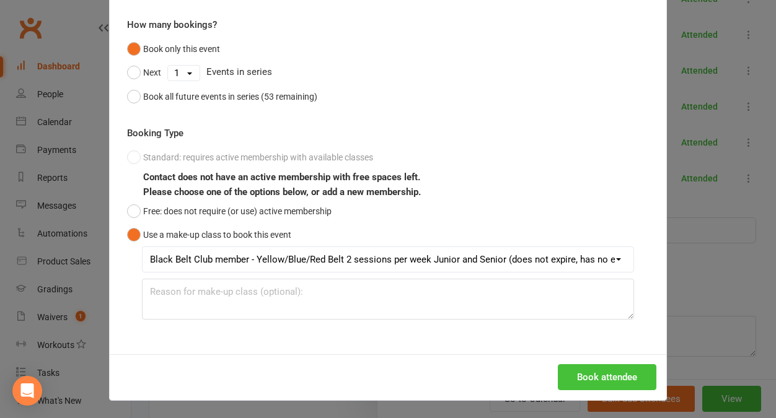
click at [568, 373] on button "Book attendee" at bounding box center [607, 378] width 99 height 26
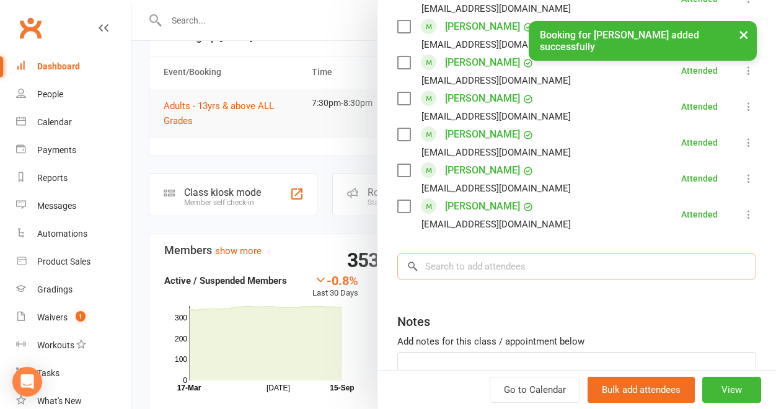
click at [549, 254] on input "search" at bounding box center [576, 267] width 359 height 26
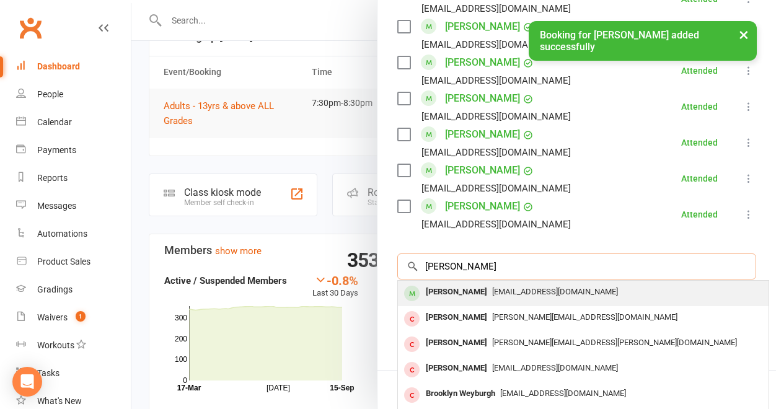
type input "[PERSON_NAME]"
click at [519, 283] on div "[EMAIL_ADDRESS][DOMAIN_NAME]" at bounding box center [583, 292] width 361 height 18
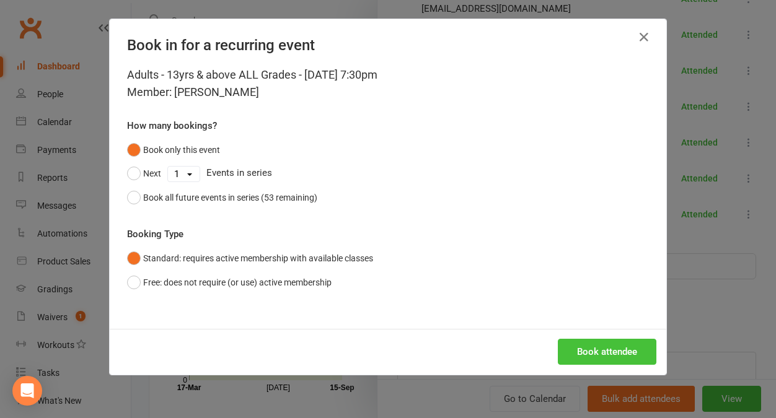
click at [577, 348] on button "Book attendee" at bounding box center [607, 352] width 99 height 26
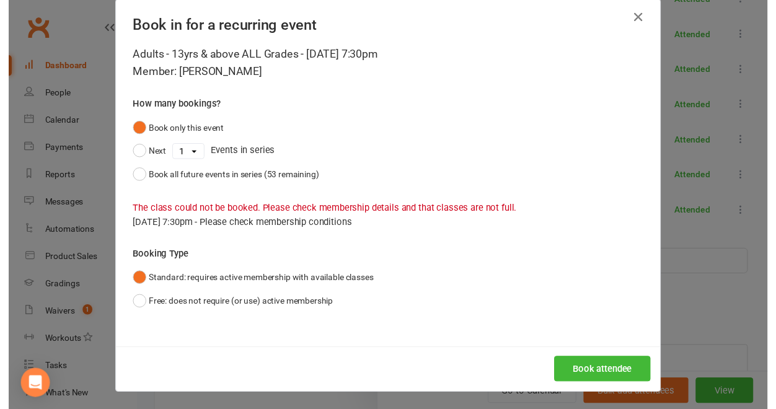
scroll to position [19, 0]
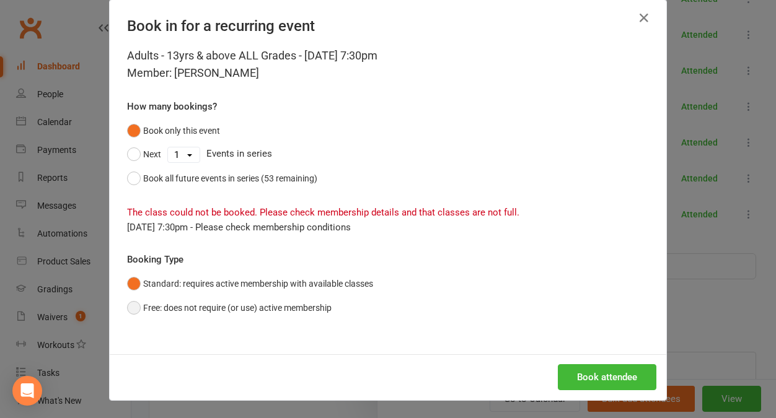
click at [131, 309] on button "Free: does not require (or use) active membership" at bounding box center [229, 308] width 205 height 24
click at [586, 370] on button "Book attendee" at bounding box center [607, 378] width 99 height 26
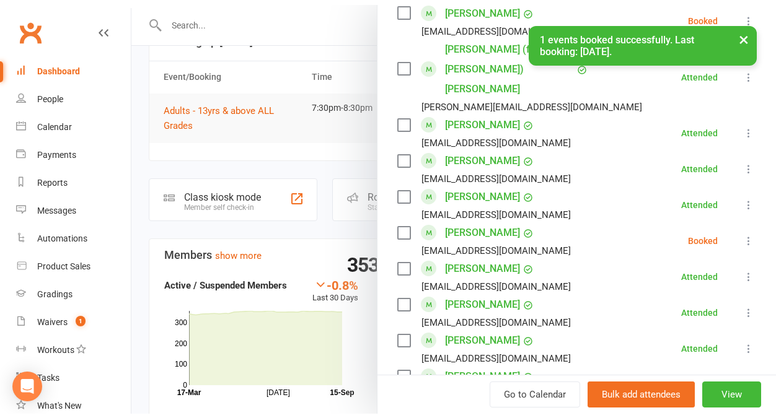
scroll to position [799, 0]
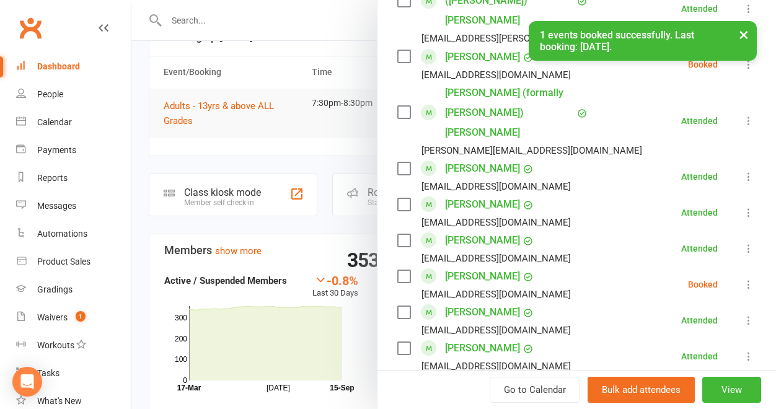
click at [743, 278] on icon at bounding box center [749, 284] width 12 height 12
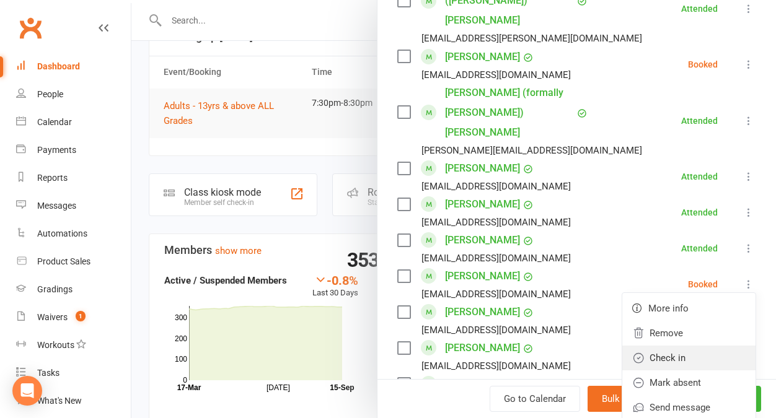
click at [678, 346] on link "Check in" at bounding box center [688, 358] width 133 height 25
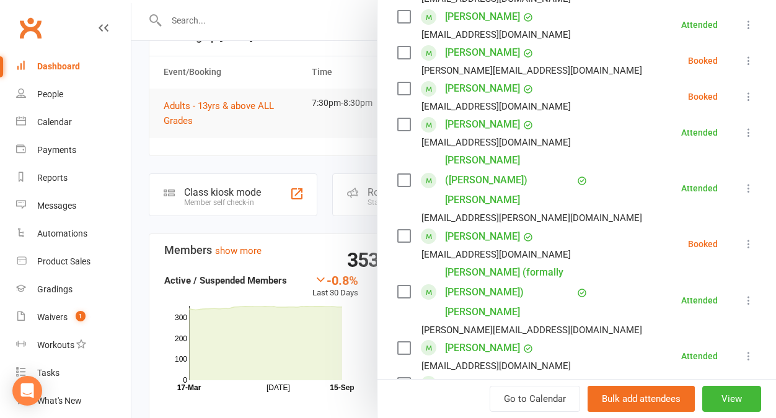
scroll to position [590, 0]
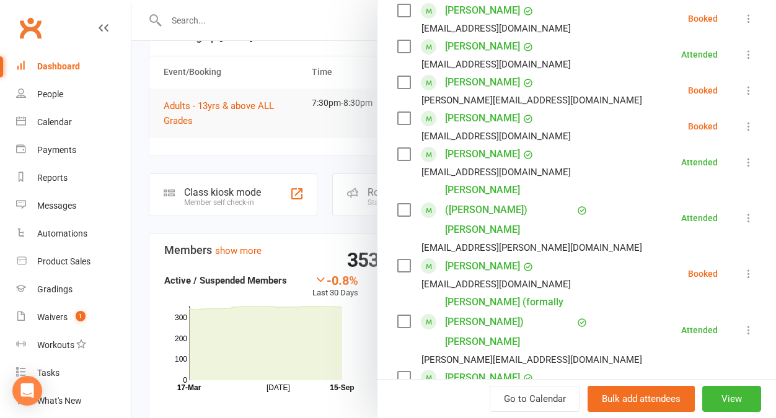
click at [743, 97] on icon at bounding box center [749, 90] width 12 height 12
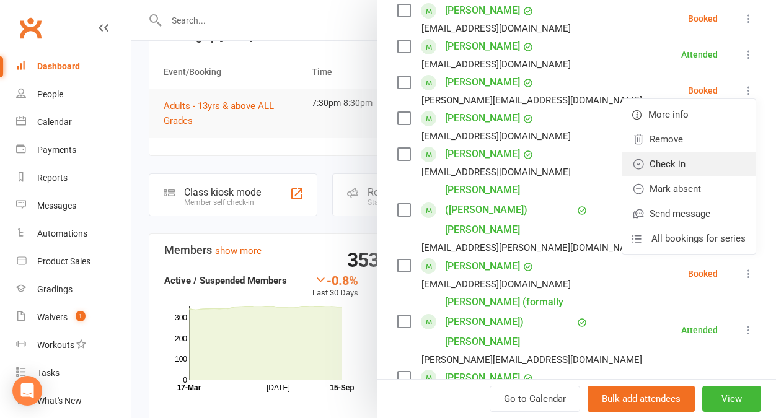
click at [685, 177] on link "Check in" at bounding box center [688, 164] width 133 height 25
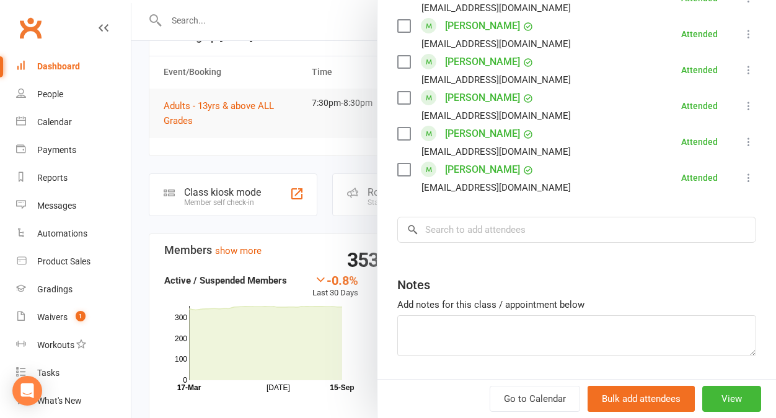
scroll to position [1049, 0]
click at [479, 218] on input "search" at bounding box center [576, 231] width 359 height 26
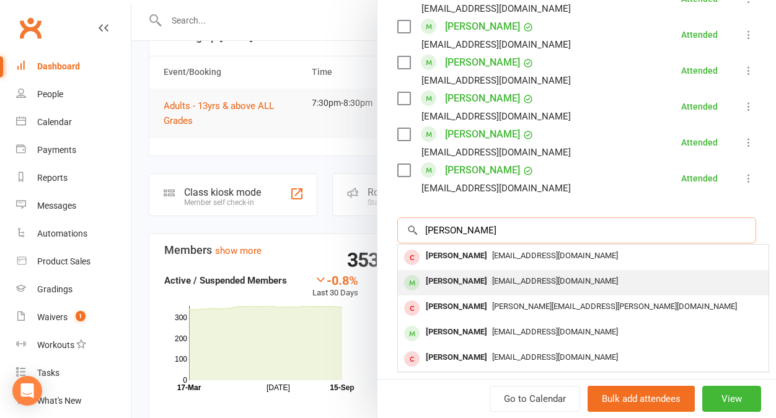
type input "alicia"
click at [520, 273] on div "[EMAIL_ADDRESS][DOMAIN_NAME]" at bounding box center [583, 282] width 361 height 18
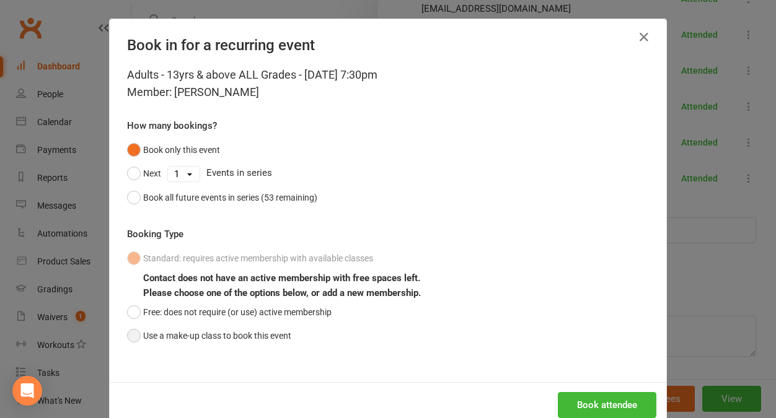
click at [259, 337] on button "Use a make-up class to book this event" at bounding box center [209, 336] width 164 height 24
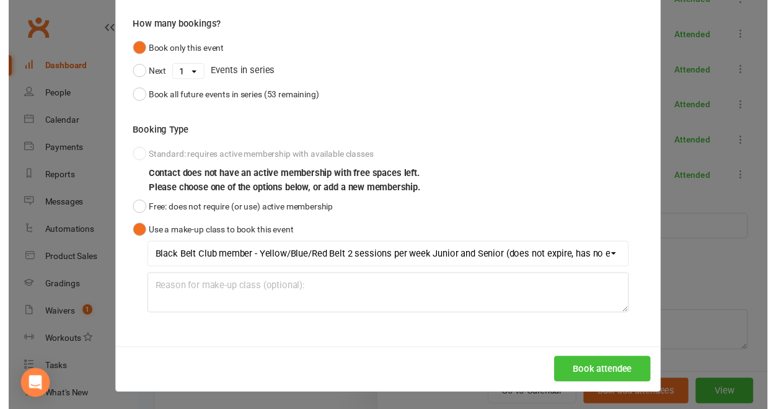
scroll to position [101, 0]
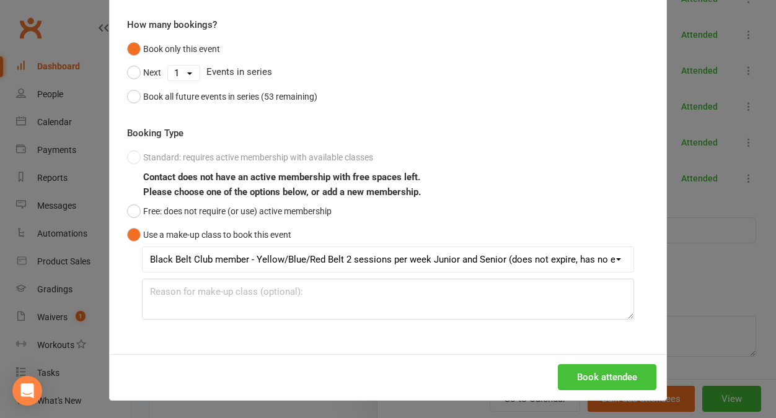
click at [574, 378] on button "Book attendee" at bounding box center [607, 378] width 99 height 26
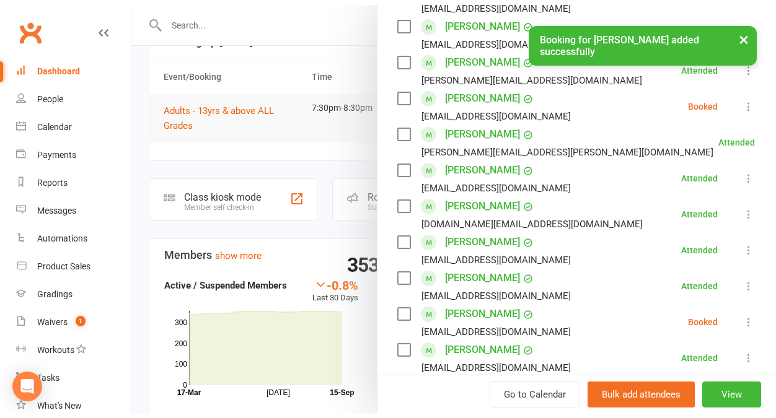
scroll to position [325, 0]
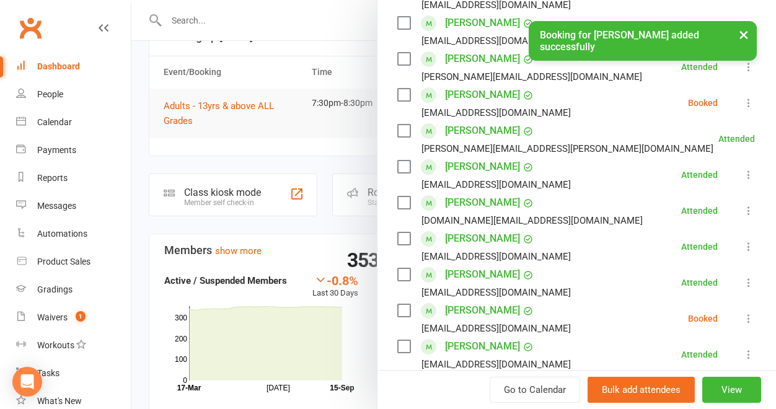
click at [743, 109] on icon at bounding box center [749, 103] width 12 height 12
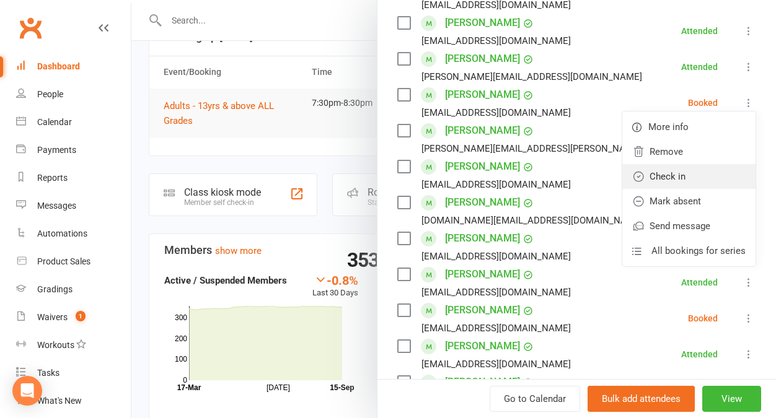
click at [684, 189] on link "Check in" at bounding box center [688, 176] width 133 height 25
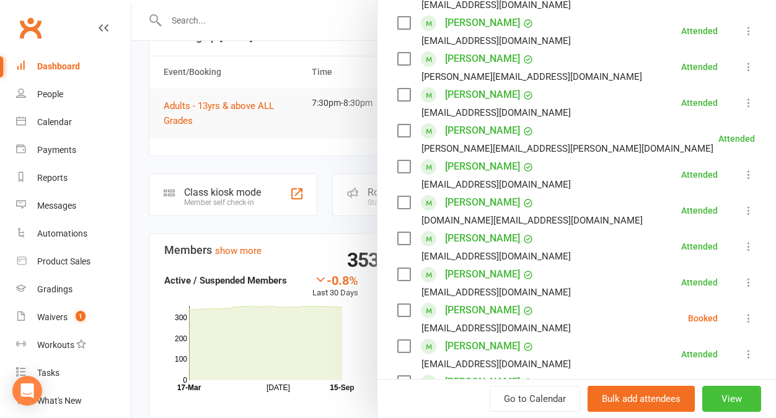
click at [702, 395] on button "View" at bounding box center [731, 399] width 59 height 26
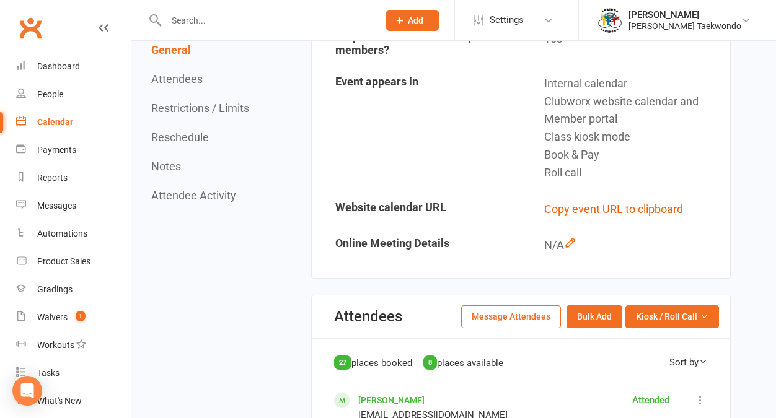
scroll to position [347, 0]
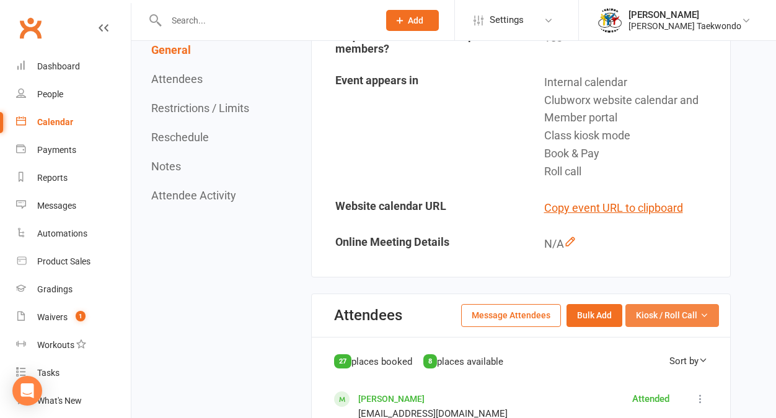
click at [674, 309] on span "Kiosk / Roll Call" at bounding box center [666, 316] width 61 height 14
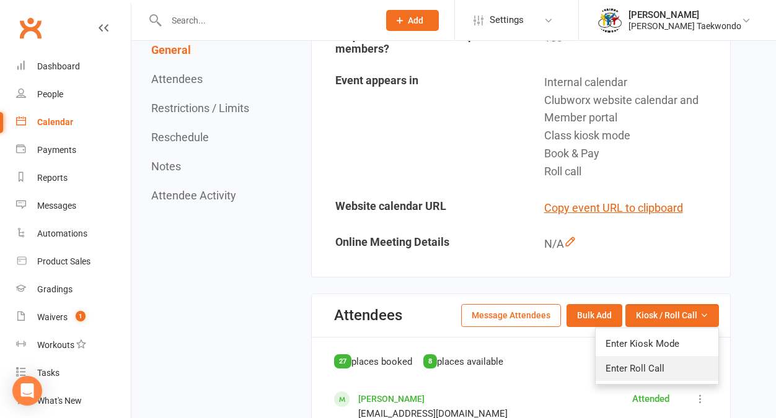
click at [647, 360] on link "Enter Roll Call" at bounding box center [657, 368] width 123 height 25
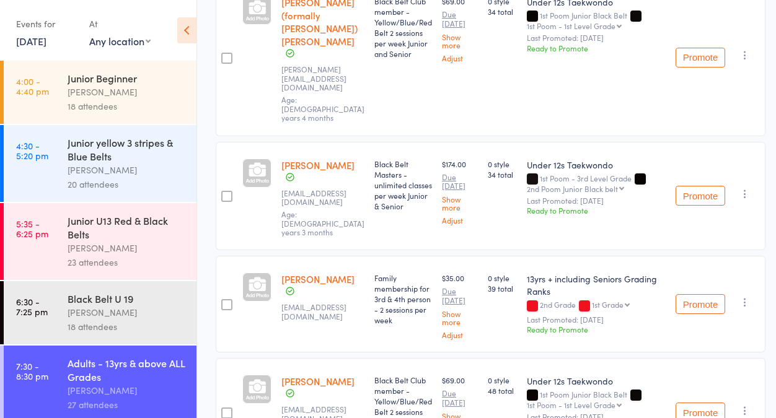
scroll to position [1829, 0]
click at [739, 404] on icon "button" at bounding box center [745, 410] width 12 height 12
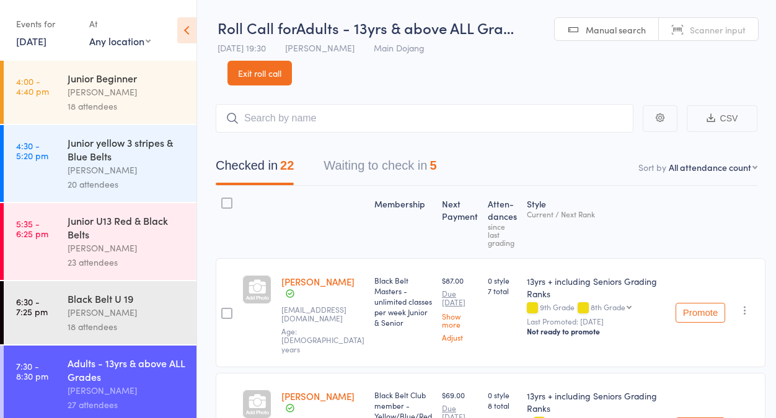
scroll to position [0, 0]
click at [434, 163] on button "Waiting to check in 5" at bounding box center [380, 169] width 113 height 33
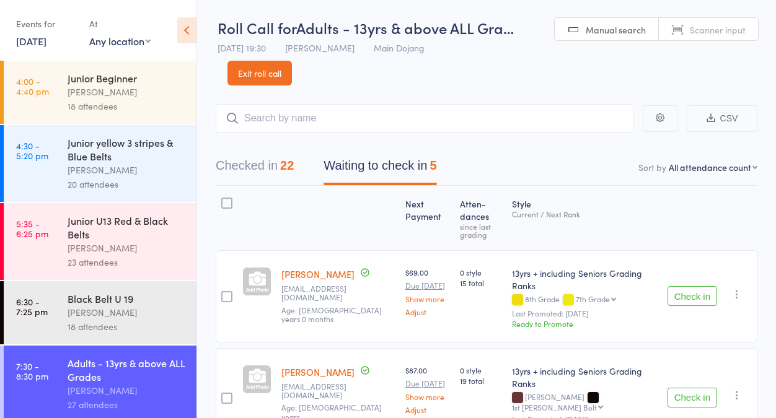
click at [225, 206] on div at bounding box center [226, 203] width 11 height 11
click at [224, 200] on input "checkbox" at bounding box center [224, 200] width 0 height 0
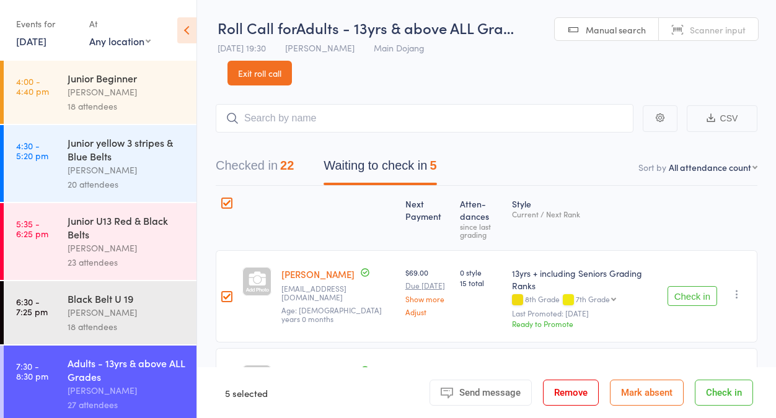
click at [647, 392] on button "Mark absent" at bounding box center [647, 393] width 74 height 26
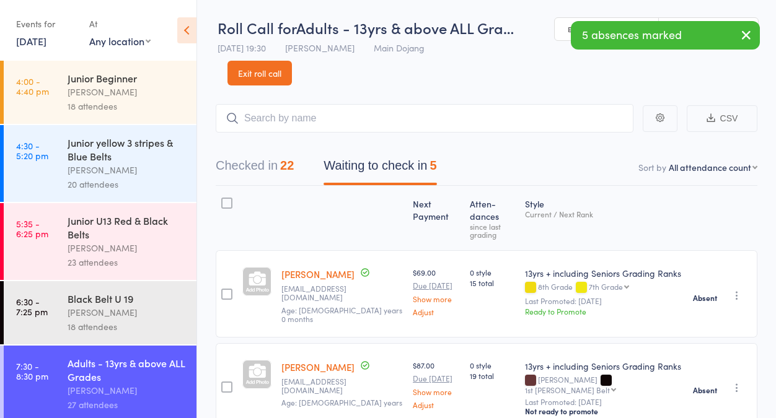
click at [261, 170] on button "Checked in 22" at bounding box center [255, 169] width 78 height 33
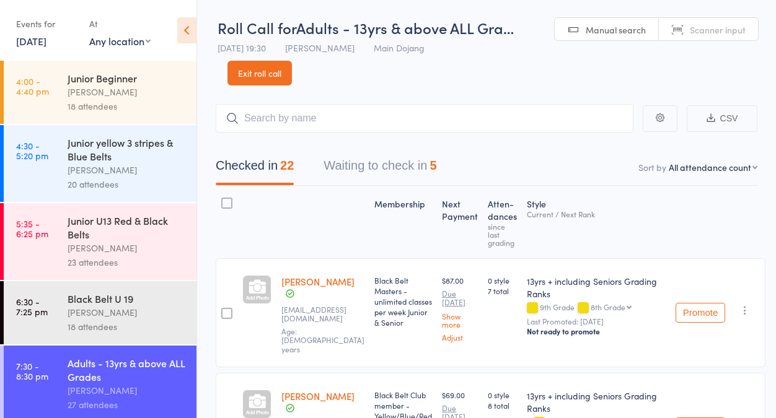
click at [714, 175] on nav "Checked in 22 Waiting to check in 5" at bounding box center [487, 169] width 572 height 33
select select "1"
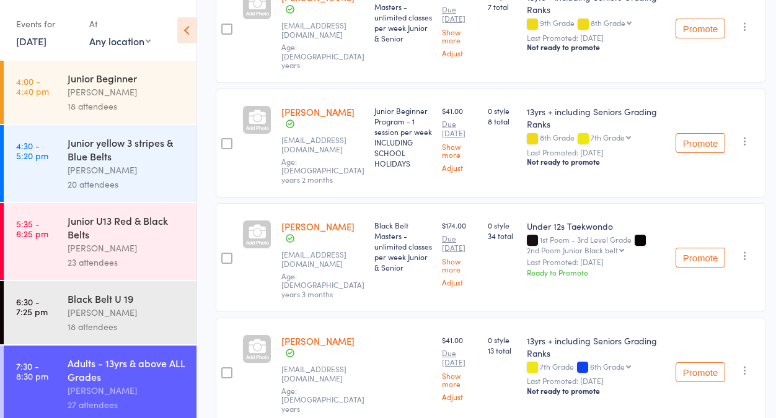
scroll to position [1995, 0]
